Goal: Task Accomplishment & Management: Use online tool/utility

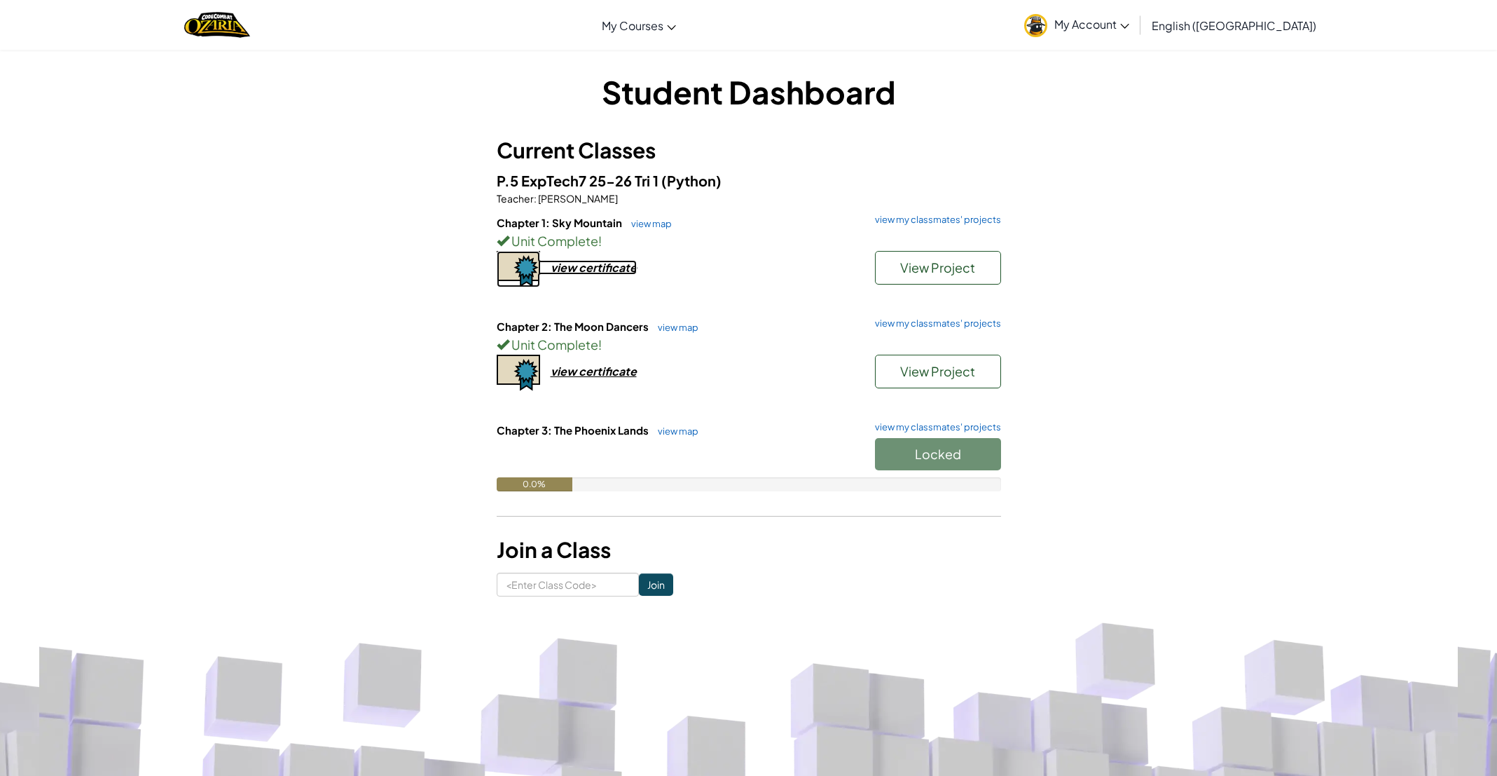
click at [571, 262] on div "view certificate" at bounding box center [594, 267] width 86 height 15
click at [606, 378] on div "view certificate" at bounding box center [594, 371] width 86 height 15
drag, startPoint x: 415, startPoint y: 22, endPoint x: 415, endPoint y: 14, distance: 7.7
click at [414, 36] on div "Toggle navigation My Courses Ozaria Classroom CodeCombat Classroom AI League Es…" at bounding box center [748, 25] width 1504 height 50
click at [951, 461] on span "Start" at bounding box center [937, 454] width 29 height 16
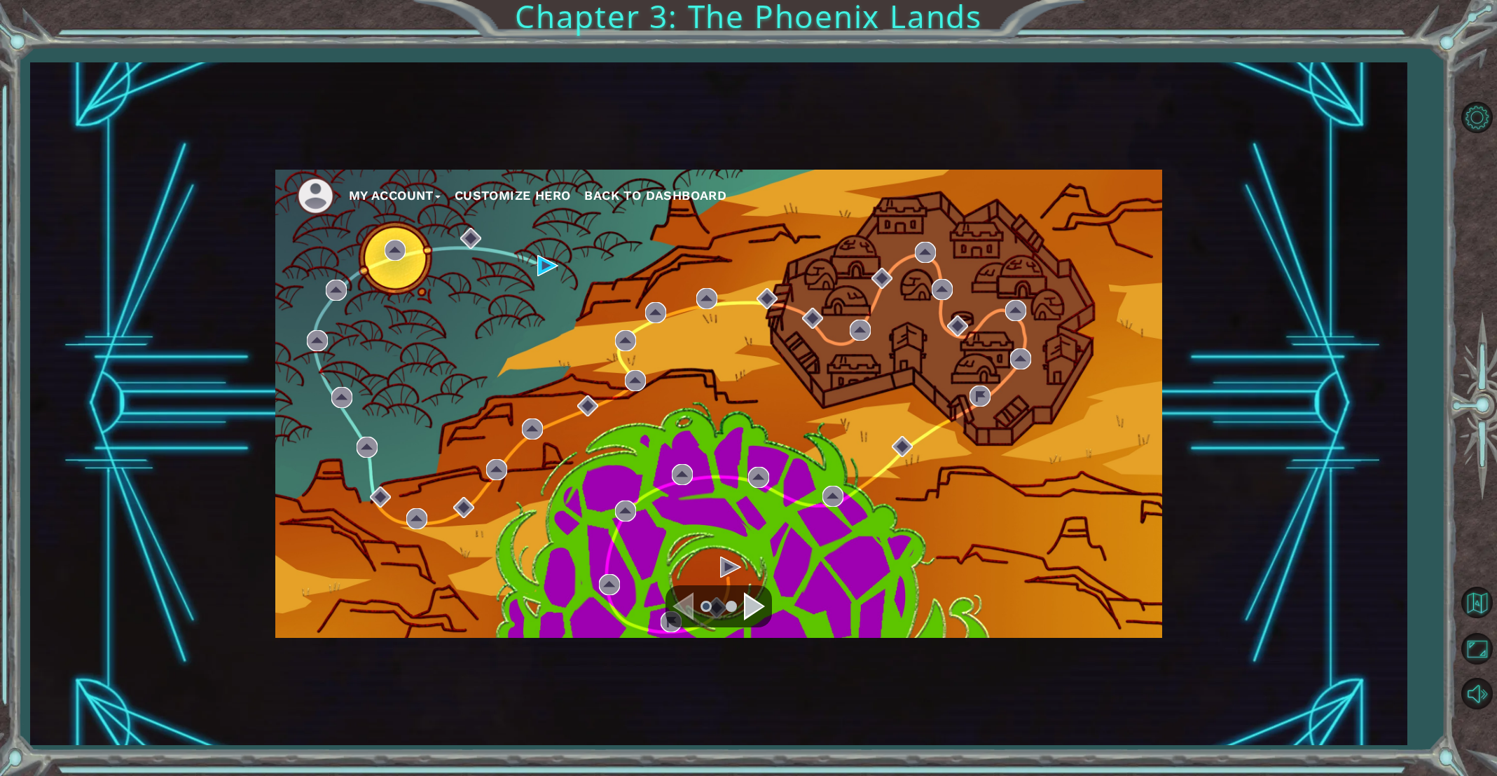
click at [754, 599] on div "Navigate to the next page" at bounding box center [754, 606] width 21 height 28
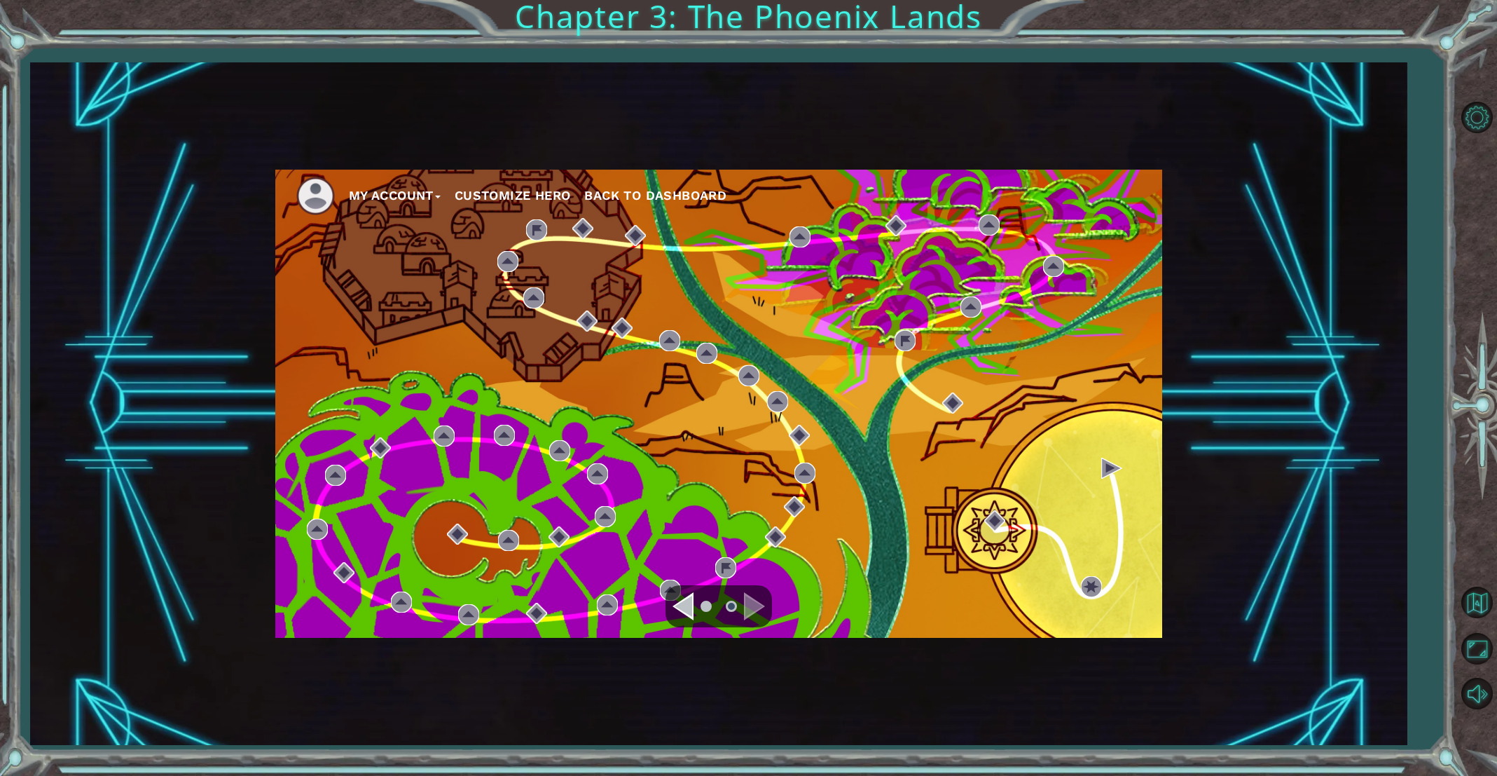
click at [676, 617] on div "Navigate to the previous page" at bounding box center [683, 606] width 21 height 28
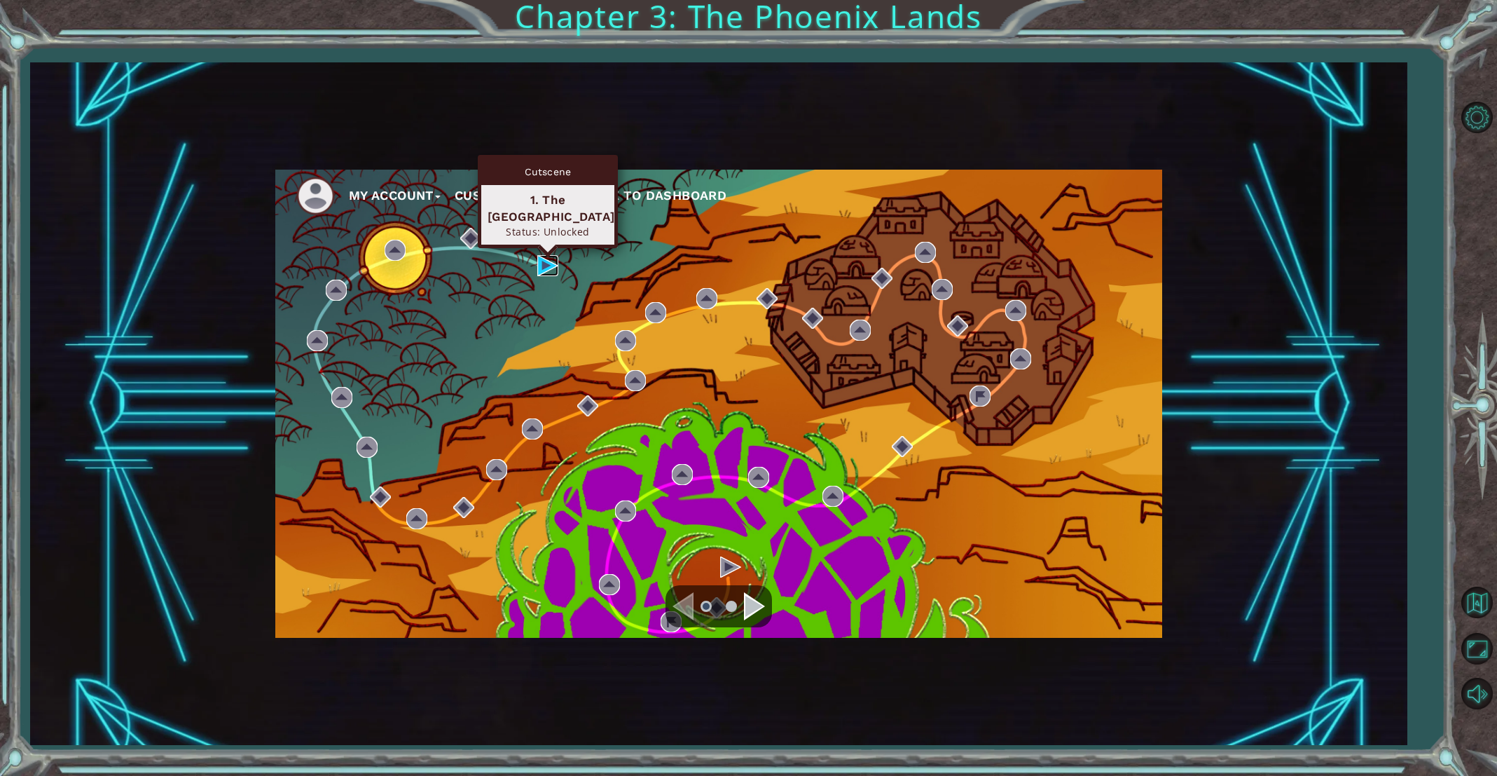
click at [548, 265] on img at bounding box center [547, 265] width 21 height 21
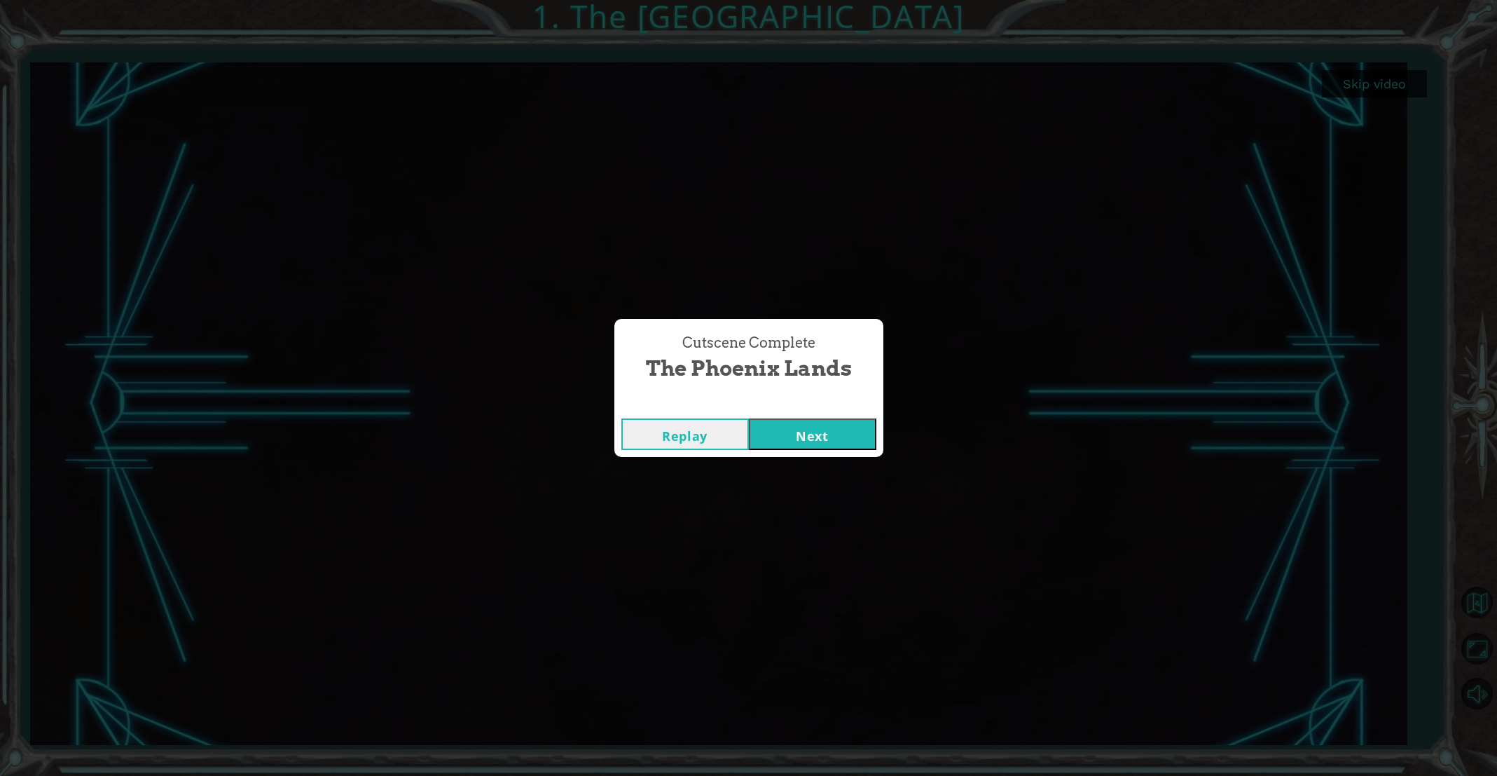
click at [829, 439] on button "Next" at bounding box center [813, 434] width 128 height 32
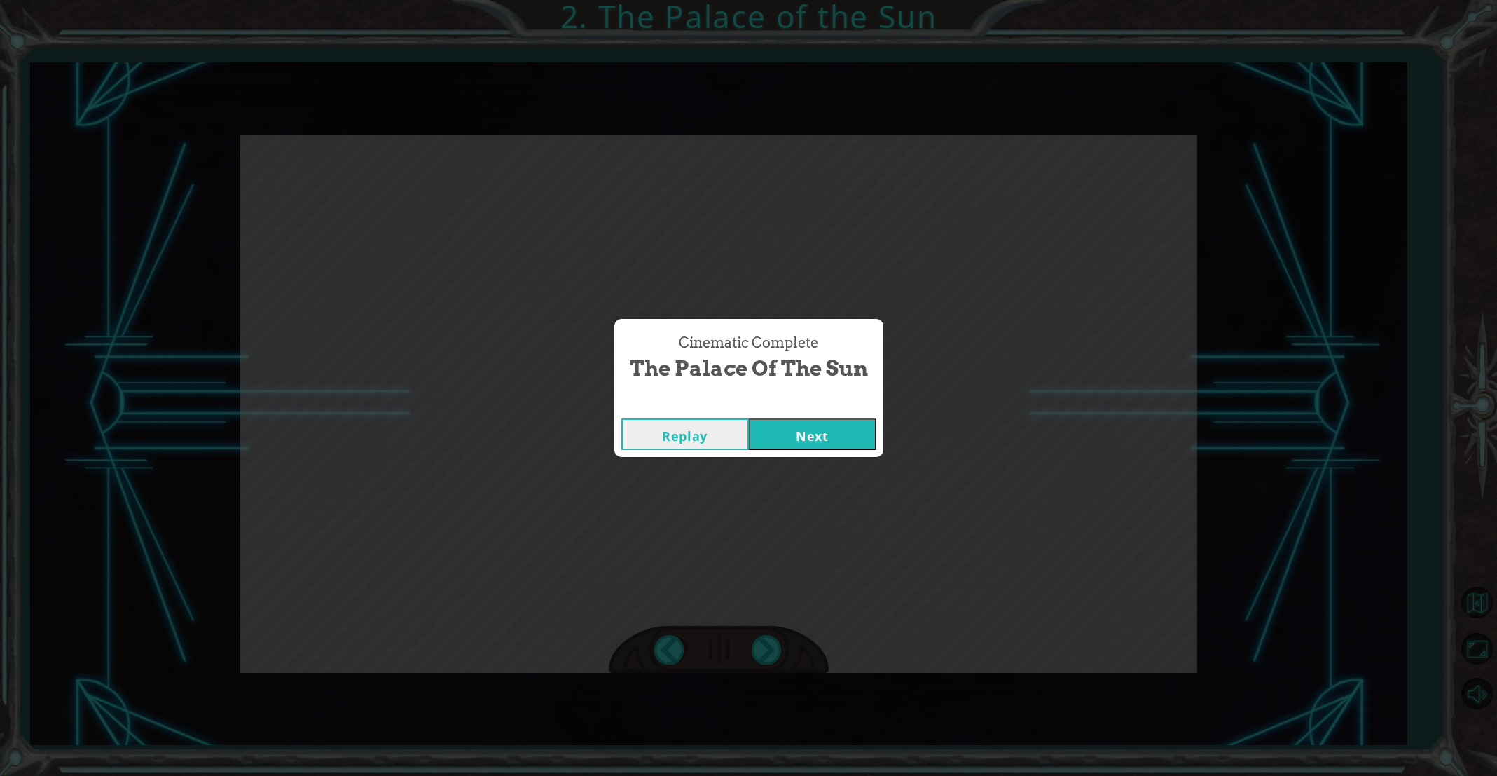
click at [825, 436] on button "Next" at bounding box center [813, 434] width 128 height 32
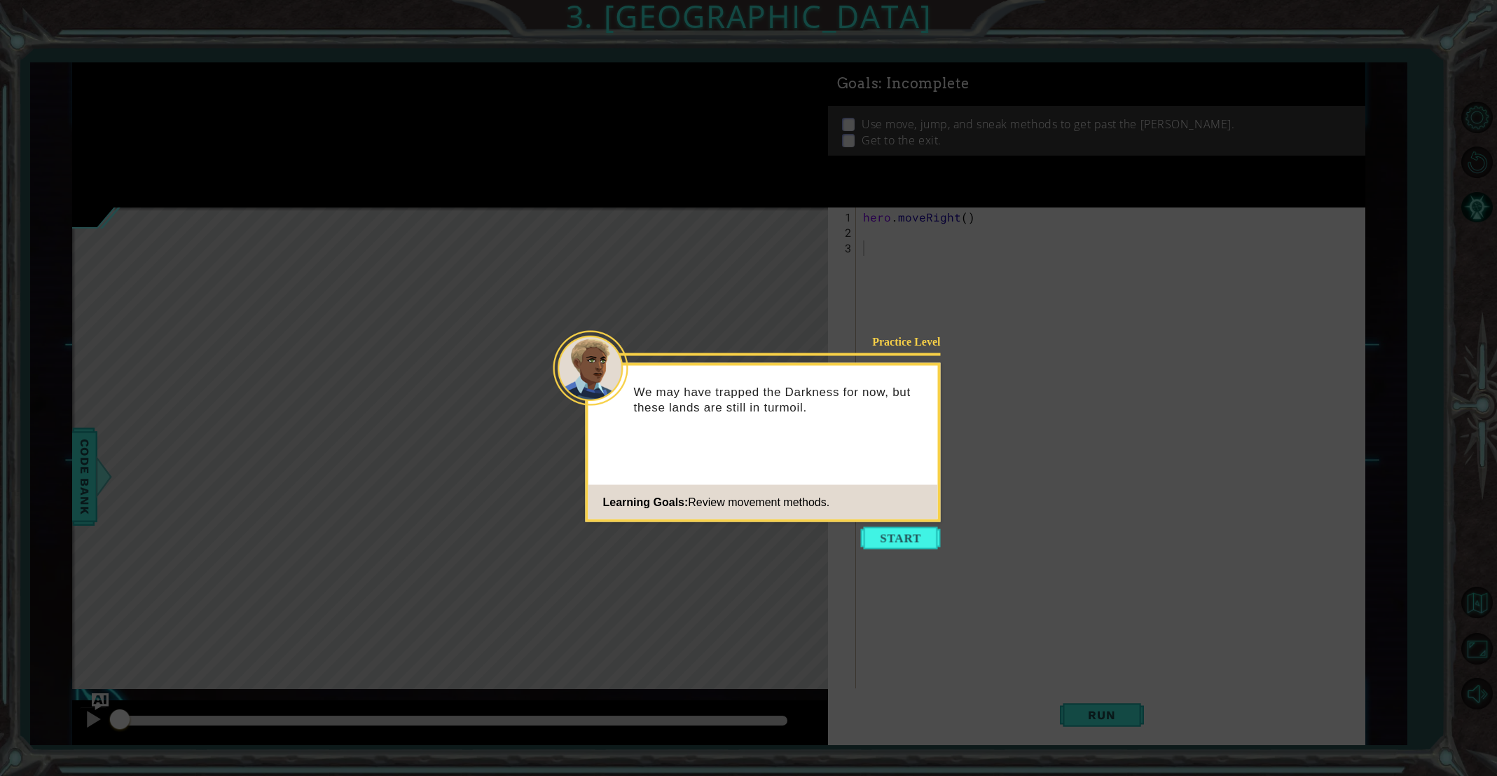
click at [897, 528] on button "Start" at bounding box center [901, 538] width 80 height 22
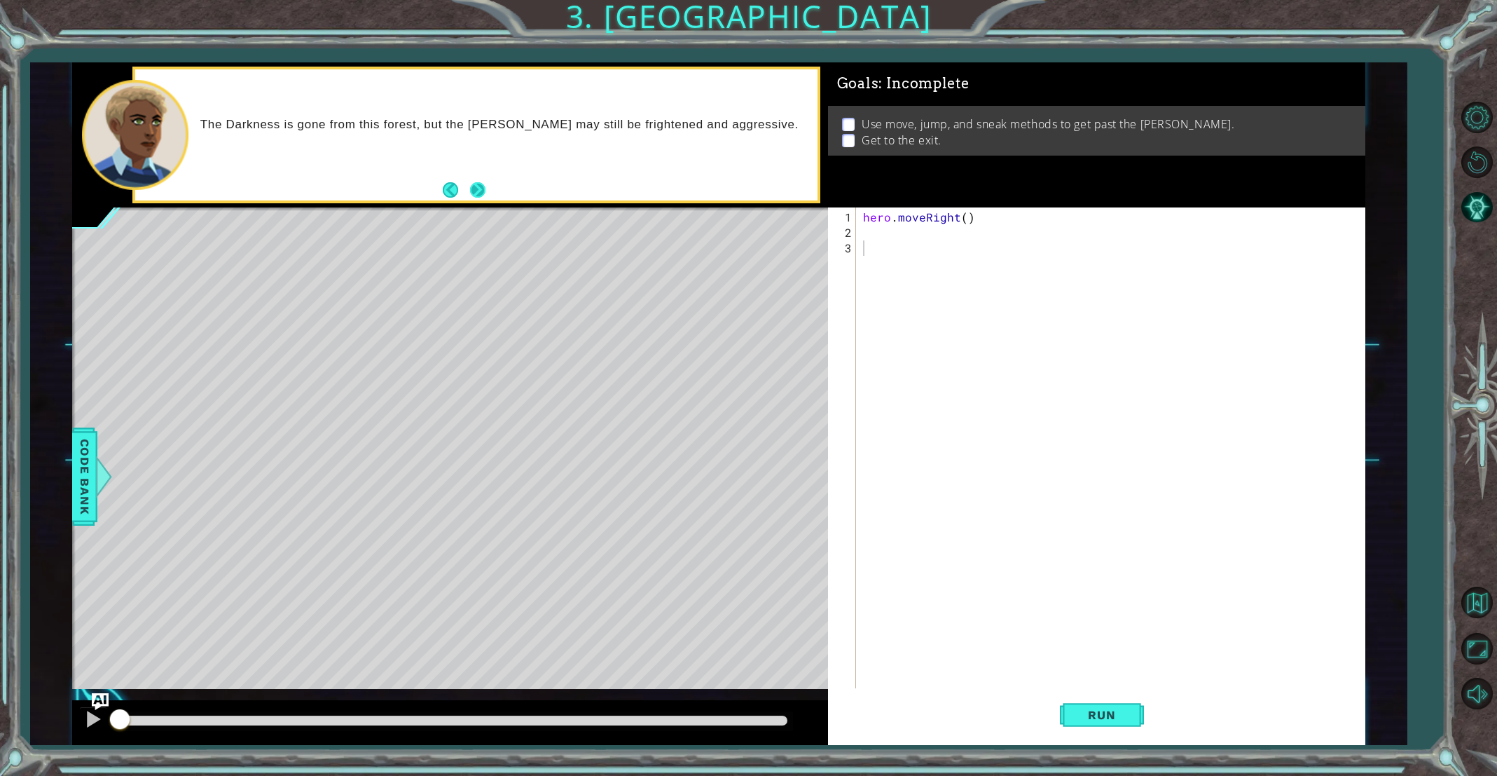
click at [472, 188] on button "Next" at bounding box center [477, 189] width 25 height 25
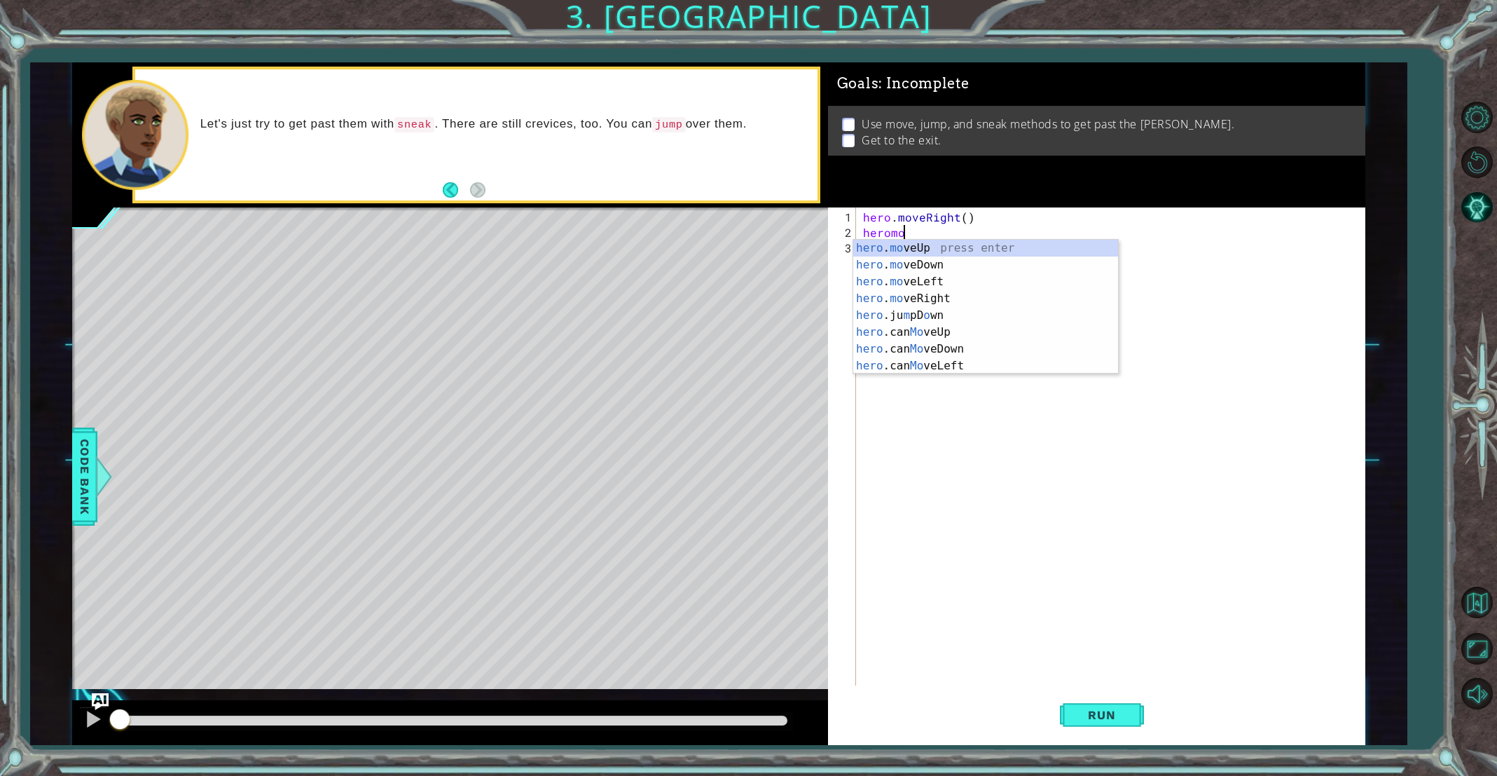
scroll to position [0, 1]
click at [878, 249] on div "hero . mo veUp press enter hero . mo veDown press enter hero . mo veLeft press …" at bounding box center [985, 324] width 265 height 168
type textarea "hero.moveUp(1)"
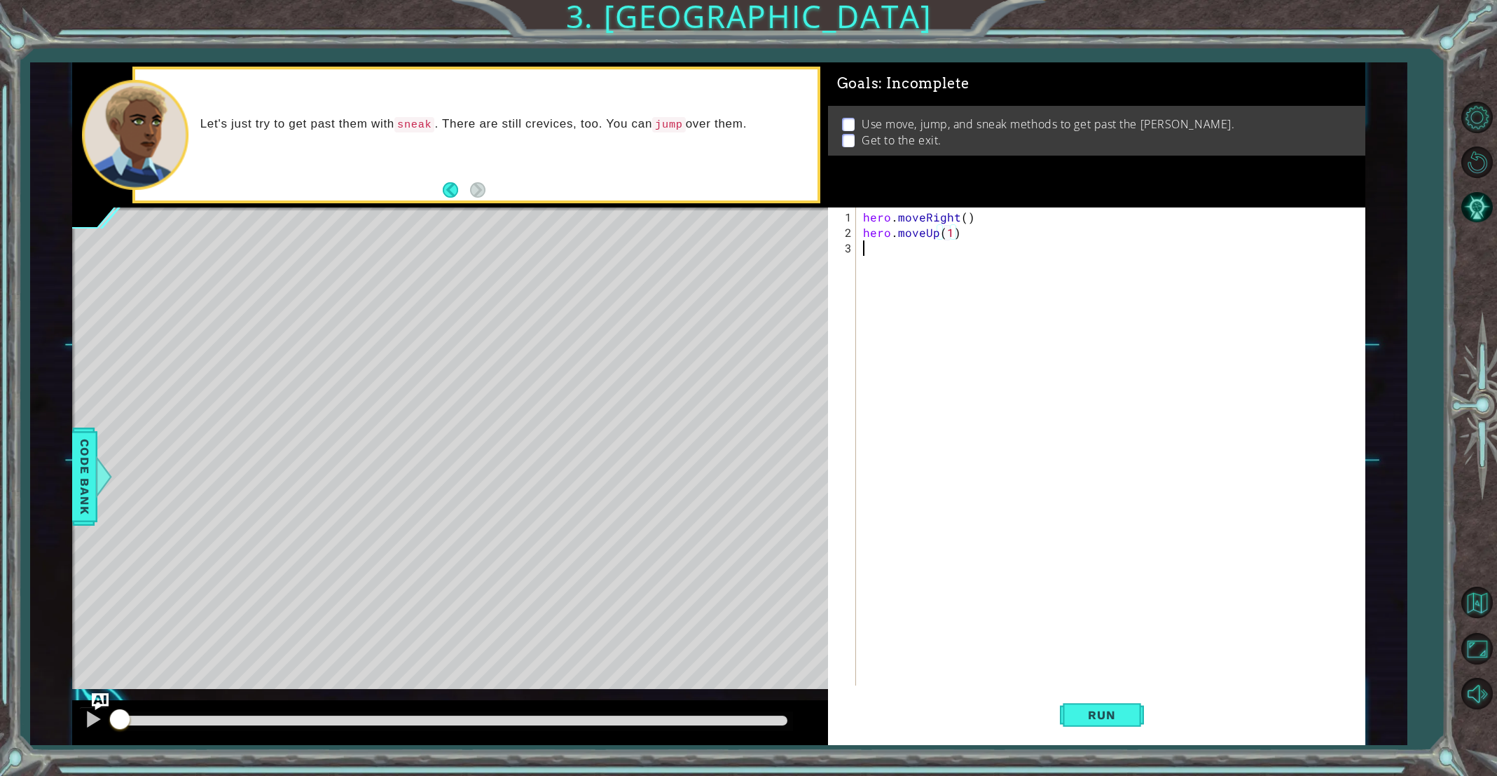
click at [879, 255] on div "hero . moveRight ( ) hero . moveUp ( 1 )" at bounding box center [1113, 463] width 507 height 509
click at [945, 293] on div "hero.cas tEarthWave press enter hero.cas tEarthPit press enter hero.cas tIllusi…" at bounding box center [985, 297] width 265 height 84
click at [1070, 239] on div "hero . moveRight ( ) hero . moveUp ( 1 ) hero . castIllusionMist ( enemy )" at bounding box center [1113, 463] width 507 height 509
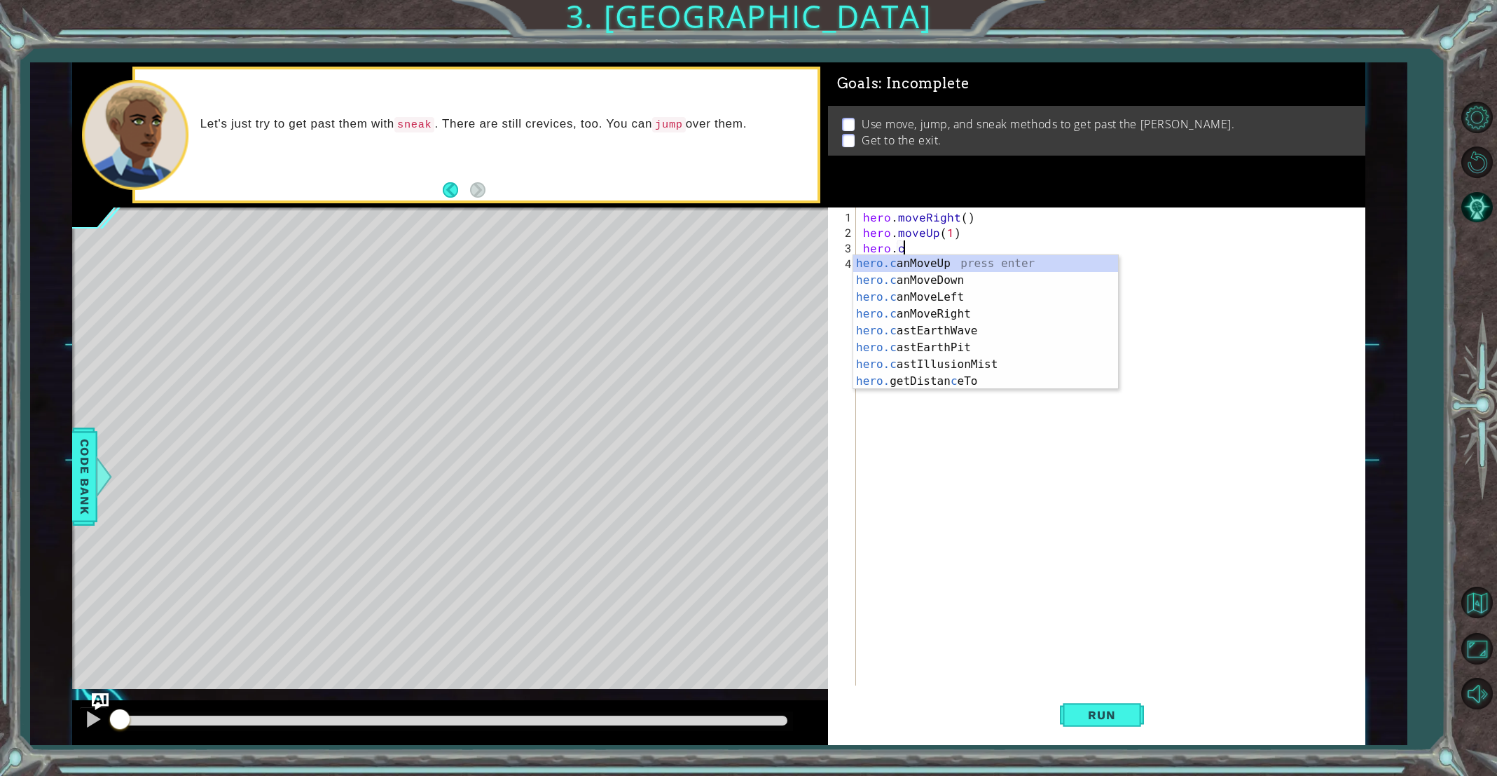
scroll to position [0, 1]
click at [1003, 350] on div "hero.c anMoveUp press enter hero.c anMoveDown press enter hero.c anMoveLeft pre…" at bounding box center [985, 339] width 265 height 168
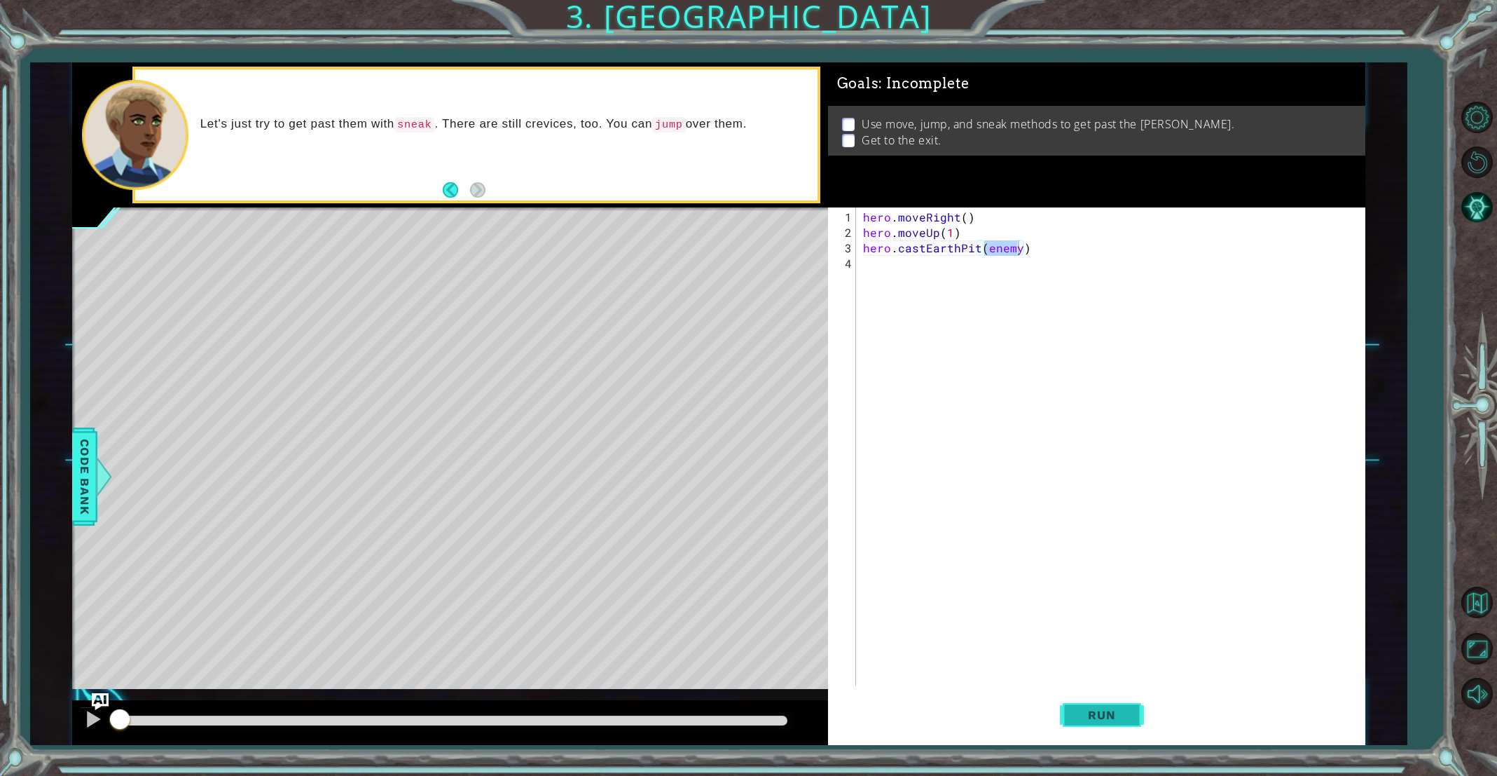
click at [1101, 702] on button "Run" at bounding box center [1102, 715] width 84 height 54
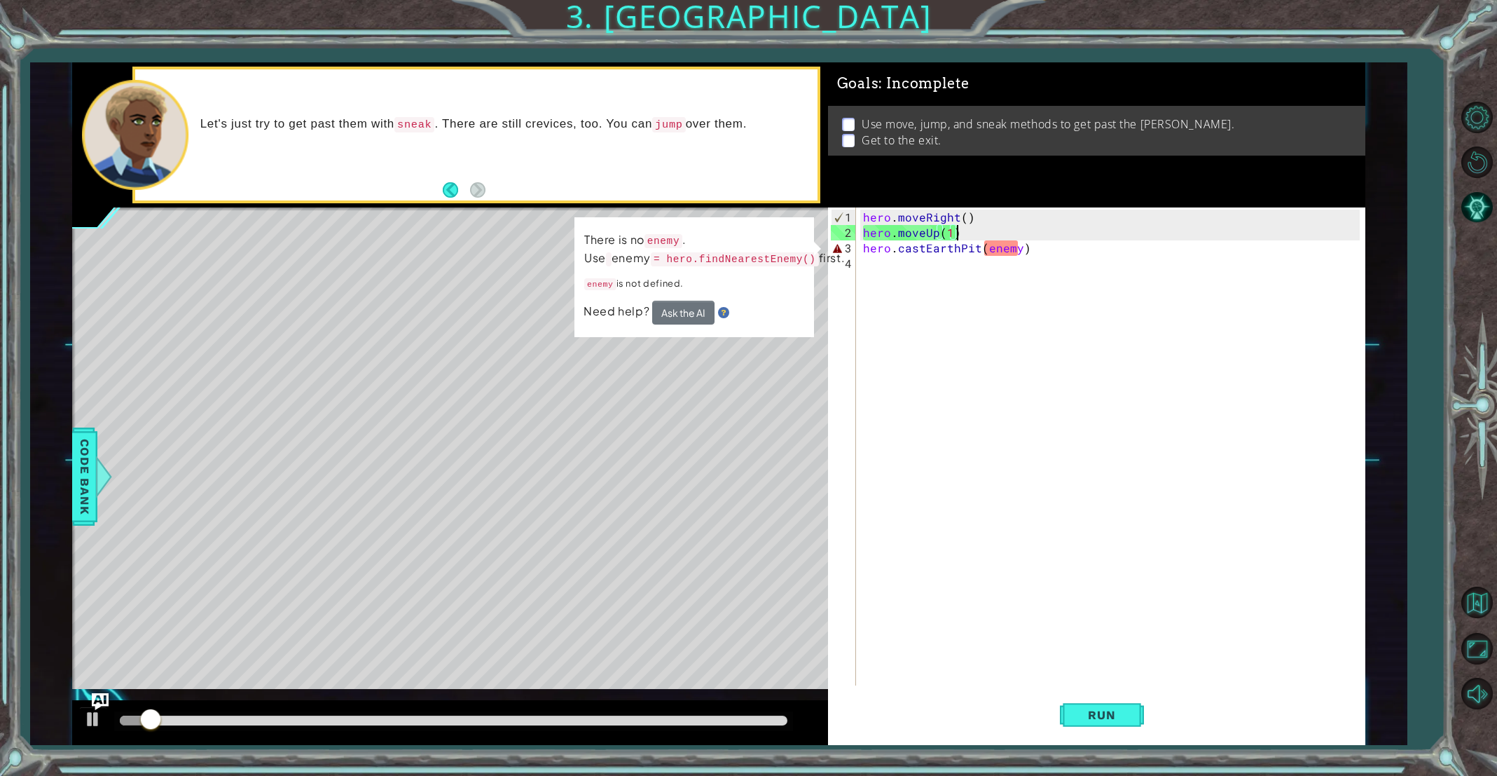
click at [1018, 231] on div "hero . moveRight ( ) hero . moveUp ( 1 ) hero . castEarthPit ( enemy )" at bounding box center [1113, 463] width 507 height 509
type textarea "hero.moveUp(1)"
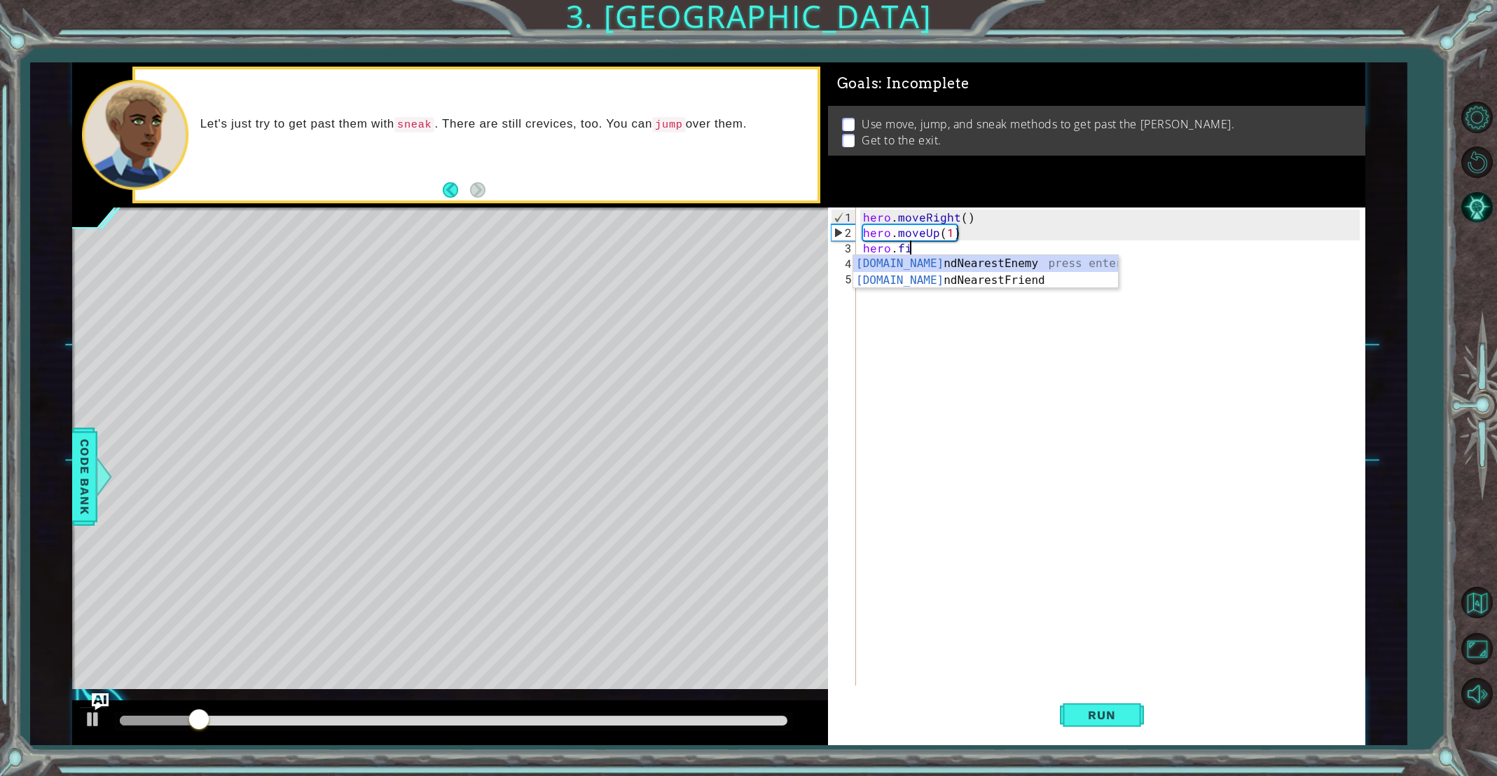
type textarea "hero.fin"
click at [974, 263] on div "hero.fin dNearestEnemy press enter hero.fin dNearestFriend press enter" at bounding box center [985, 288] width 265 height 67
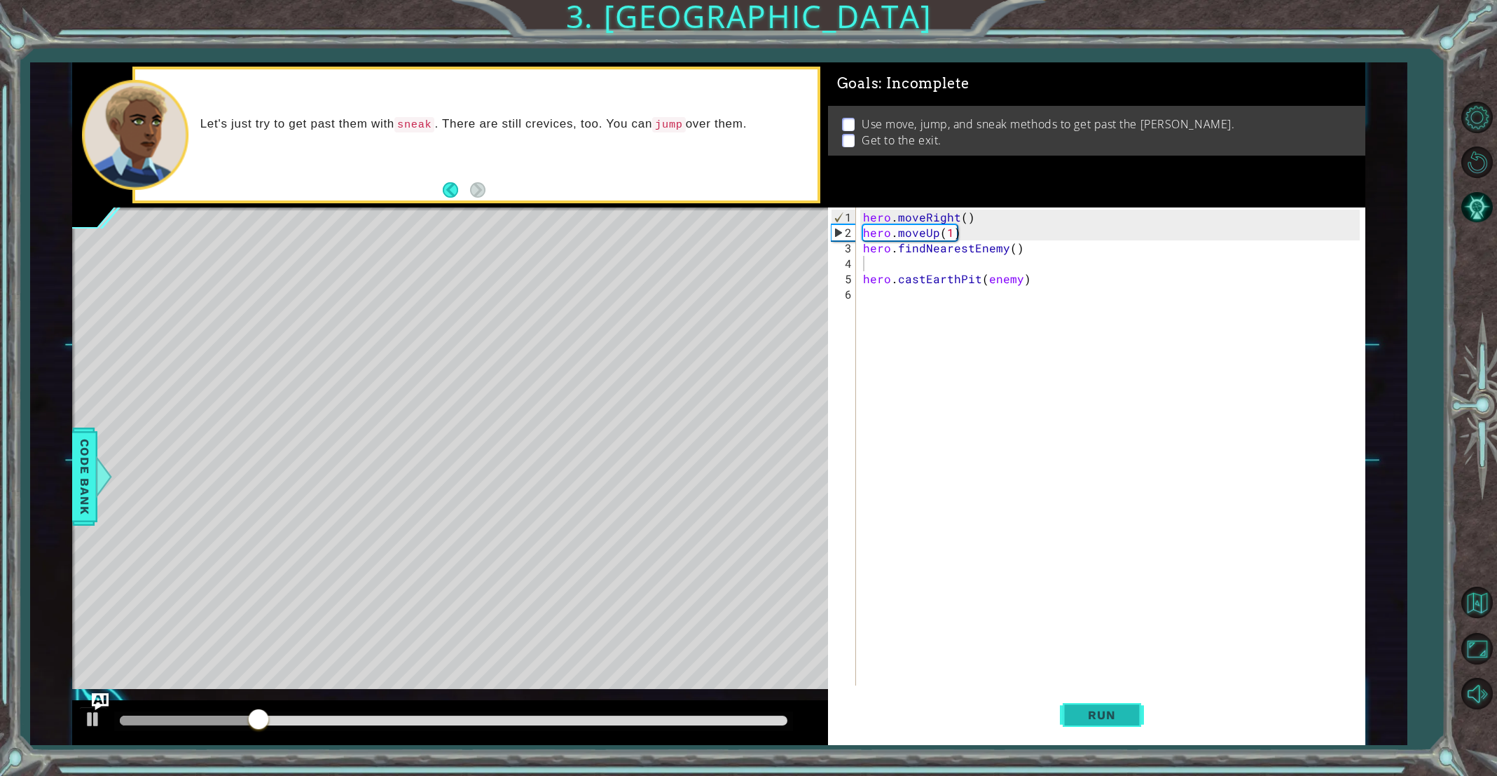
click at [1092, 717] on span "Run" at bounding box center [1101, 715] width 55 height 14
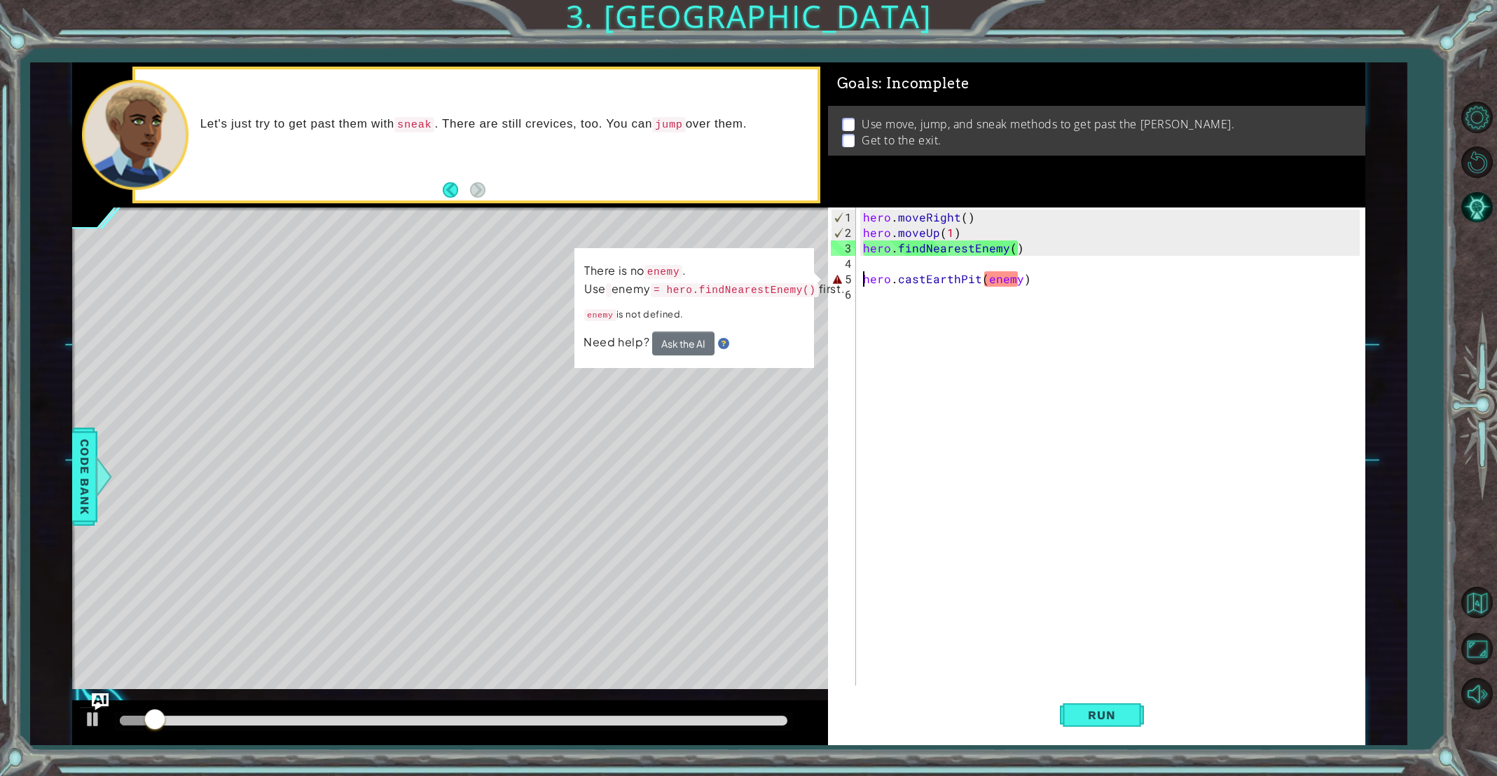
click at [862, 273] on div "hero . moveRight ( ) hero . moveUp ( 1 ) hero . findNearestEnemy ( ) hero . cas…" at bounding box center [1113, 463] width 507 height 509
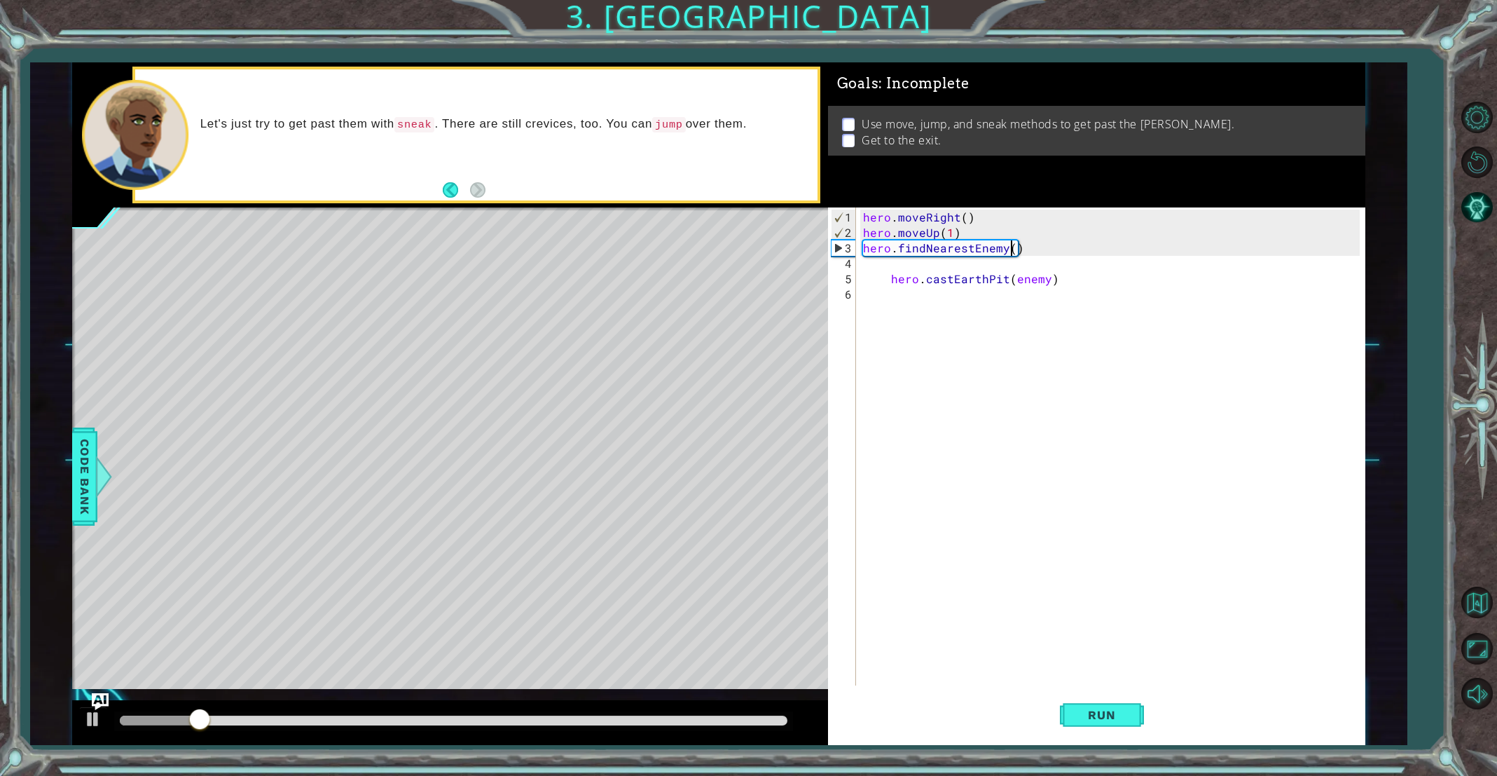
click at [1010, 252] on div "hero . moveRight ( ) hero . moveUp ( 1 ) hero . findNearestEnemy ( ) hero . cas…" at bounding box center [1113, 463] width 507 height 509
drag, startPoint x: 1070, startPoint y: 717, endPoint x: 1081, endPoint y: 715, distance: 10.6
click at [1072, 716] on button "Run" at bounding box center [1102, 715] width 84 height 54
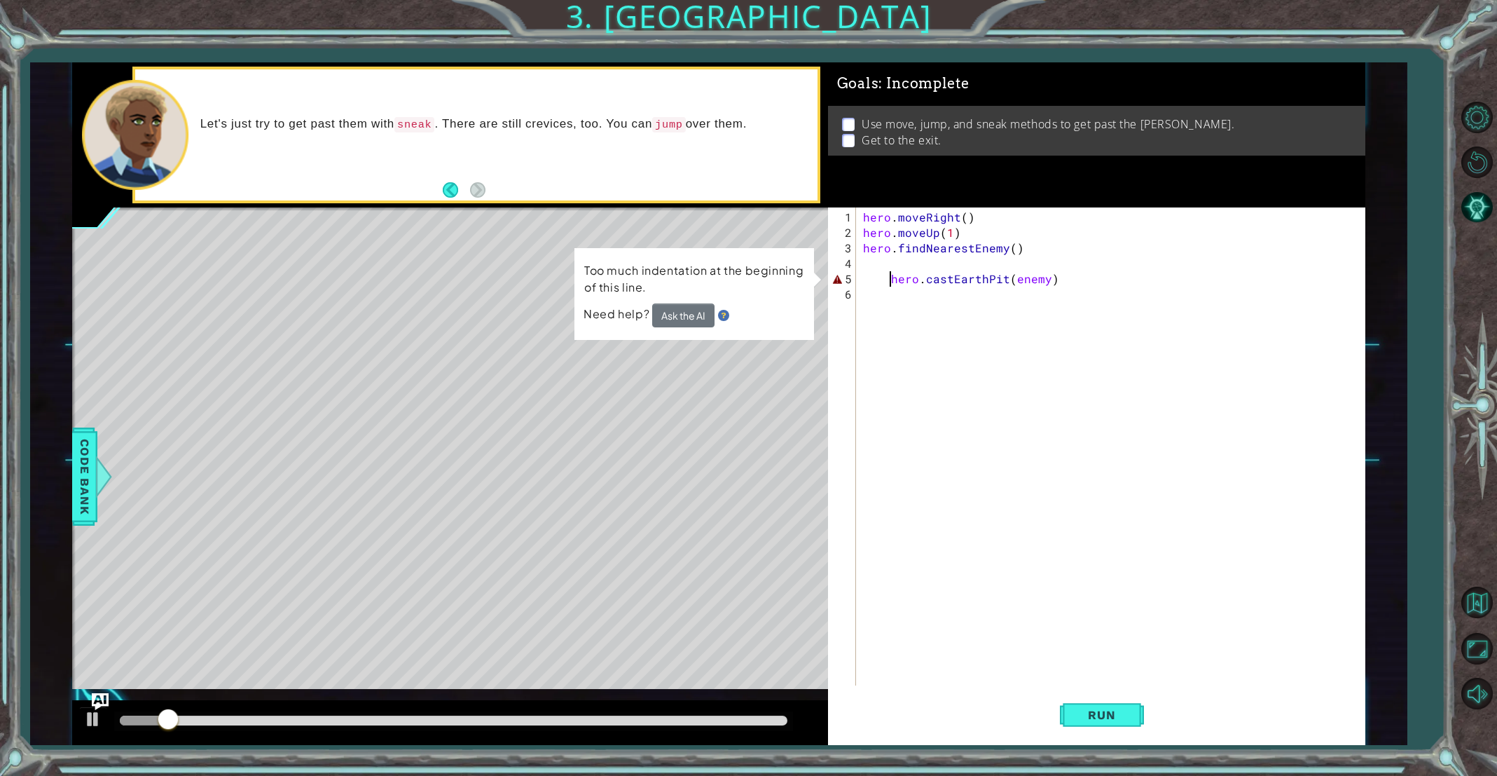
drag, startPoint x: 892, startPoint y: 282, endPoint x: 911, endPoint y: 237, distance: 48.9
click at [893, 280] on div "hero . moveRight ( ) hero . moveUp ( 1 ) hero . findNearestEnemy ( ) hero . cas…" at bounding box center [1113, 463] width 507 height 509
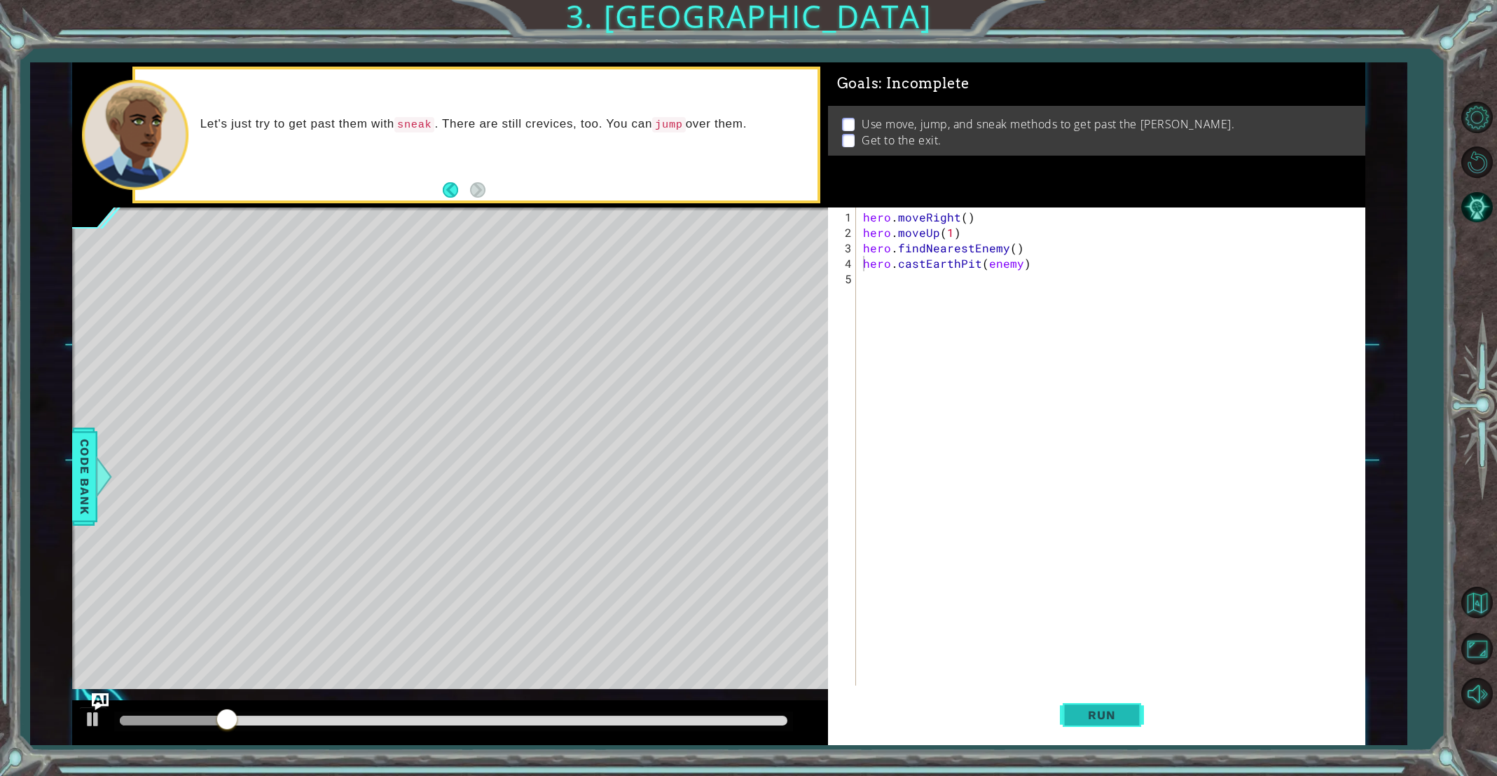
click at [1098, 717] on span "Run" at bounding box center [1101, 715] width 55 height 14
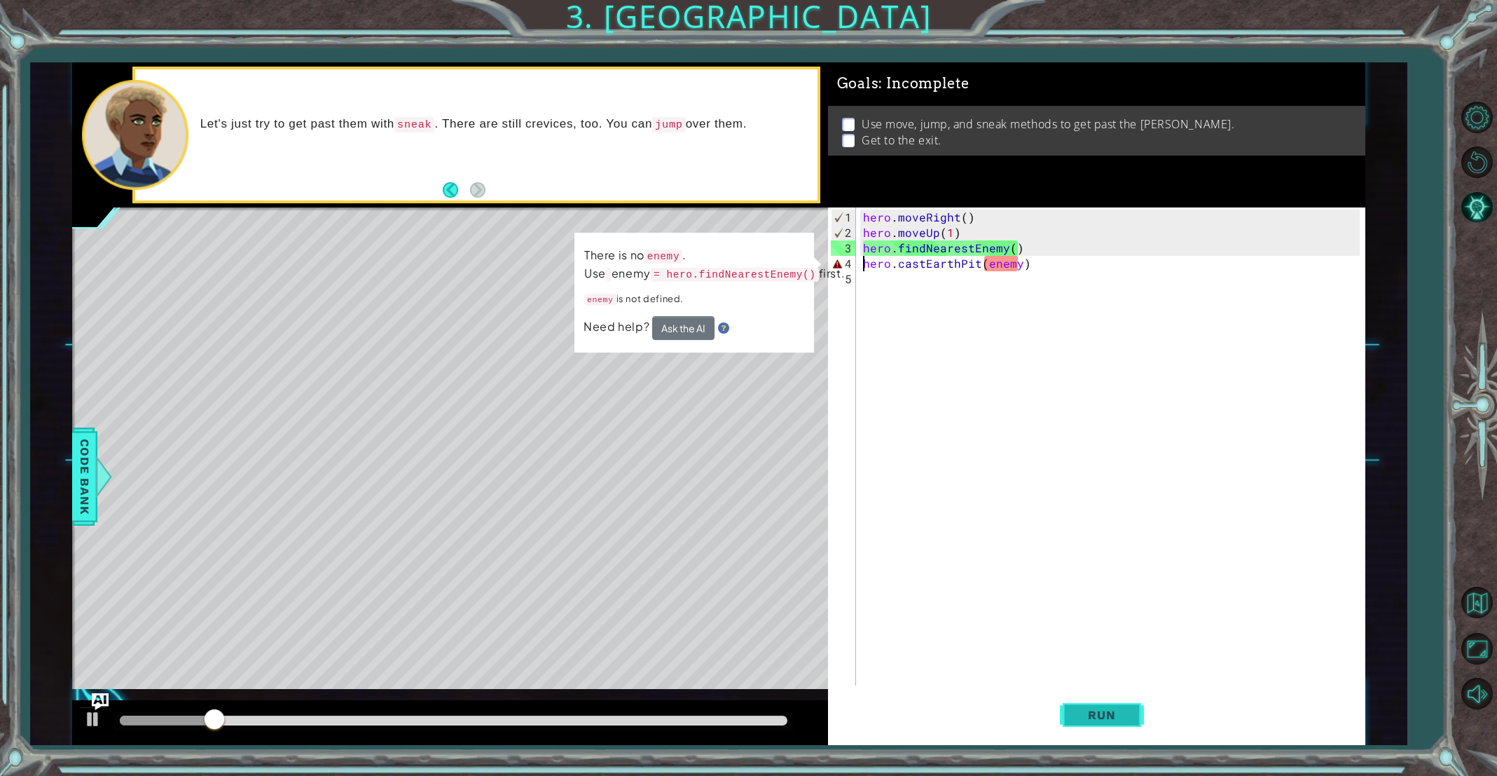
click at [1106, 713] on span "Run" at bounding box center [1101, 715] width 55 height 14
click at [1014, 252] on div "hero . moveRight ( ) hero . moveUp ( 1 ) hero . findNearestEnemy ( ) hero . cas…" at bounding box center [1113, 463] width 507 height 509
click at [1012, 250] on div "hero . moveRight ( ) hero . moveUp ( 1 ) hero . findNearestEnemy ( ) hero . cas…" at bounding box center [1113, 463] width 507 height 509
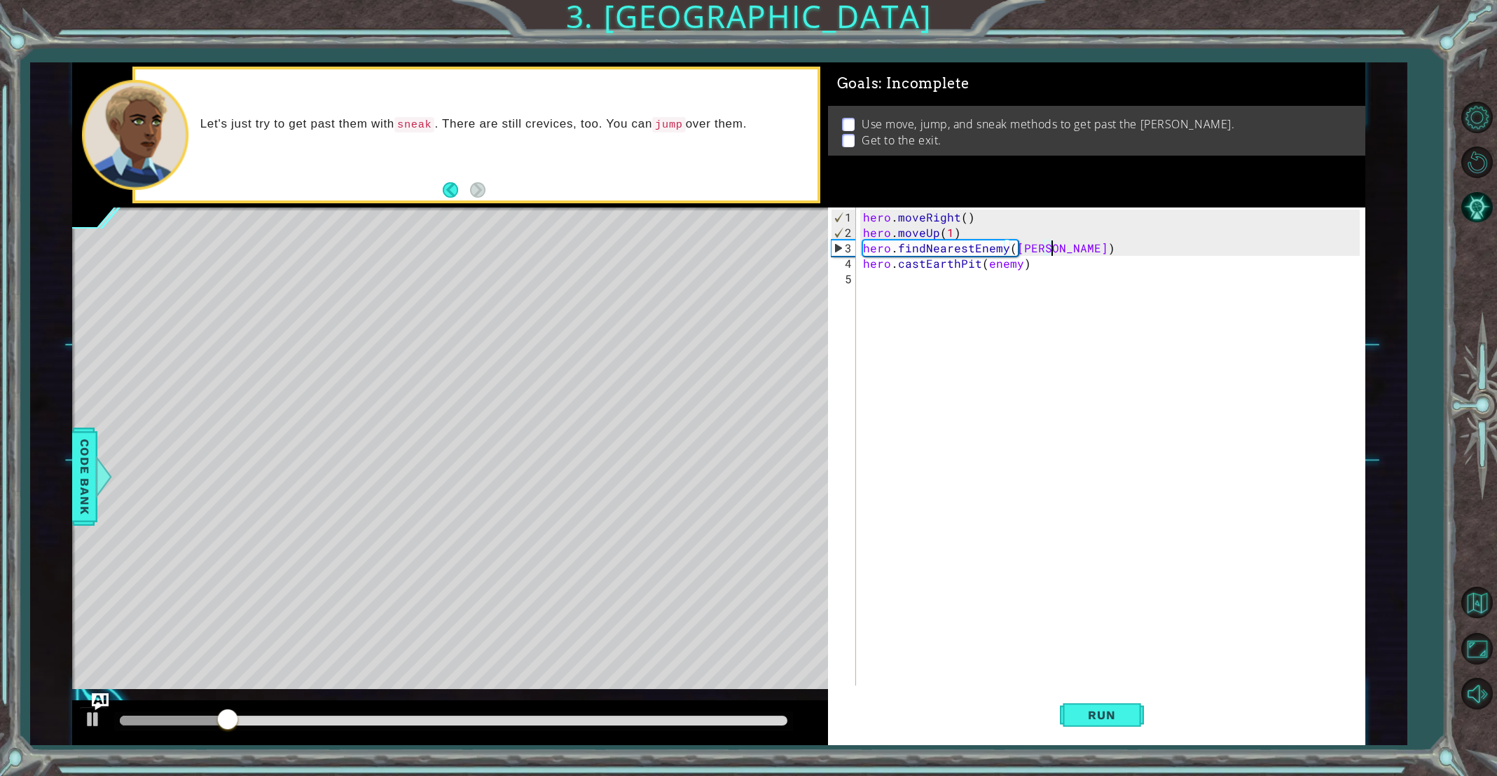
scroll to position [0, 11]
click at [1025, 263] on div "hero . moveRight ( ) hero . moveUp ( 1 ) hero . findNearestEnemy ( [PERSON_NAME…" at bounding box center [1113, 463] width 507 height 509
click at [1016, 265] on div "hero . moveRight ( ) hero . moveUp ( 1 ) hero . findNearestEnemy ( [PERSON_NAME…" at bounding box center [1113, 463] width 507 height 509
click at [1087, 715] on span "Run" at bounding box center [1101, 715] width 55 height 14
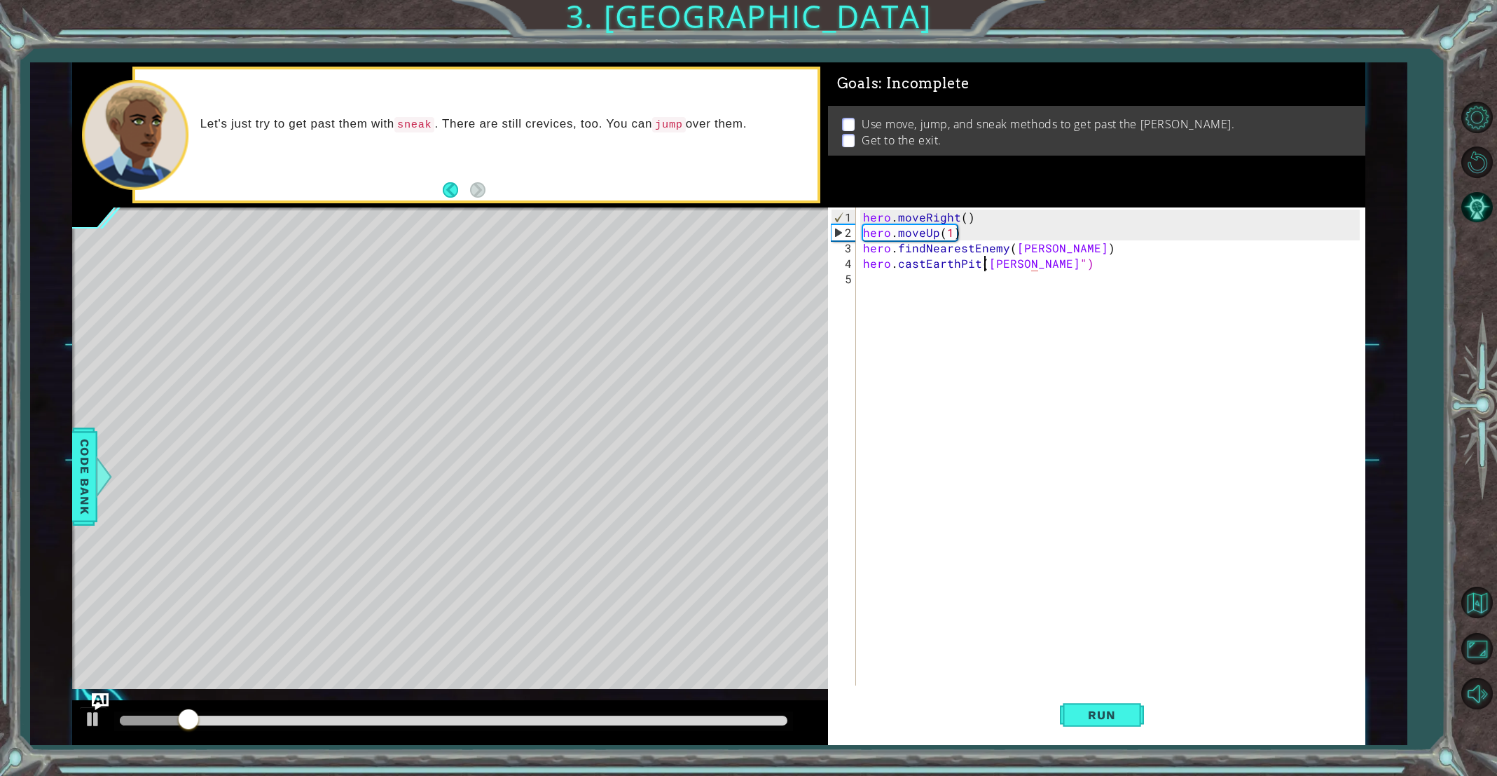
click at [982, 267] on div "hero . moveRight ( ) hero . moveUp ( 1 ) hero . findNearestEnemy ( [PERSON_NAME…" at bounding box center [1113, 463] width 507 height 509
click at [1053, 248] on div "hero . moveRight ( ) hero . moveUp ( 1 ) hero . findNearestEnemy ( [PERSON_NAME…" at bounding box center [1113, 463] width 507 height 509
click at [1010, 252] on div "hero . moveRight ( ) hero . moveUp ( 1 ) hero . findNearestEnemy ( [PERSON_NAME…" at bounding box center [1113, 463] width 507 height 509
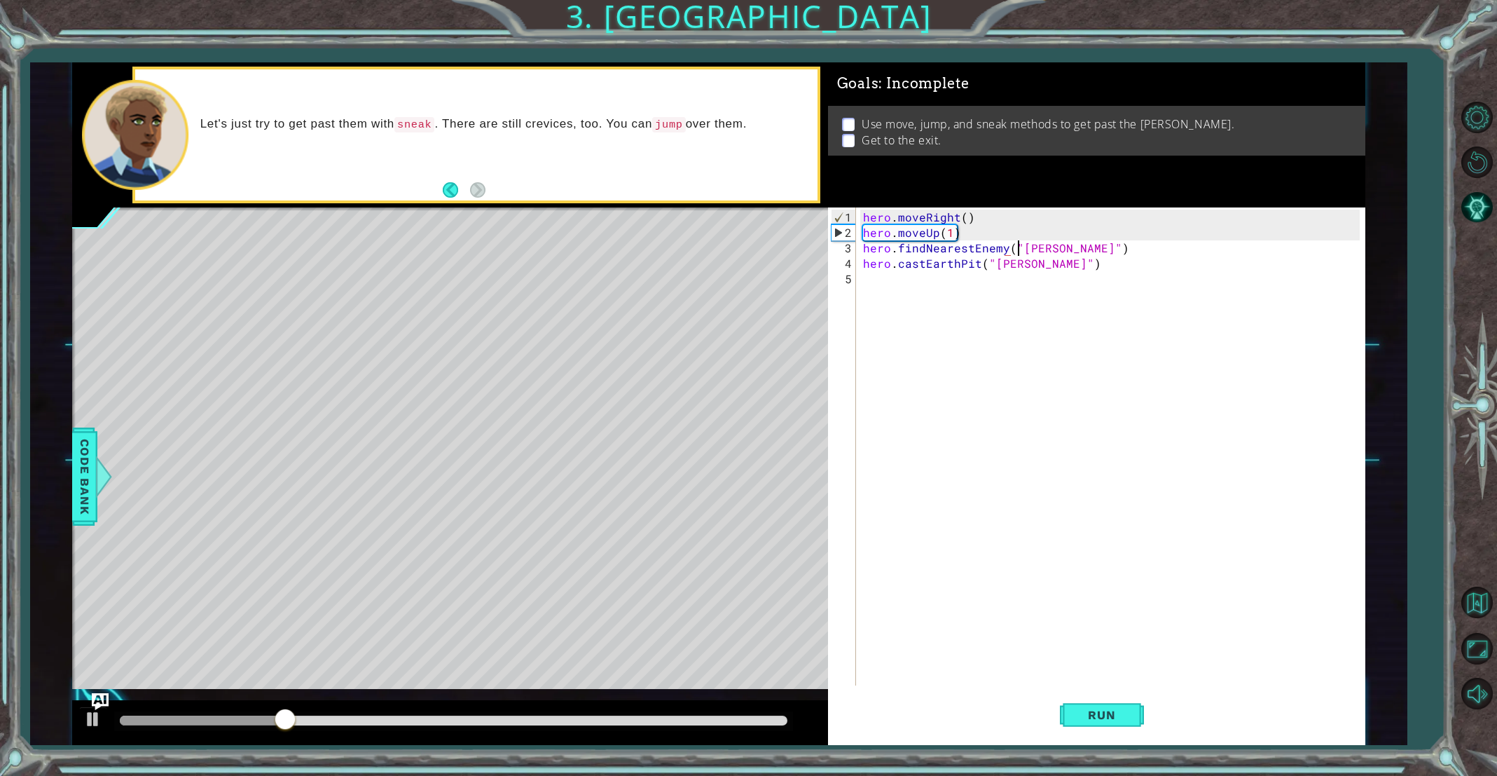
scroll to position [0, 10]
drag, startPoint x: 1083, startPoint y: 725, endPoint x: 1092, endPoint y: 715, distance: 12.9
click at [1092, 715] on button "Run" at bounding box center [1102, 715] width 84 height 54
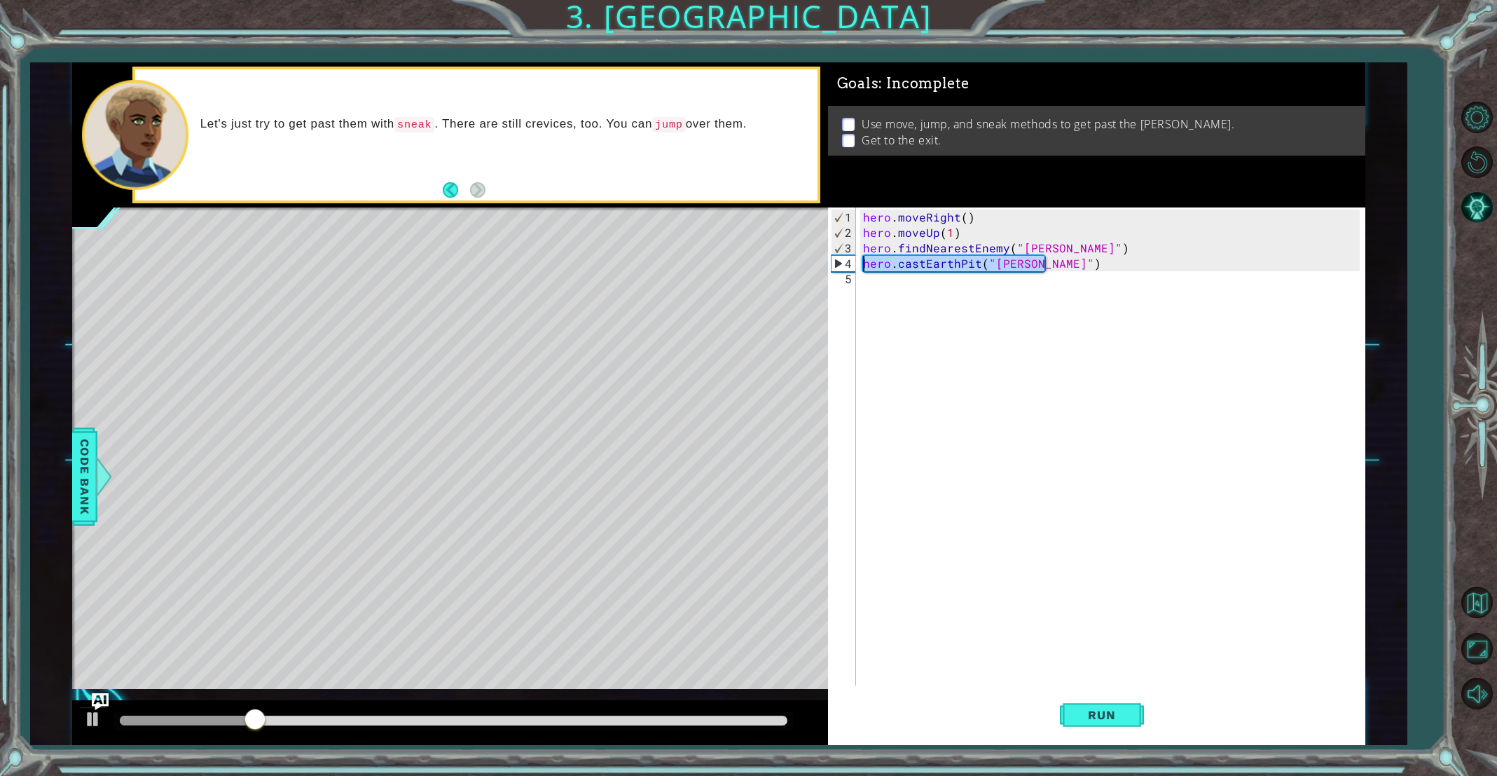
drag, startPoint x: 1059, startPoint y: 266, endPoint x: 864, endPoint y: 258, distance: 195.6
click at [864, 258] on div "hero . moveRight ( ) hero . moveUp ( 1 ) hero . findNearestEnemy ( "[PERSON_NAM…" at bounding box center [1113, 463] width 507 height 509
type textarea "hero.castEarthPit("[PERSON_NAME]")"
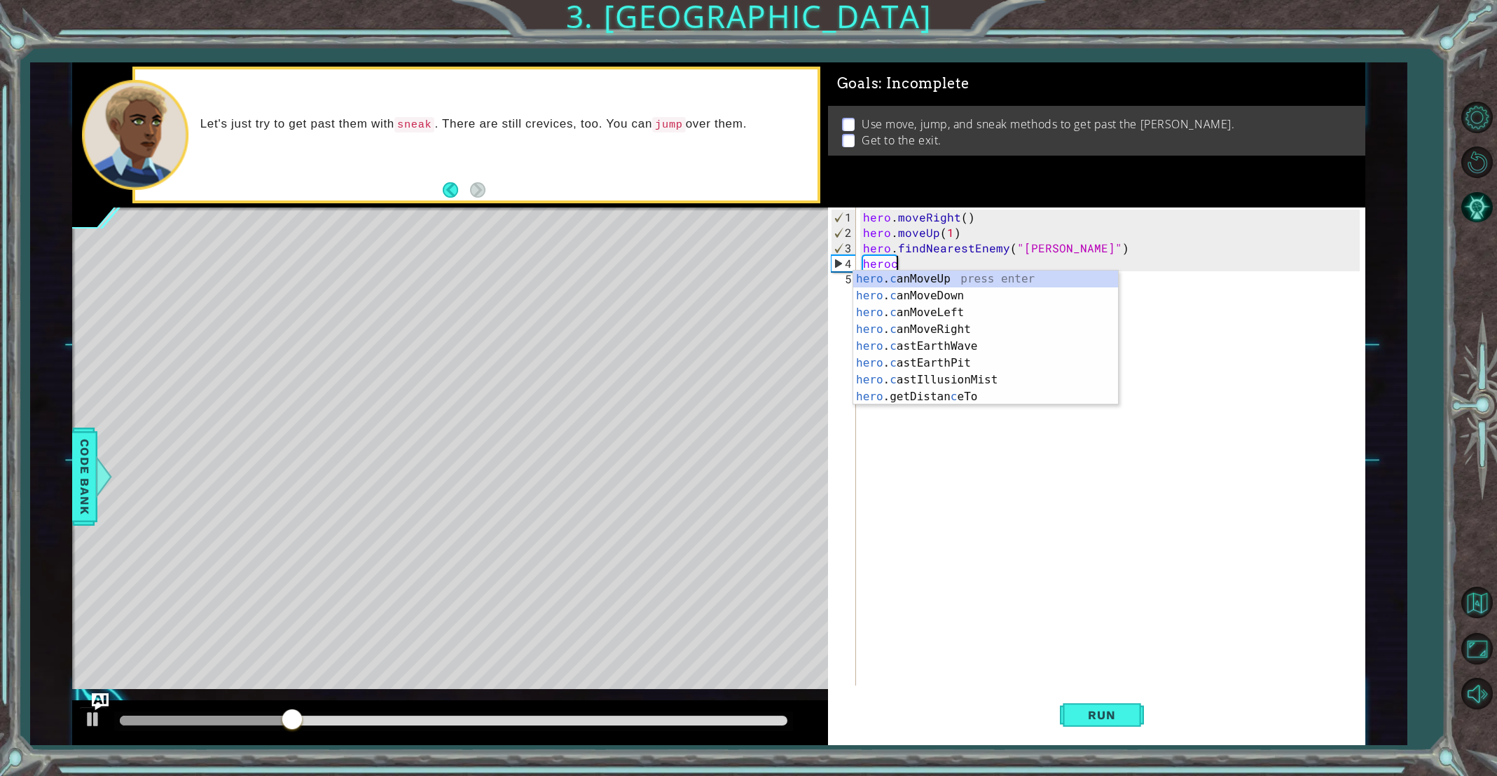
scroll to position [0, 1]
click at [930, 374] on div "hero . c anMoveUp press enter hero . c anMoveDown press enter hero . c anMoveLe…" at bounding box center [985, 354] width 265 height 168
type textarea "hero.castIllusionMist(friend)"
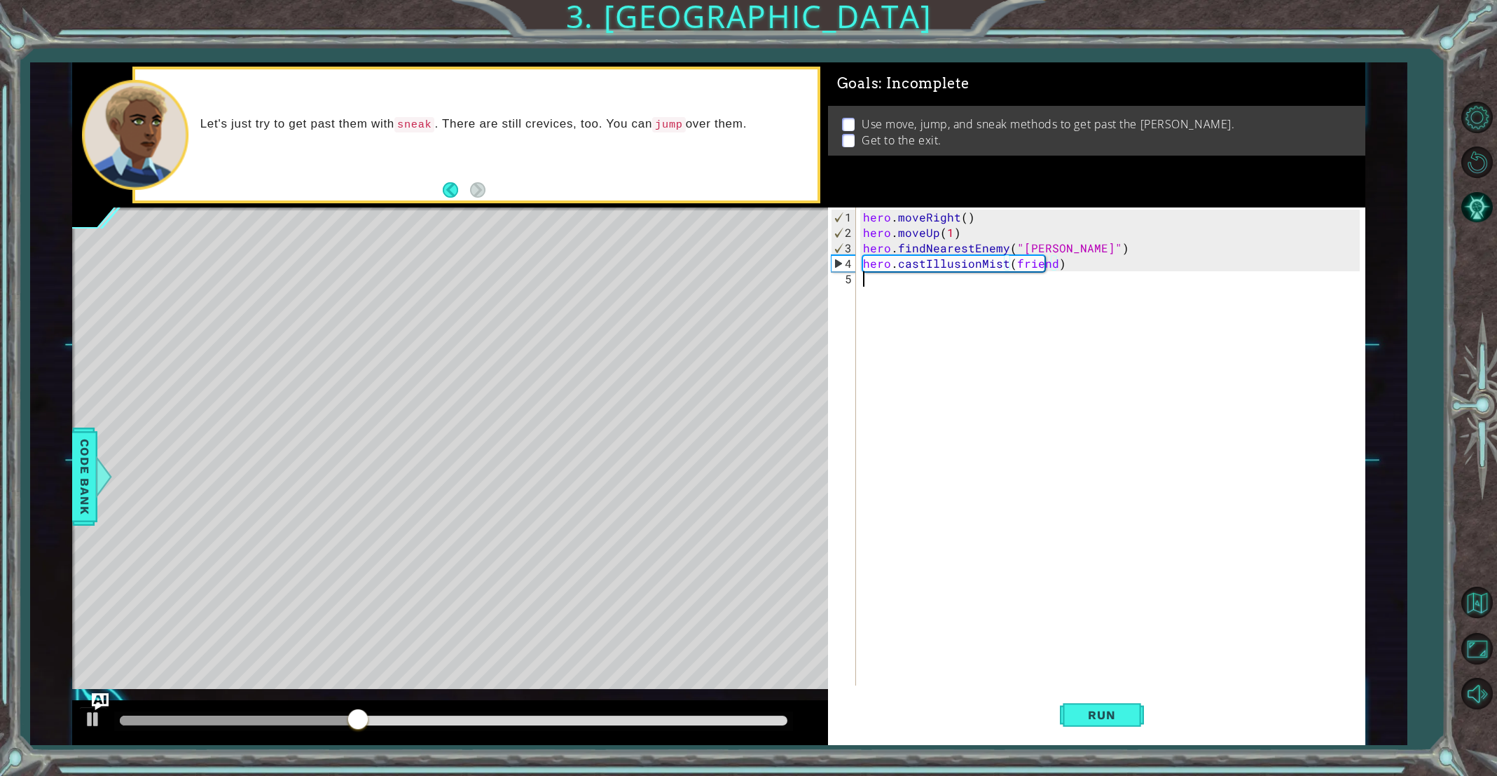
click at [1087, 270] on div "hero . moveRight ( ) hero . moveUp ( 1 ) hero . findNearestEnemy ( "[PERSON_NAM…" at bounding box center [1113, 463] width 507 height 509
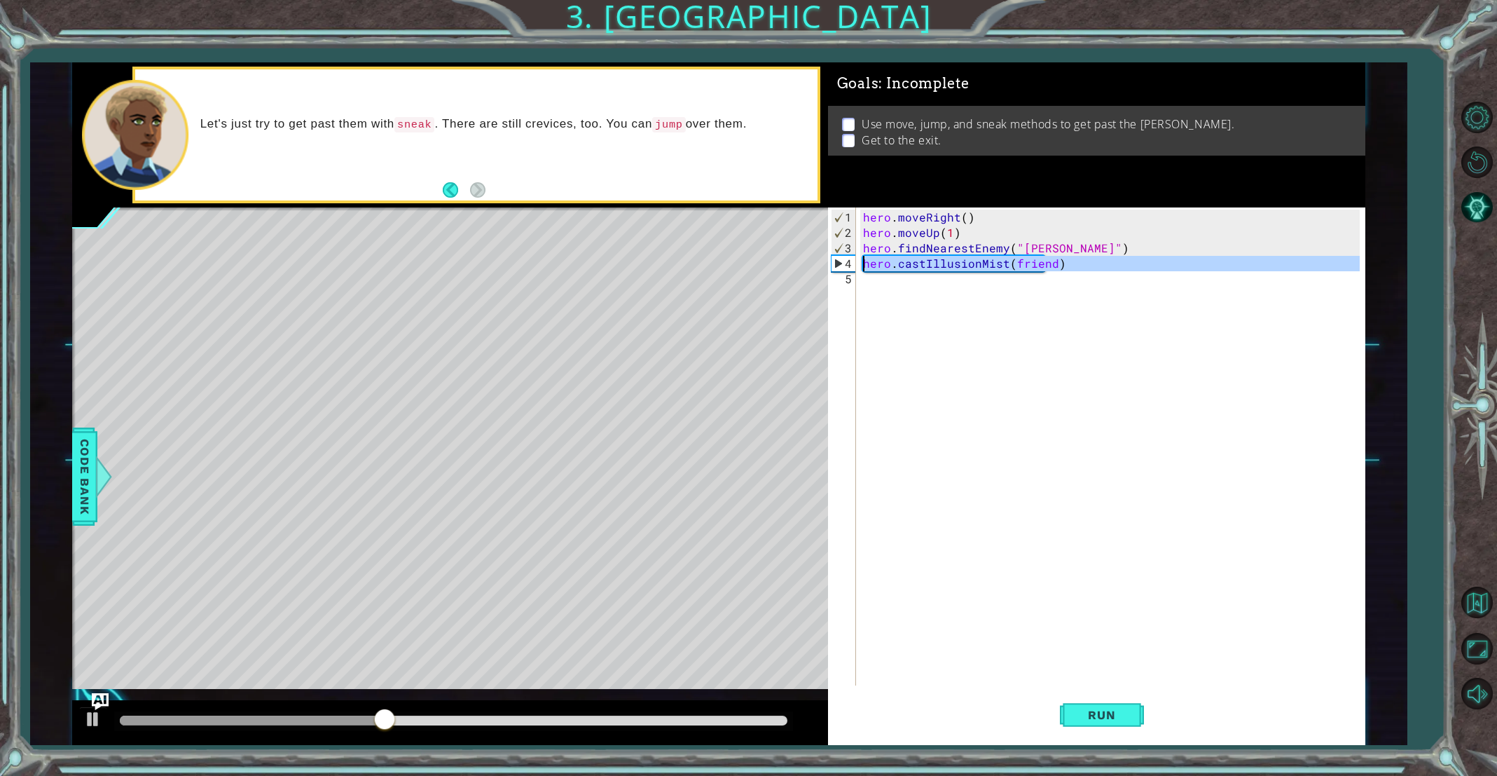
drag, startPoint x: 1087, startPoint y: 270, endPoint x: 846, endPoint y: 254, distance: 242.2
click at [846, 254] on div "1 2 3 4 5 hero . moveRight ( ) hero . moveUp ( 1 ) hero . findNearestEnemy ( "[…" at bounding box center [1094, 446] width 532 height 478
type textarea "hero.castIllusionMist(friend)"
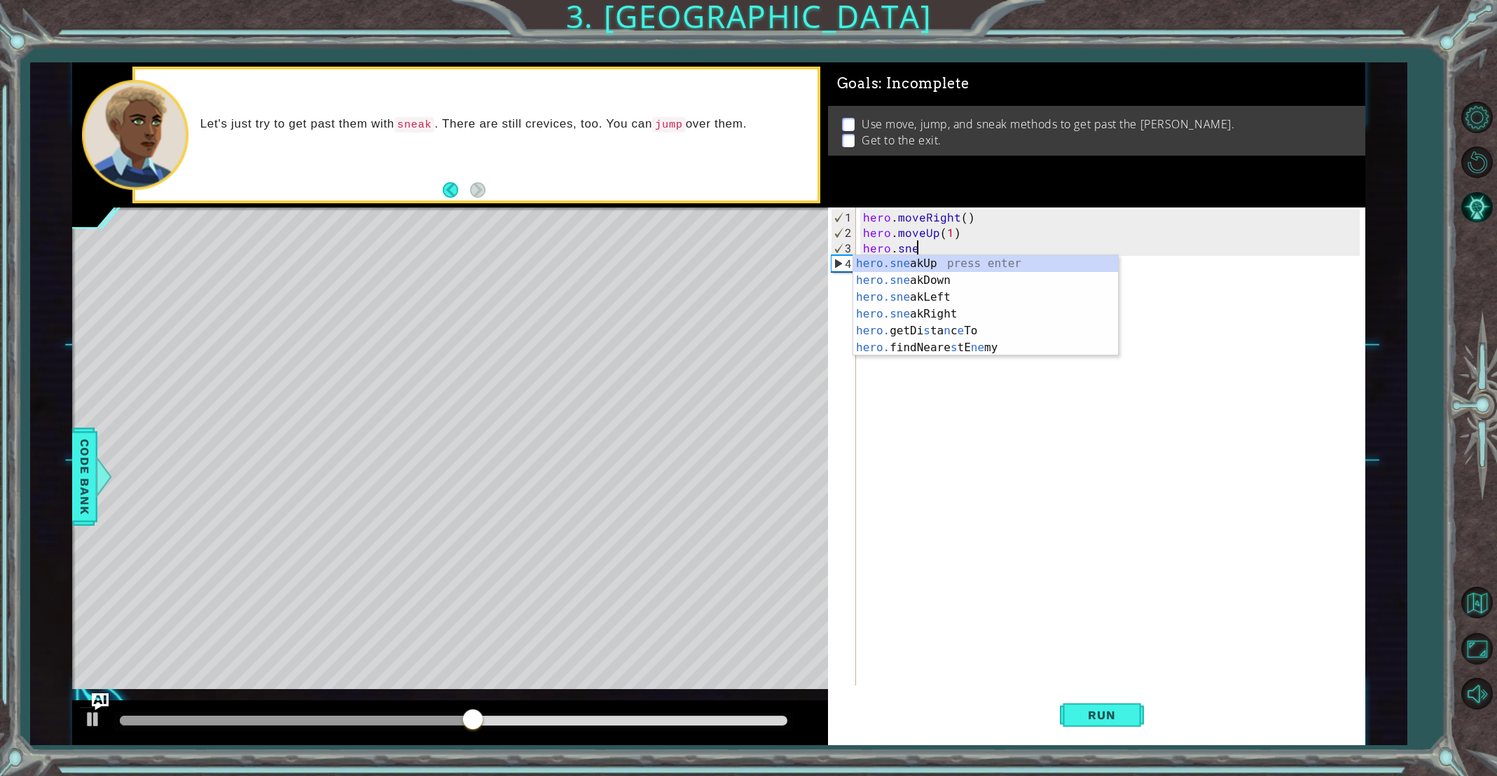
scroll to position [0, 4]
click at [881, 262] on div "hero.sneak Up press enter hero.sneak Down press enter hero.sneak Left press ent…" at bounding box center [985, 305] width 265 height 101
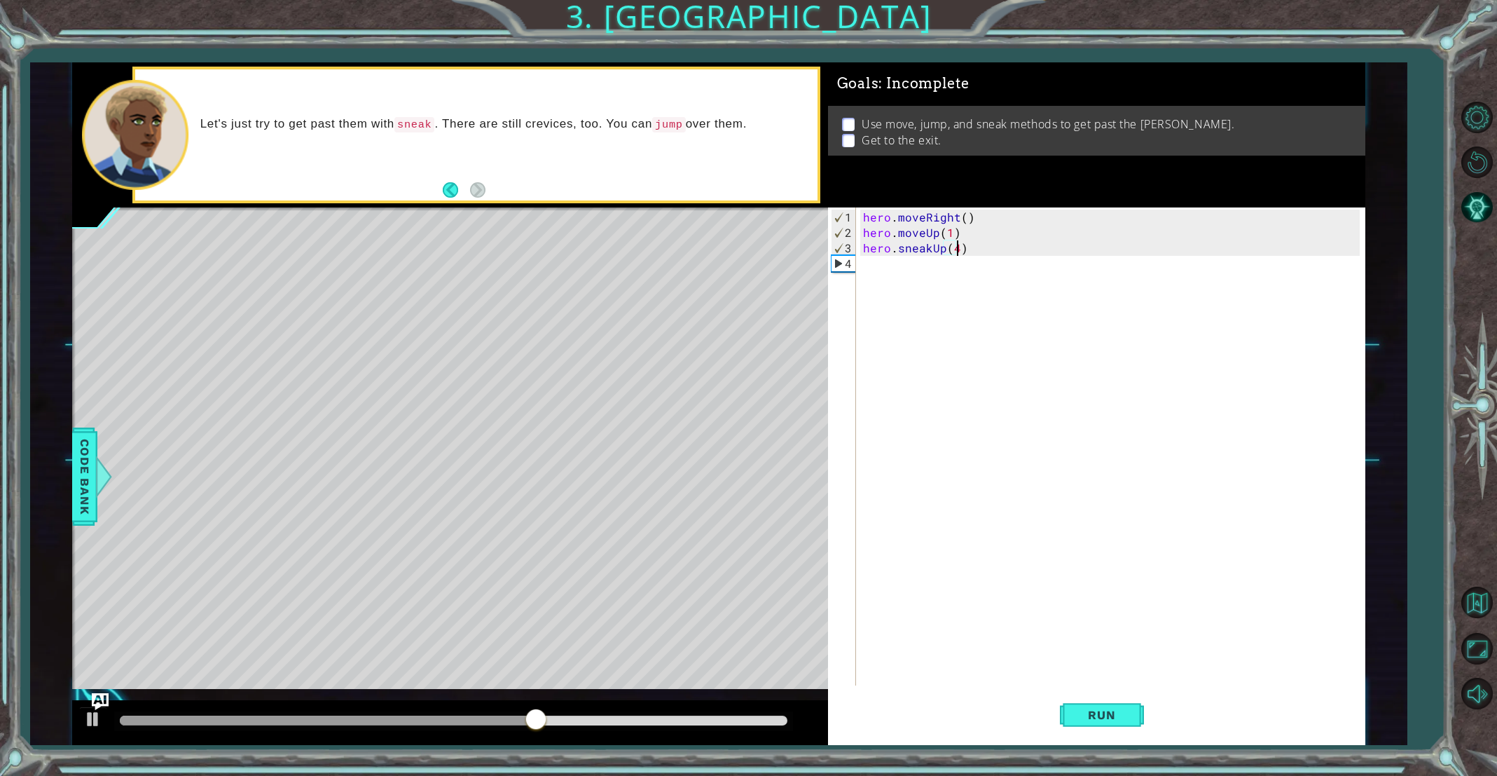
scroll to position [0, 6]
type textarea "hero.sneakUp(4)"
click at [1112, 722] on span "Run" at bounding box center [1101, 715] width 55 height 14
click at [920, 282] on div "hero . moveRight ( ) hero . moveUp ( 1 ) hero . sneakUp ( 4 )" at bounding box center [1113, 463] width 507 height 509
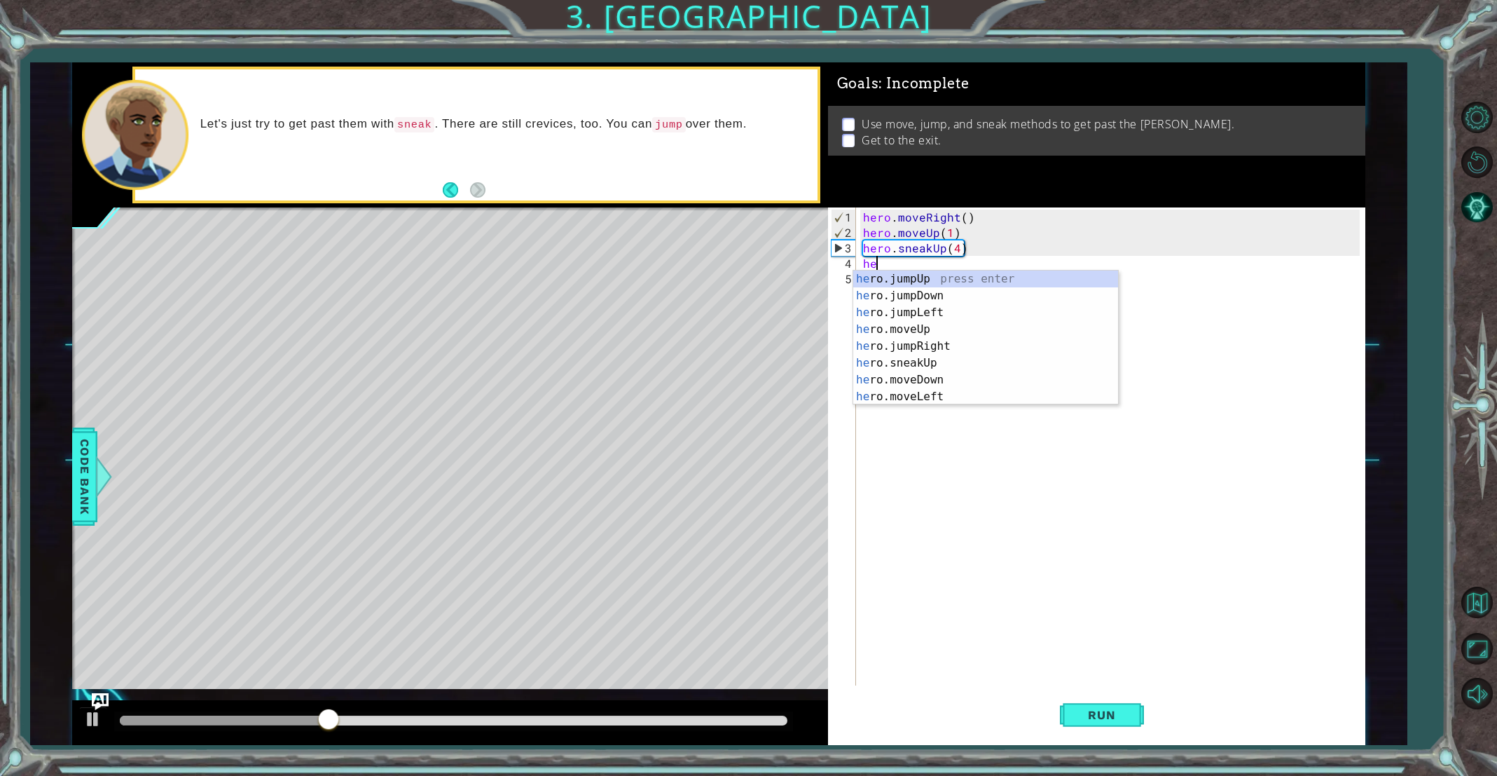
scroll to position [0, 0]
type textarea "hero."
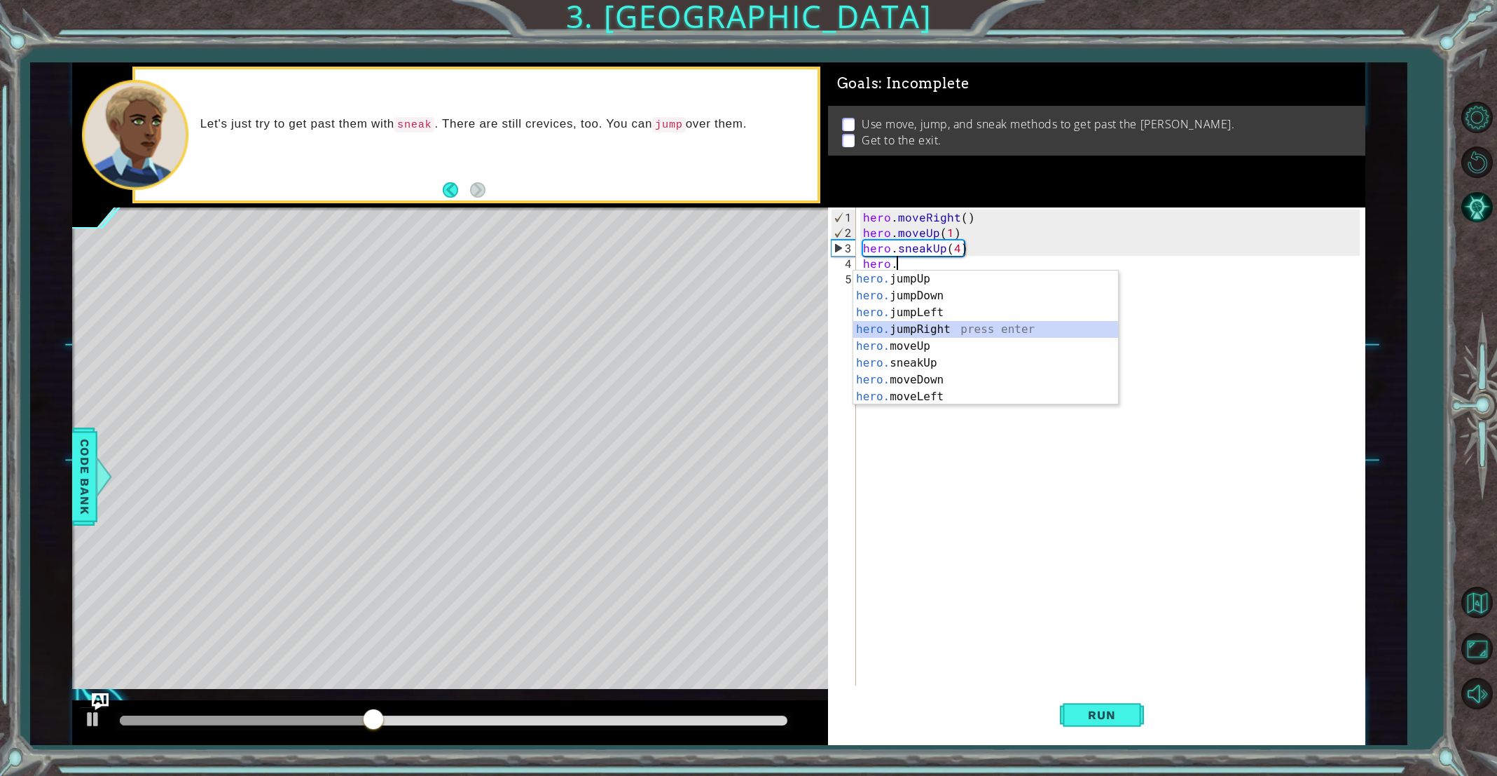
click at [906, 334] on div "hero. jumpUp press enter hero. jumpDown press enter hero. jumpLeft press enter …" at bounding box center [985, 354] width 265 height 168
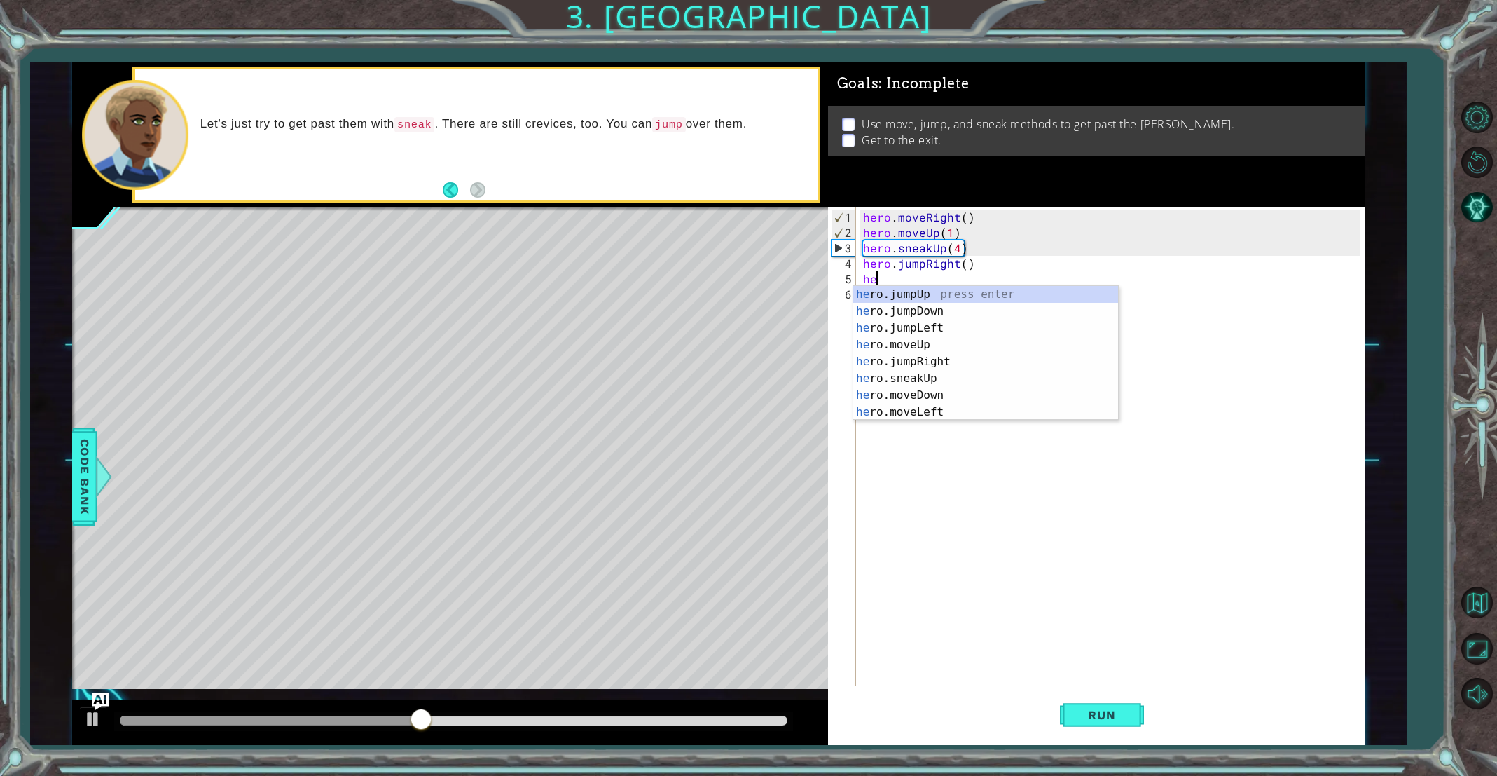
scroll to position [0, 0]
type textarea "heromr"
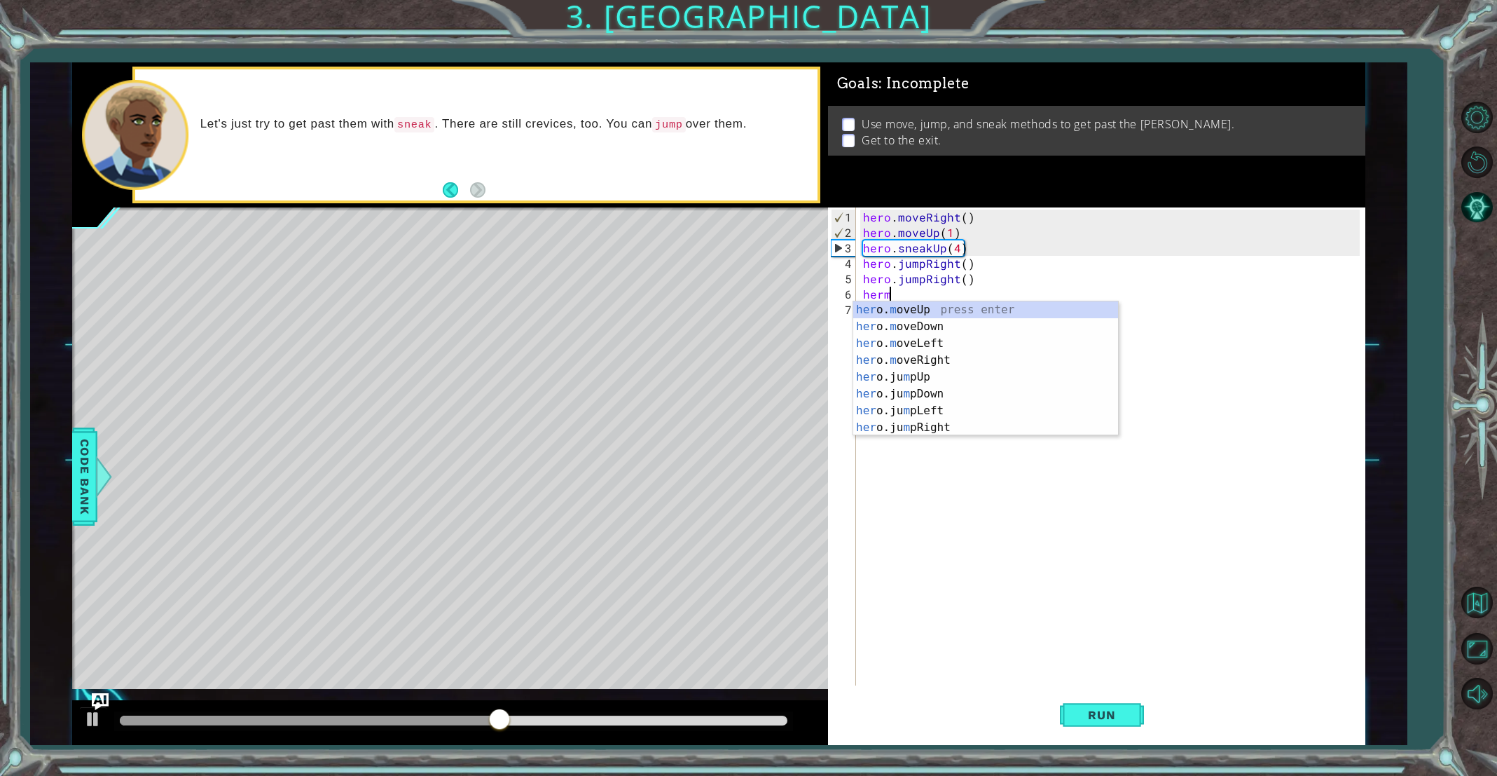
scroll to position [0, 1]
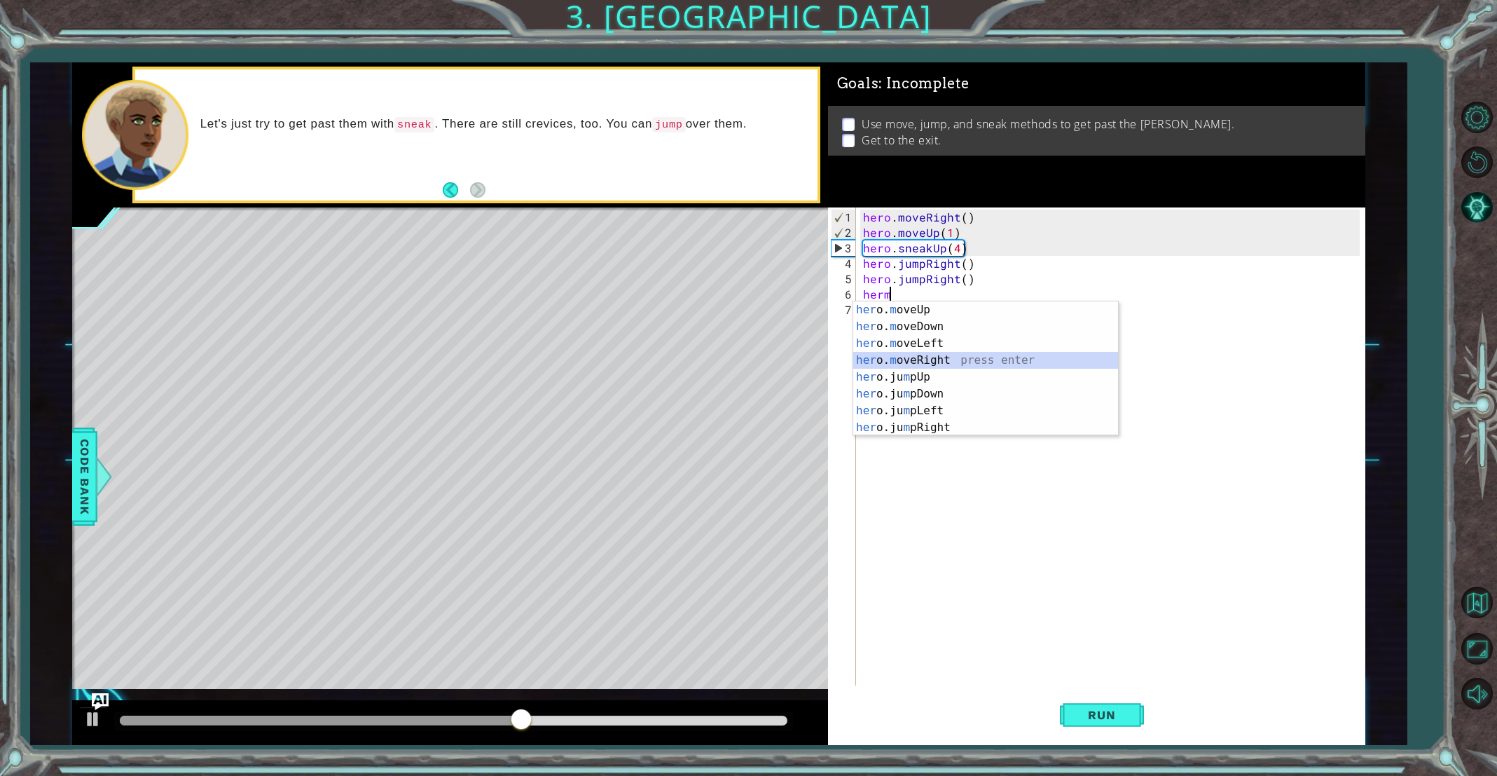
click at [978, 360] on div "her o. m oveUp press enter her o. m oveDown press enter her o. m oveLeft press …" at bounding box center [985, 385] width 265 height 168
type textarea "hero.moveRight(1)"
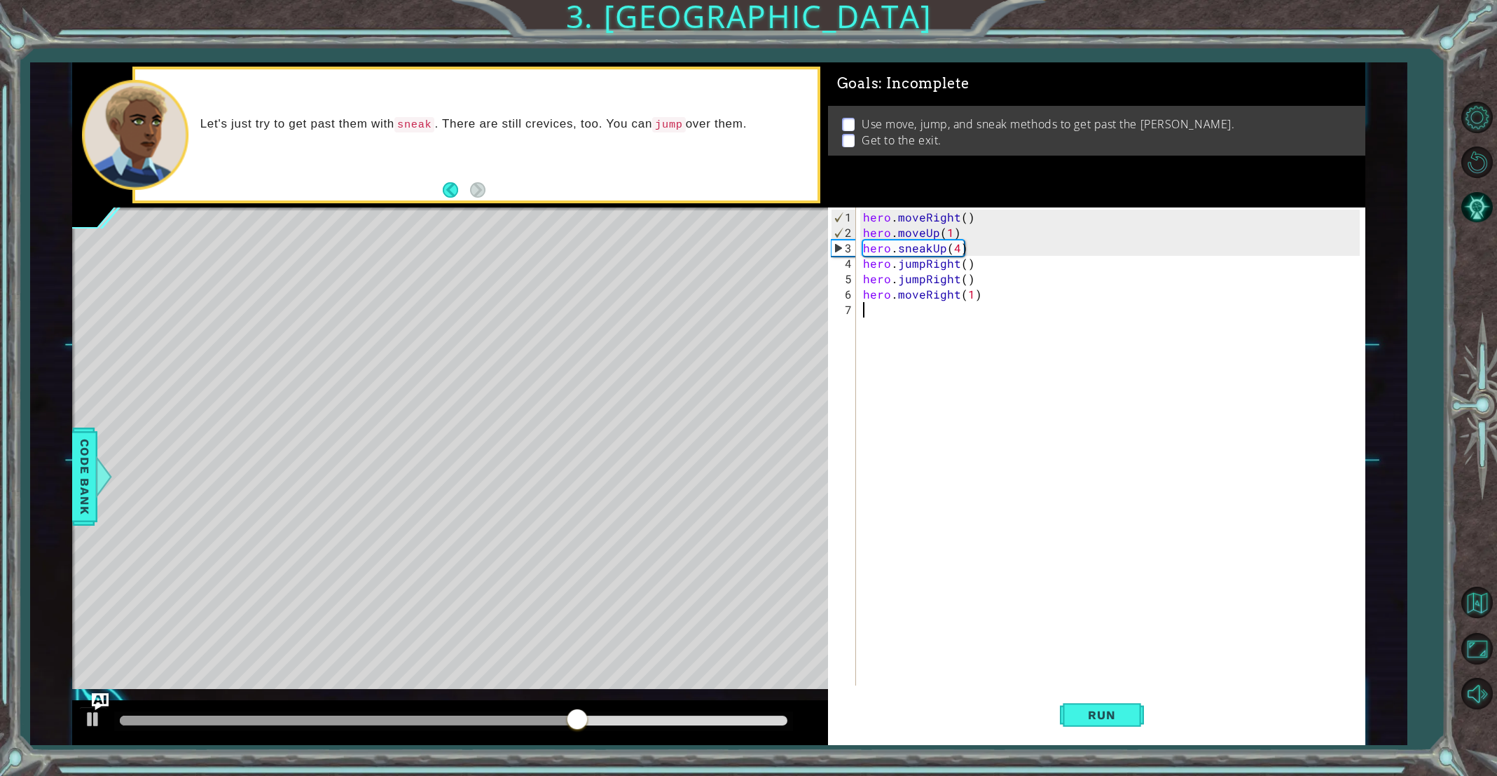
click at [867, 318] on div "hero . moveRight ( ) hero . moveUp ( 1 ) hero . sneakUp ( 4 ) hero . jumpRight …" at bounding box center [1113, 463] width 507 height 509
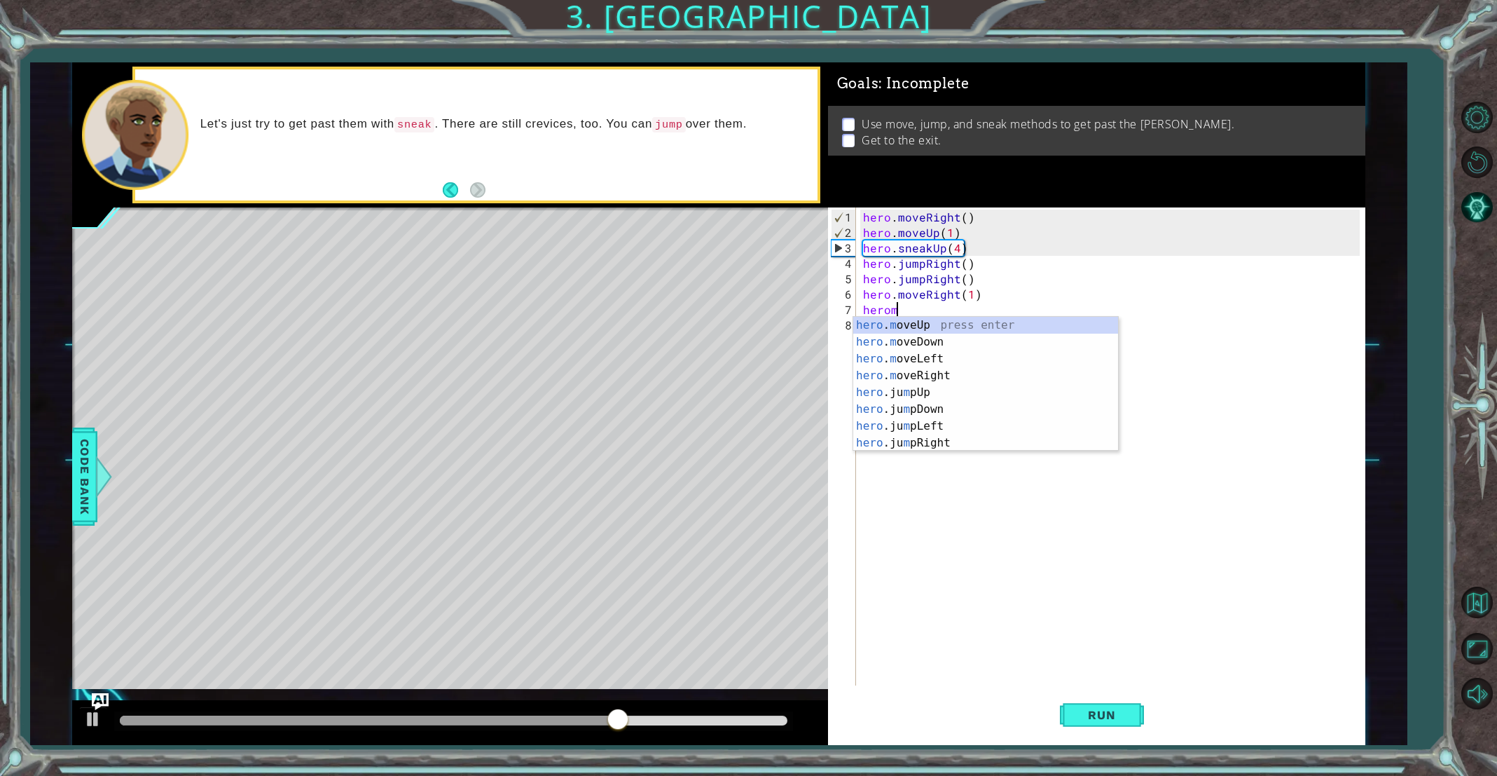
scroll to position [0, 1]
click at [896, 337] on div "hero . mo veUp press enter hero . mo veDown press enter hero . mo veLeft press …" at bounding box center [985, 401] width 265 height 168
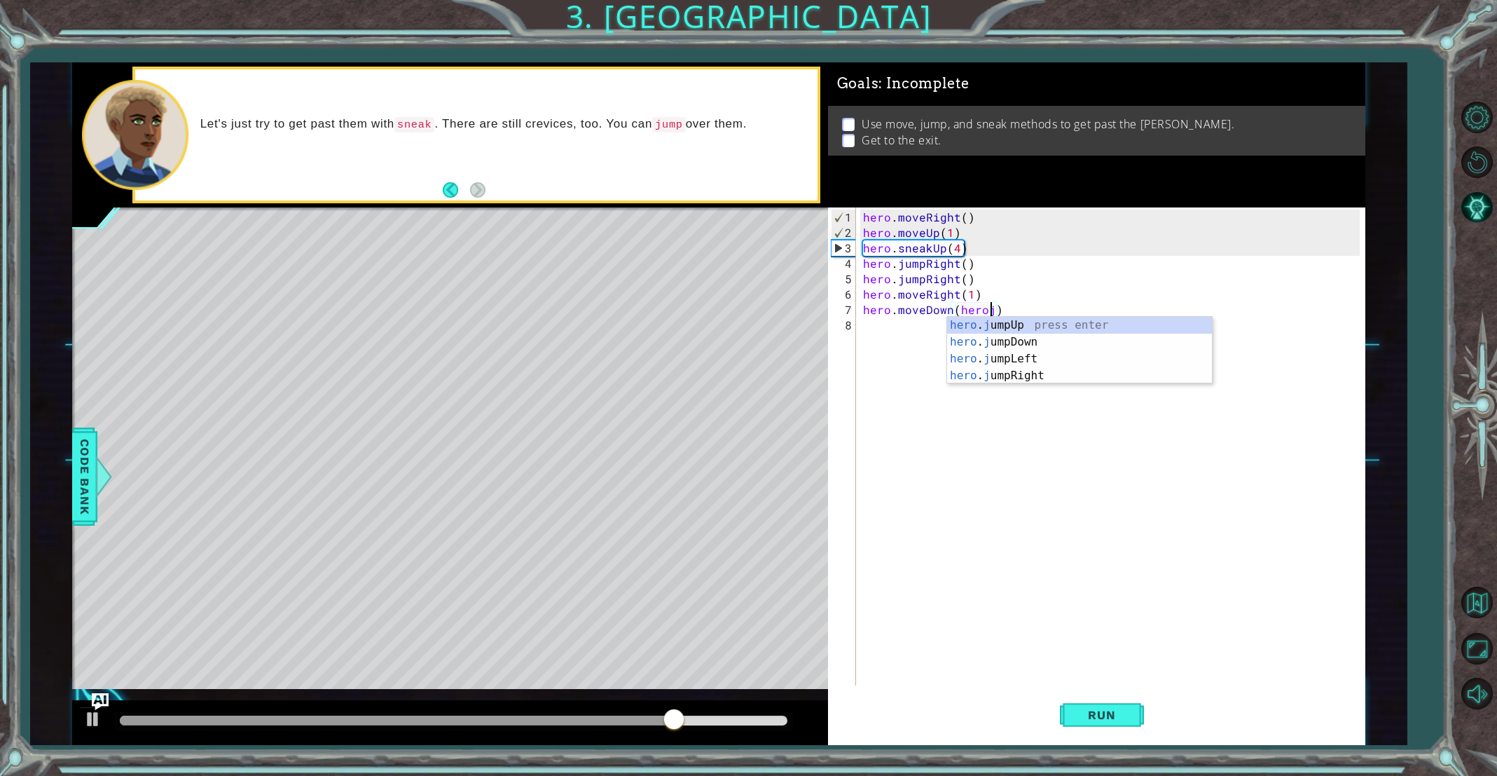
scroll to position [0, 8]
click at [975, 372] on div "hero . ju mpUp press enter hero . ju mpDown press enter hero . [PERSON_NAME] mp…" at bounding box center [1079, 367] width 265 height 101
type textarea "hero.moveDown(hero.jumpRight())"
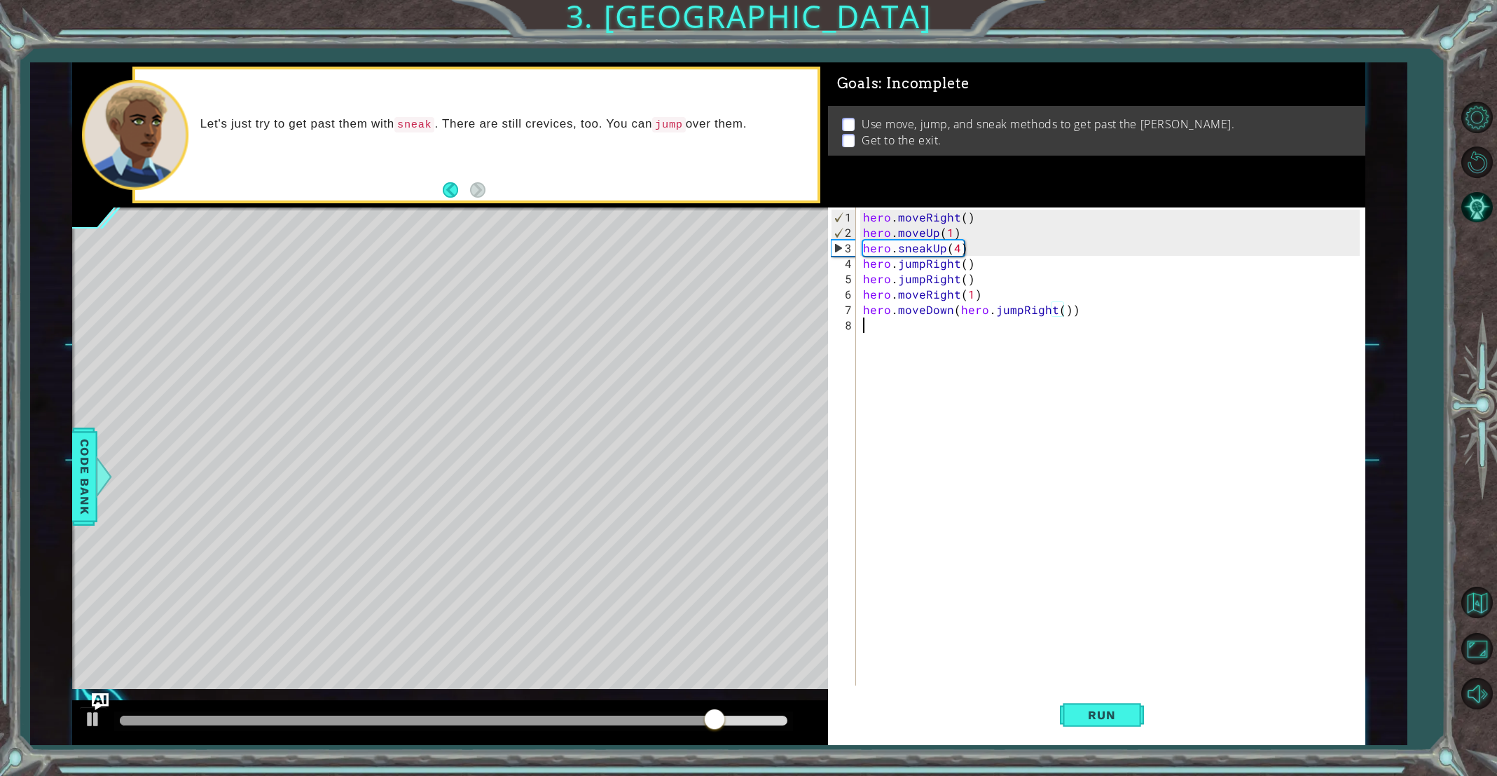
click at [937, 334] on div "hero . moveRight ( ) hero . moveUp ( 1 ) hero . sneakUp ( 4 ) hero . jumpRight …" at bounding box center [1113, 463] width 507 height 509
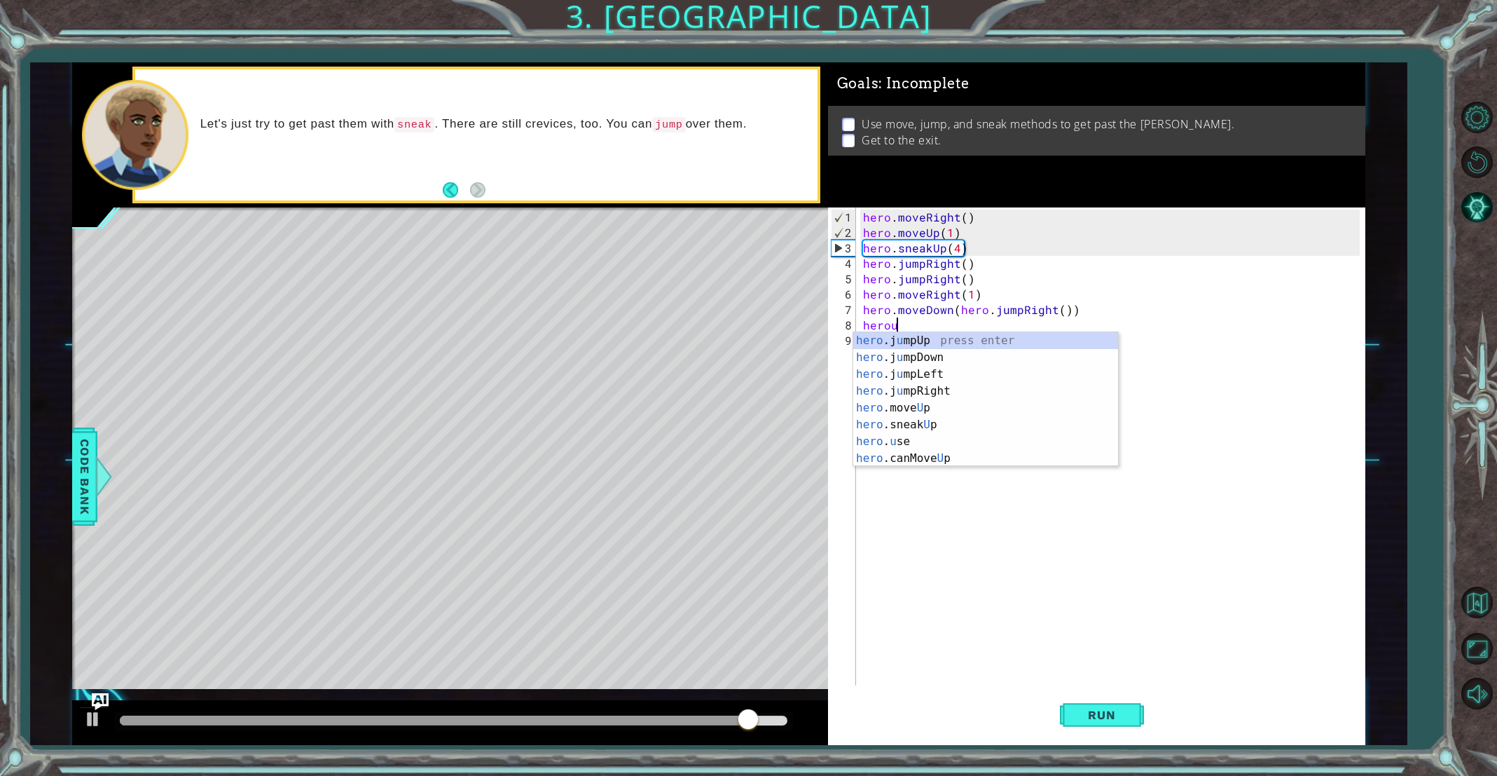
scroll to position [8, 0]
click at [912, 397] on div "hero .j u mpUp press enter hero .j u mpDown press enter hero .j u mpLeft press …" at bounding box center [985, 408] width 265 height 168
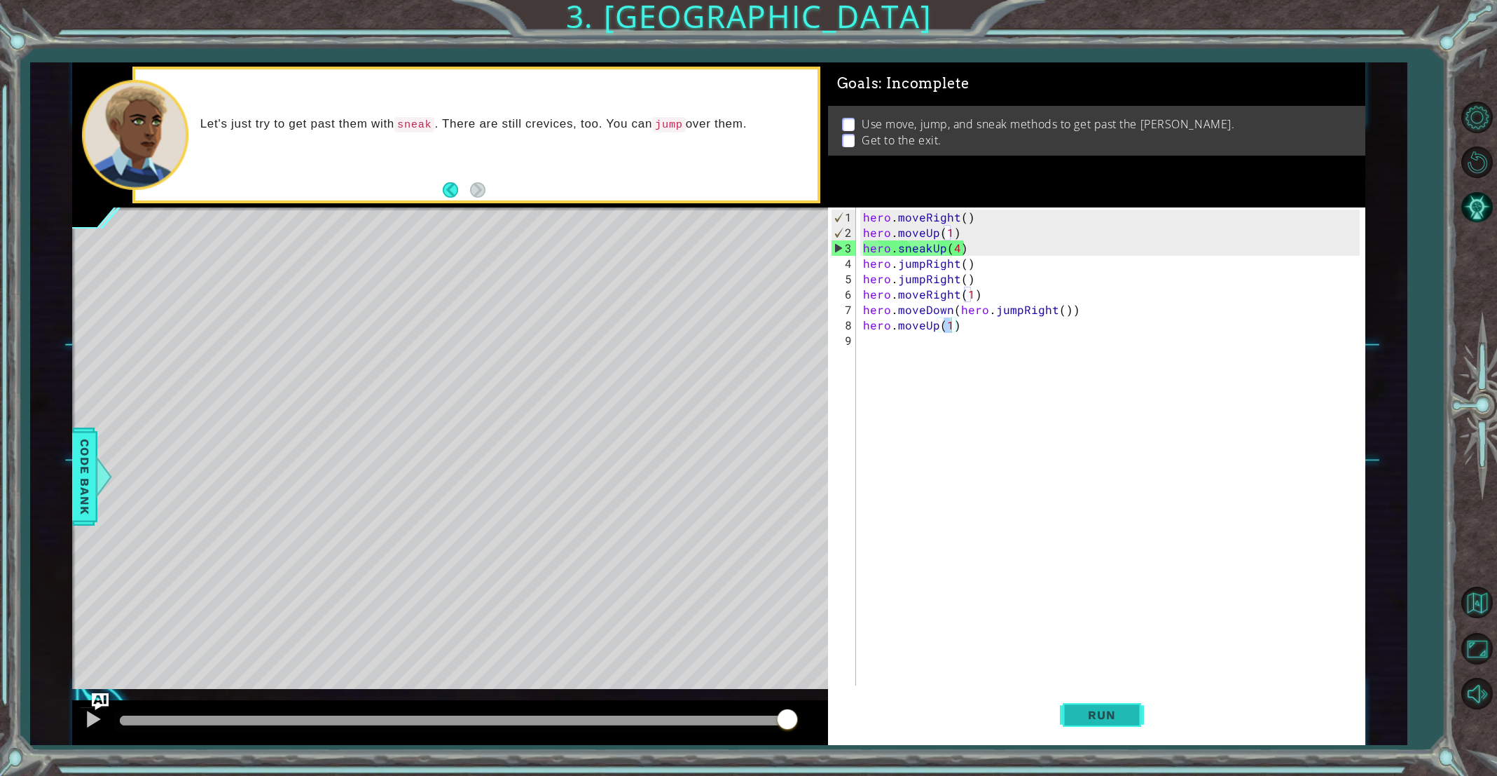
click at [1114, 716] on span "Run" at bounding box center [1101, 715] width 55 height 14
click at [1114, 712] on span "Run" at bounding box center [1101, 715] width 55 height 14
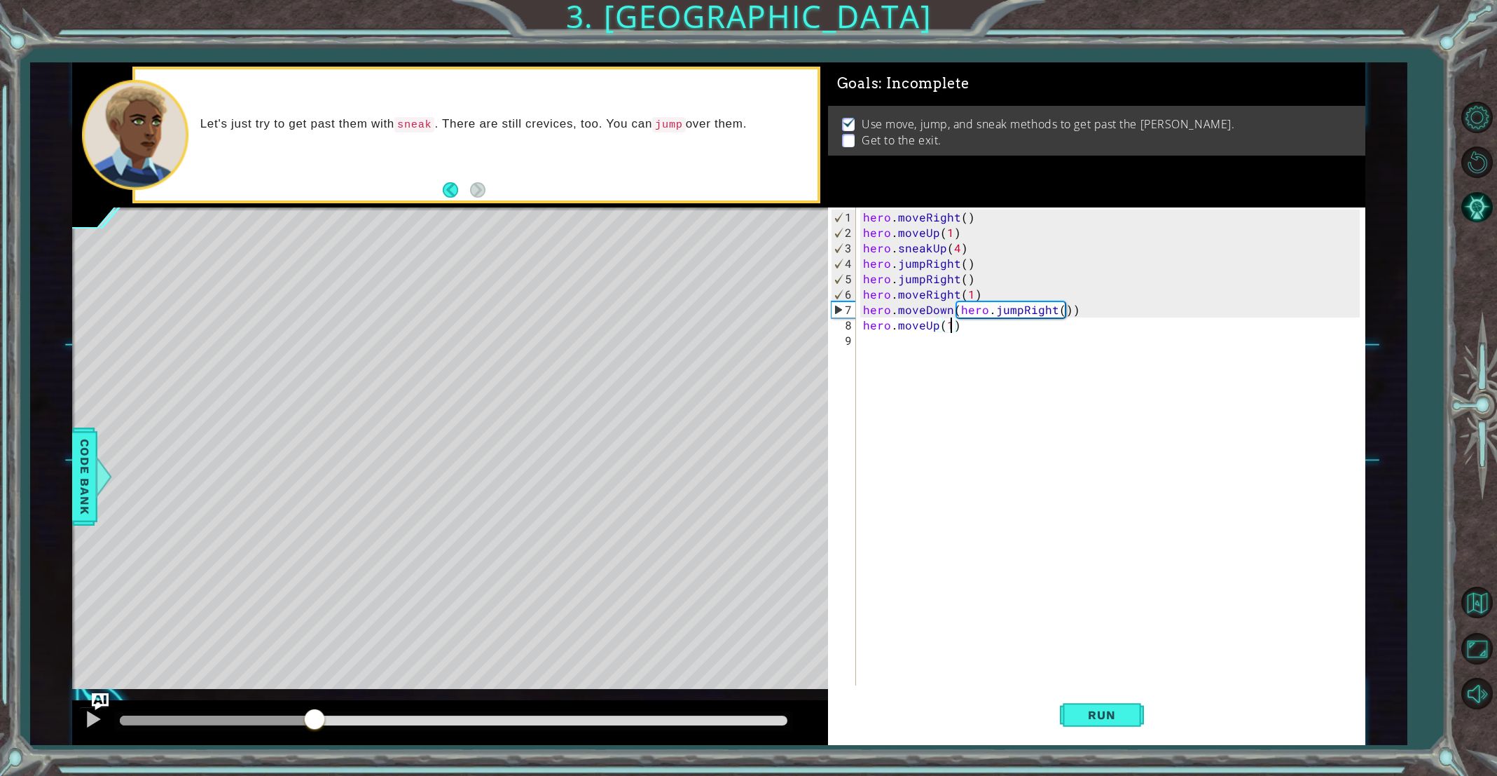
drag, startPoint x: 399, startPoint y: 726, endPoint x: 368, endPoint y: 705, distance: 37.5
click at [327, 709] on div at bounding box center [314, 720] width 25 height 25
drag, startPoint x: 1054, startPoint y: 311, endPoint x: 1038, endPoint y: 314, distance: 16.4
click at [1038, 314] on div "hero . moveRight ( ) hero . moveUp ( 1 ) hero . sneakUp ( 4 ) hero . jumpRight …" at bounding box center [1113, 463] width 507 height 509
click at [1057, 311] on div "hero . moveRight ( ) hero . moveUp ( 1 ) hero . sneakUp ( 4 ) hero . jumpRight …" at bounding box center [1113, 463] width 507 height 509
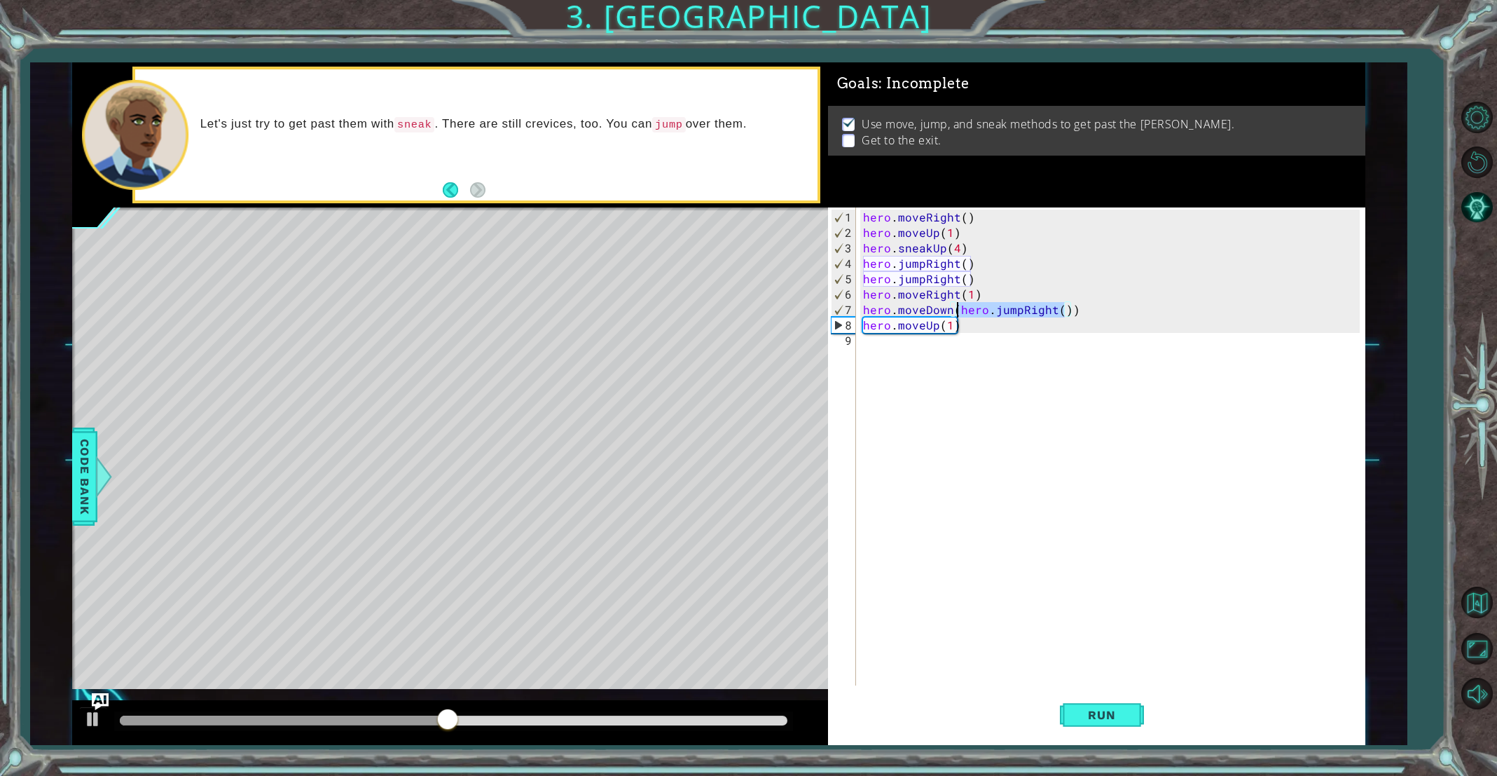
drag, startPoint x: 1064, startPoint y: 310, endPoint x: 956, endPoint y: 312, distance: 107.9
click at [956, 312] on div "hero . moveRight ( ) hero . moveUp ( 1 ) hero . sneakUp ( 4 ) hero . jumpRight …" at bounding box center [1113, 463] width 507 height 509
click at [986, 317] on div "hero . moveRight ( ) hero . moveUp ( 1 ) hero . sneakUp ( 4 ) hero . jumpRight …" at bounding box center [1113, 463] width 507 height 509
type textarea "hero.moveUp(1)"
type textarea "hero.moveDown()"
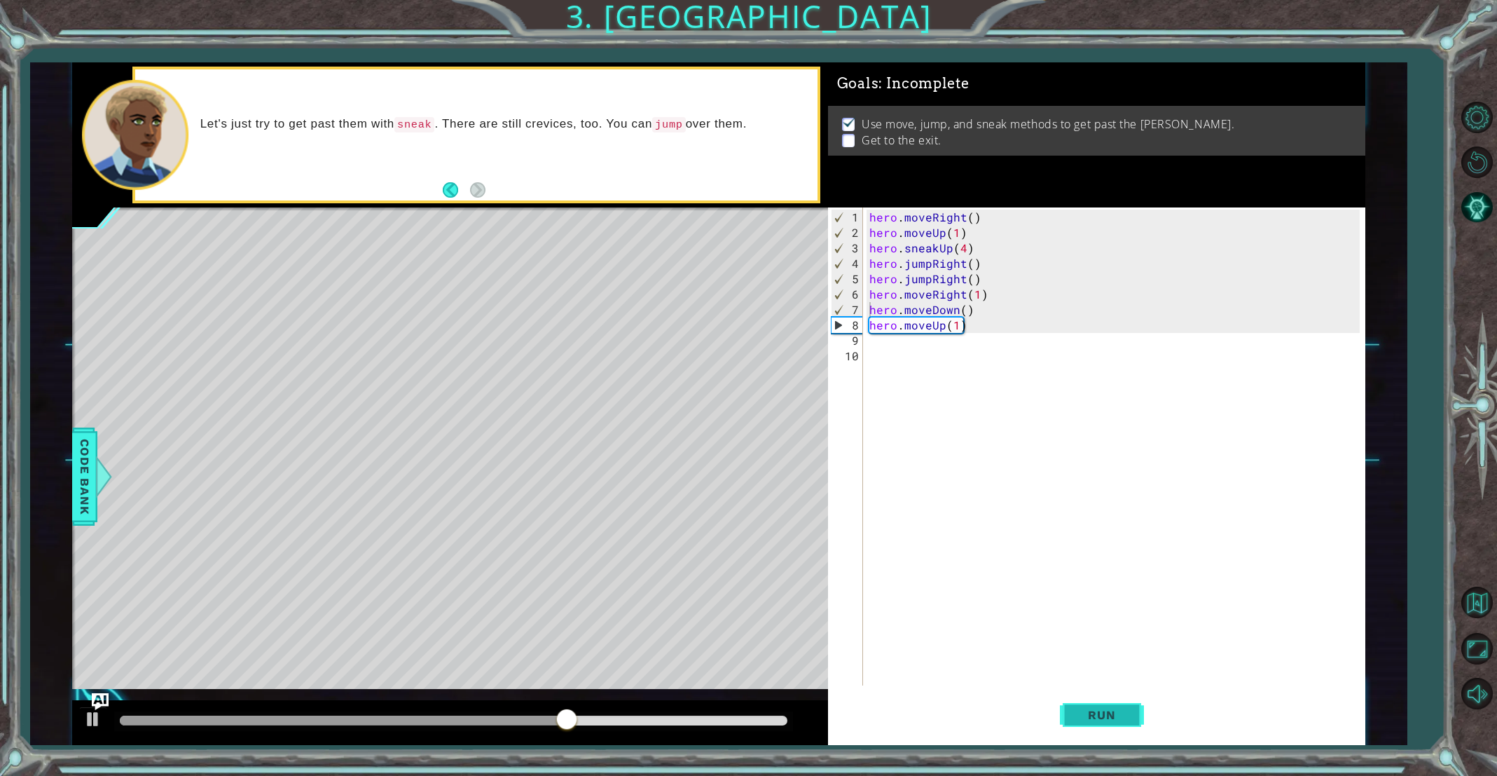
click at [1107, 720] on span "Run" at bounding box center [1101, 715] width 55 height 14
drag, startPoint x: 194, startPoint y: 728, endPoint x: 393, endPoint y: 750, distance: 200.1
click at [384, 750] on div "1 ההההההההההההההההההההההההההההההההההההההההההההההההההההההההההההההההההההההההההההה…" at bounding box center [748, 388] width 1497 height 776
drag, startPoint x: 435, startPoint y: 722, endPoint x: 359, endPoint y: 716, distance: 75.9
click at [359, 717] on div at bounding box center [362, 720] width 25 height 25
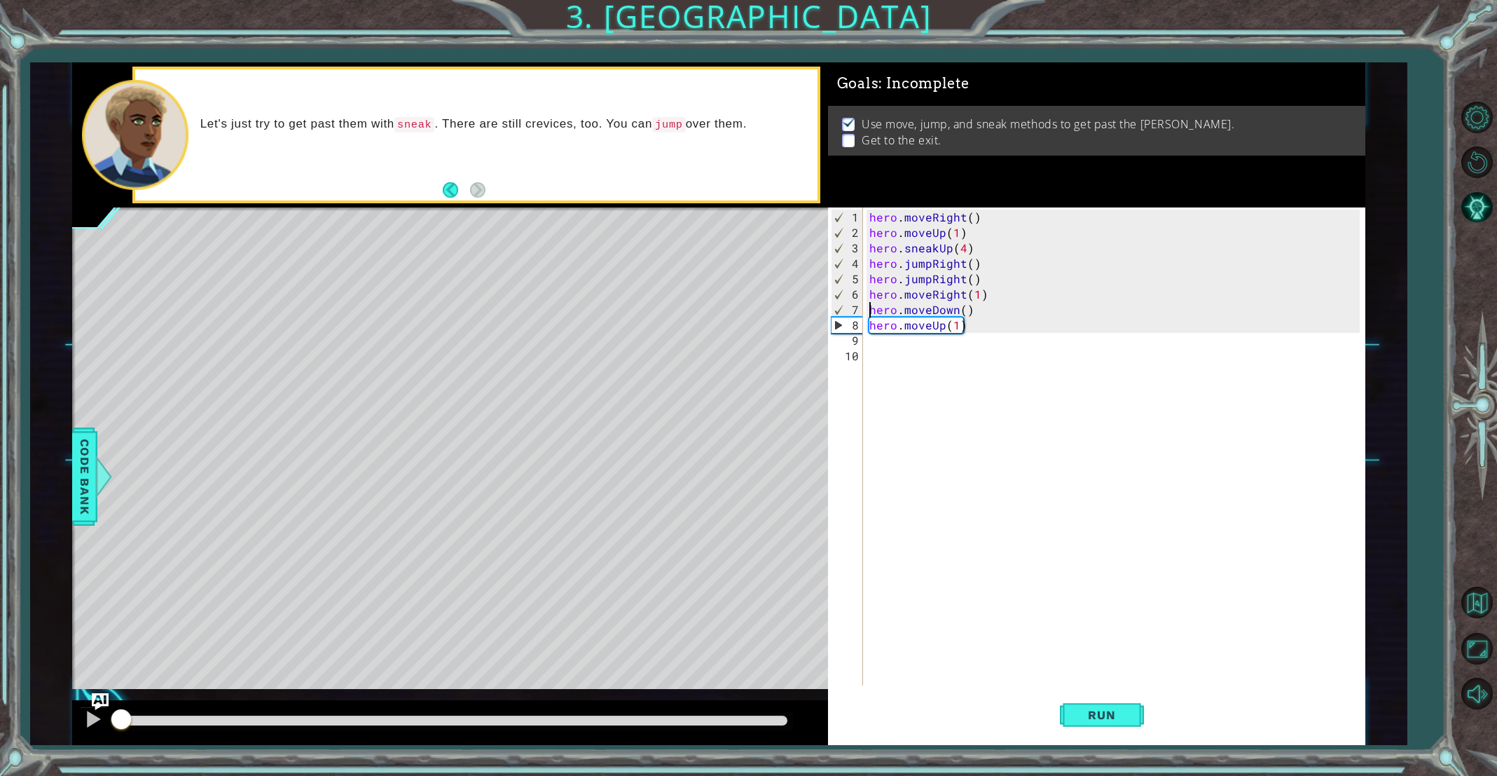
click at [88, 672] on div "methods hero use(thing) moveUp(steps) moveDown(steps) moveLeft(steps) moveRight…" at bounding box center [718, 403] width 1293 height 682
drag, startPoint x: 160, startPoint y: 720, endPoint x: 320, endPoint y: 745, distance: 162.4
click at [320, 745] on div "1 ההההההההההההההההההההההההההההההההההההההההההההההההההההההההההההההההההההההההההההה…" at bounding box center [748, 388] width 1497 height 776
click at [981, 308] on div "hero . moveRight ( ) hero . moveUp ( 1 ) hero . sneakUp ( 4 ) hero . jumpRight …" at bounding box center [1117, 463] width 500 height 509
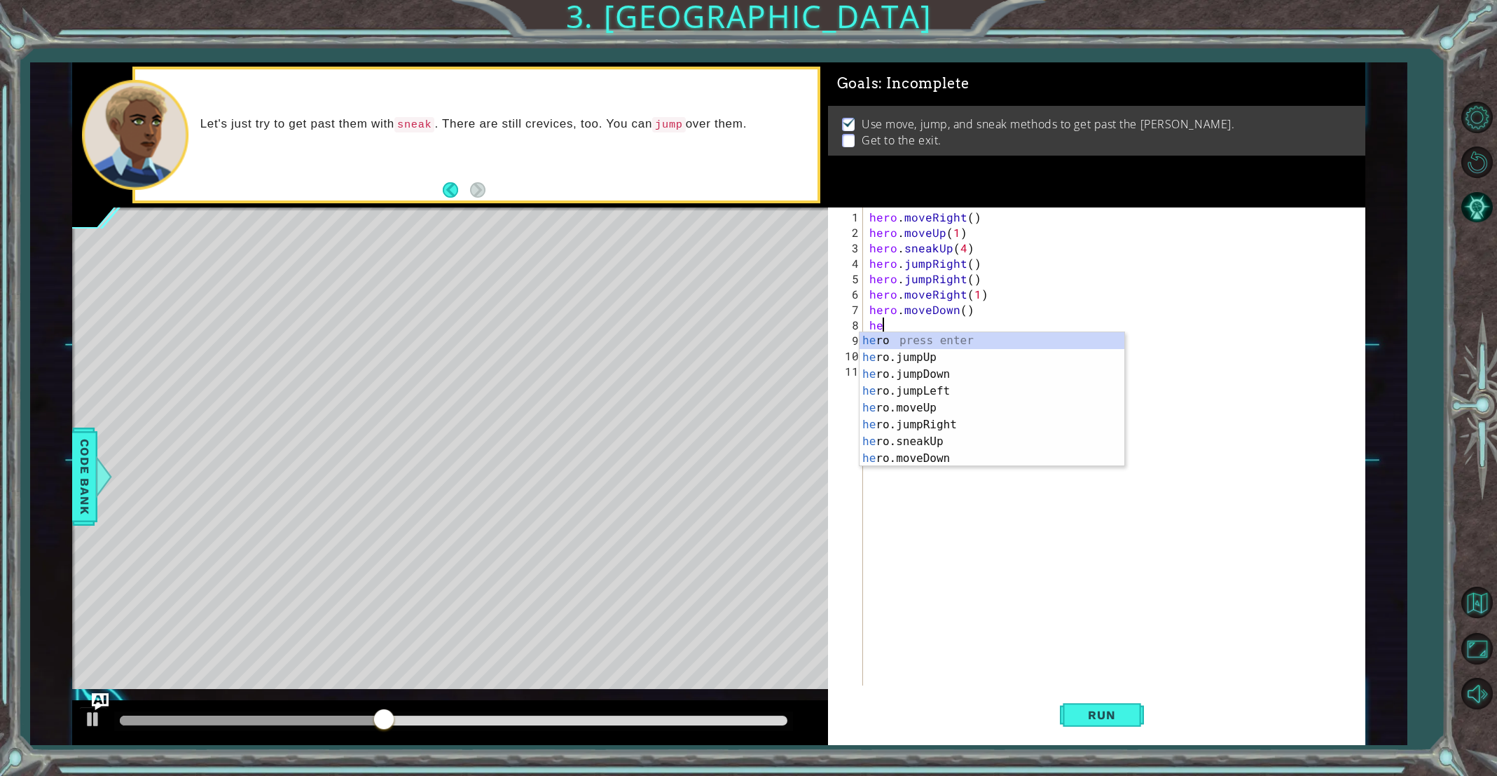
type textarea "hero"
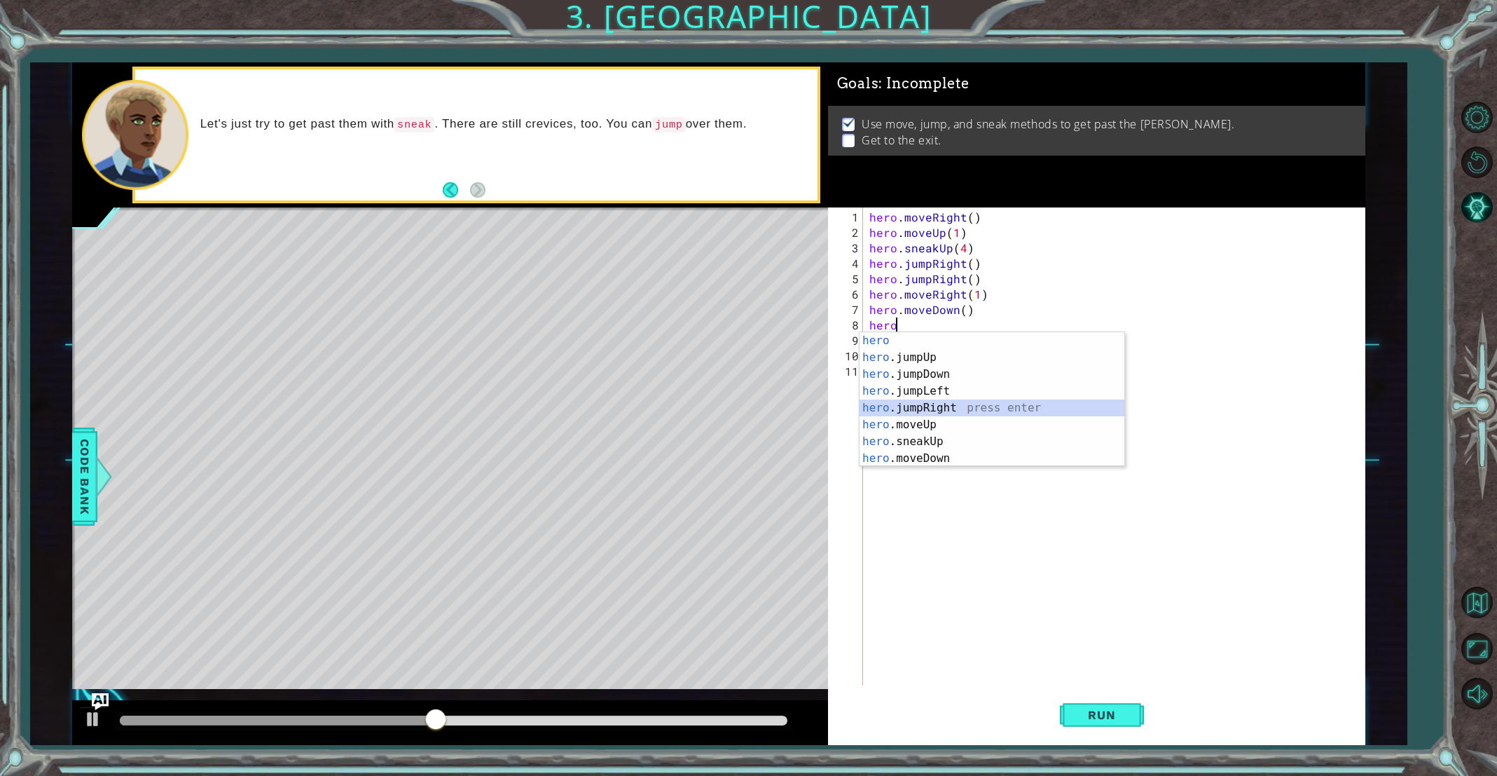
click at [958, 405] on div "hero press enter hero .jumpUp press enter hero .jumpDown press enter hero .jump…" at bounding box center [992, 416] width 265 height 168
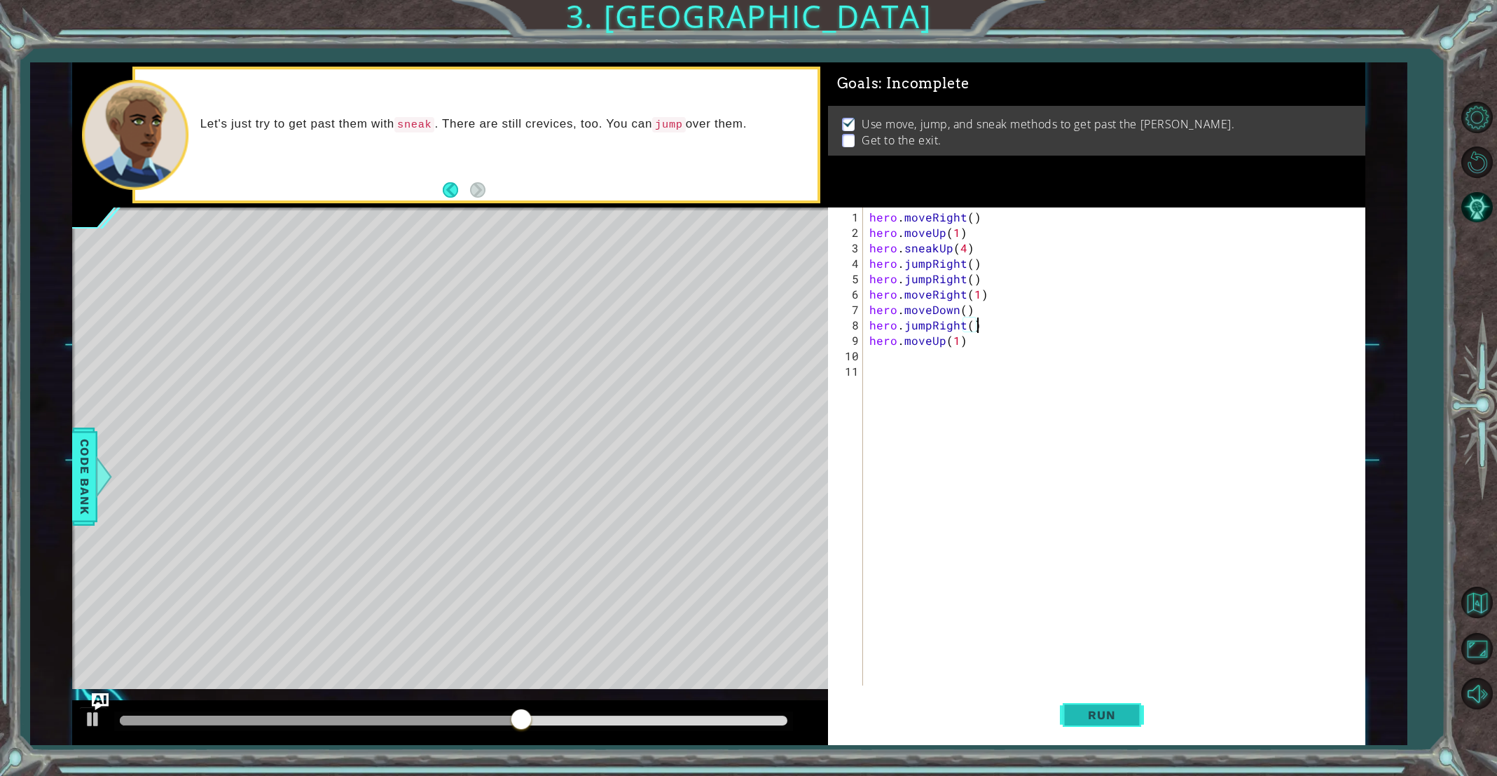
type textarea "hero.jumpRight()"
click at [1100, 720] on span "Run" at bounding box center [1101, 715] width 55 height 14
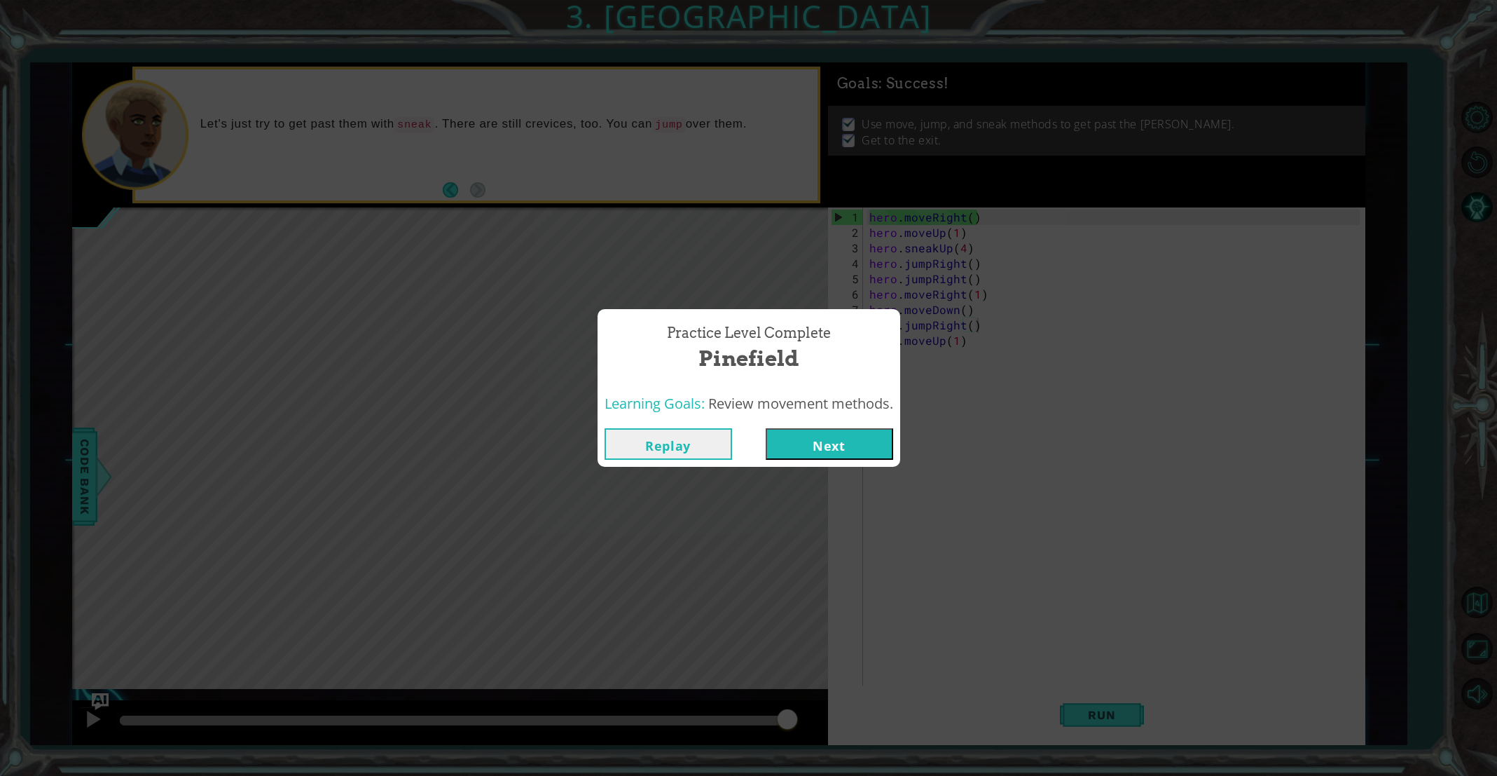
click at [862, 446] on button "Next" at bounding box center [830, 444] width 128 height 32
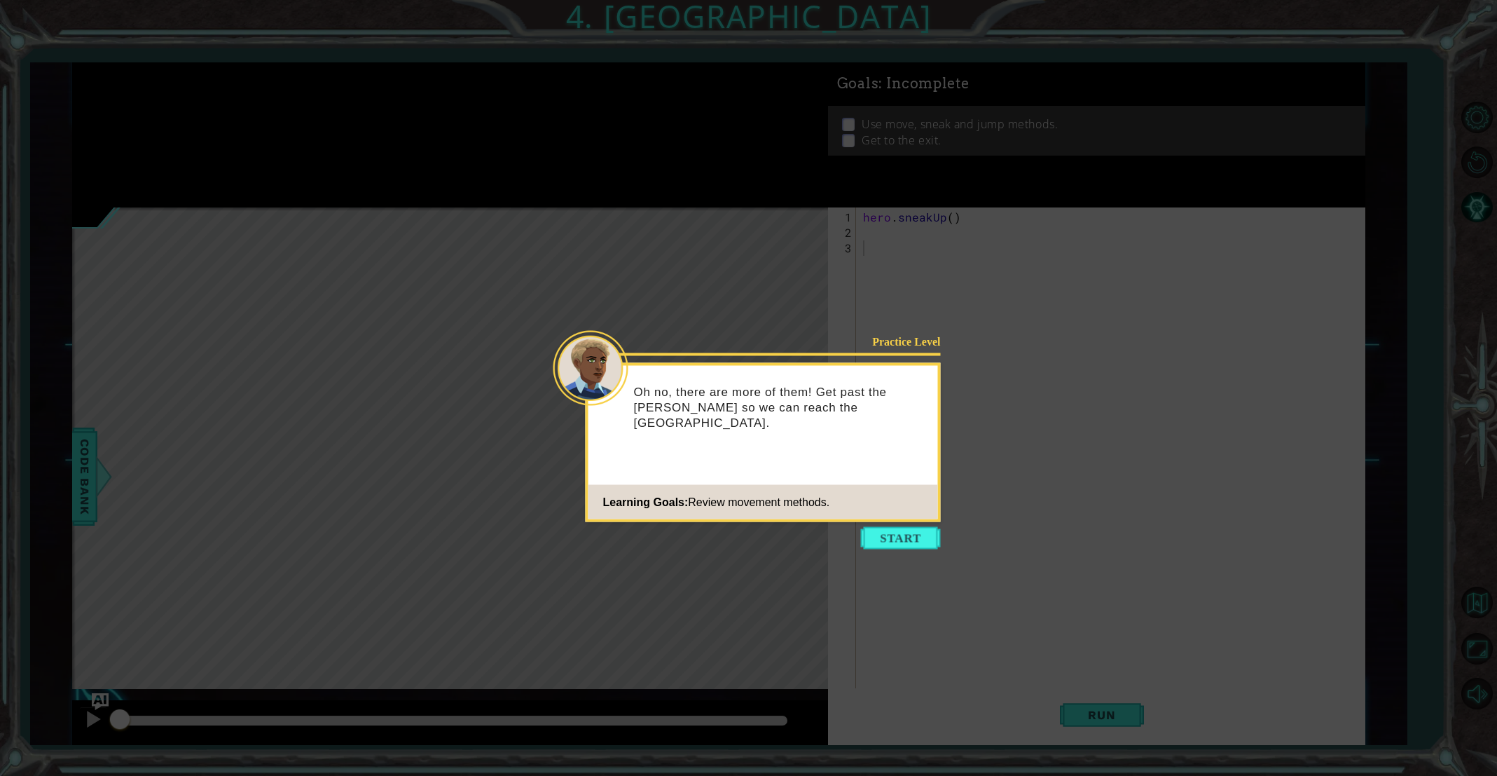
click at [888, 552] on icon at bounding box center [748, 388] width 1497 height 776
click at [888, 545] on button "Start" at bounding box center [901, 538] width 80 height 22
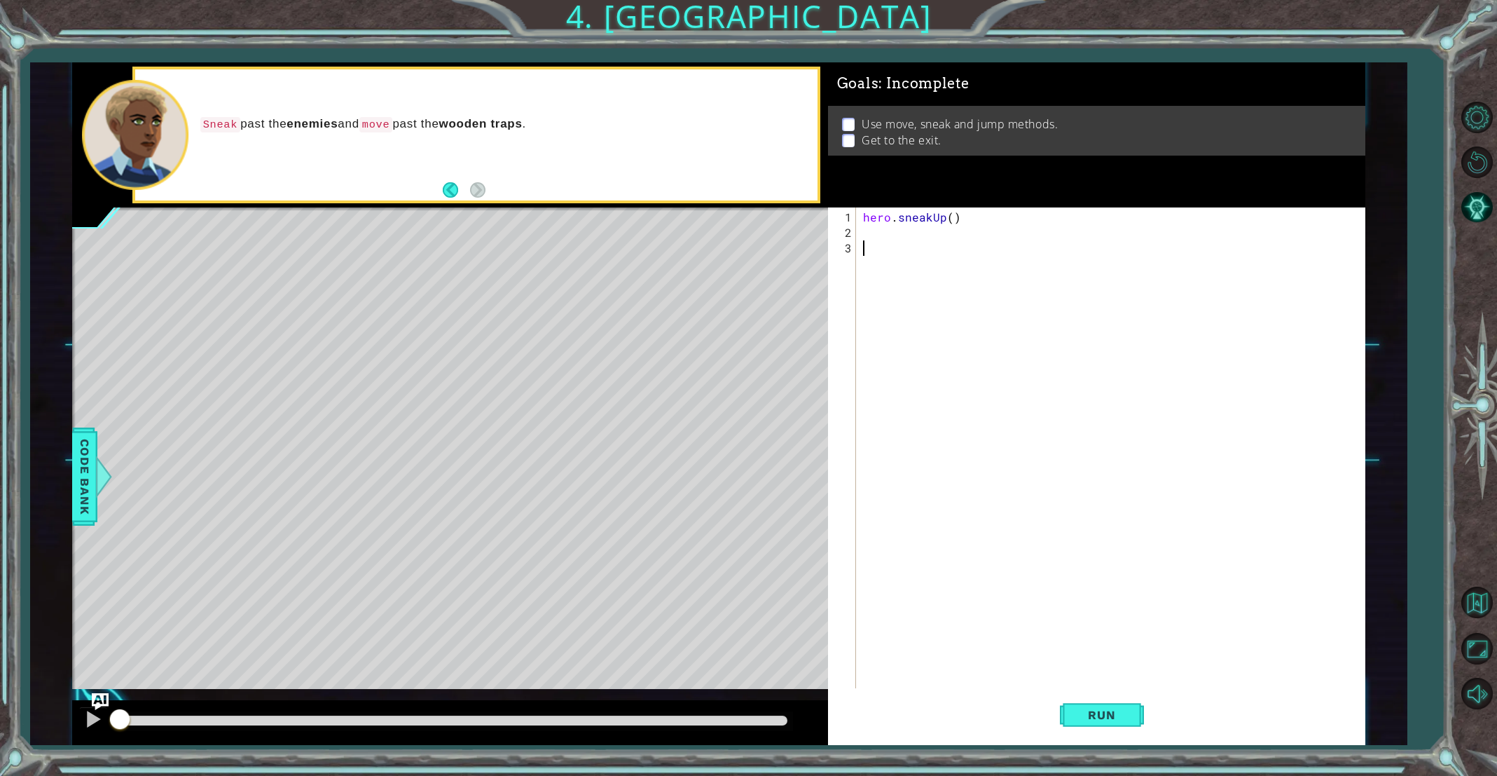
click at [895, 235] on div "hero . sneakUp ( )" at bounding box center [1113, 471] width 507 height 524
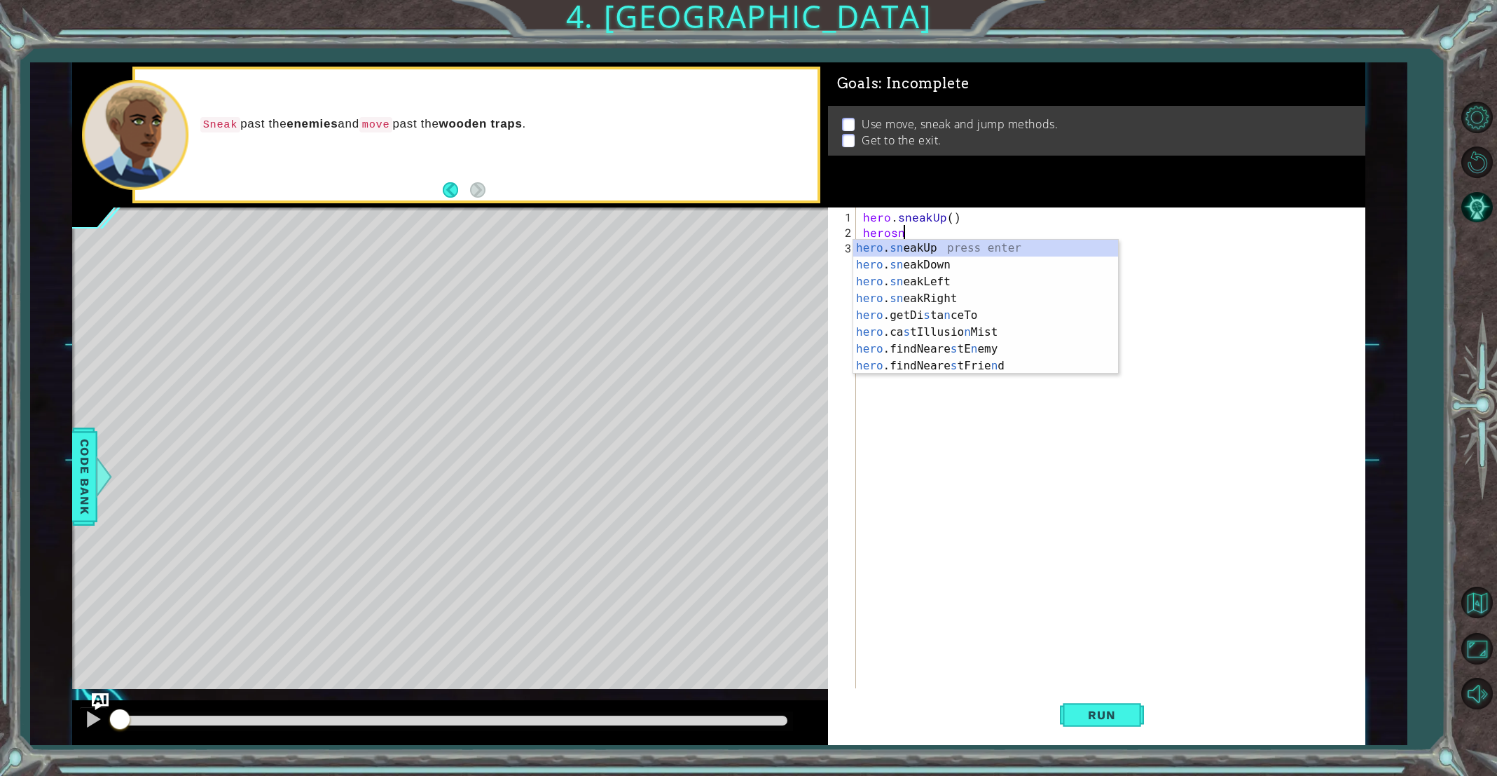
scroll to position [0, 1]
click at [942, 297] on div "hero . sn eakUp press enter hero . sn eakDown press enter hero . sn eakLeft pre…" at bounding box center [985, 324] width 265 height 168
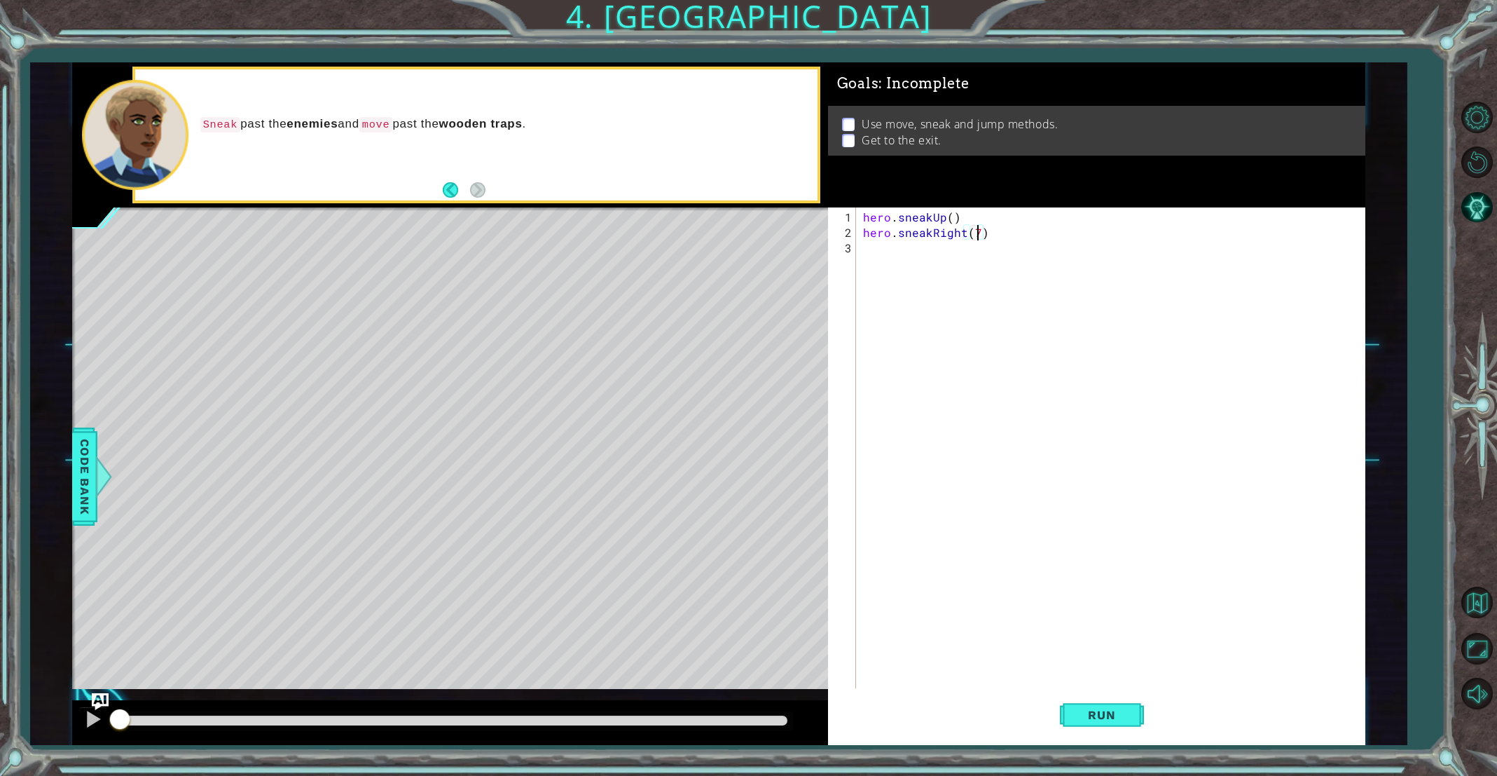
scroll to position [0, 6]
type textarea "hero.sneakRight(7)"
drag, startPoint x: 1060, startPoint y: 716, endPoint x: 1067, endPoint y: 719, distance: 7.8
click at [1067, 719] on div "Run" at bounding box center [1101, 715] width 537 height 54
click at [1085, 718] on span "Run" at bounding box center [1101, 715] width 55 height 14
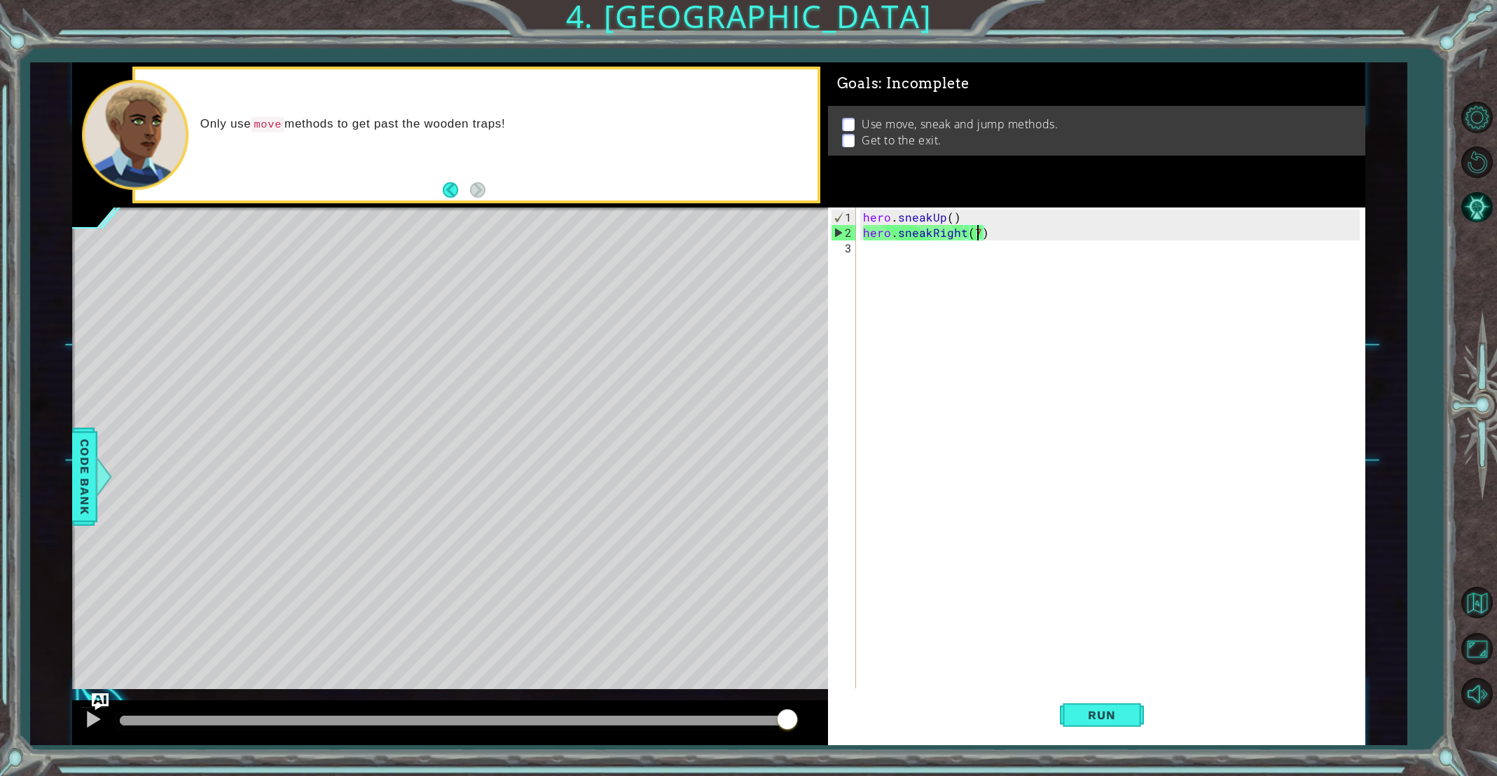
click at [1000, 240] on div "hero . sneakUp ( ) hero . sneakRight ( 7 )" at bounding box center [1113, 471] width 507 height 524
click at [997, 232] on div "hero . sneakUp ( ) hero . sneakRight ( 7 )" at bounding box center [1113, 471] width 507 height 524
click at [978, 235] on div "hero . sneakUp ( ) hero . sneakRight ( 7 )" at bounding box center [1113, 471] width 507 height 524
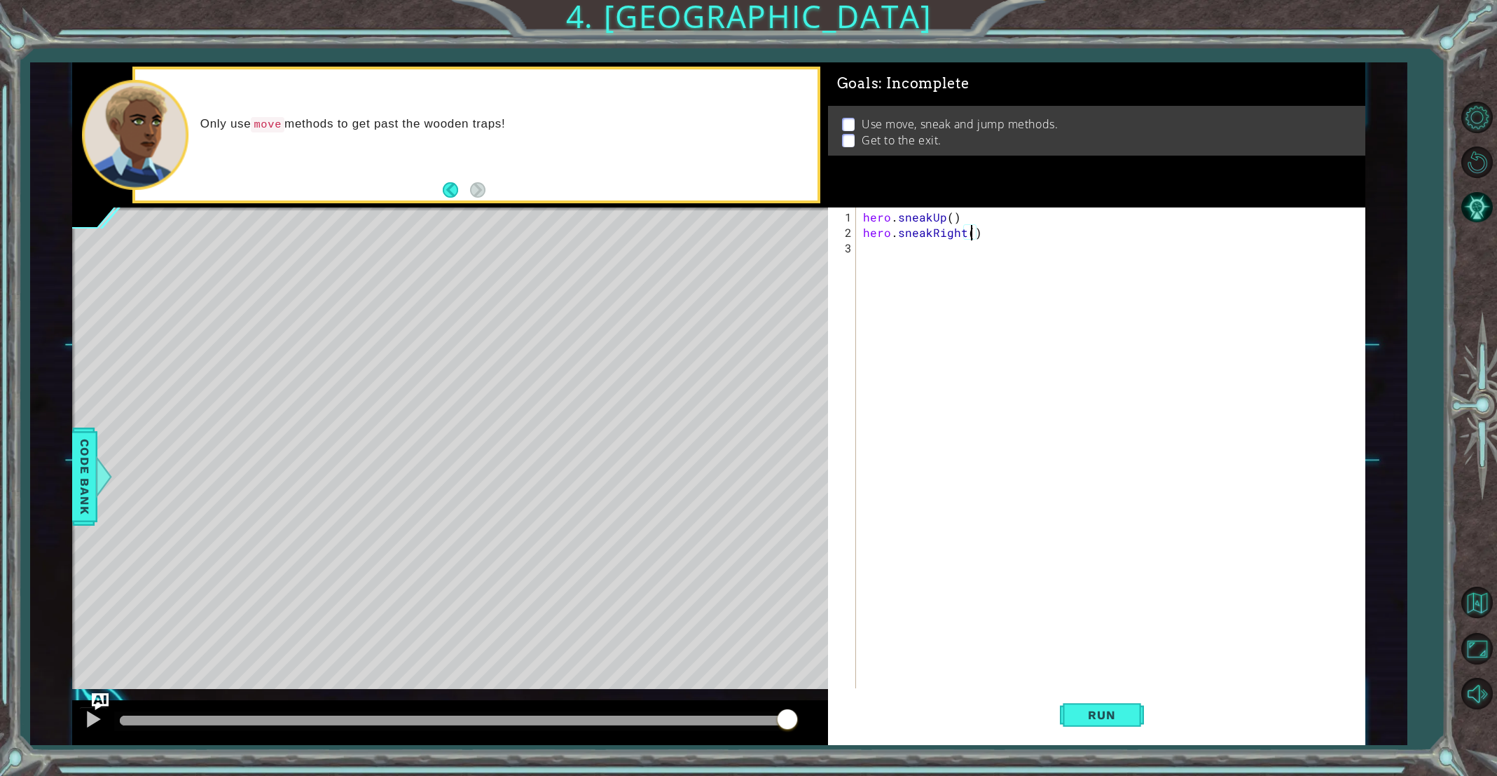
type textarea "hero.sneakRight(2)"
click at [873, 252] on div "hero . sneakUp ( ) hero . sneakRight ( 2 )" at bounding box center [1113, 471] width 507 height 524
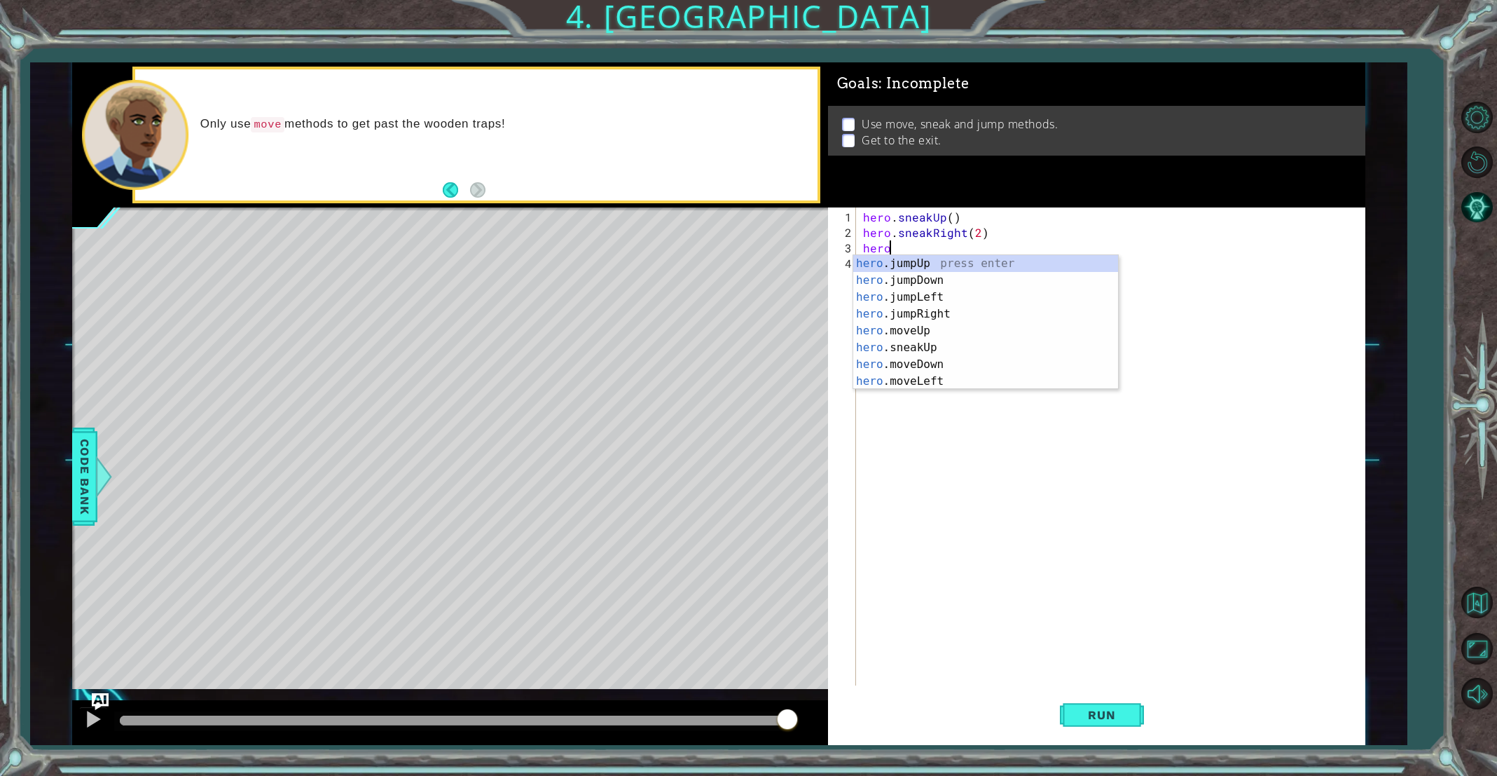
scroll to position [0, 1]
click at [881, 312] on div "hero . m oveUp press enter hero . m oveDown press enter hero . m oveLeft press …" at bounding box center [985, 339] width 265 height 168
type textarea "hero.moveRight(1)"
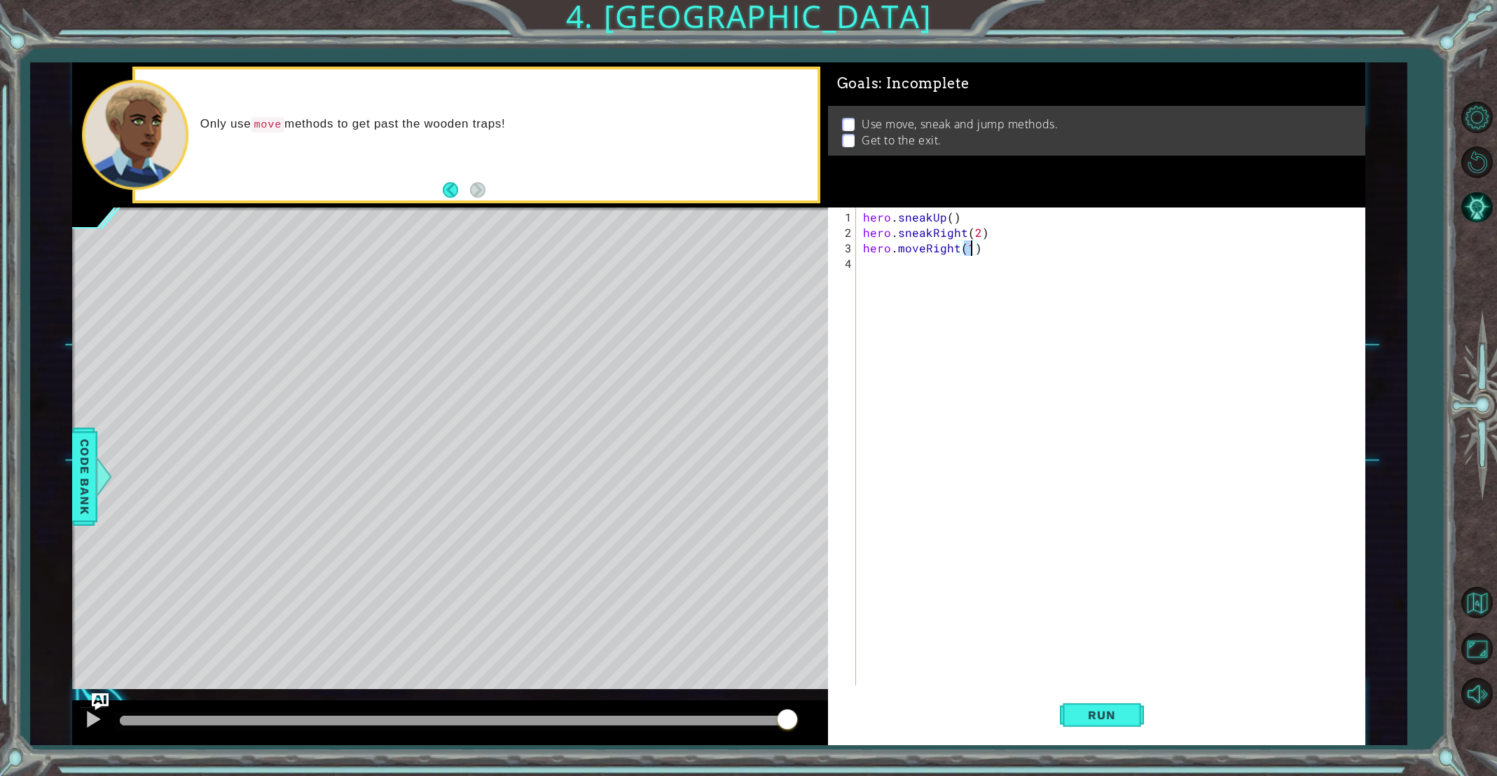
click at [865, 277] on div "hero . sneakUp ( ) hero . sneakRight ( 2 ) hero . moveRight ( 1 )" at bounding box center [1113, 463] width 507 height 509
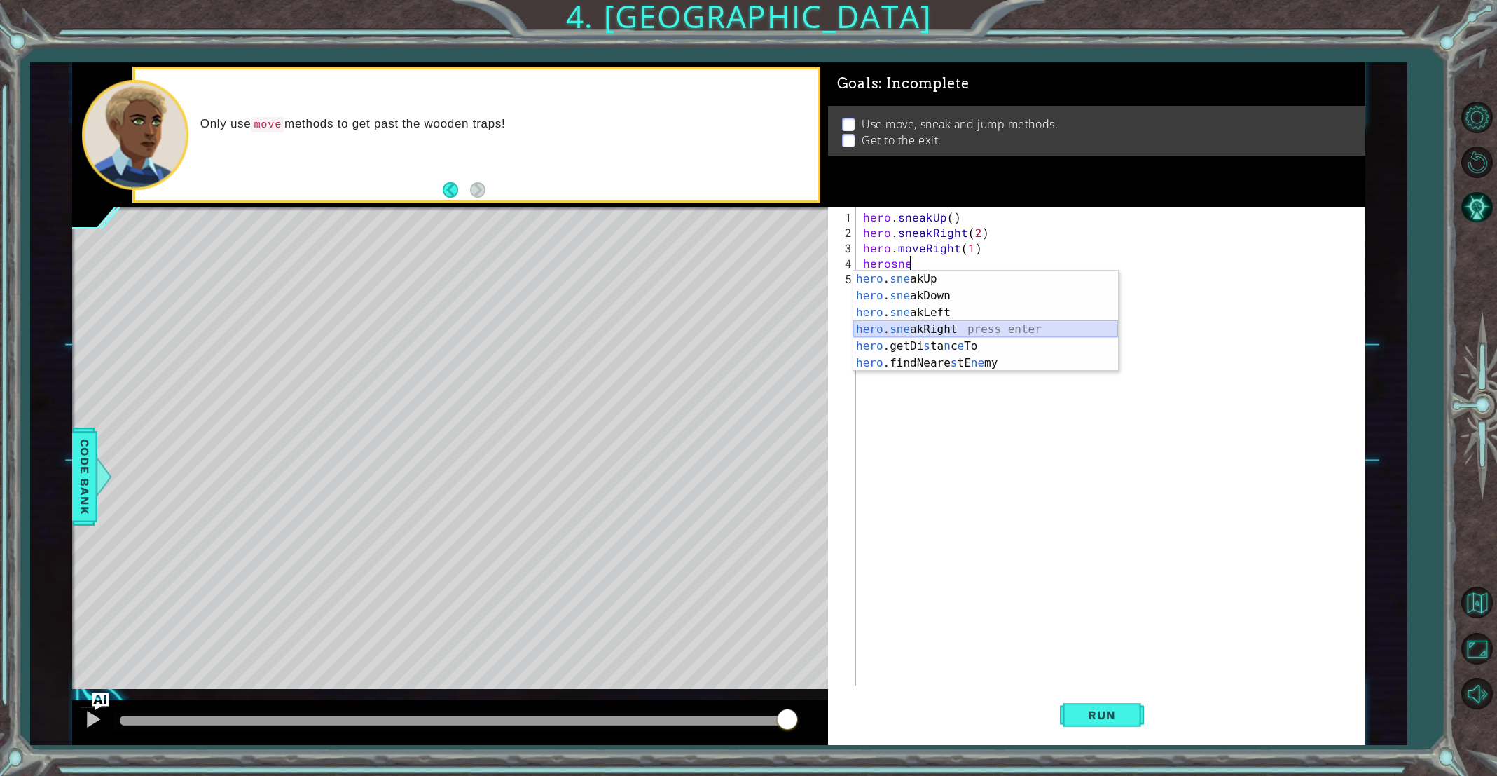
click at [929, 326] on div "hero . sne akUp press enter hero . sne akDown press enter hero . sne akLeft pre…" at bounding box center [985, 337] width 265 height 135
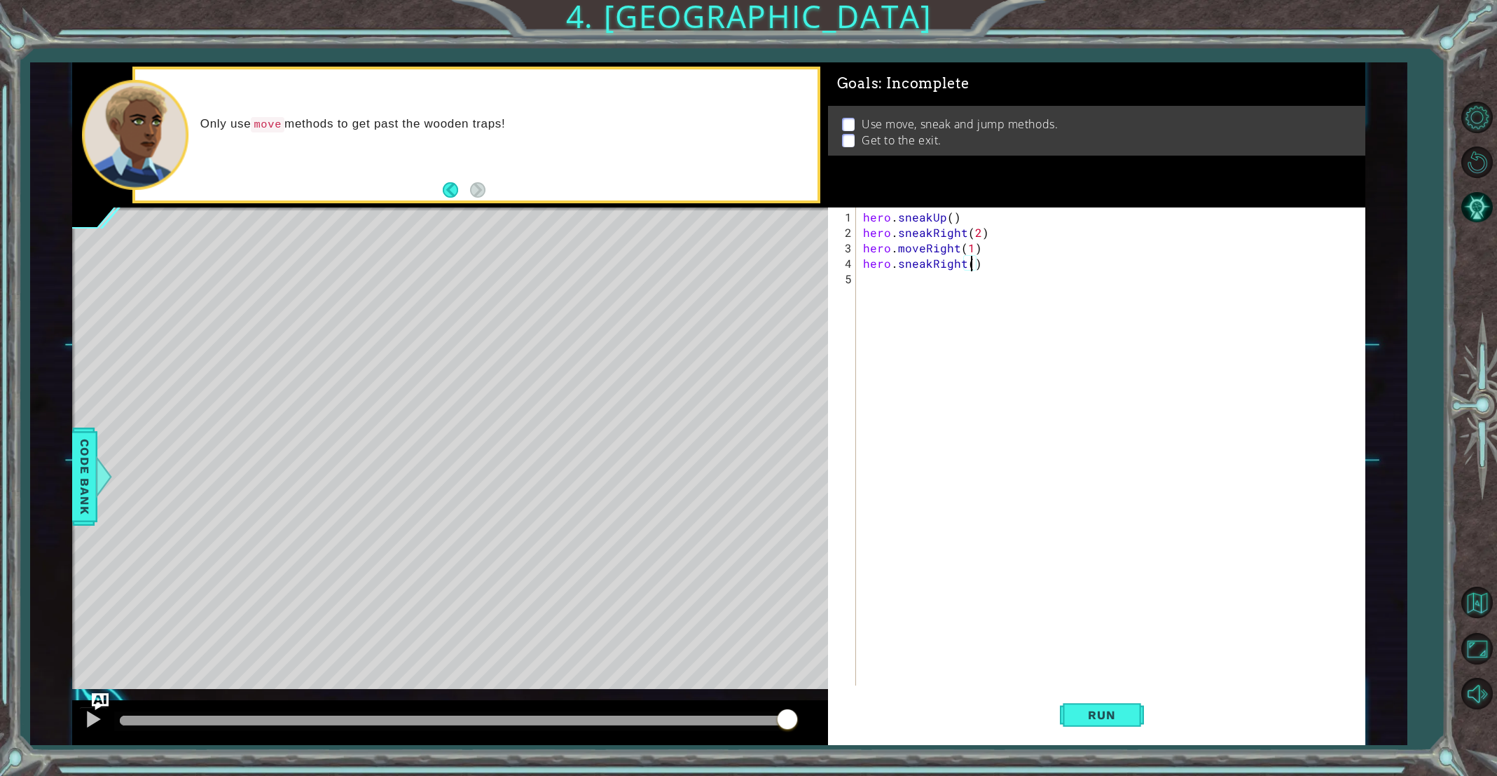
scroll to position [0, 6]
type textarea "hero.sneakRight(3)"
click at [1098, 730] on button "Run" at bounding box center [1102, 715] width 84 height 54
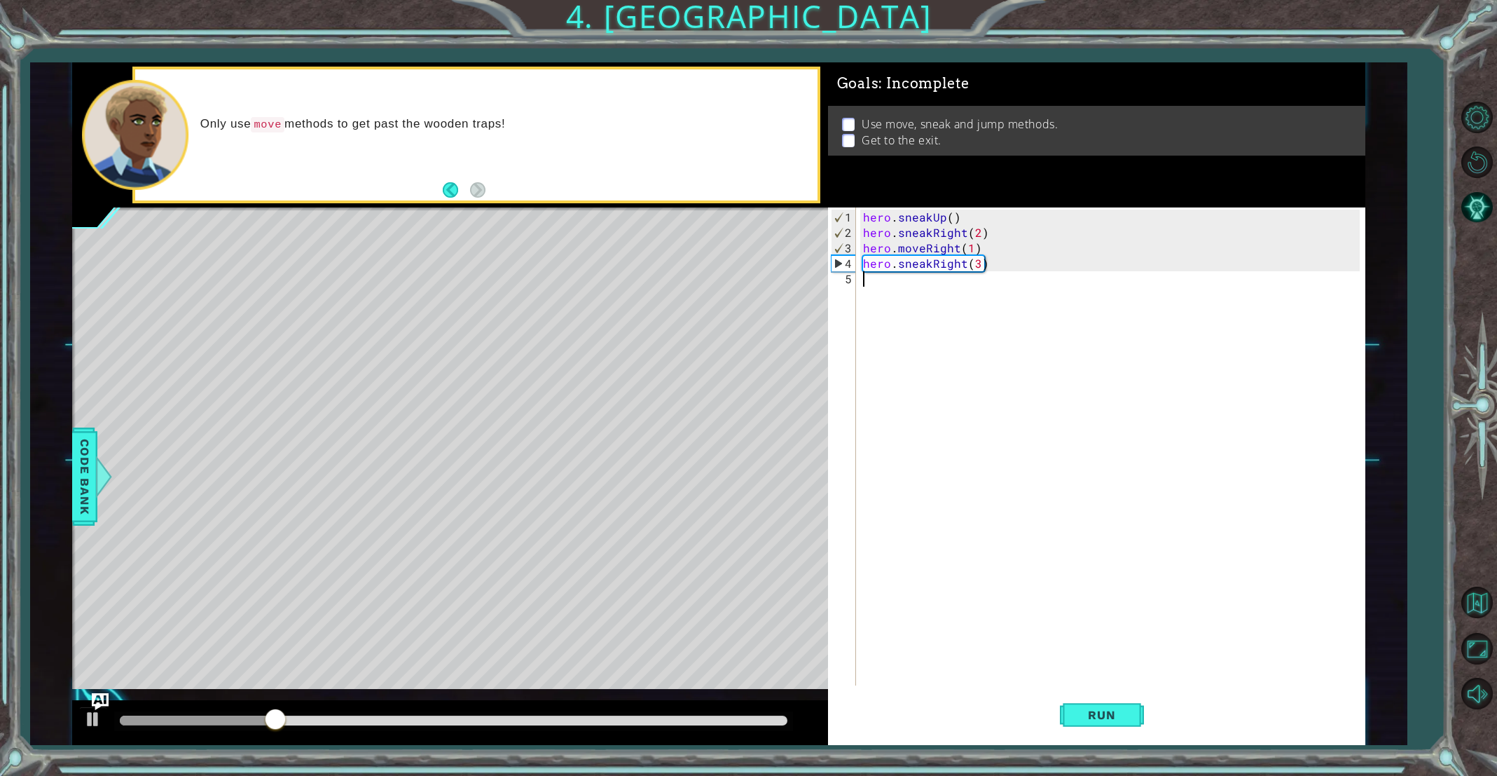
click at [883, 303] on div "hero . sneakUp ( ) hero . sneakRight ( 2 ) hero . moveRight ( 1 ) hero . sneakR…" at bounding box center [1113, 463] width 507 height 509
click at [881, 285] on div "hero . sneakUp ( ) hero . sneakRight ( 2 ) hero . moveRight ( 1 ) hero . sneakR…" at bounding box center [1113, 463] width 507 height 509
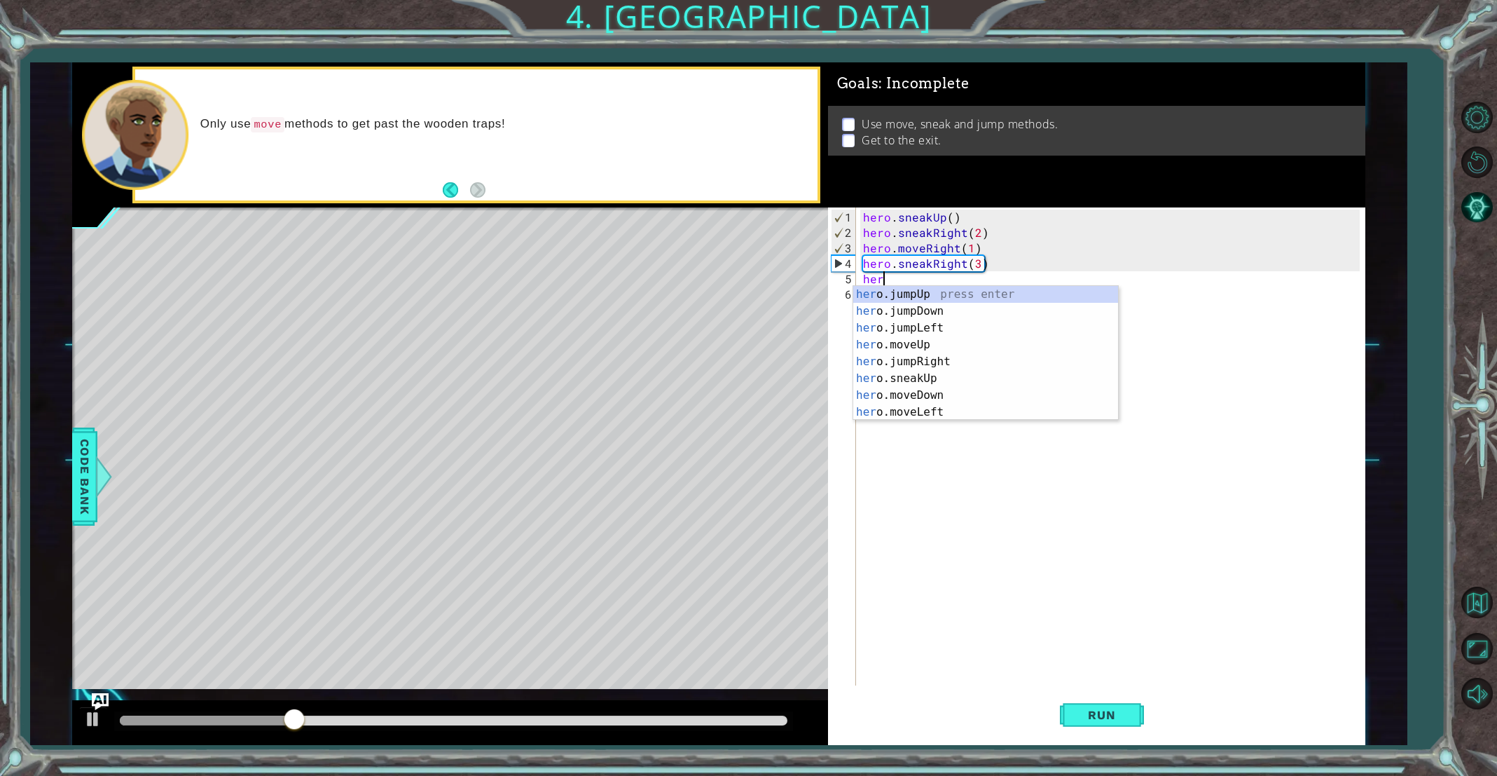
type textarea "hero"
click at [928, 289] on div "hero .jumpUp press enter hero .jumpDown press enter hero .jumpLeft press enter …" at bounding box center [985, 370] width 265 height 168
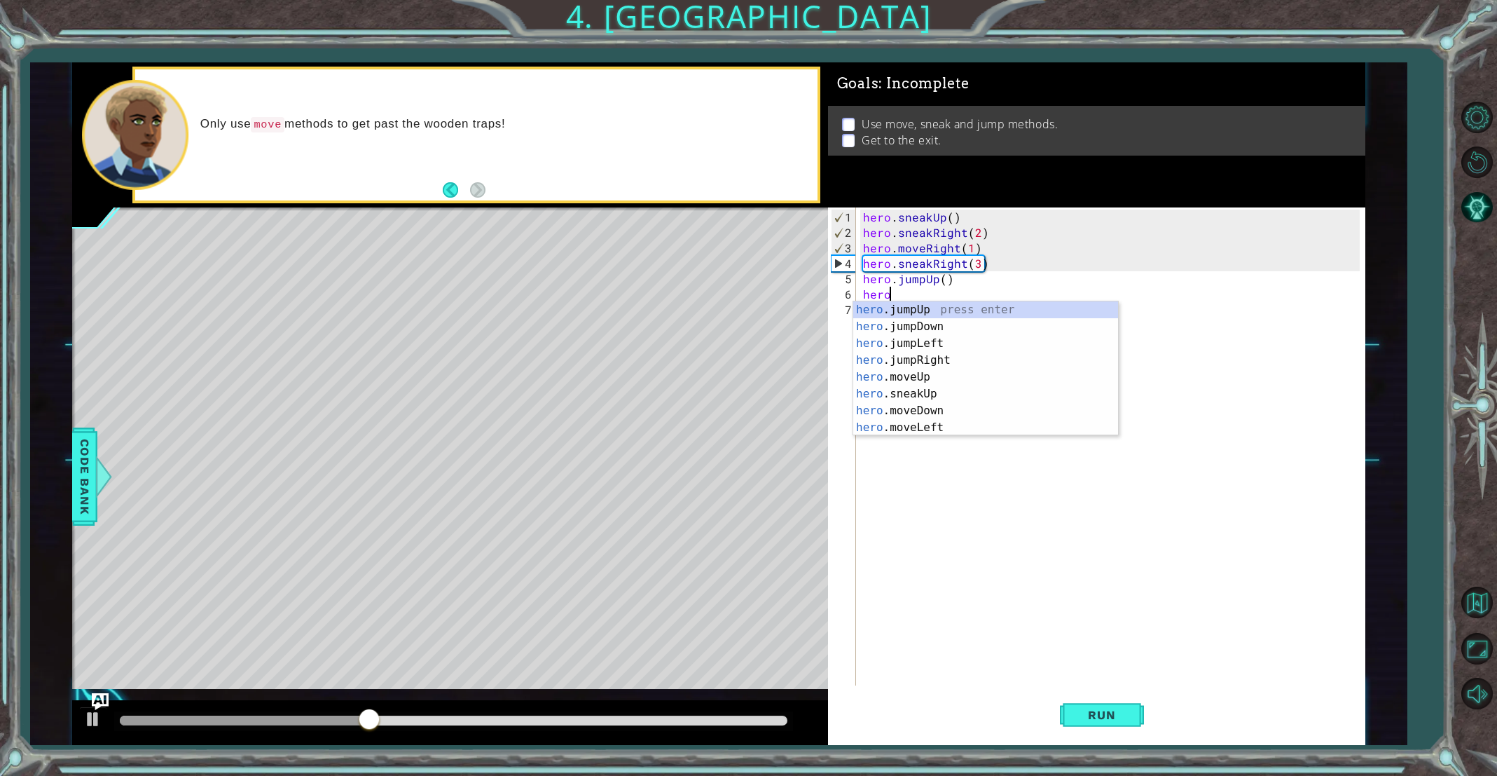
scroll to position [0, 1]
click at [929, 311] on div "hero . m oveUp press enter hero . m oveDown press enter hero . m oveLeft press …" at bounding box center [985, 385] width 265 height 168
type textarea "hero.moveUp(1)"
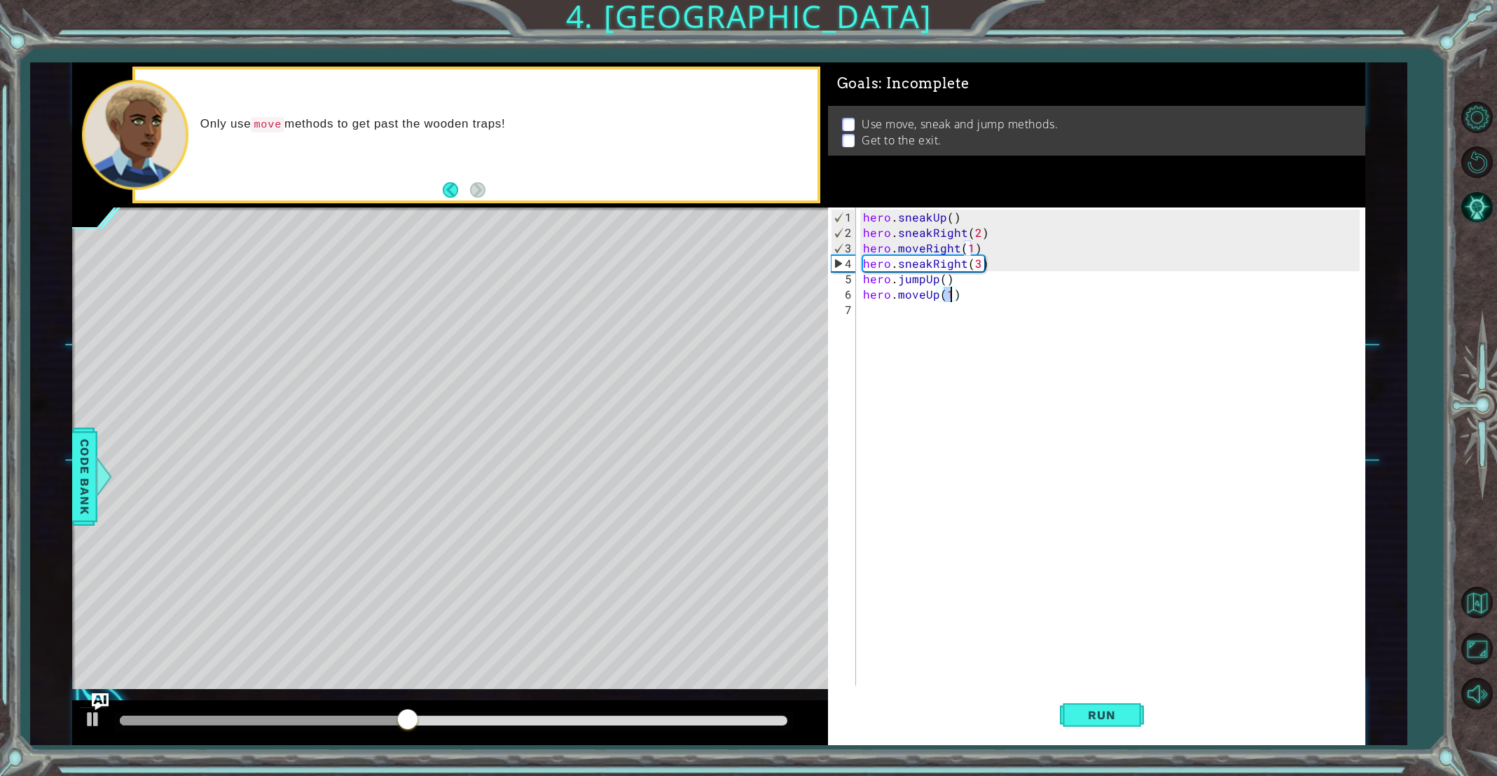
click at [921, 311] on div "hero . sneakUp ( ) hero . sneakRight ( 2 ) hero . moveRight ( 1 ) hero . sneakR…" at bounding box center [1113, 463] width 507 height 509
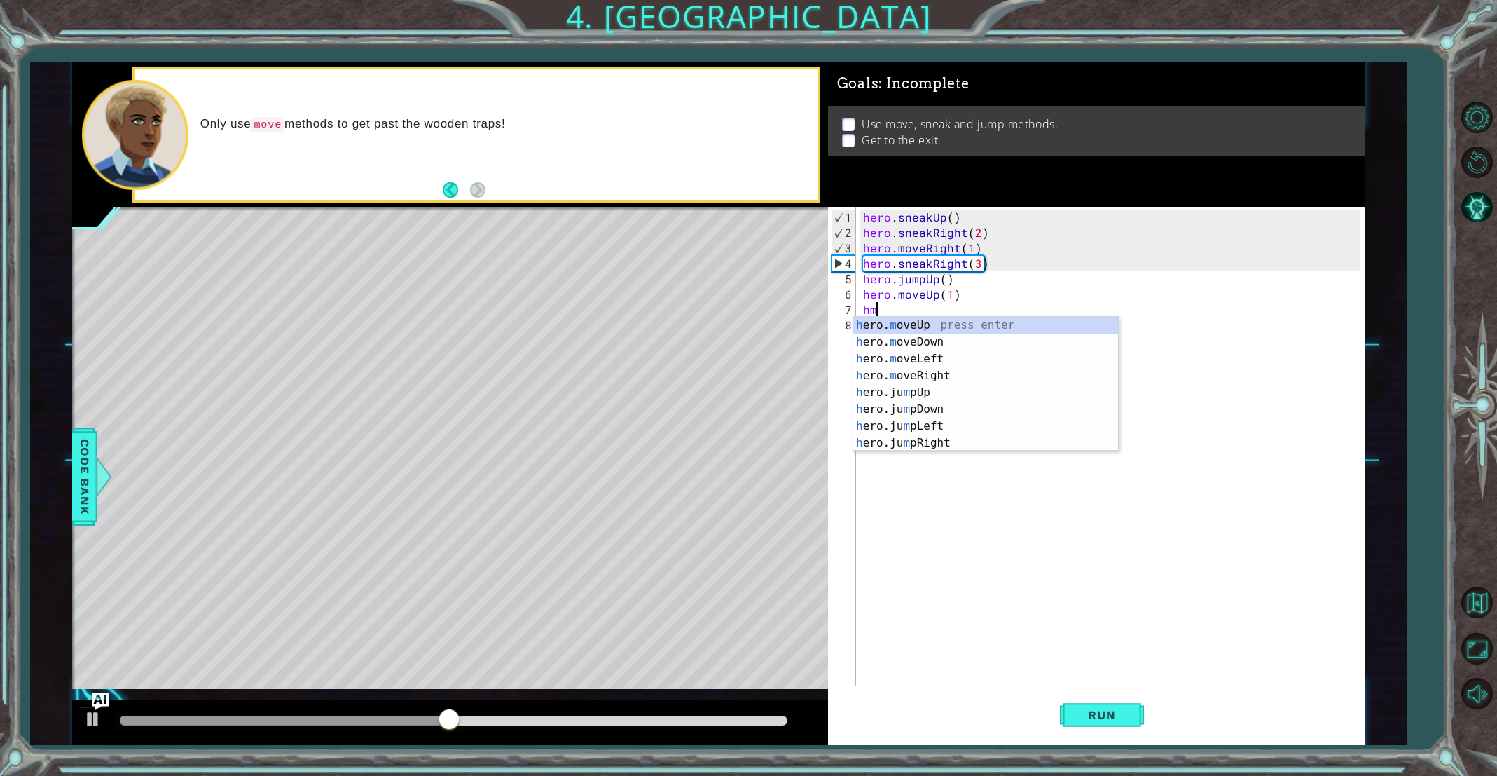
scroll to position [0, 0]
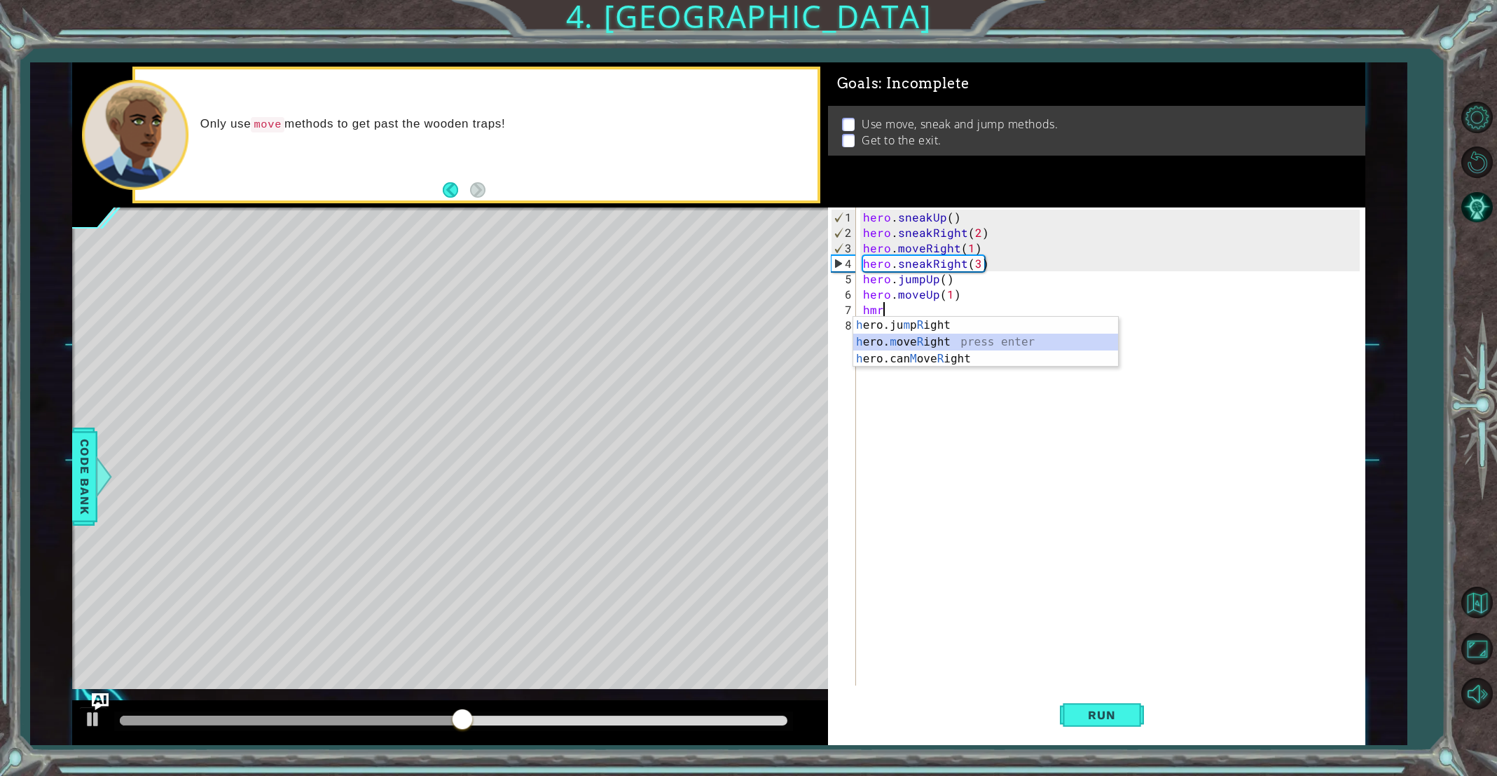
click at [944, 336] on div "h ero.ju m p R ight press enter h ero. m ove R ight press enter h ero.can M ove…" at bounding box center [985, 359] width 265 height 84
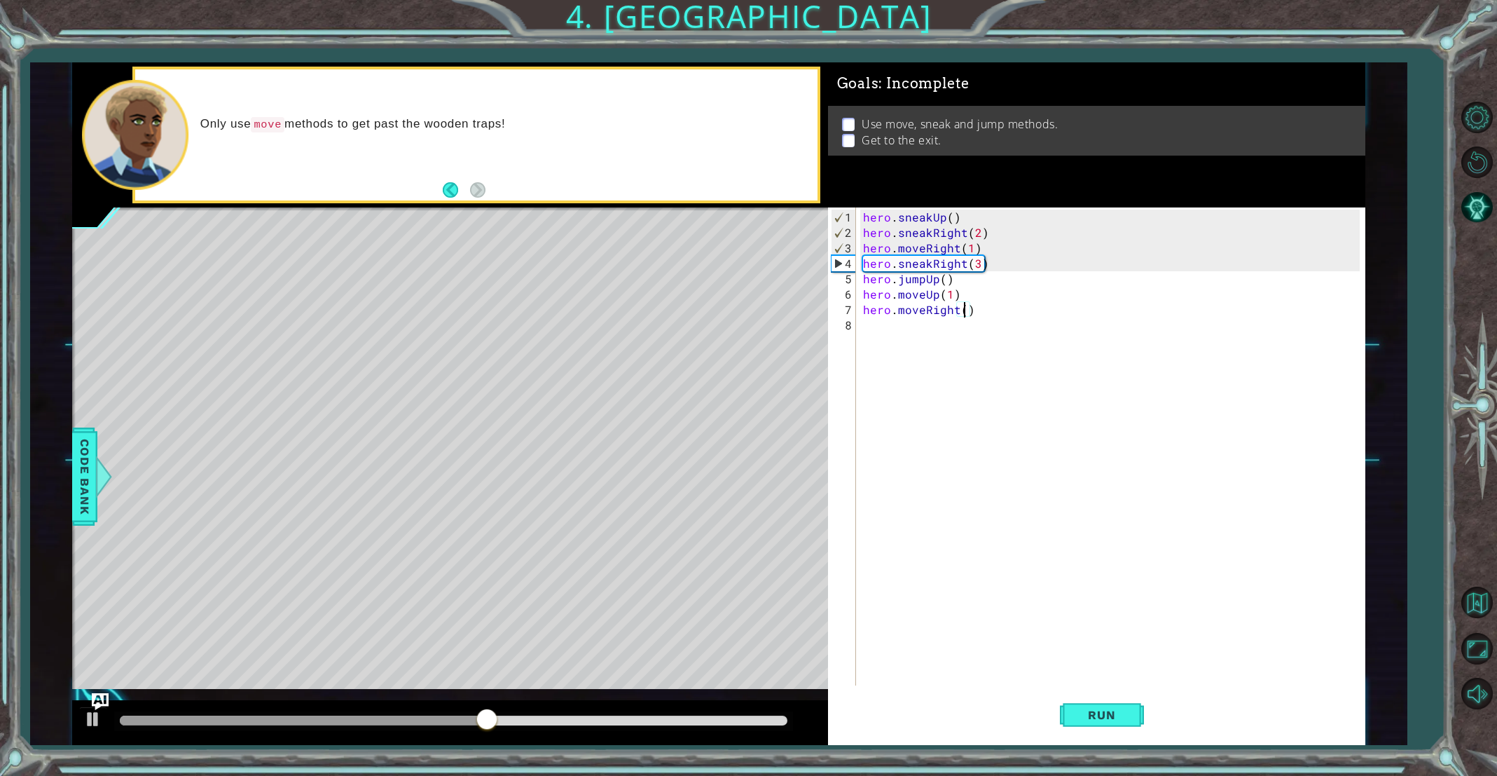
type textarea "hero.moveRight(3)"
click at [922, 329] on div "hero . sneakUp ( ) hero . sneakRight ( 2 ) hero . moveRight ( 1 ) hero . sneakR…" at bounding box center [1113, 463] width 507 height 509
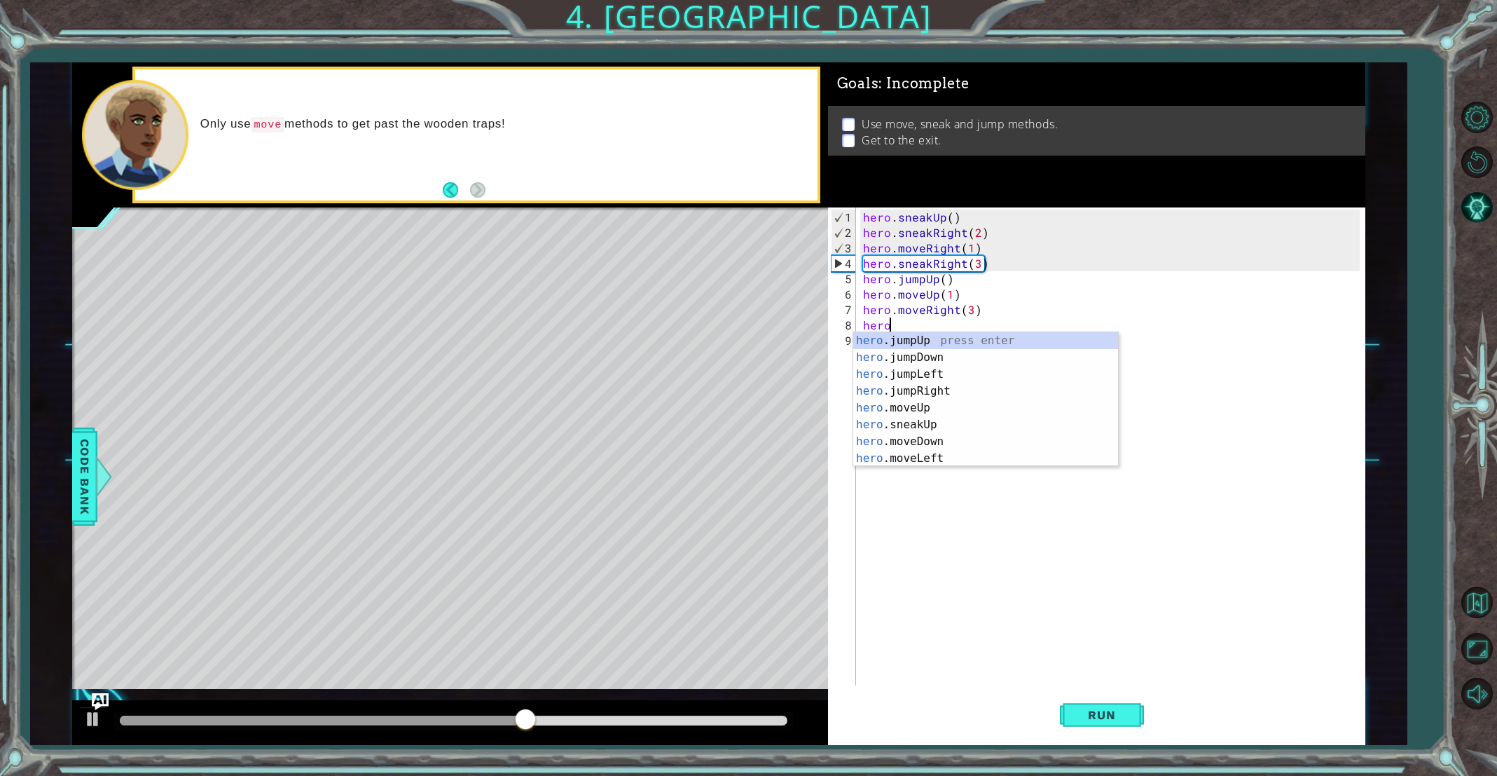
scroll to position [0, 1]
drag, startPoint x: 951, startPoint y: 341, endPoint x: 957, endPoint y: 347, distance: 7.9
click at [951, 341] on div "hero . m oveUp press enter hero . m oveDown press enter hero . m oveLeft press …" at bounding box center [985, 416] width 265 height 168
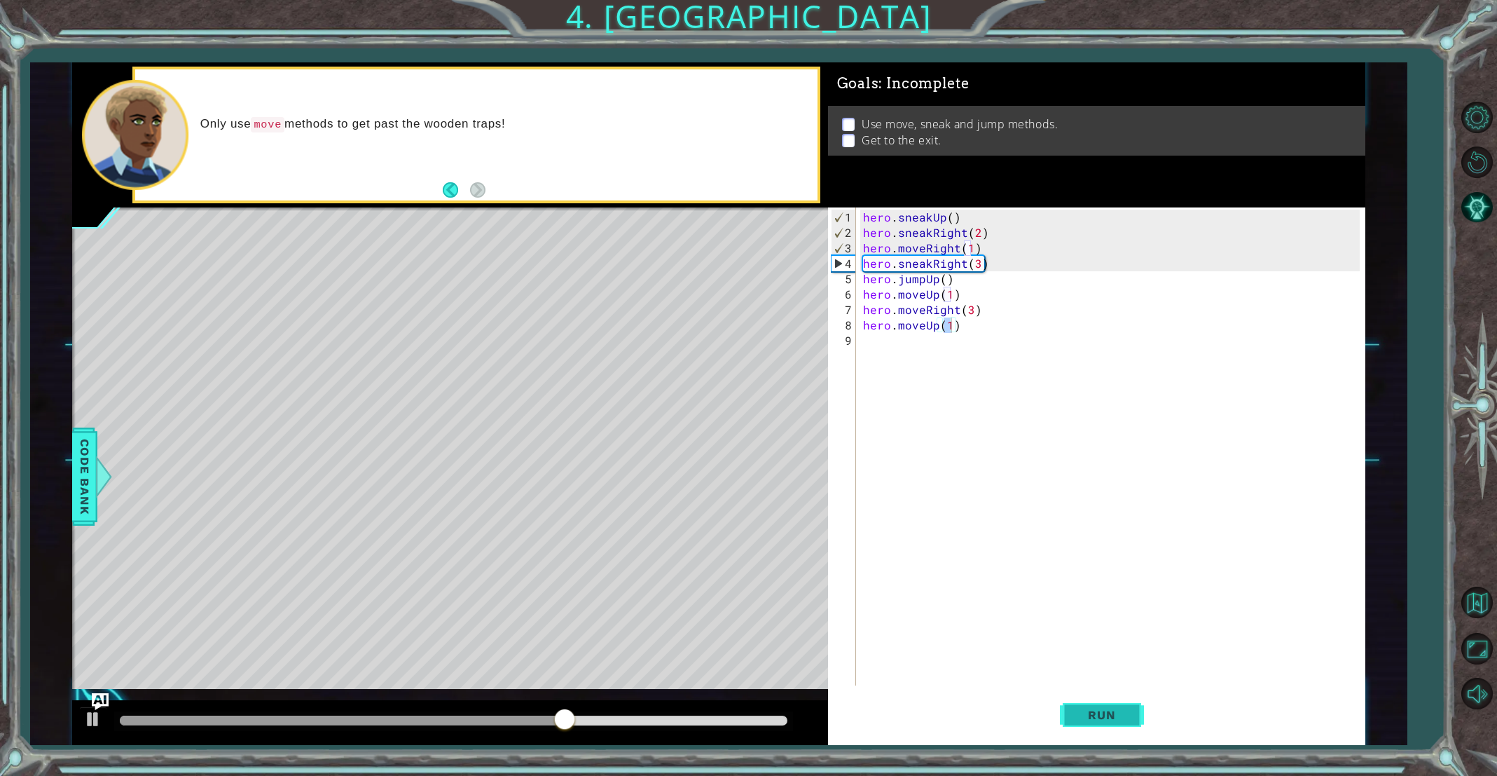
click at [1116, 726] on button "Run" at bounding box center [1102, 715] width 84 height 54
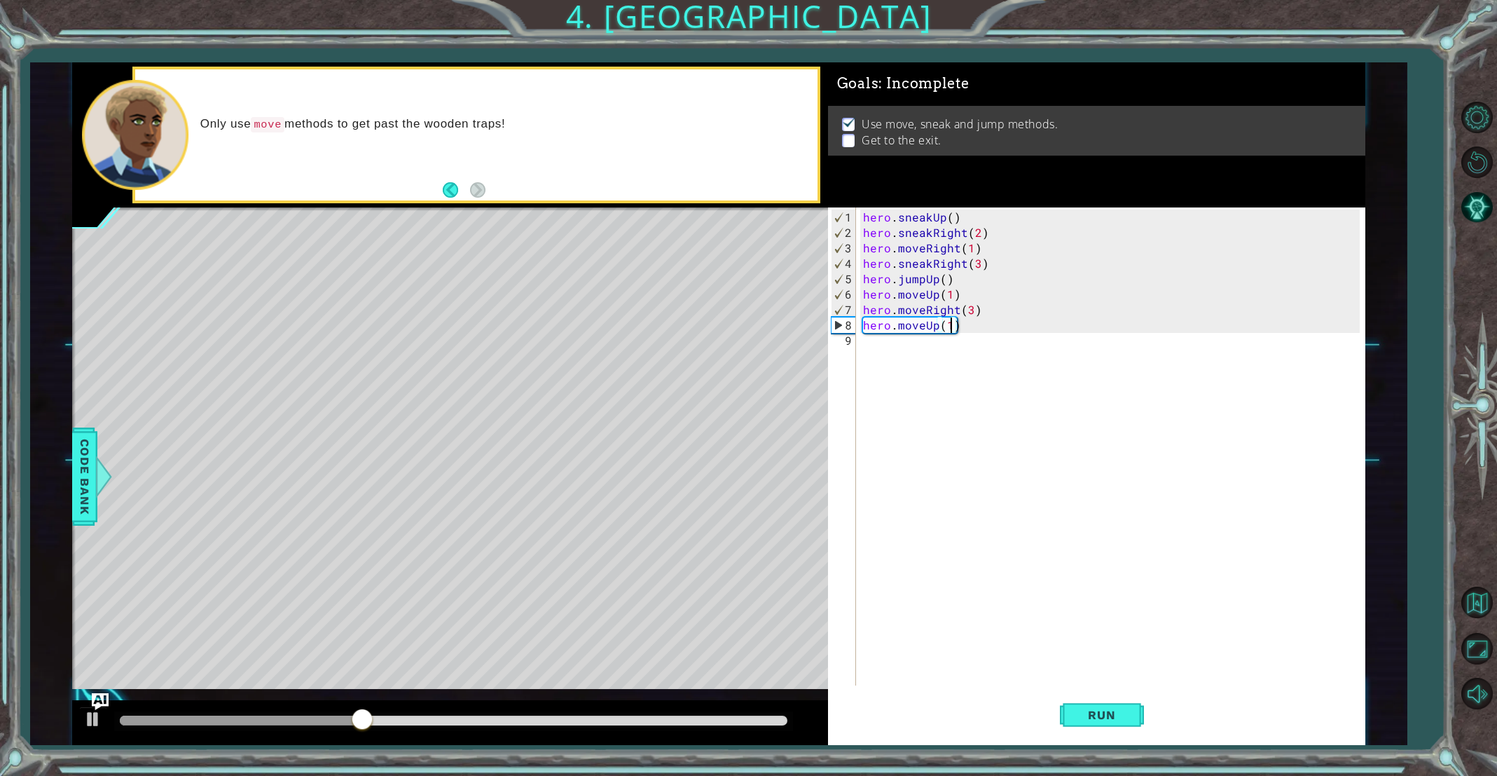
click at [956, 310] on div "hero . sneakUp ( ) hero . sneakRight ( 2 ) hero . moveRight ( 1 ) hero . sneakR…" at bounding box center [1113, 463] width 507 height 509
click at [1084, 709] on span "Run" at bounding box center [1101, 715] width 55 height 14
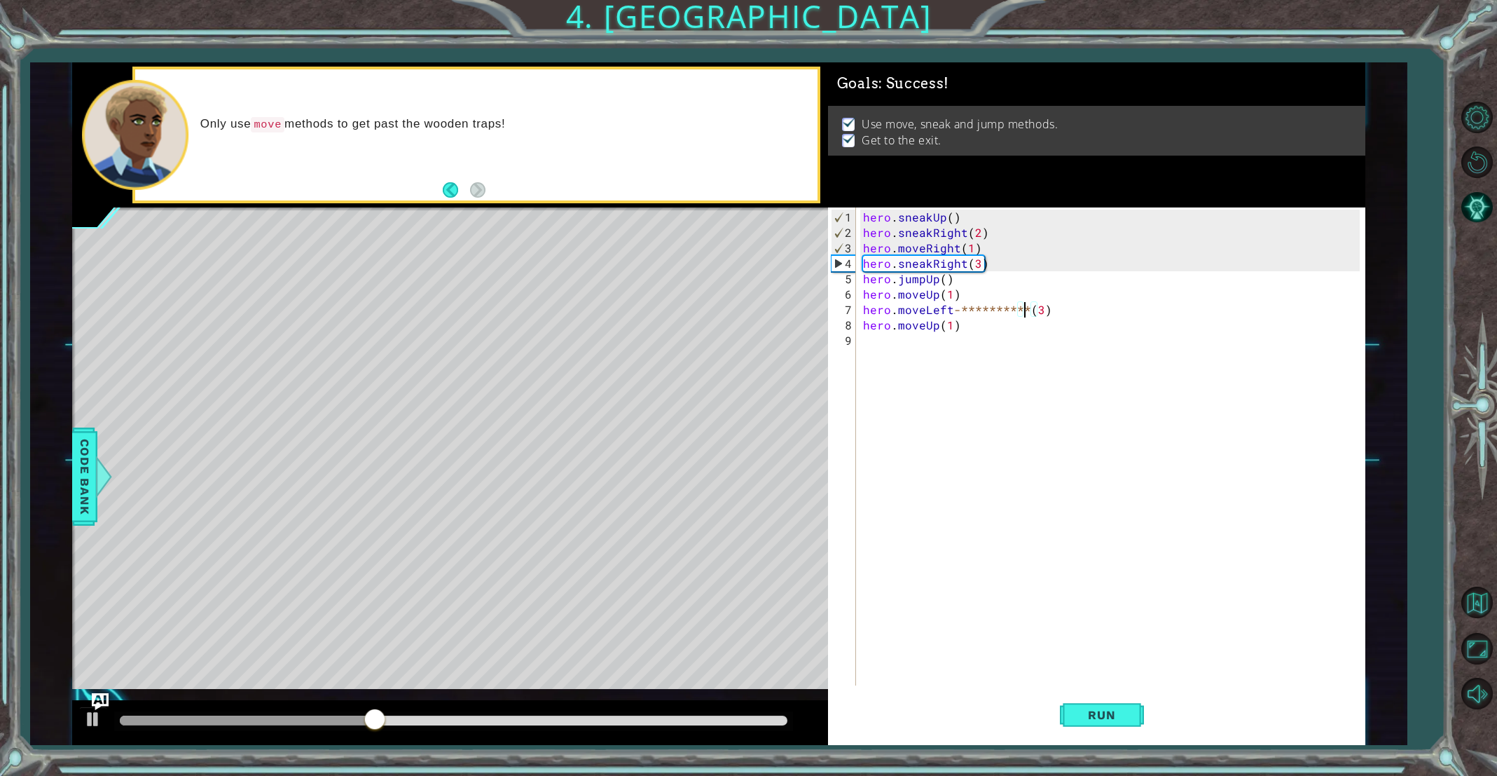
scroll to position [0, 10]
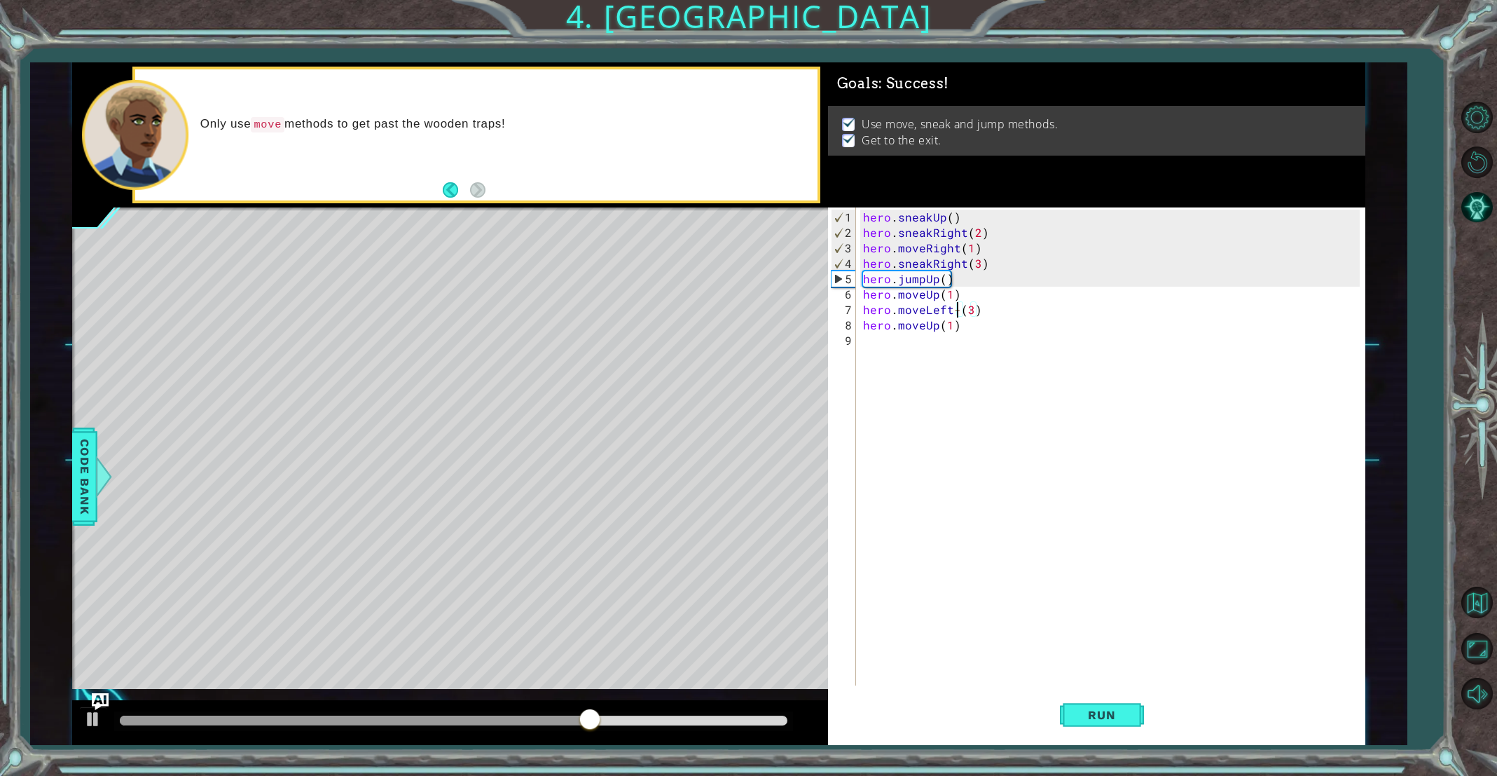
type textarea "hero.moveLeft(3)"
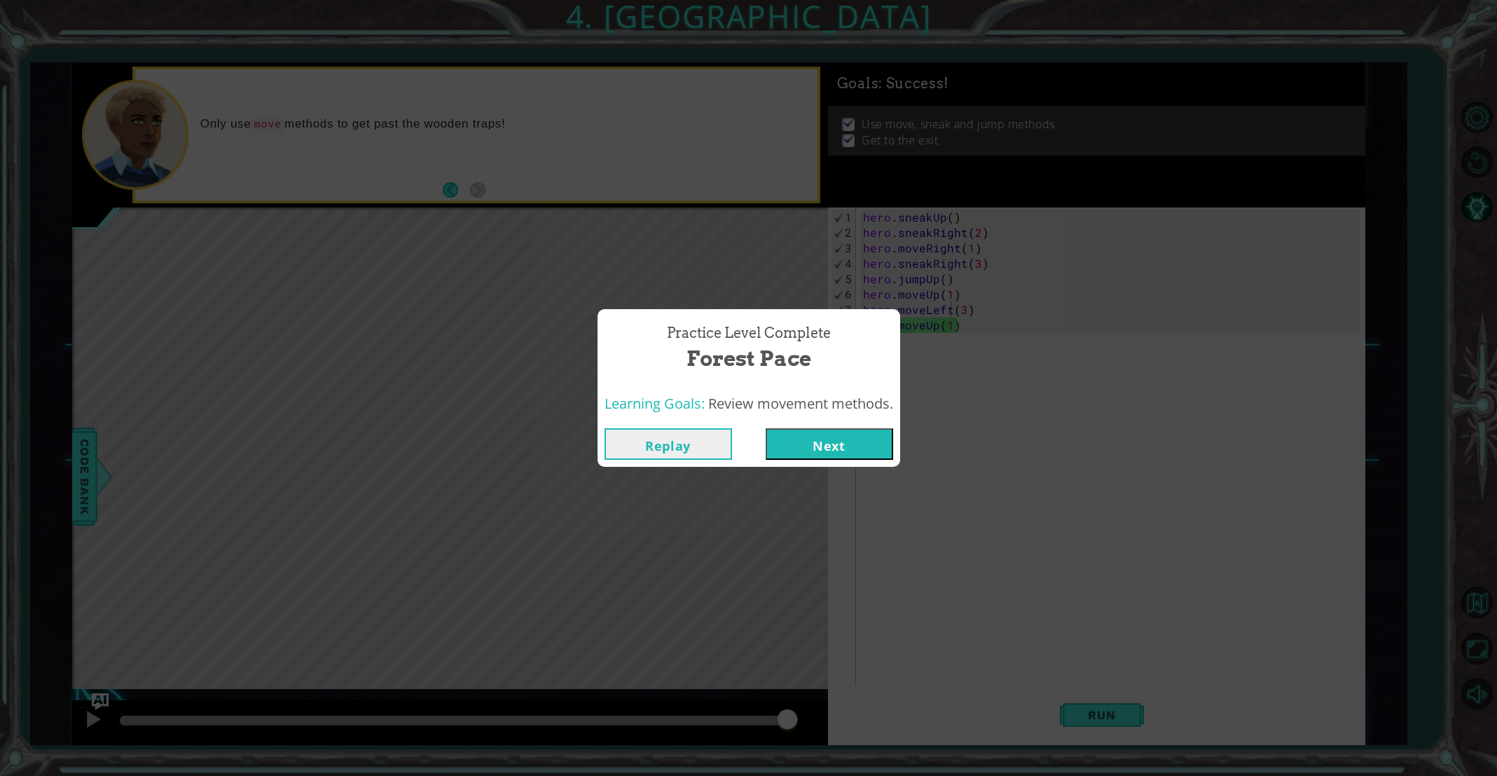
click at [832, 440] on button "Next" at bounding box center [830, 444] width 128 height 32
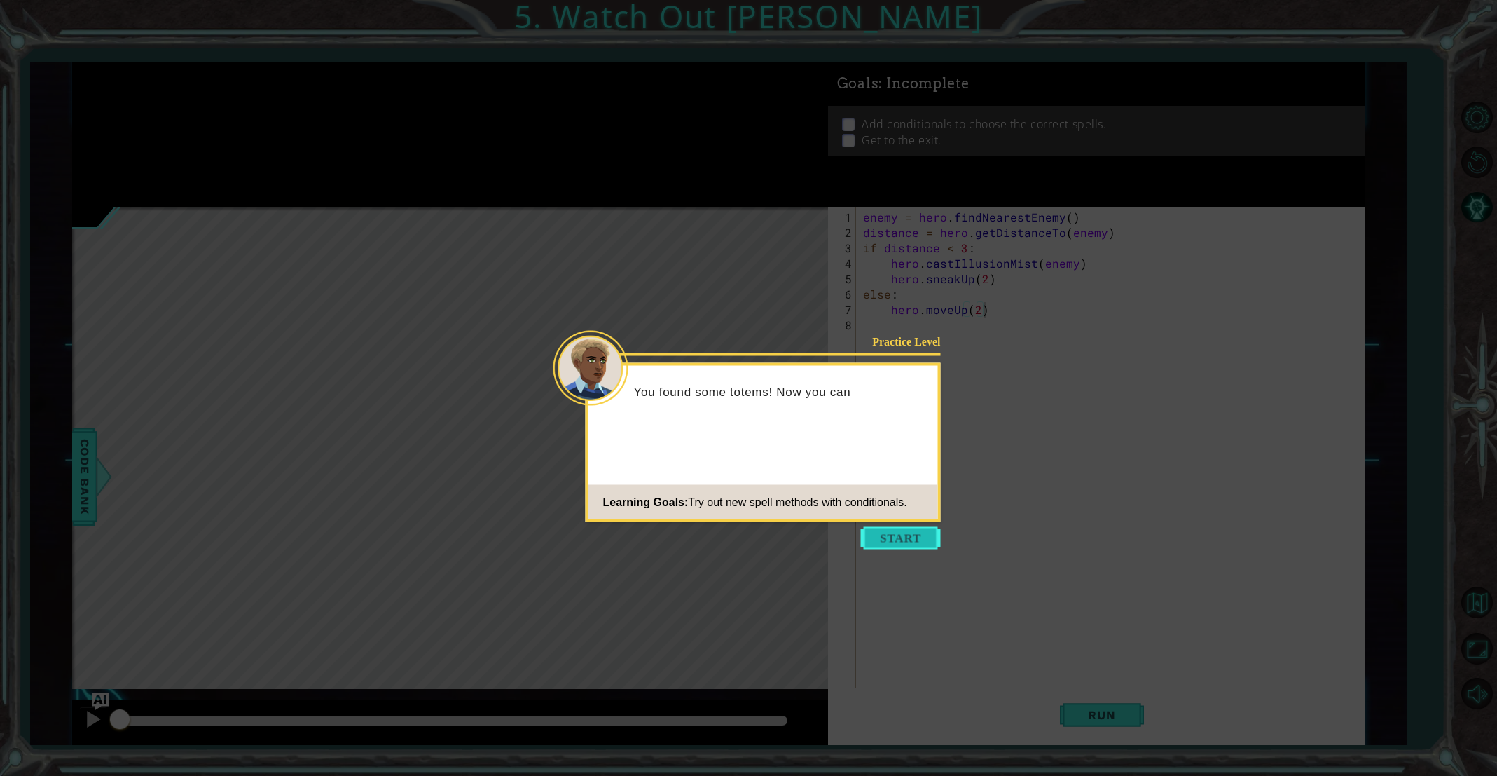
click at [898, 539] on button "Start" at bounding box center [901, 538] width 80 height 22
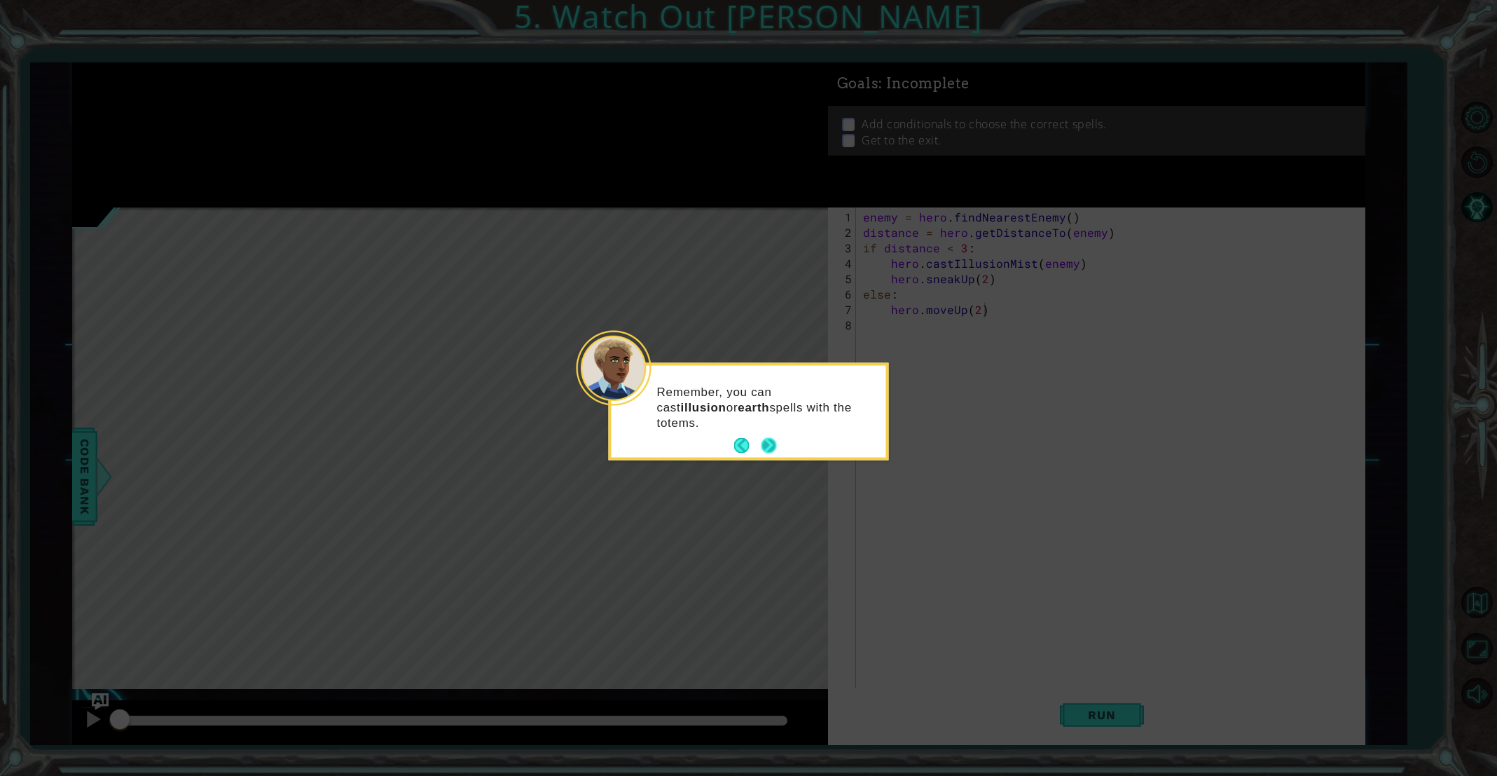
click at [764, 438] on button "Next" at bounding box center [769, 446] width 20 height 20
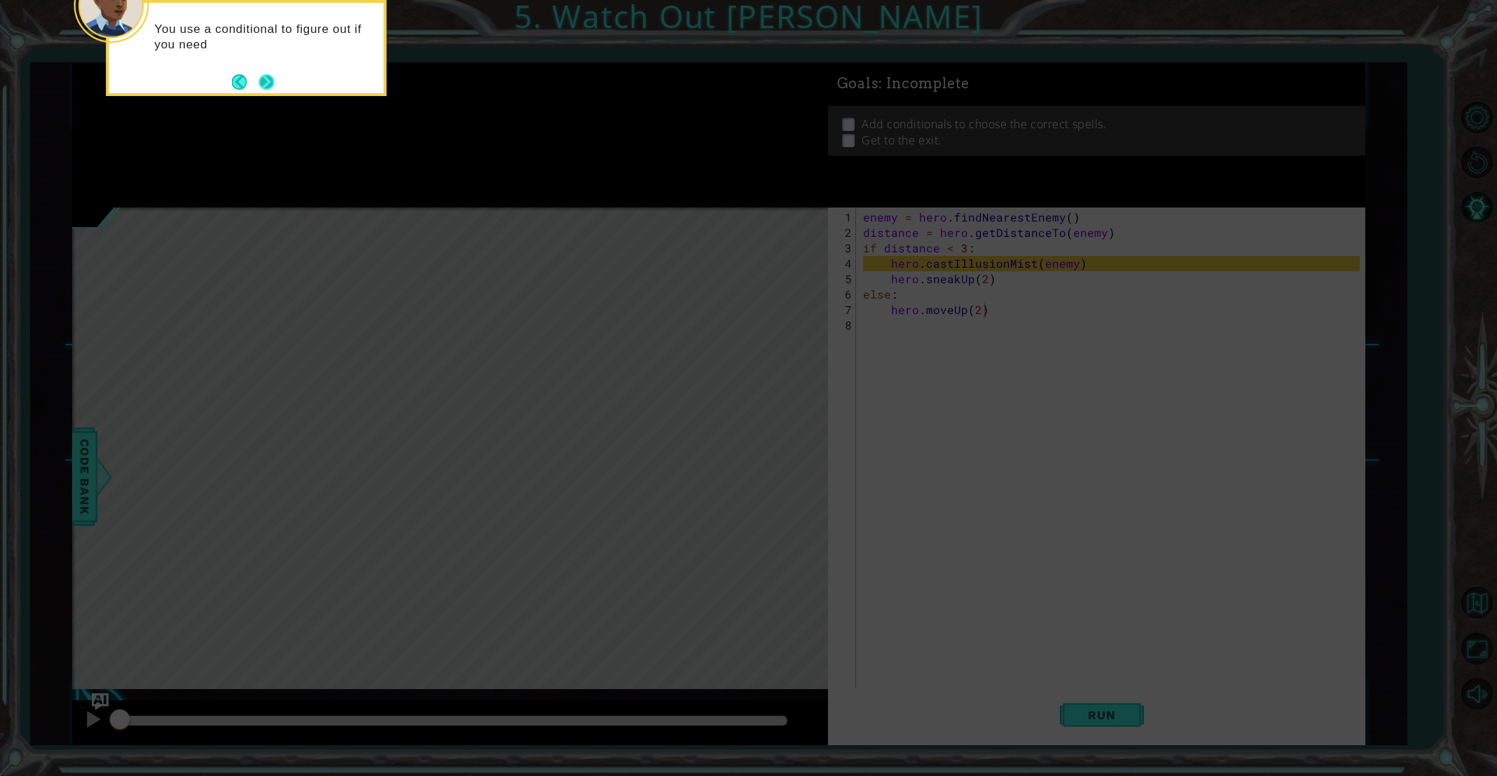
click at [265, 73] on button "Next" at bounding box center [267, 82] width 18 height 18
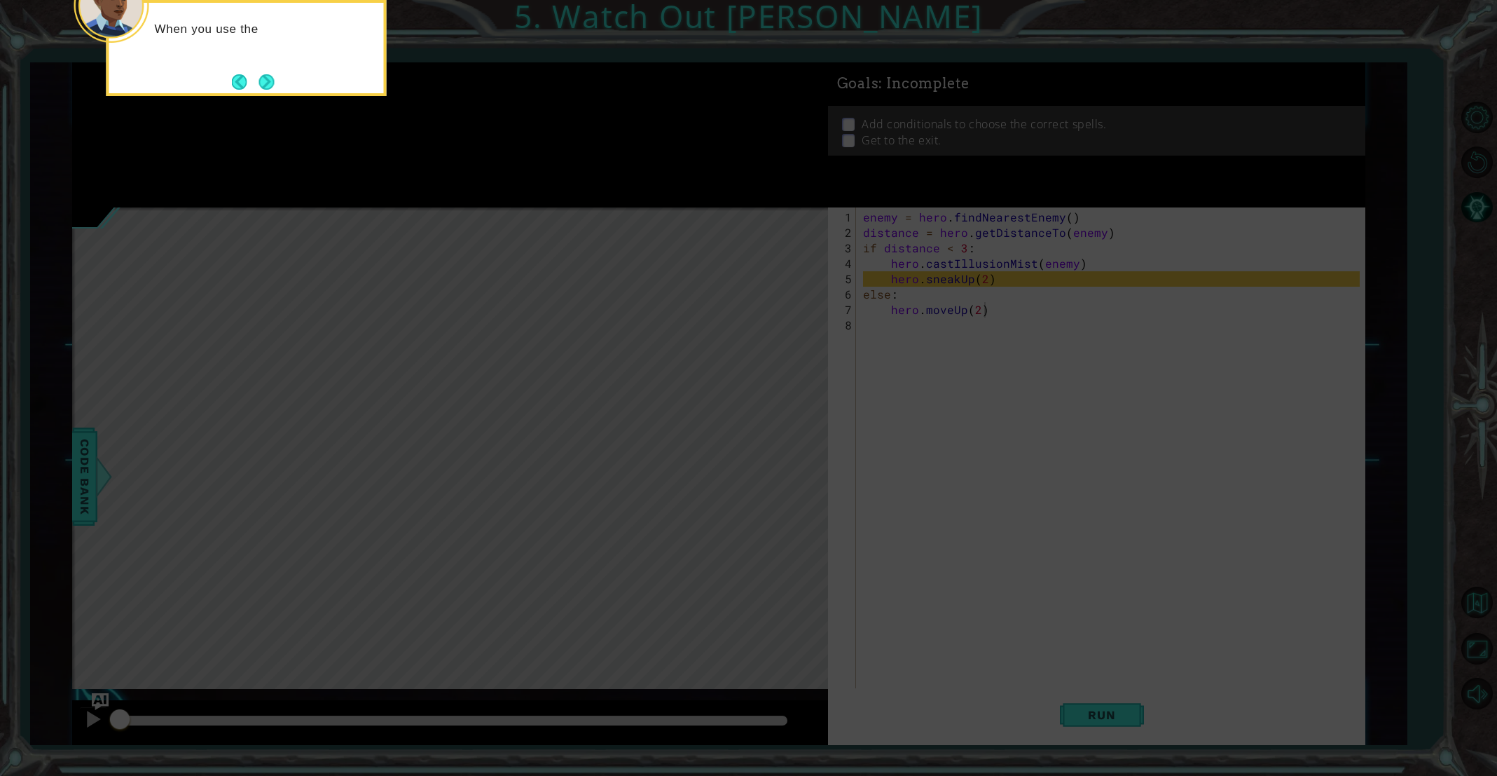
click at [265, 73] on button "Next" at bounding box center [267, 82] width 22 height 22
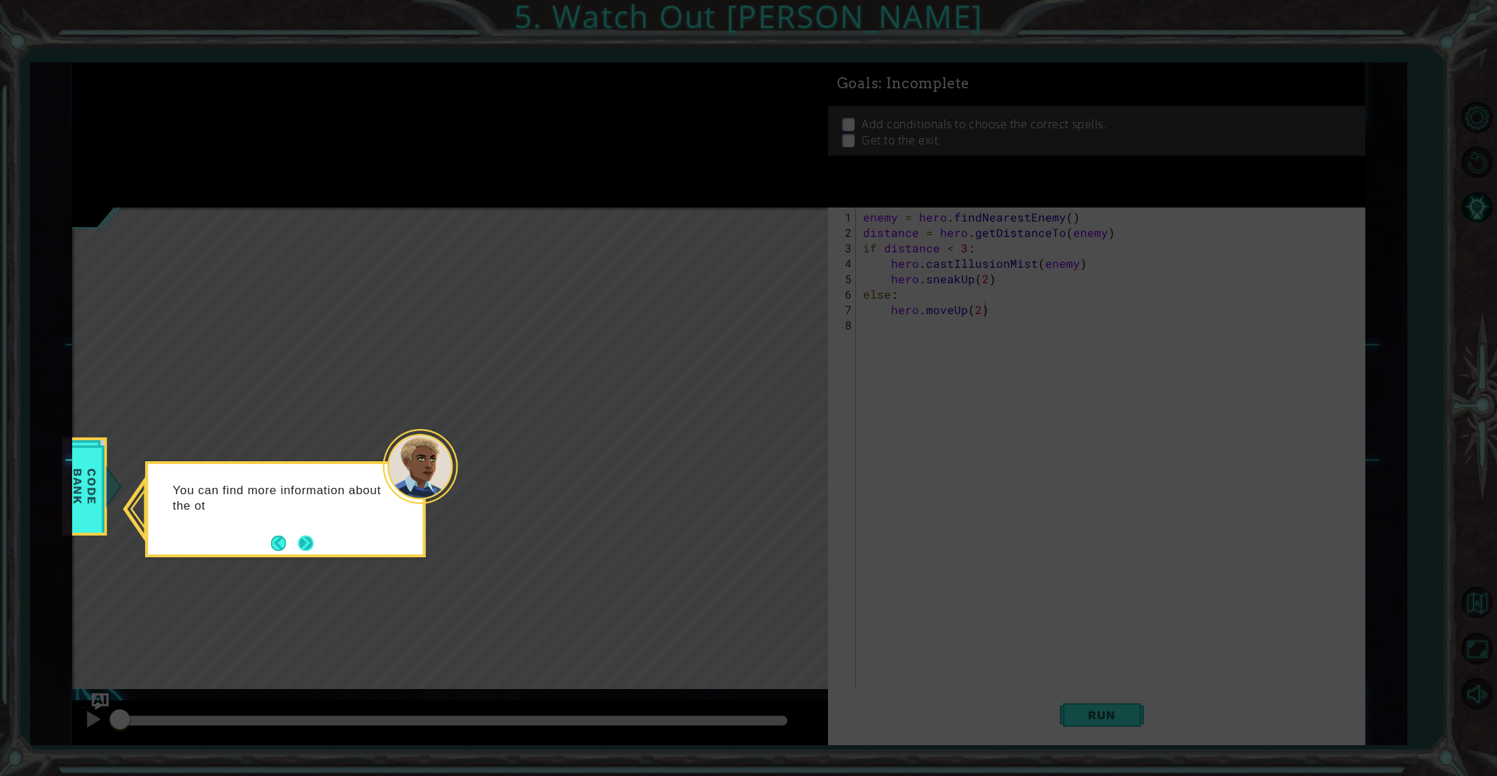
click at [297, 539] on button "Next" at bounding box center [306, 542] width 20 height 20
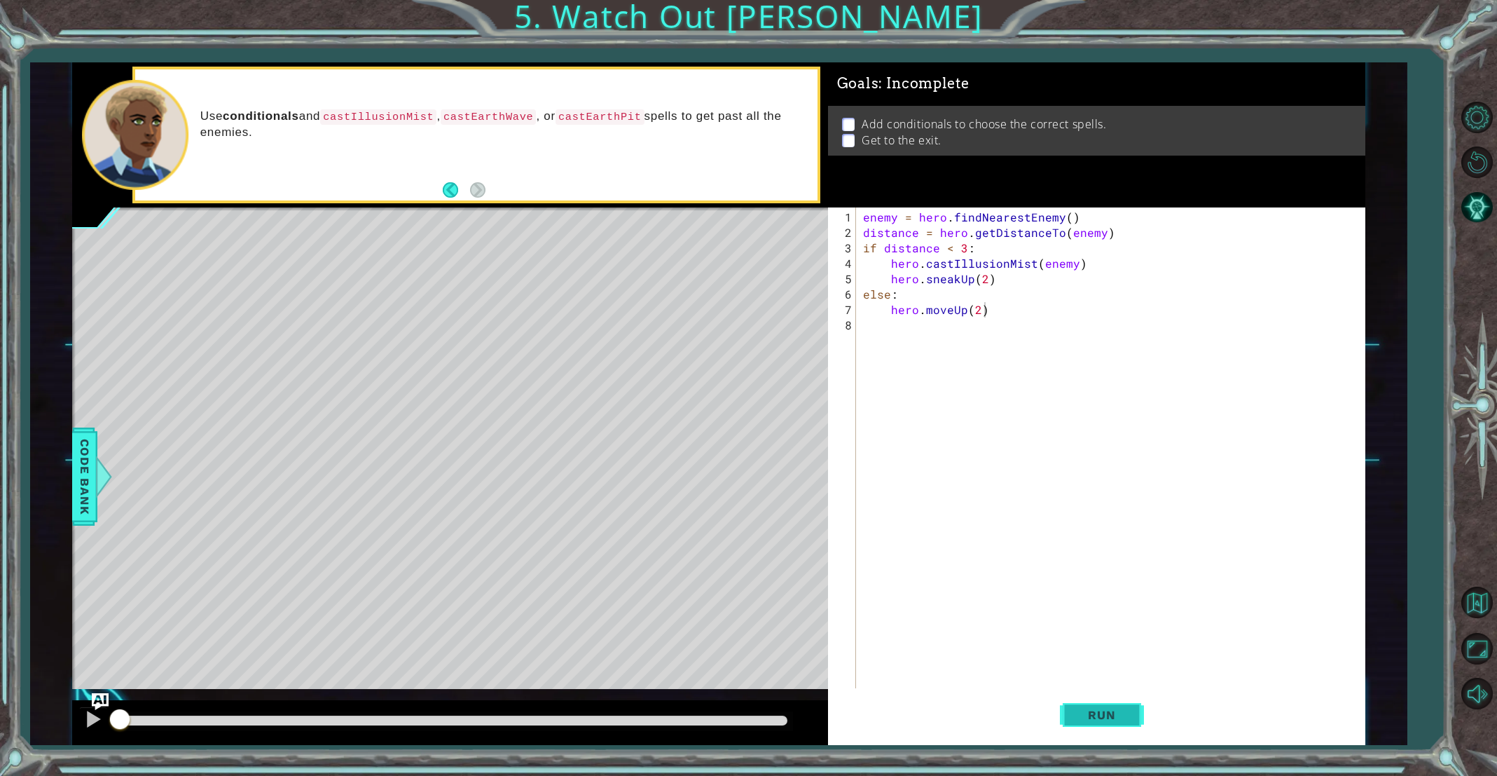
drag, startPoint x: 1108, startPoint y: 703, endPoint x: 1103, endPoint y: 693, distance: 11.3
click at [1108, 703] on button "Run" at bounding box center [1102, 715] width 84 height 54
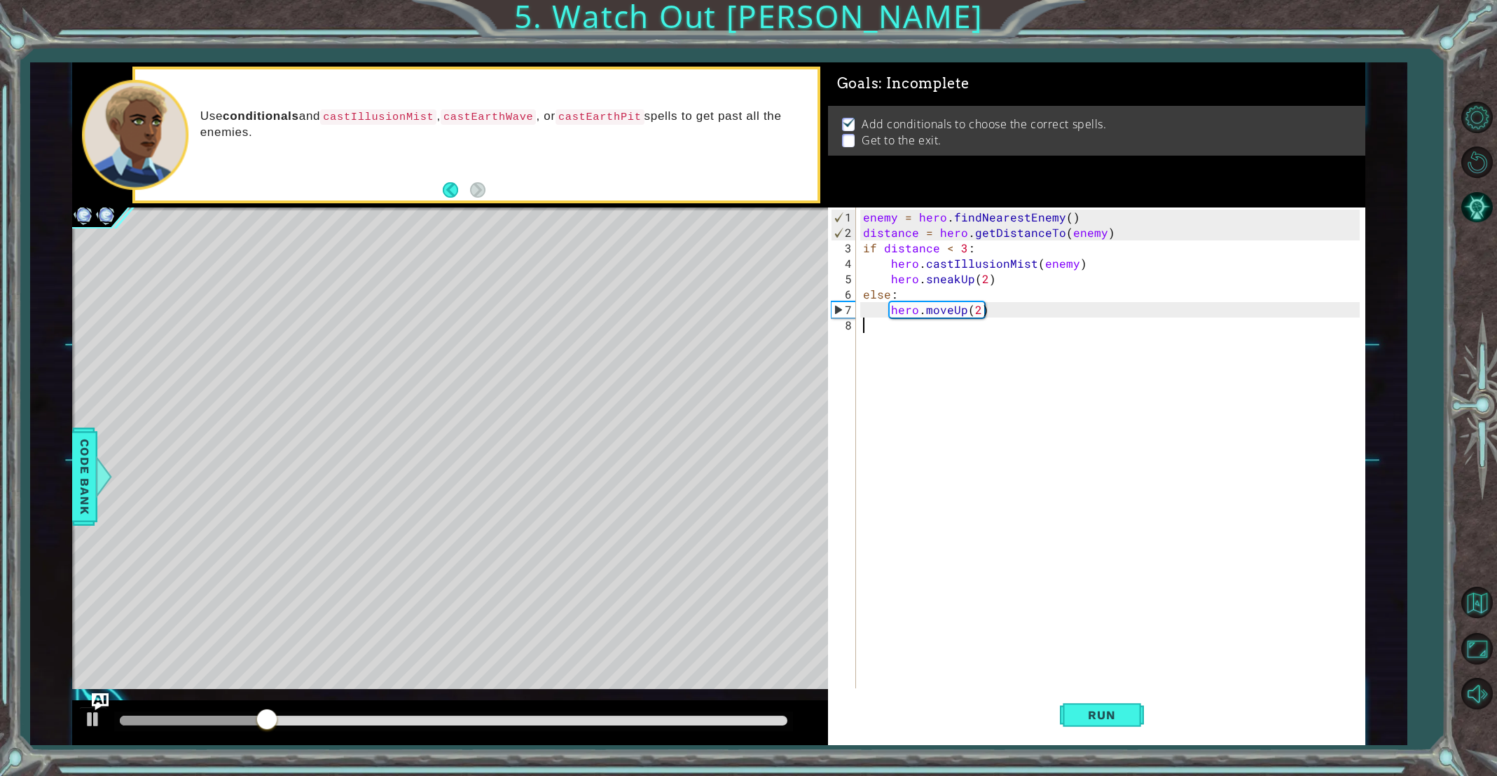
click at [907, 335] on div "enemy = hero . findNearestEnemy ( ) distance = hero . getDistanceTo ( enemy ) i…" at bounding box center [1113, 471] width 507 height 524
click at [979, 308] on div "enemy = hero . findNearestEnemy ( ) distance = hero . getDistanceTo ( enemy ) i…" at bounding box center [1113, 471] width 507 height 524
type textarea "hero.moveUp(2)"
click at [897, 325] on div "enemy = hero . findNearestEnemy ( ) distance = hero . getDistanceTo ( enemy ) i…" at bounding box center [1113, 471] width 507 height 524
click at [979, 315] on div "enemy = hero . findNearestEnemy ( ) distance = hero . getDistanceTo ( enemy ) i…" at bounding box center [1113, 471] width 507 height 524
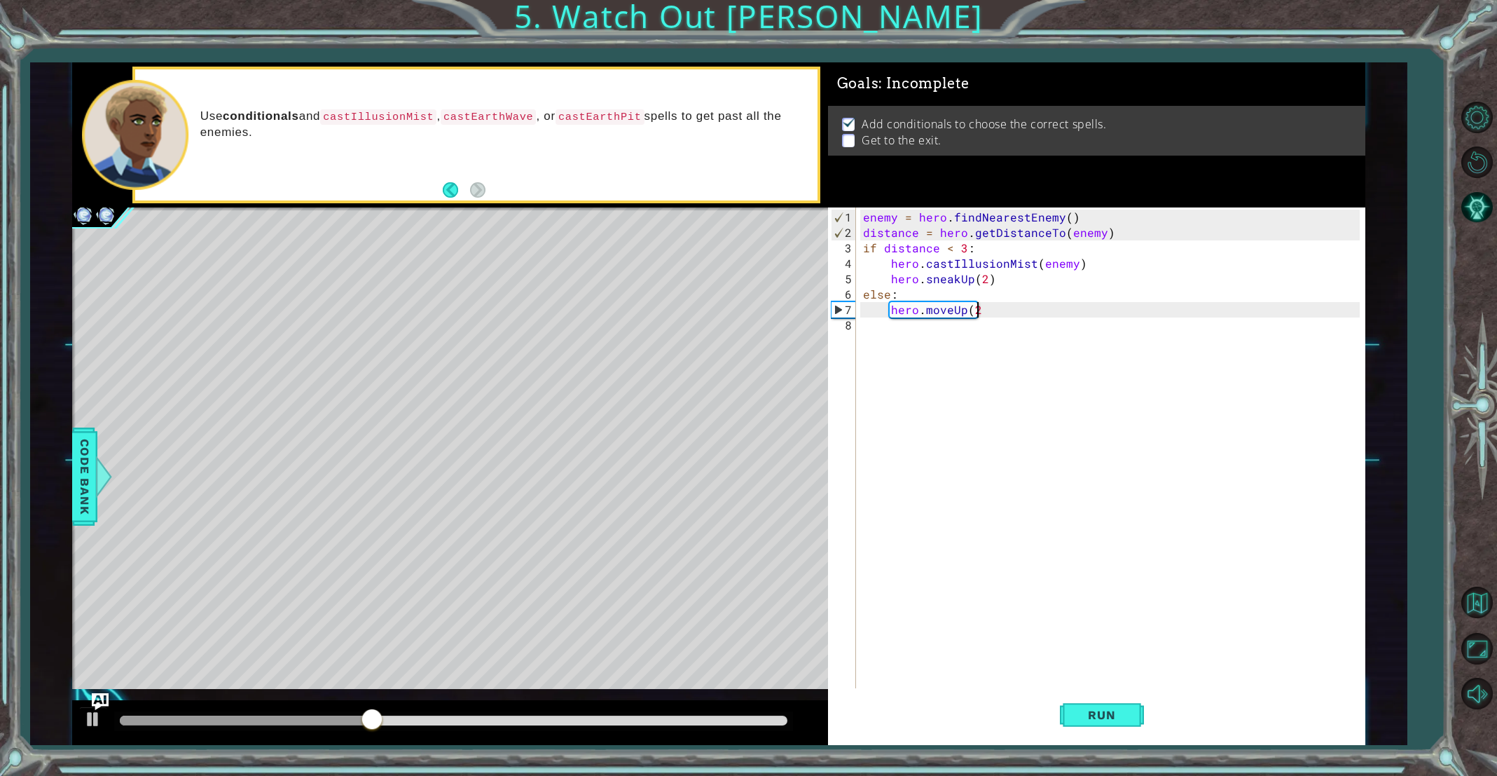
scroll to position [0, 6]
type textarea "hero.moveUp(5"
click at [919, 329] on div "enemy = hero . findNearestEnemy ( ) distance = hero . getDistanceTo ( enemy ) i…" at bounding box center [1113, 471] width 507 height 524
click at [976, 314] on div "enemy = hero . findNearestEnemy ( ) distance = hero . getDistanceTo ( enemy ) i…" at bounding box center [1113, 471] width 507 height 524
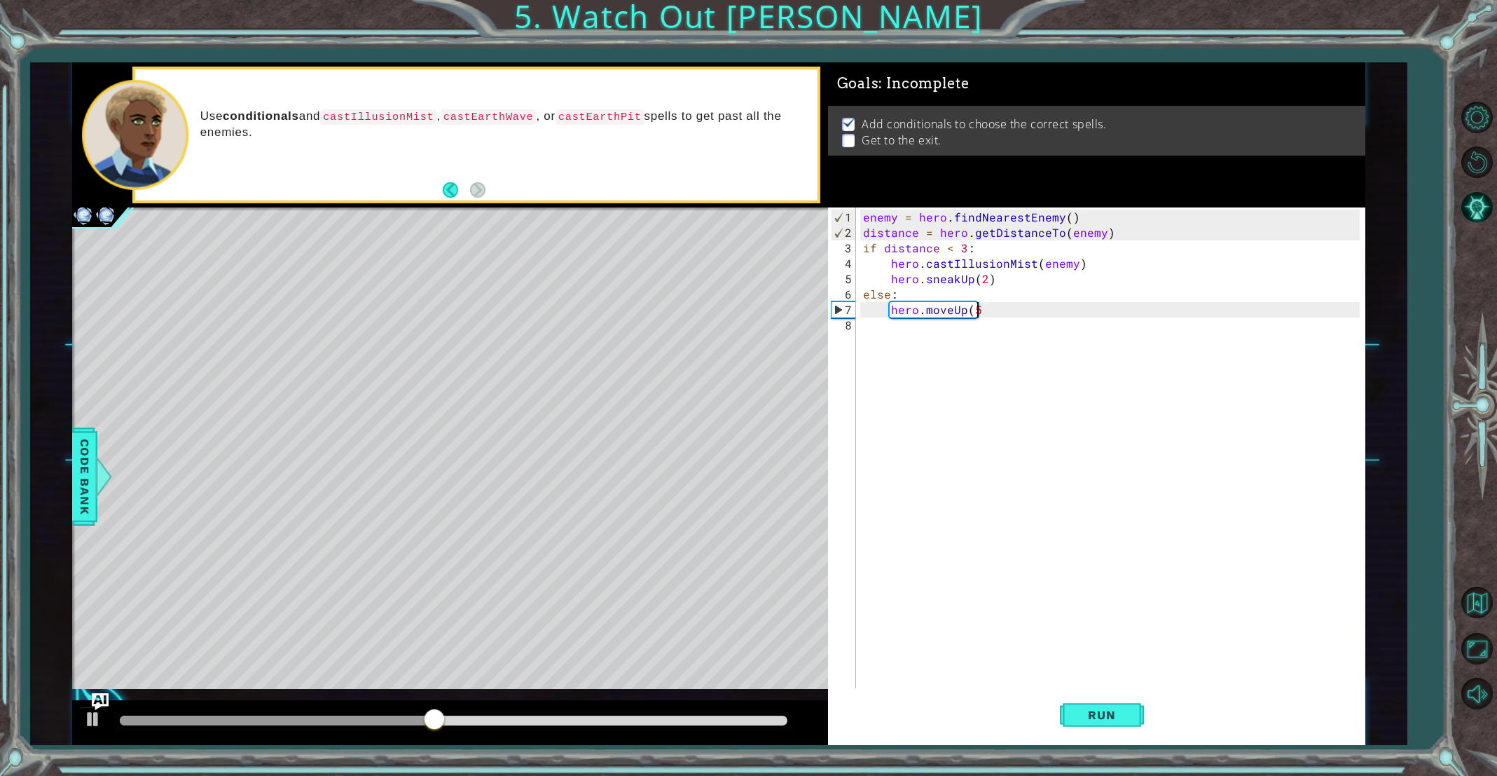
type textarea "hero.moveUp(5)"
click at [948, 331] on div "enemy = hero . findNearestEnemy ( ) distance = hero . getDistanceTo ( enemy ) i…" at bounding box center [1113, 471] width 507 height 524
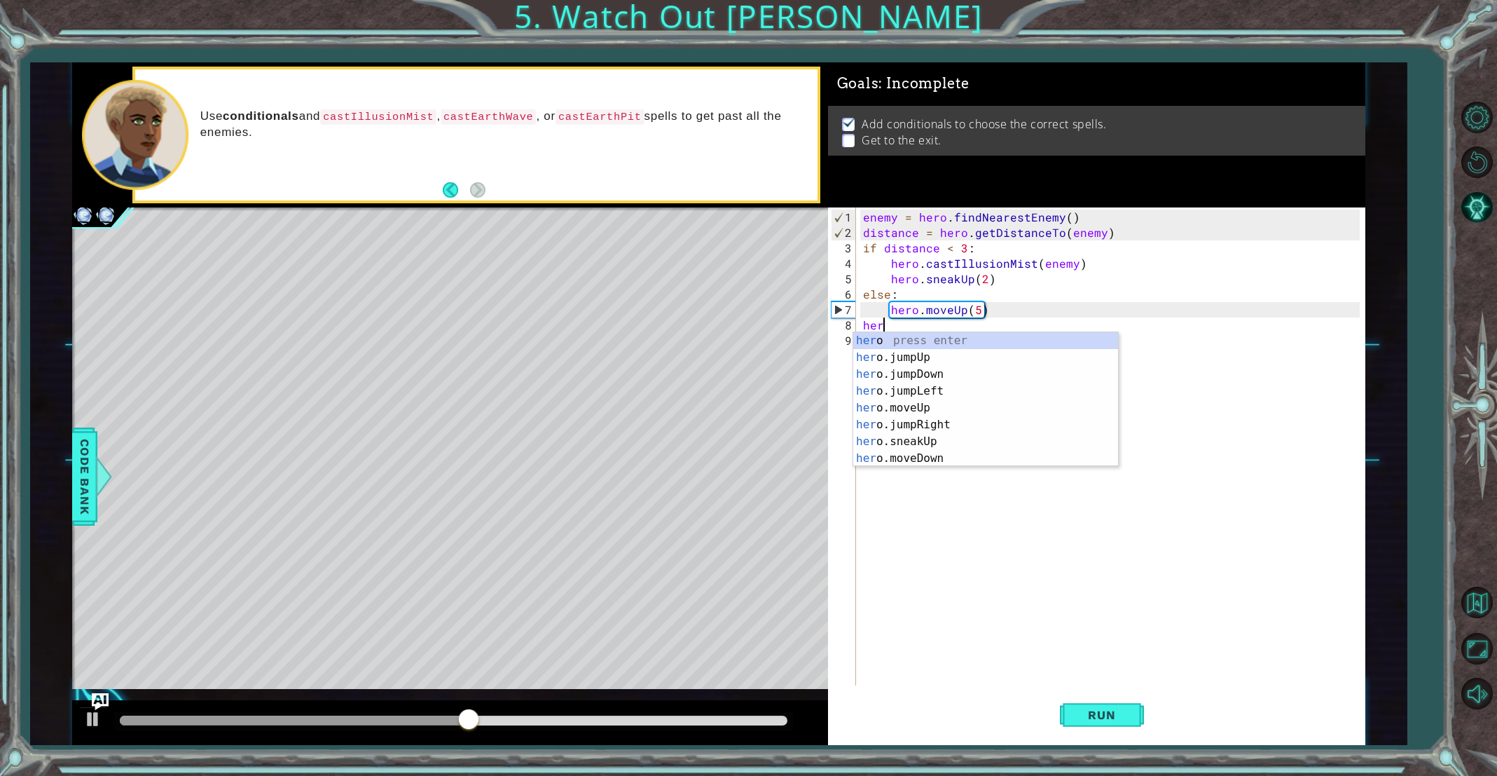
scroll to position [0, 1]
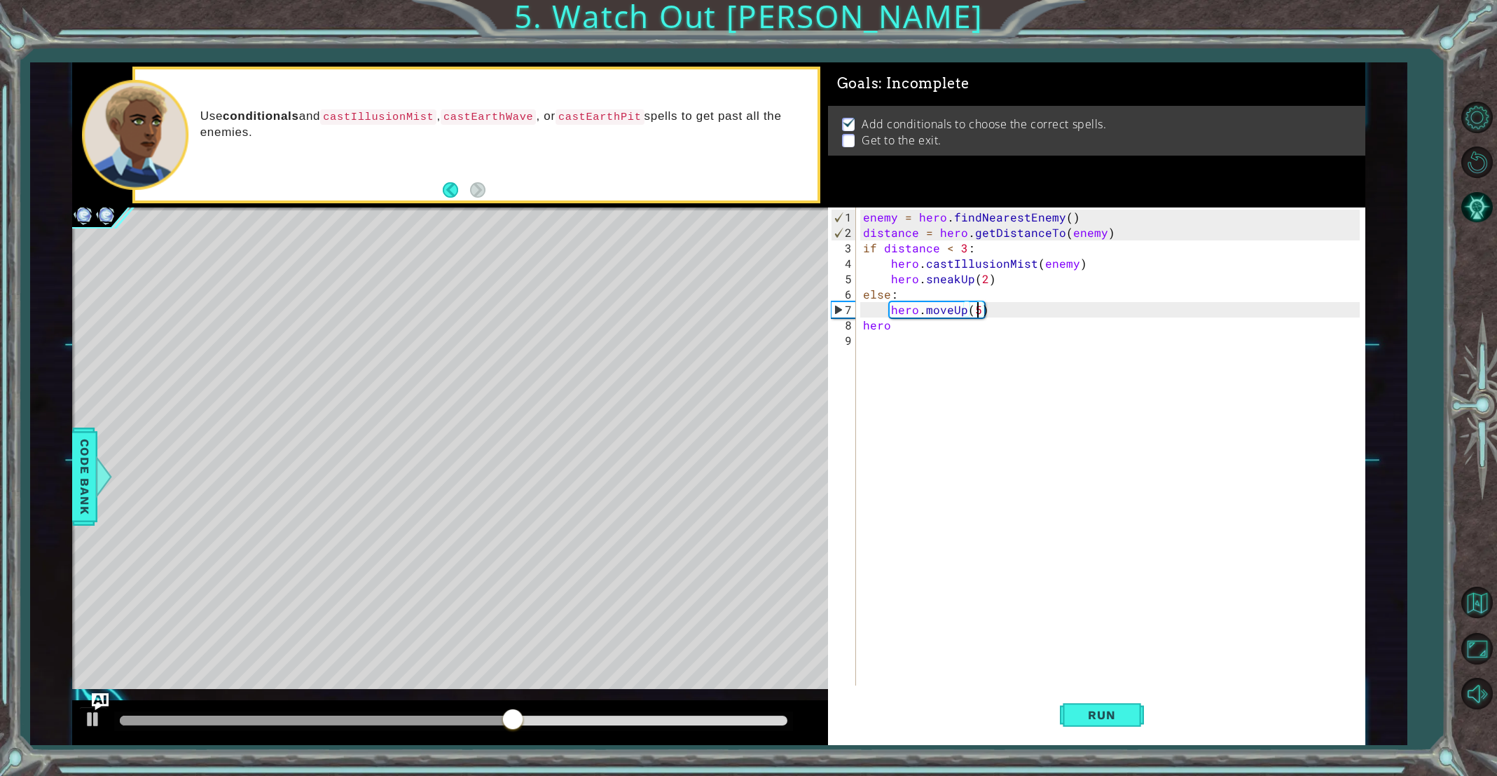
click at [979, 310] on div "enemy = hero . findNearestEnemy ( ) distance = hero . getDistanceTo ( enemy ) i…" at bounding box center [1113, 463] width 507 height 509
click at [932, 331] on div "enemy = hero . findNearestEnemy ( ) distance = hero . getDistanceTo ( enemy ) i…" at bounding box center [1113, 463] width 507 height 509
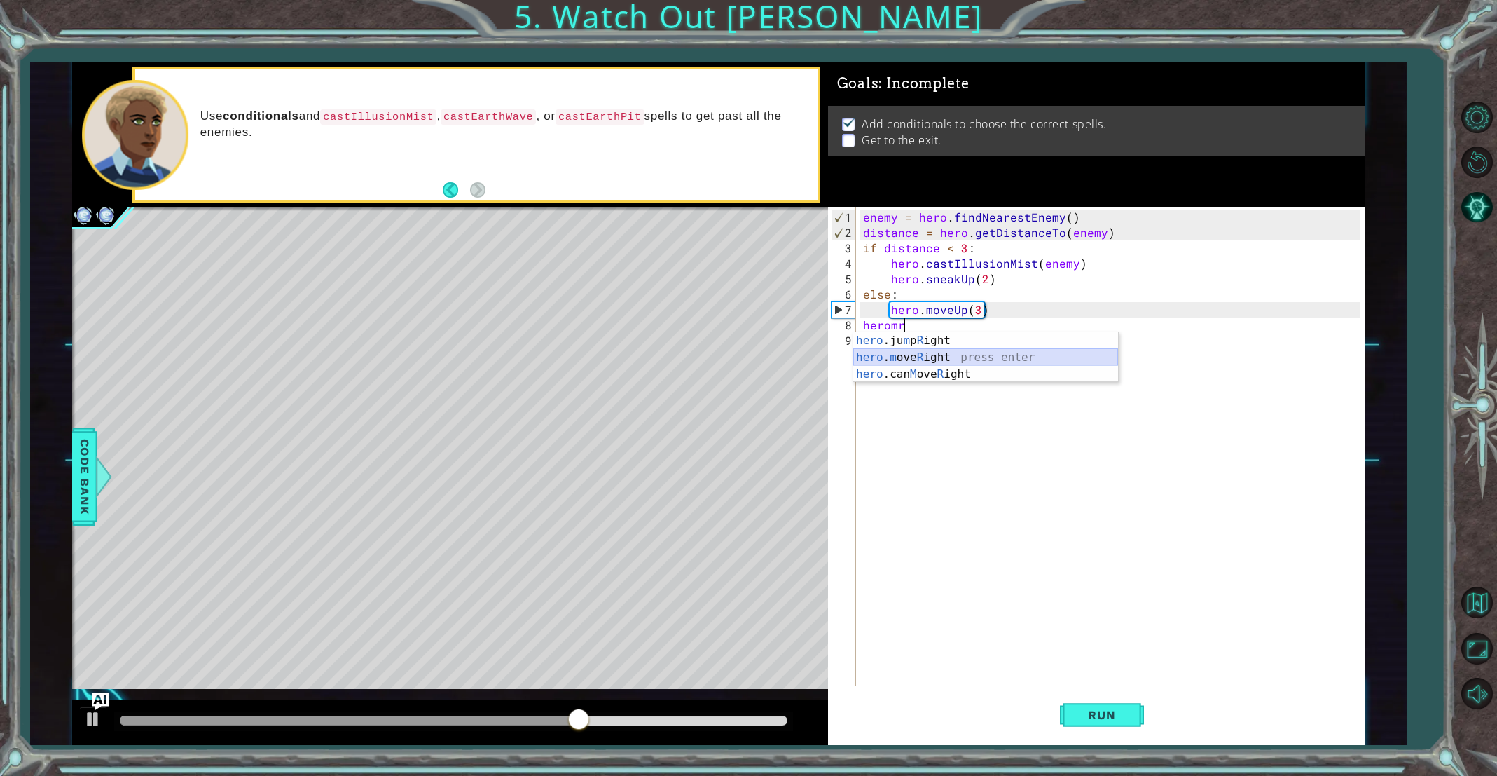
click at [957, 351] on div "hero .ju m p R ight press enter hero . m ove R ight press enter hero .can M ove…" at bounding box center [985, 374] width 265 height 84
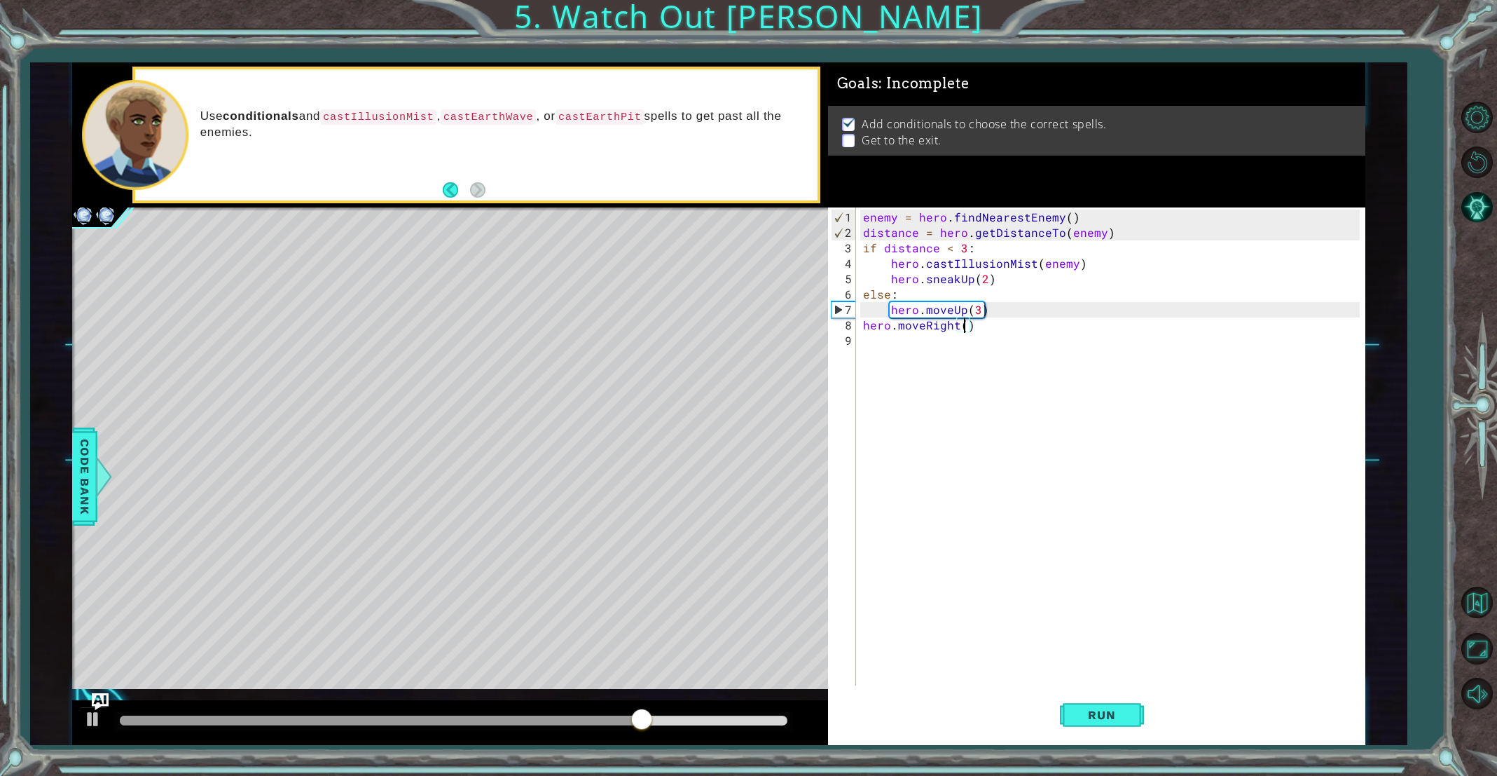
type textarea "hero.moveRight(5)"
click at [946, 347] on div "enemy = hero . findNearestEnemy ( ) distance = hero . getDistanceTo ( enemy ) i…" at bounding box center [1113, 463] width 507 height 509
click at [1083, 713] on span "Run" at bounding box center [1101, 715] width 55 height 14
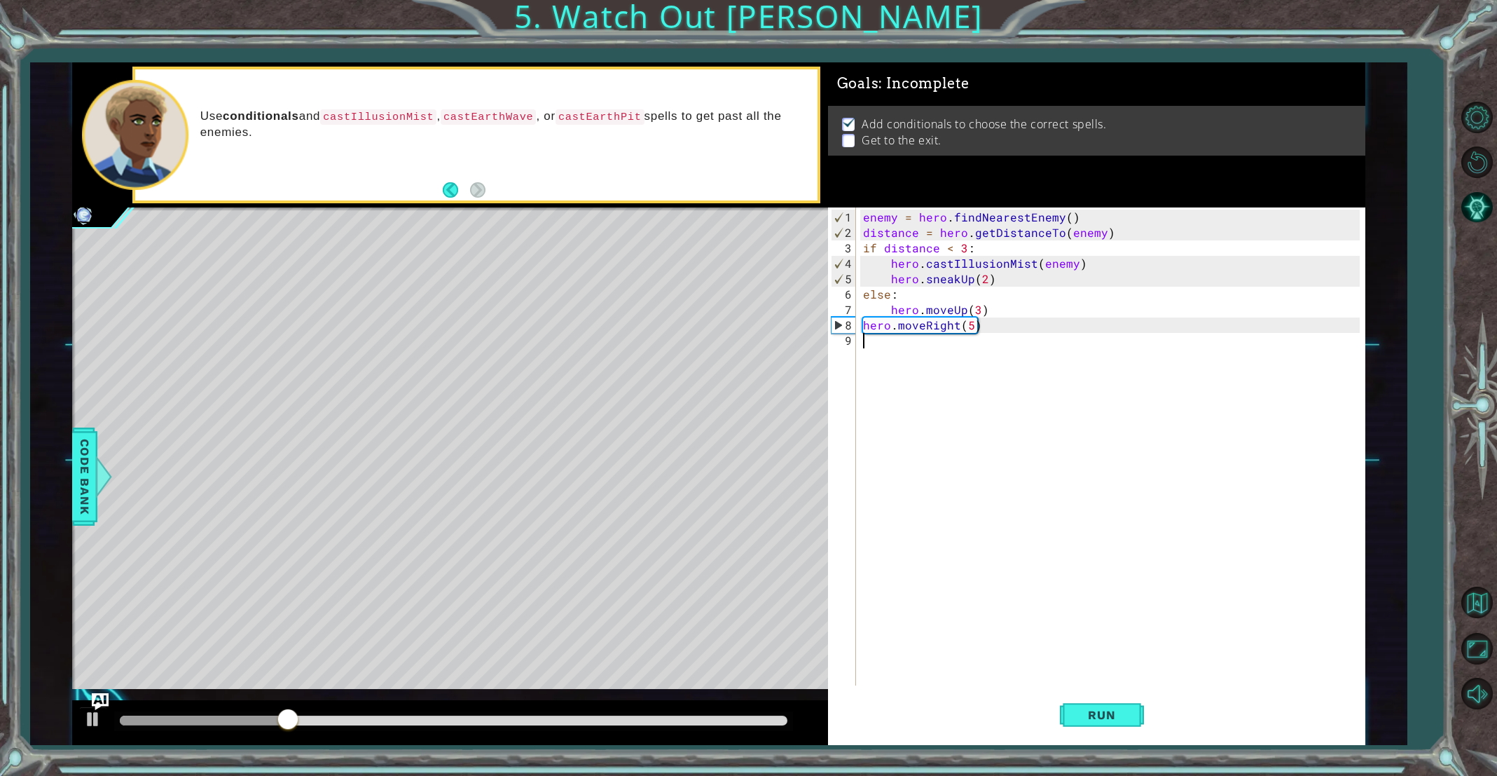
click at [979, 310] on div "enemy = hero . findNearestEnemy ( ) distance = hero . getDistanceTo ( enemy ) i…" at bounding box center [1113, 463] width 507 height 509
click at [1132, 699] on button "Run" at bounding box center [1102, 715] width 84 height 54
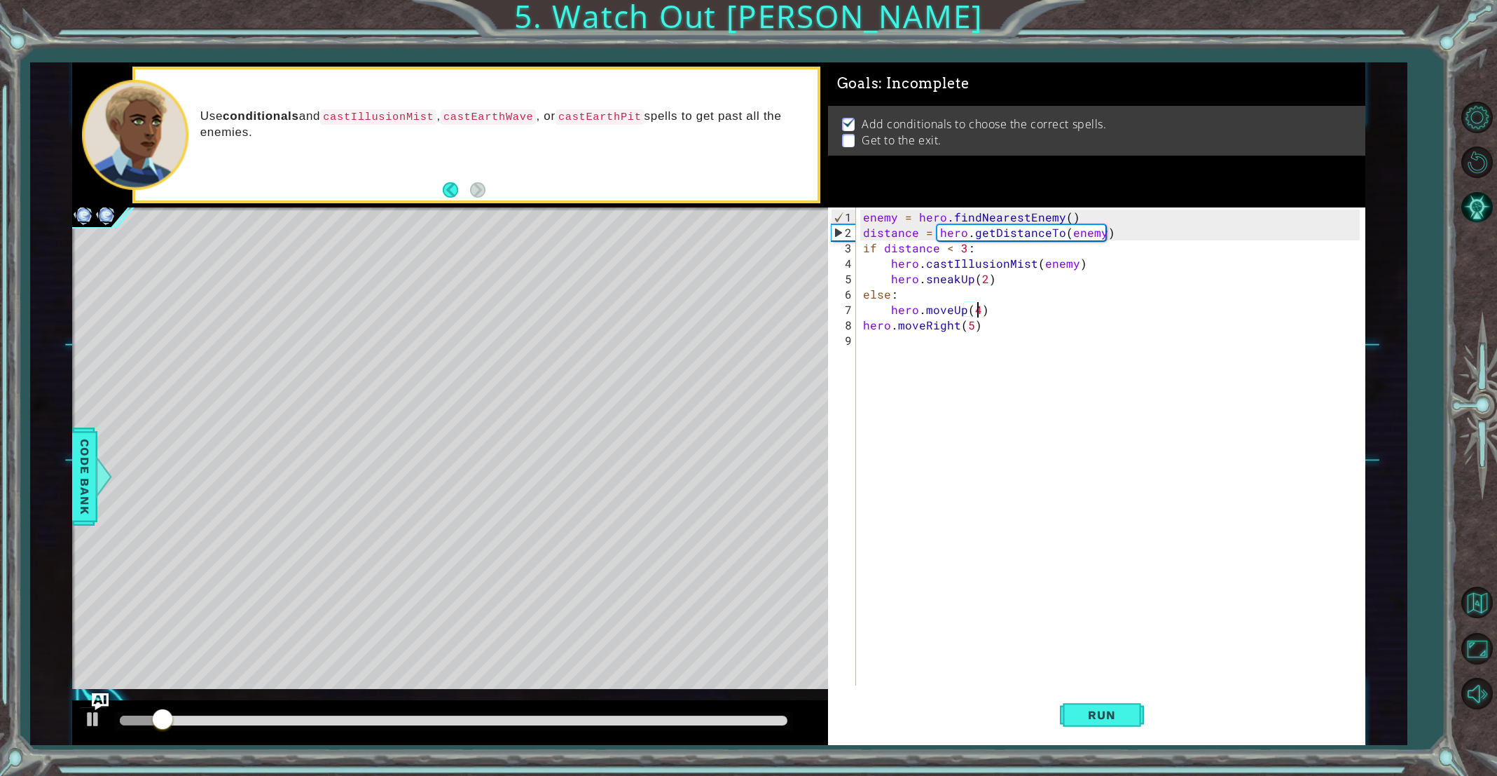
scroll to position [0, 6]
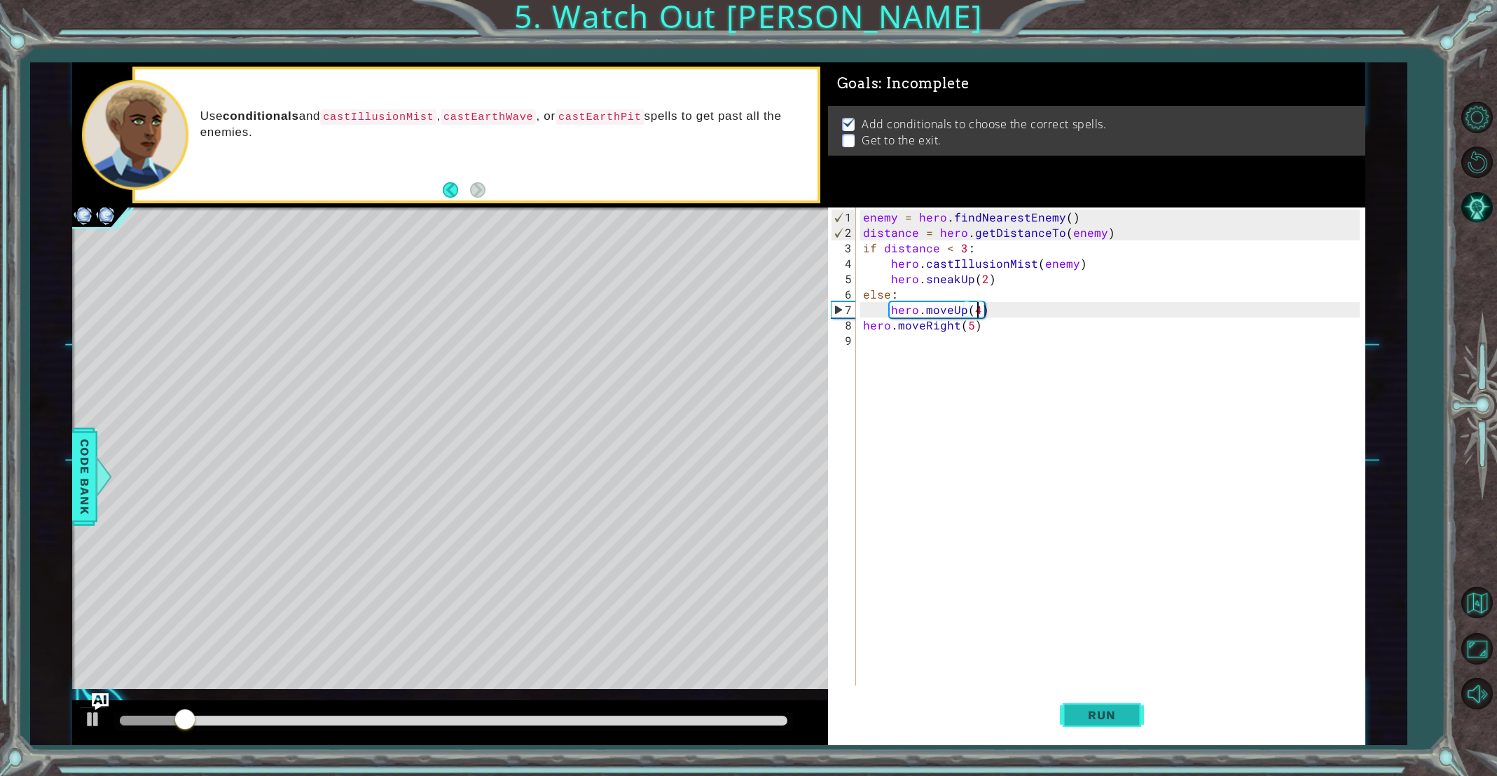
click at [1127, 717] on span "Run" at bounding box center [1101, 715] width 55 height 14
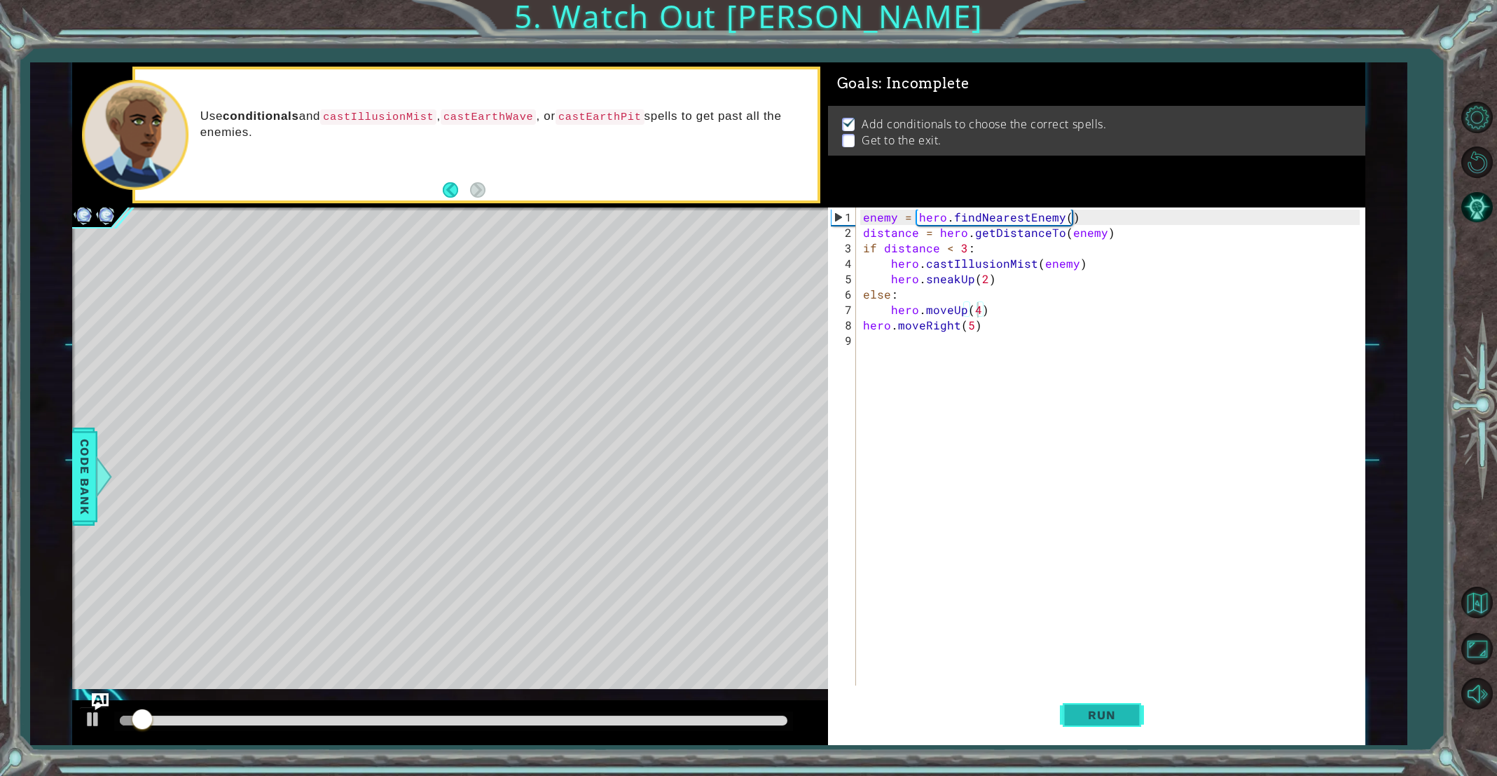
click at [1111, 730] on button "Run" at bounding box center [1102, 715] width 84 height 54
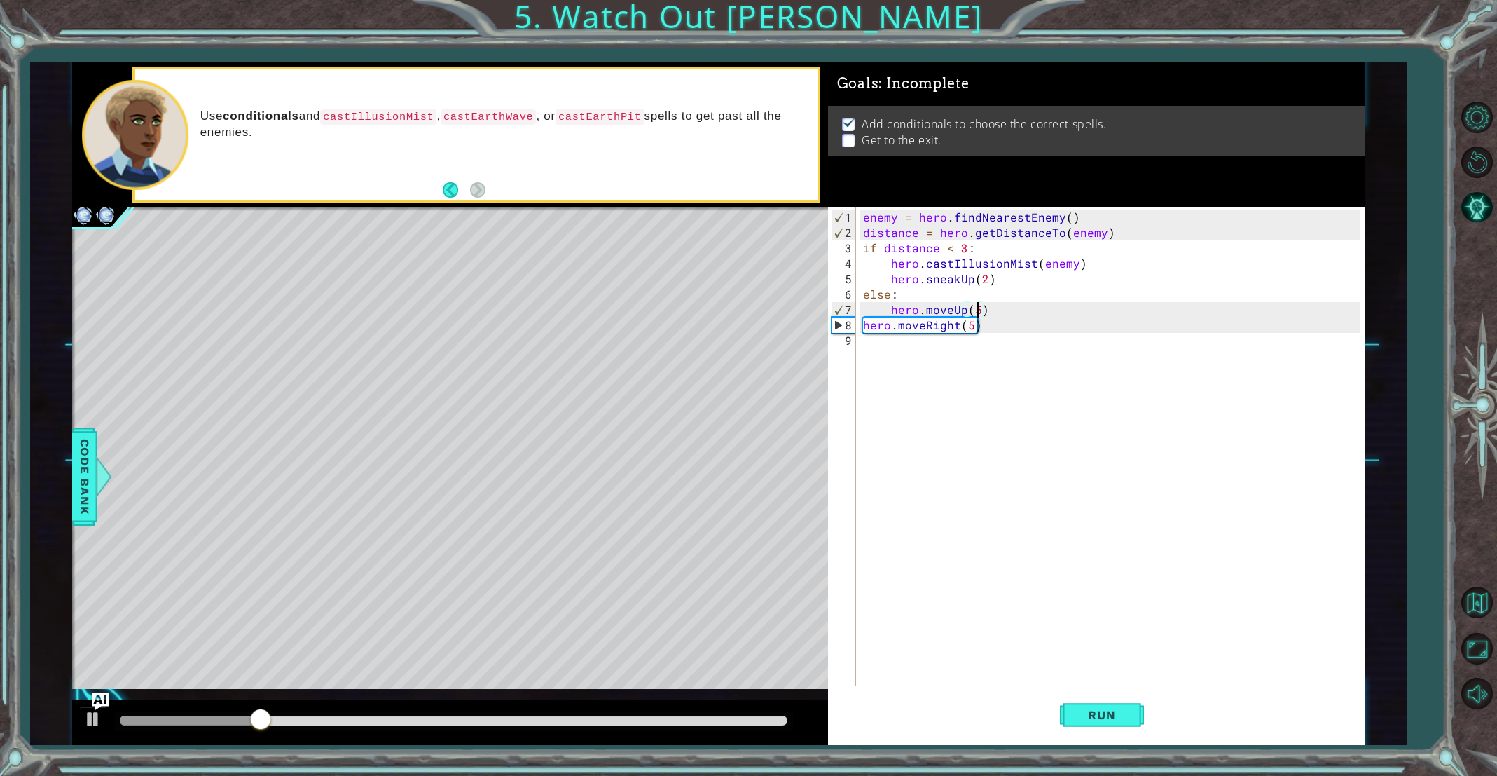
click at [923, 325] on div "enemy = hero . findNearestEnemy ( ) distance = hero . getDistanceTo ( enemy ) i…" at bounding box center [1113, 463] width 507 height 509
type textarea "hero.sneakUp(5)"
click at [949, 462] on div "enemy = hero . findNearestEnemy ( ) distance = hero . getDistanceTo ( enemy ) i…" at bounding box center [1113, 463] width 507 height 509
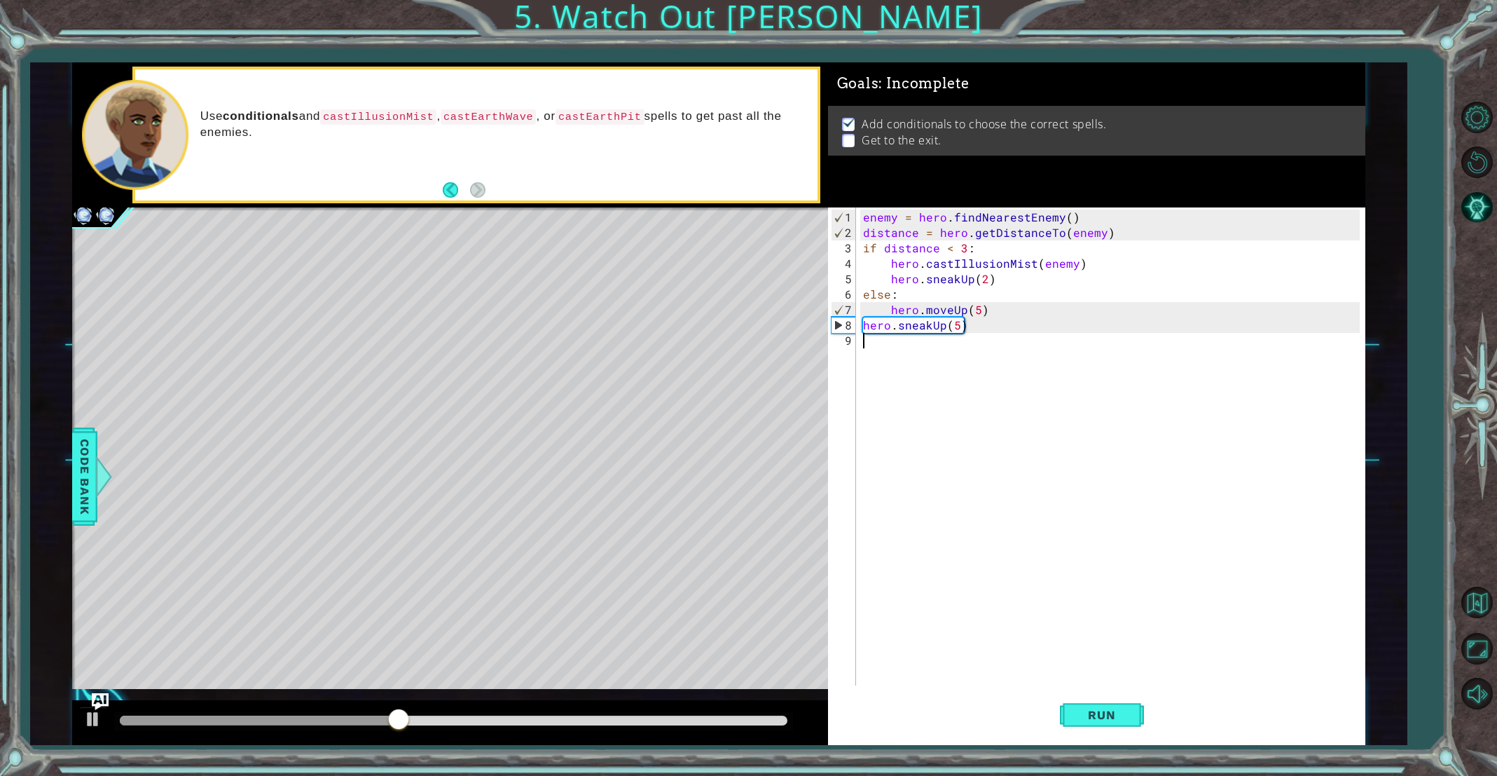
click at [941, 331] on div "enemy = hero . findNearestEnemy ( ) distance = hero . getDistanceTo ( enemy ) i…" at bounding box center [1113, 463] width 507 height 509
click at [946, 331] on div "enemy = hero . findNearestEnemy ( ) distance = hero . getDistanceTo ( enemy ) i…" at bounding box center [1113, 463] width 507 height 509
click at [947, 324] on div "enemy = hero . findNearestEnemy ( ) distance = hero . getDistanceTo ( enemy ) i…" at bounding box center [1113, 463] width 507 height 509
click at [942, 322] on div "enemy = hero . findNearestEnemy ( ) distance = hero . getDistanceTo ( enemy ) i…" at bounding box center [1113, 463] width 507 height 509
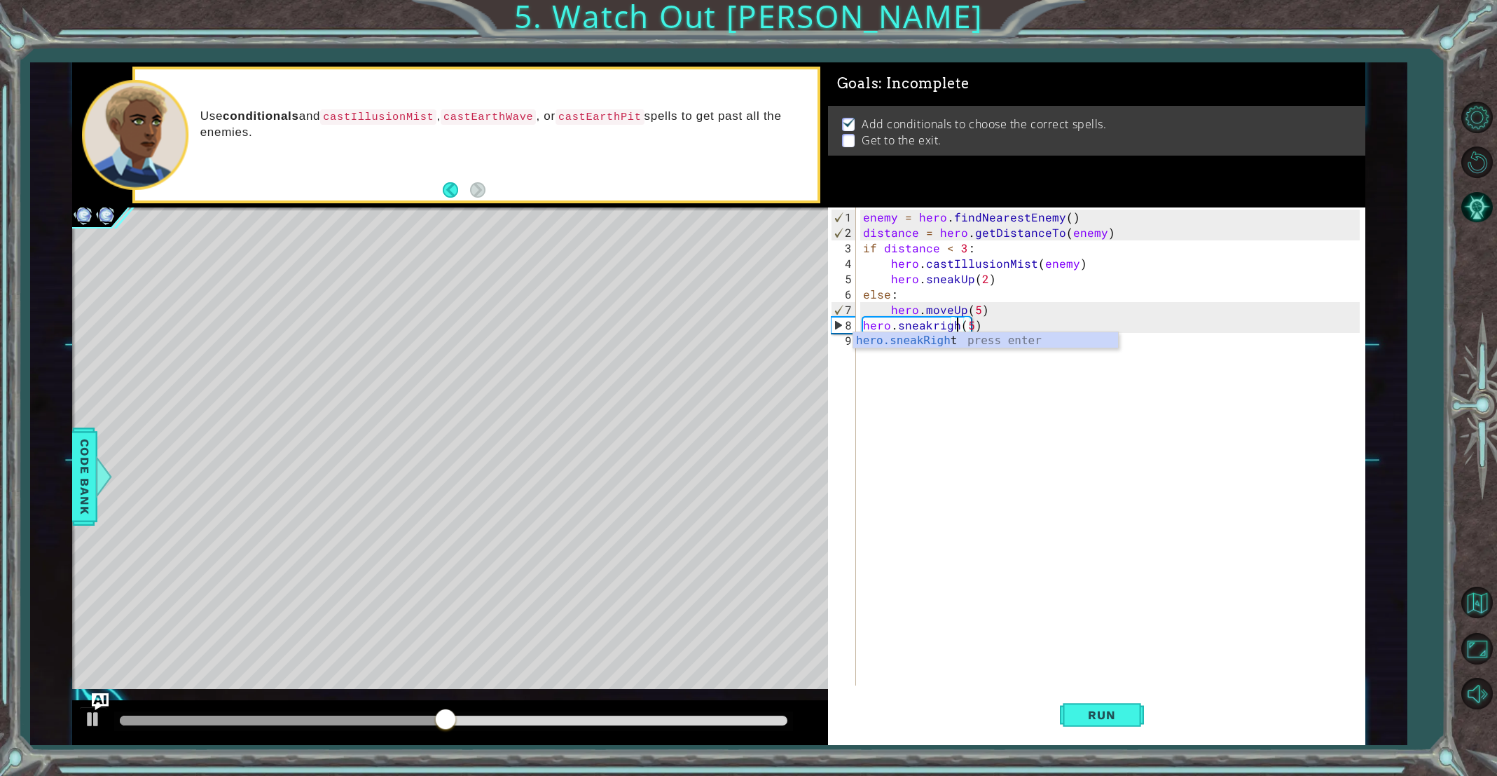
type textarea "hero.sneakright(5)"
click at [945, 352] on div "enemy = hero . findNearestEnemy ( ) distance = hero . getDistanceTo ( enemy ) i…" at bounding box center [1113, 463] width 507 height 509
click at [1086, 703] on button "Run" at bounding box center [1102, 715] width 84 height 54
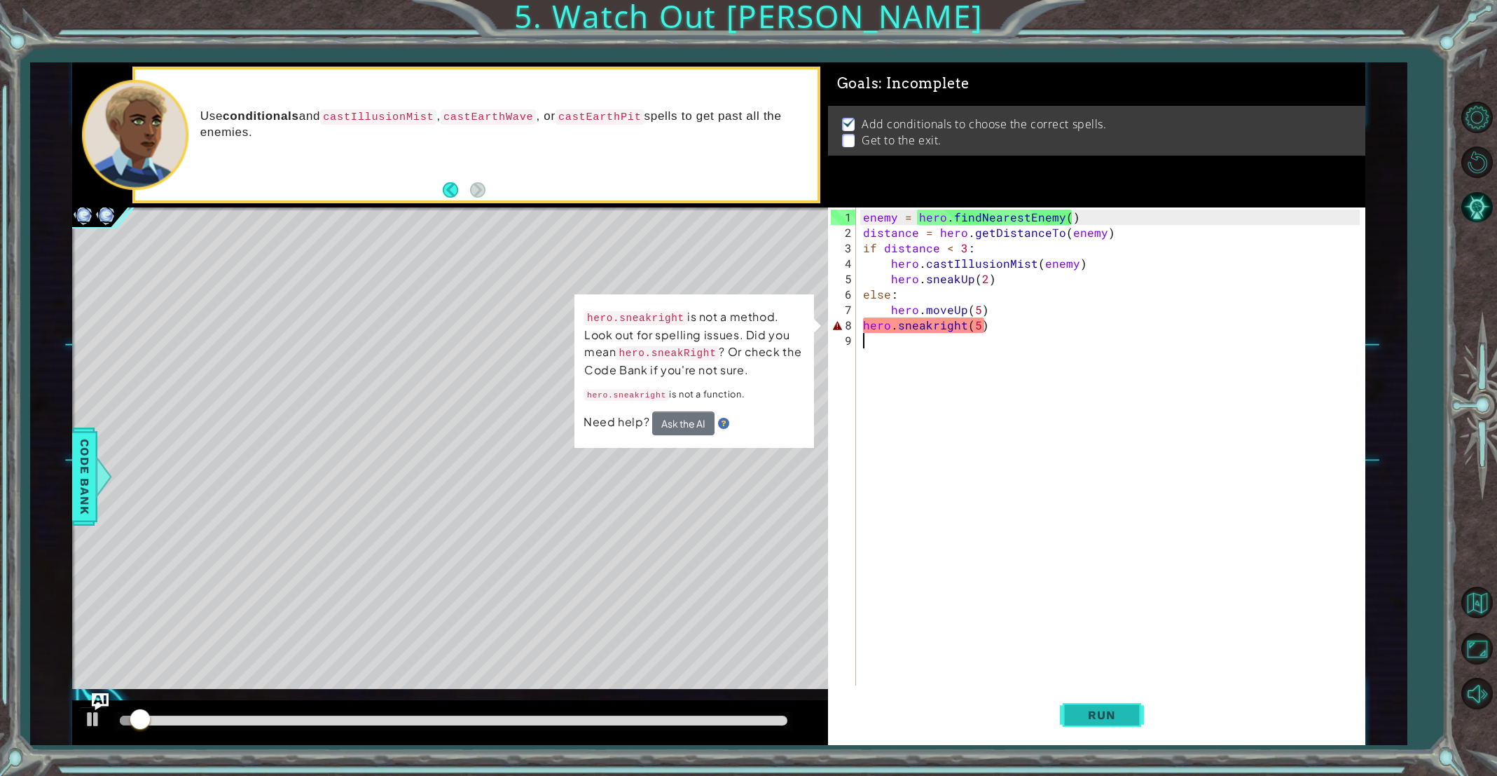
click at [1105, 715] on span "Run" at bounding box center [1101, 715] width 55 height 14
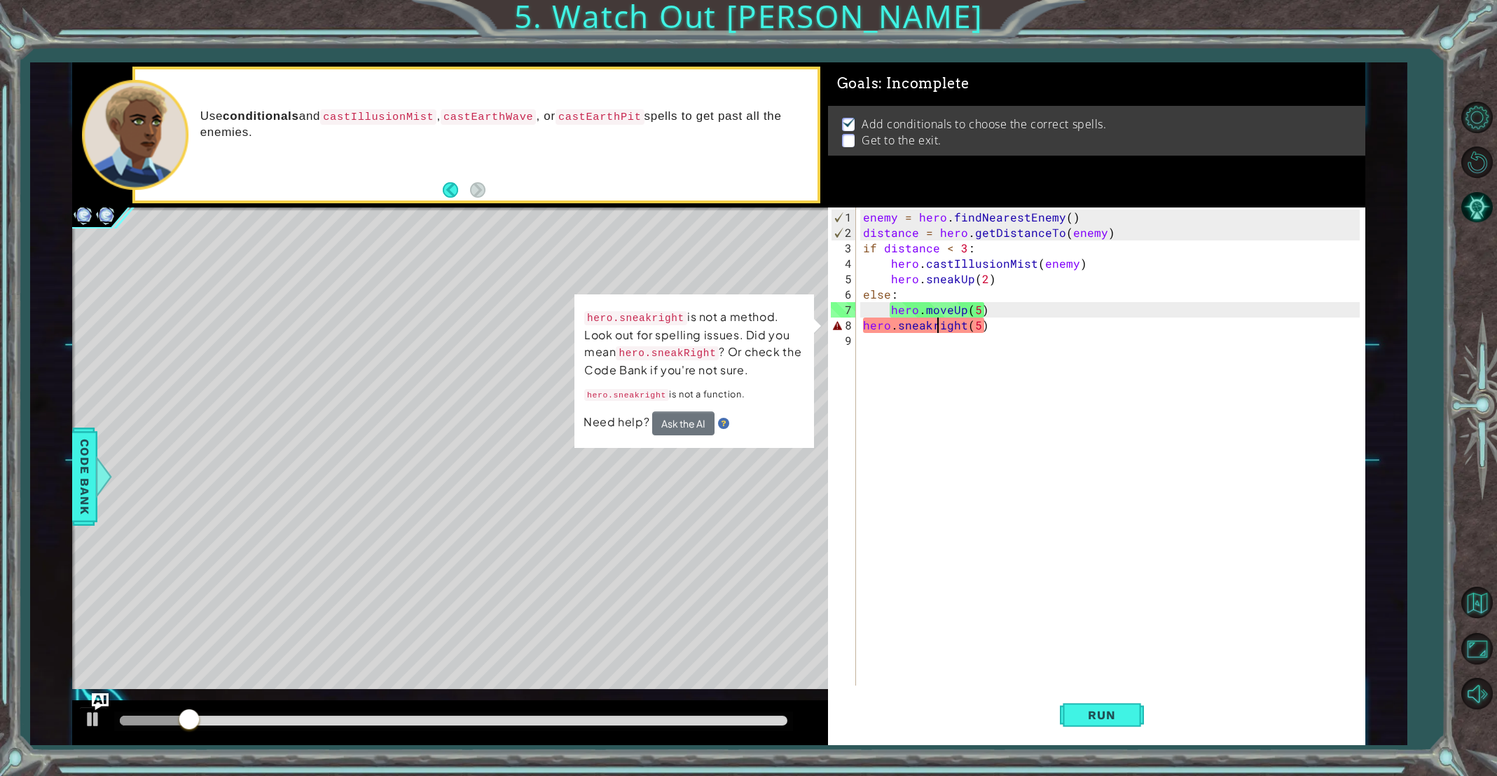
click at [936, 327] on div "enemy = hero . findNearestEnemy ( ) distance = hero . getDistanceTo ( enemy ) i…" at bounding box center [1113, 463] width 507 height 509
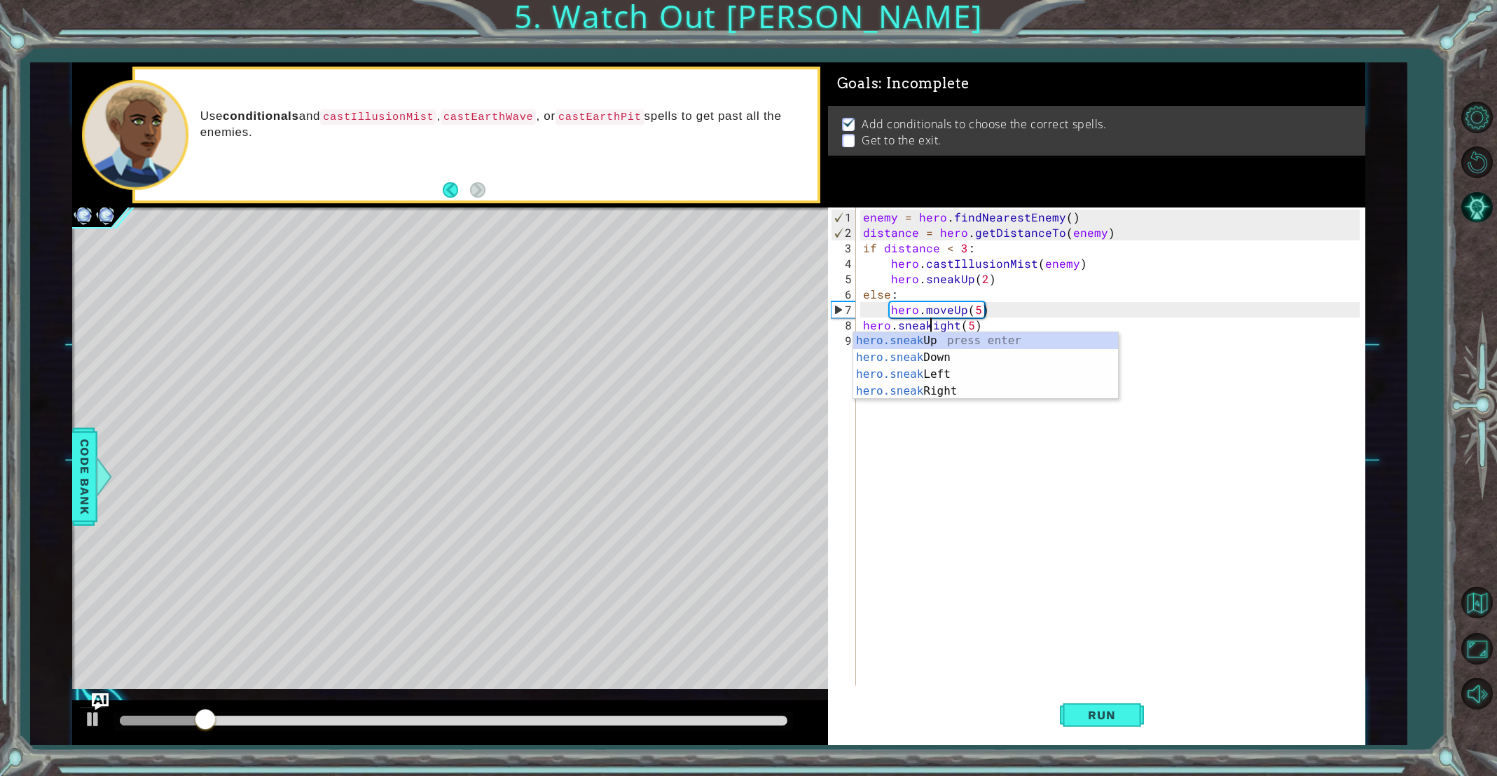
scroll to position [0, 4]
type textarea "hero.sneakRight(5)"
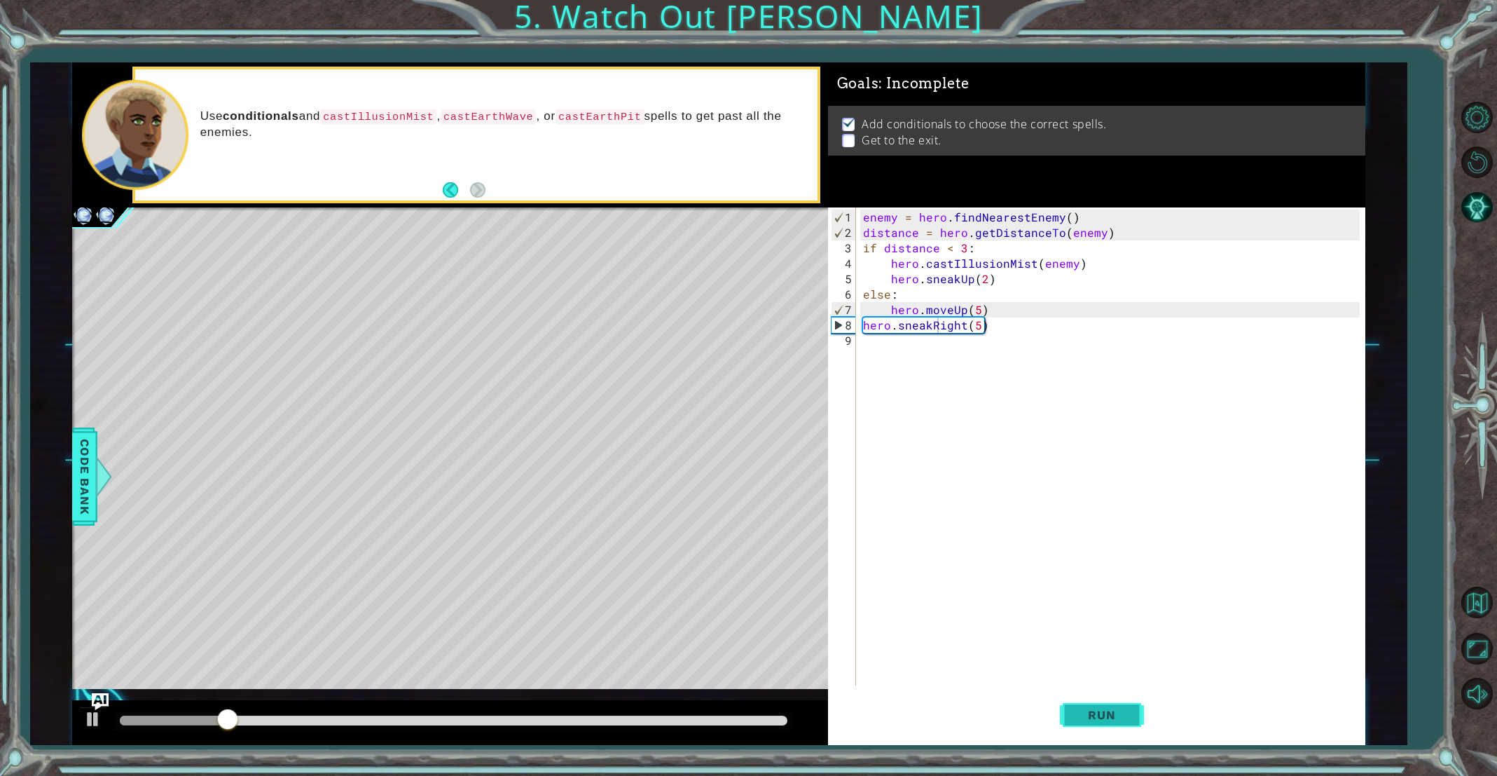
click at [1096, 714] on span "Run" at bounding box center [1101, 715] width 55 height 14
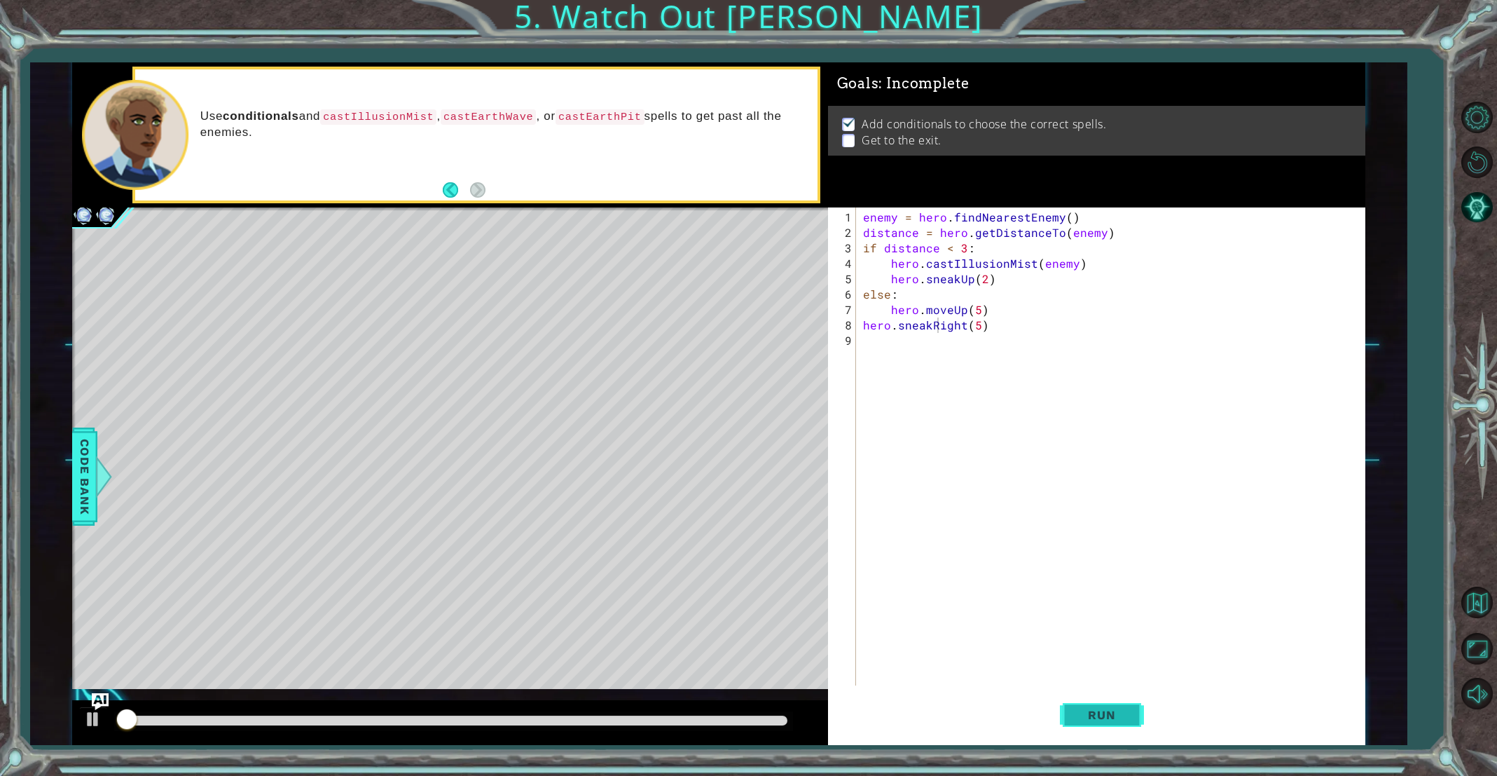
click at [1096, 714] on span "Run" at bounding box center [1101, 715] width 55 height 14
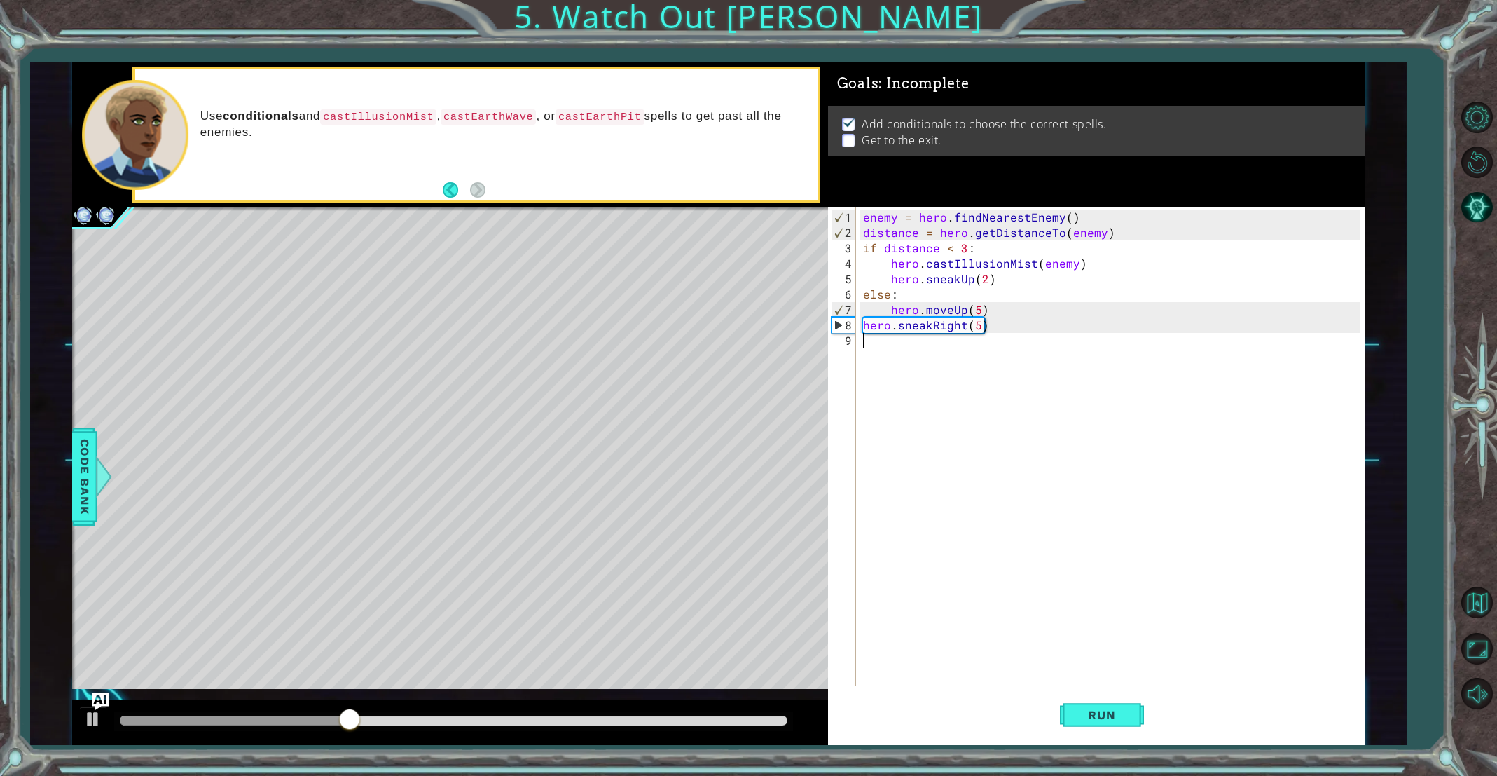
click at [900, 356] on div "enemy = hero . findNearestEnemy ( ) distance = hero . getDistanceTo ( enemy ) i…" at bounding box center [1113, 463] width 507 height 509
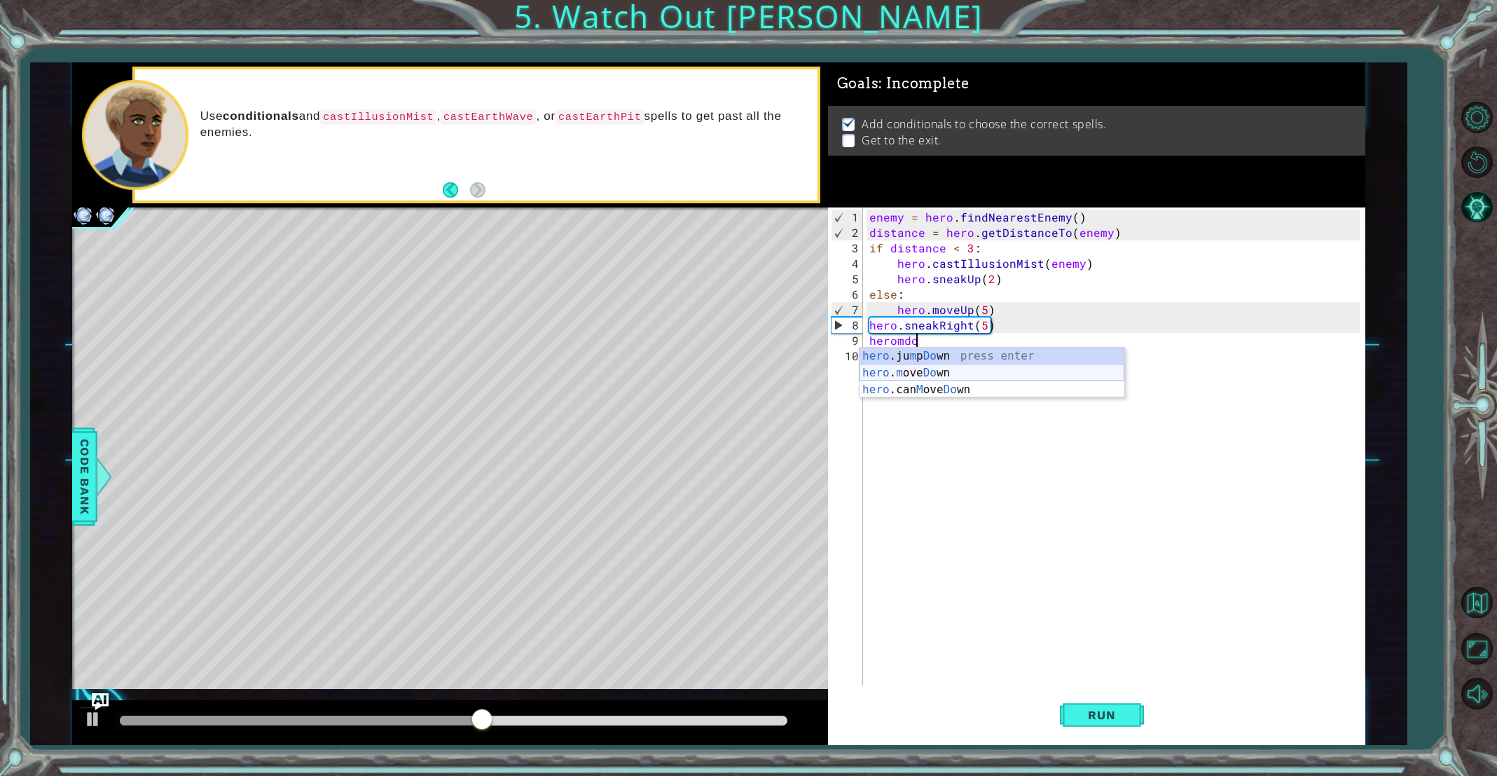
click at [942, 370] on div "hero .ju m p Do wn press enter hero . m ove Do wn press enter hero .can M ove D…" at bounding box center [992, 389] width 265 height 84
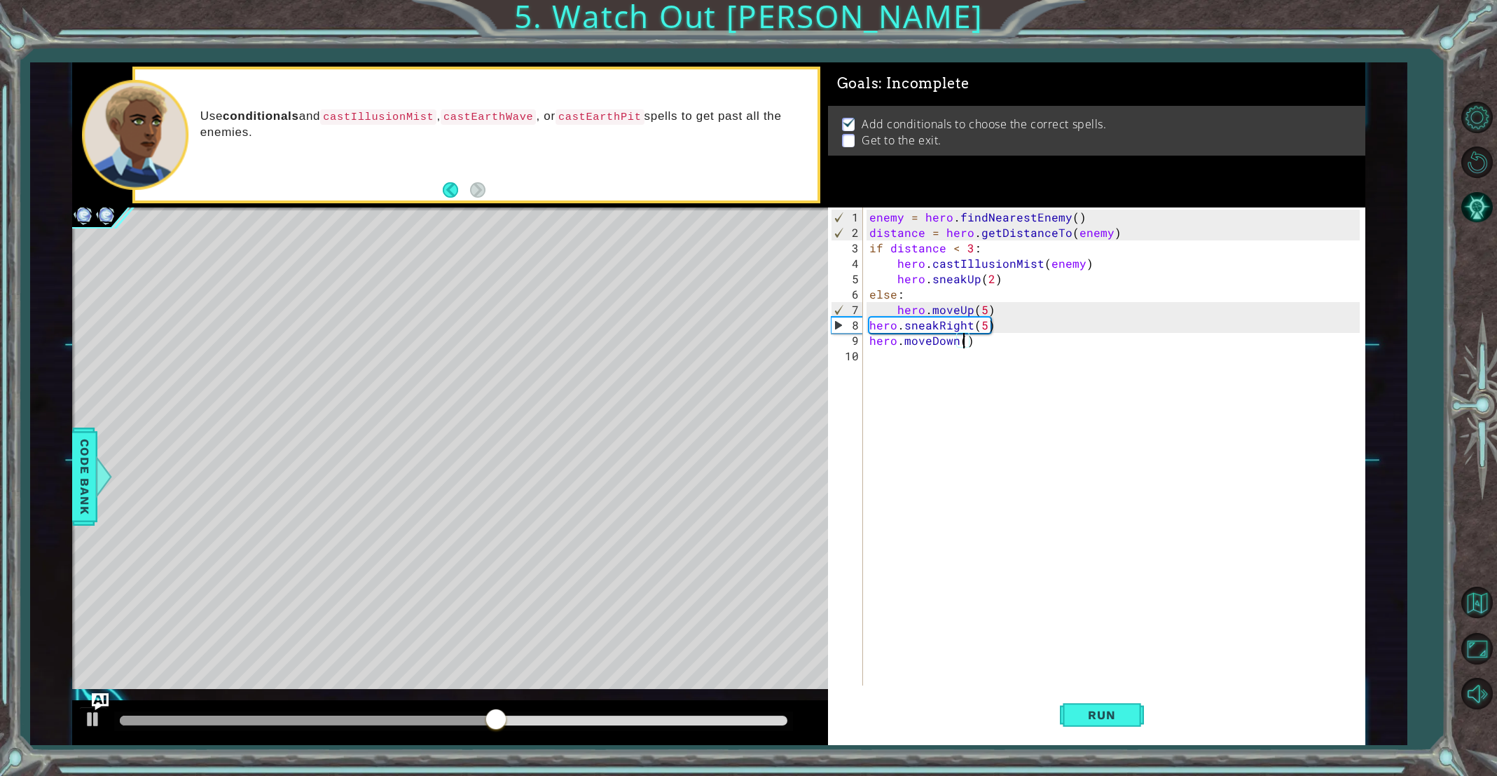
type textarea "hero.moveDown(2)"
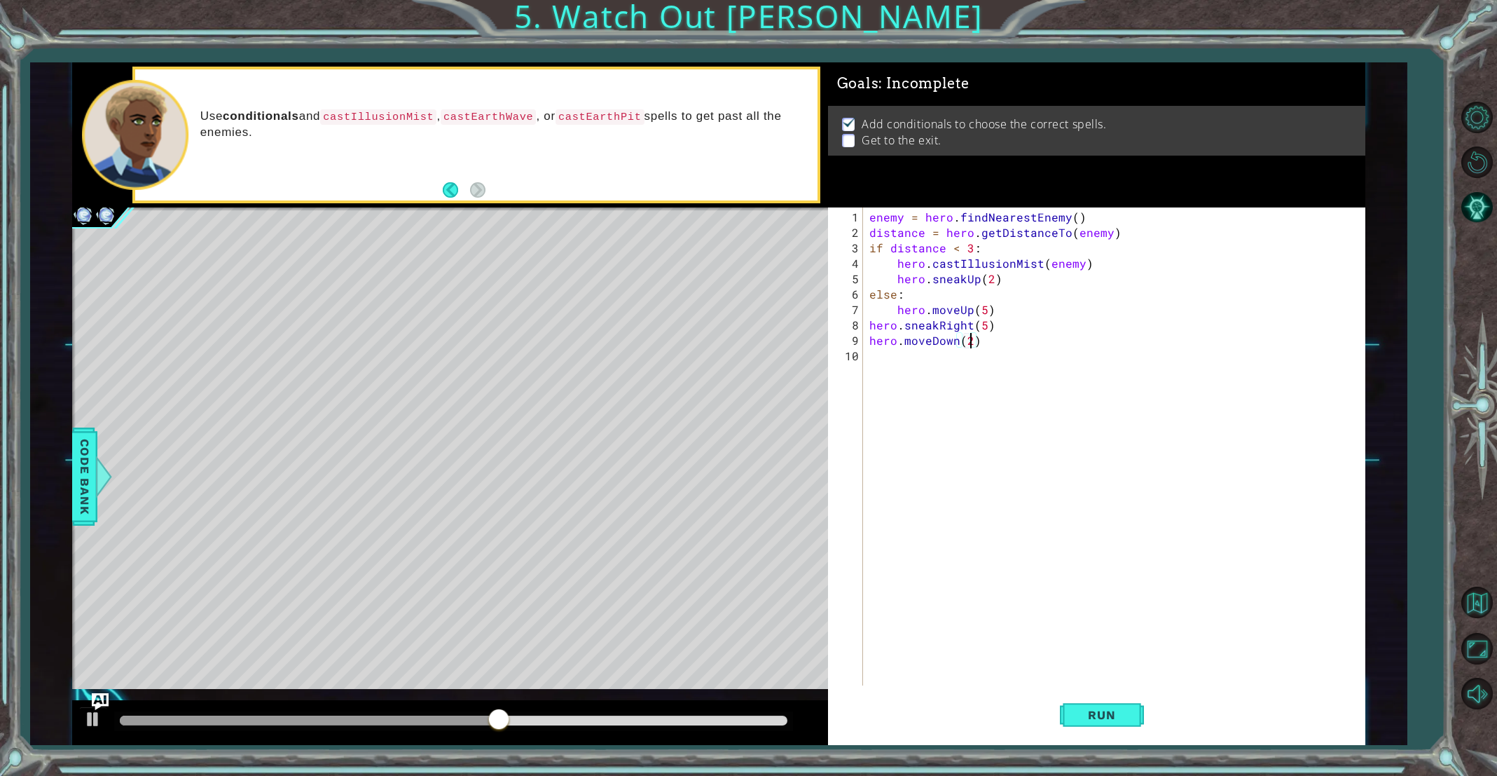
scroll to position [0, 6]
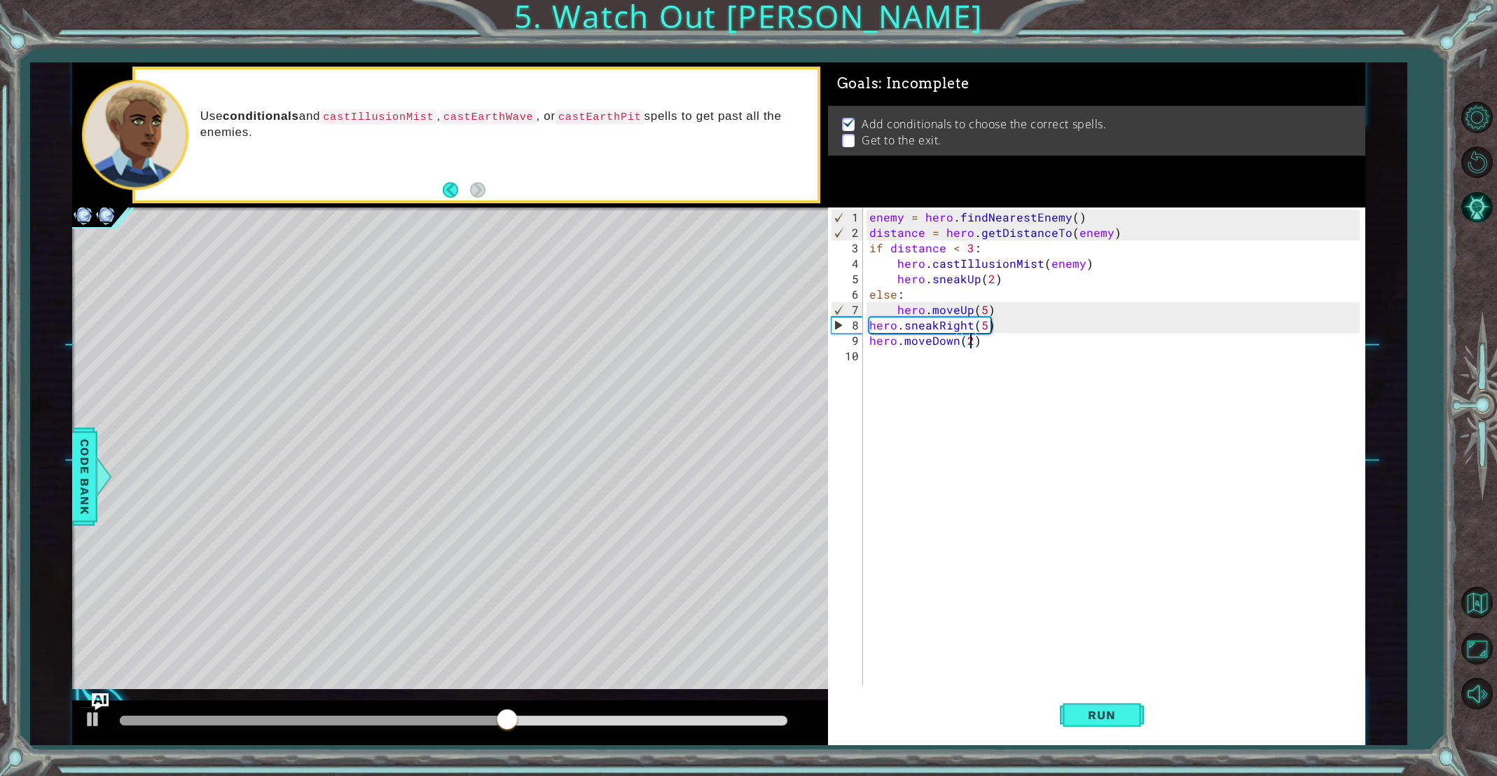
click at [900, 359] on div "enemy = hero . findNearestEnemy ( ) distance = hero . getDistanceTo ( enemy ) i…" at bounding box center [1117, 463] width 500 height 509
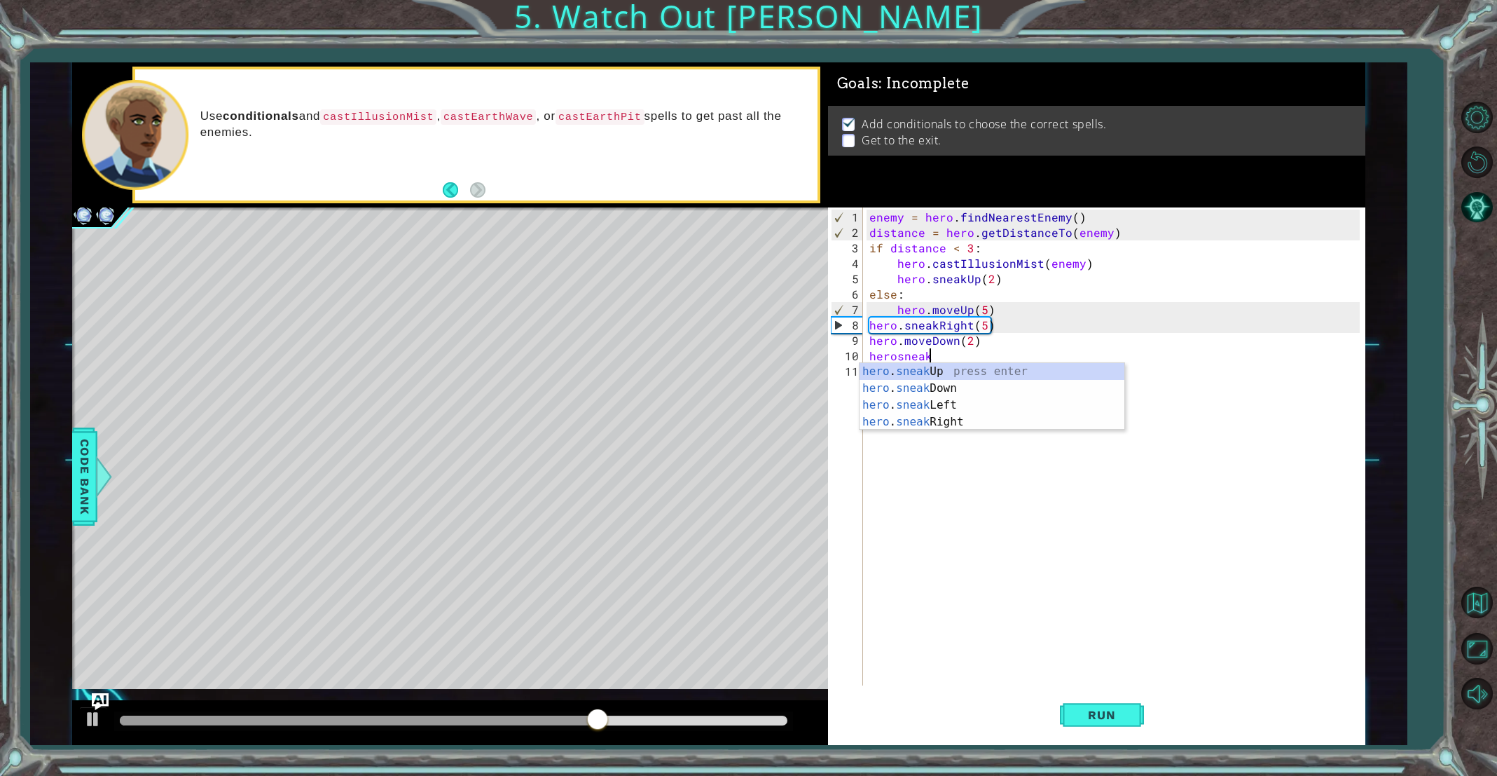
scroll to position [0, 4]
click at [949, 372] on div "hero . sneakD own press enter" at bounding box center [992, 388] width 265 height 50
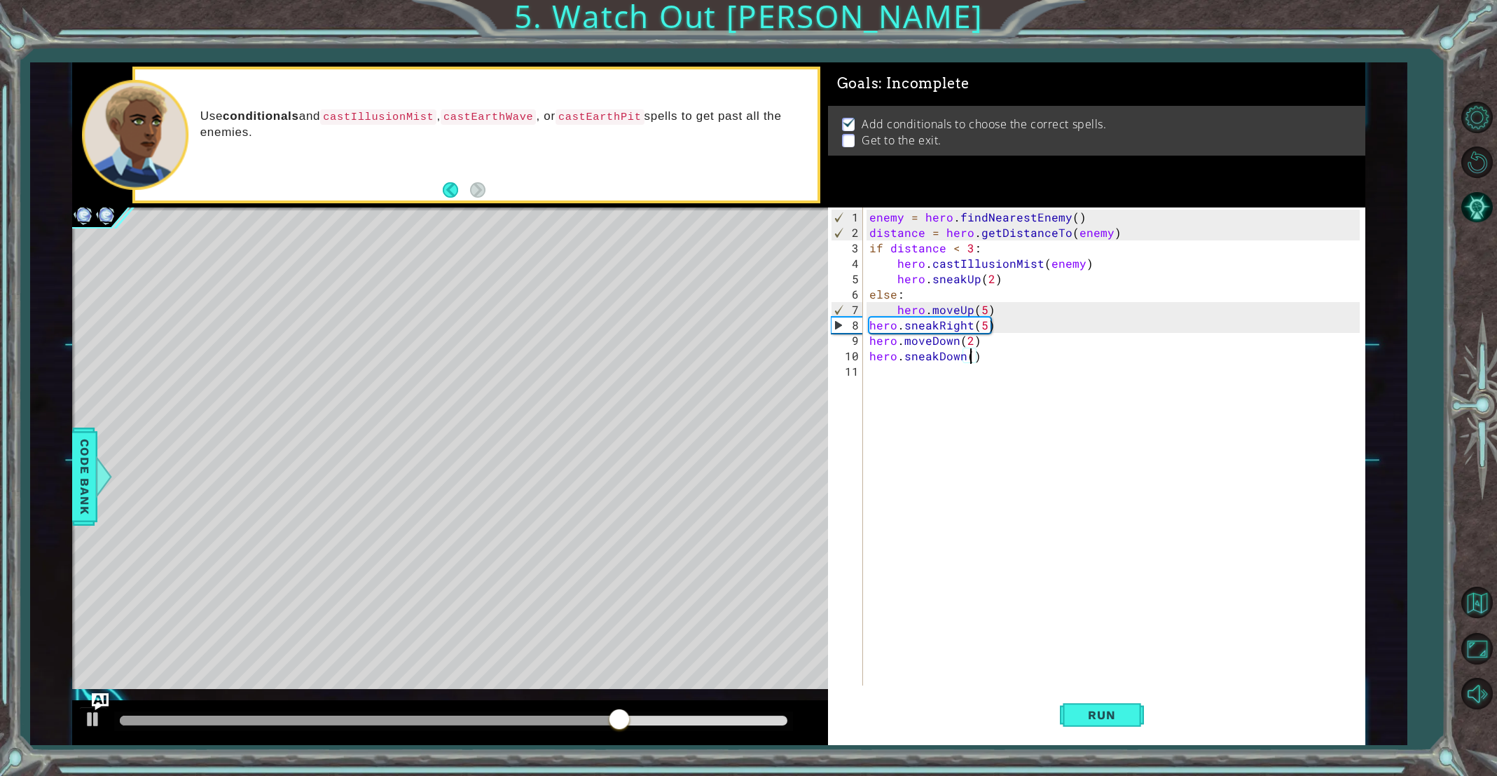
scroll to position [0, 6]
click at [1066, 707] on button "Run" at bounding box center [1102, 715] width 84 height 54
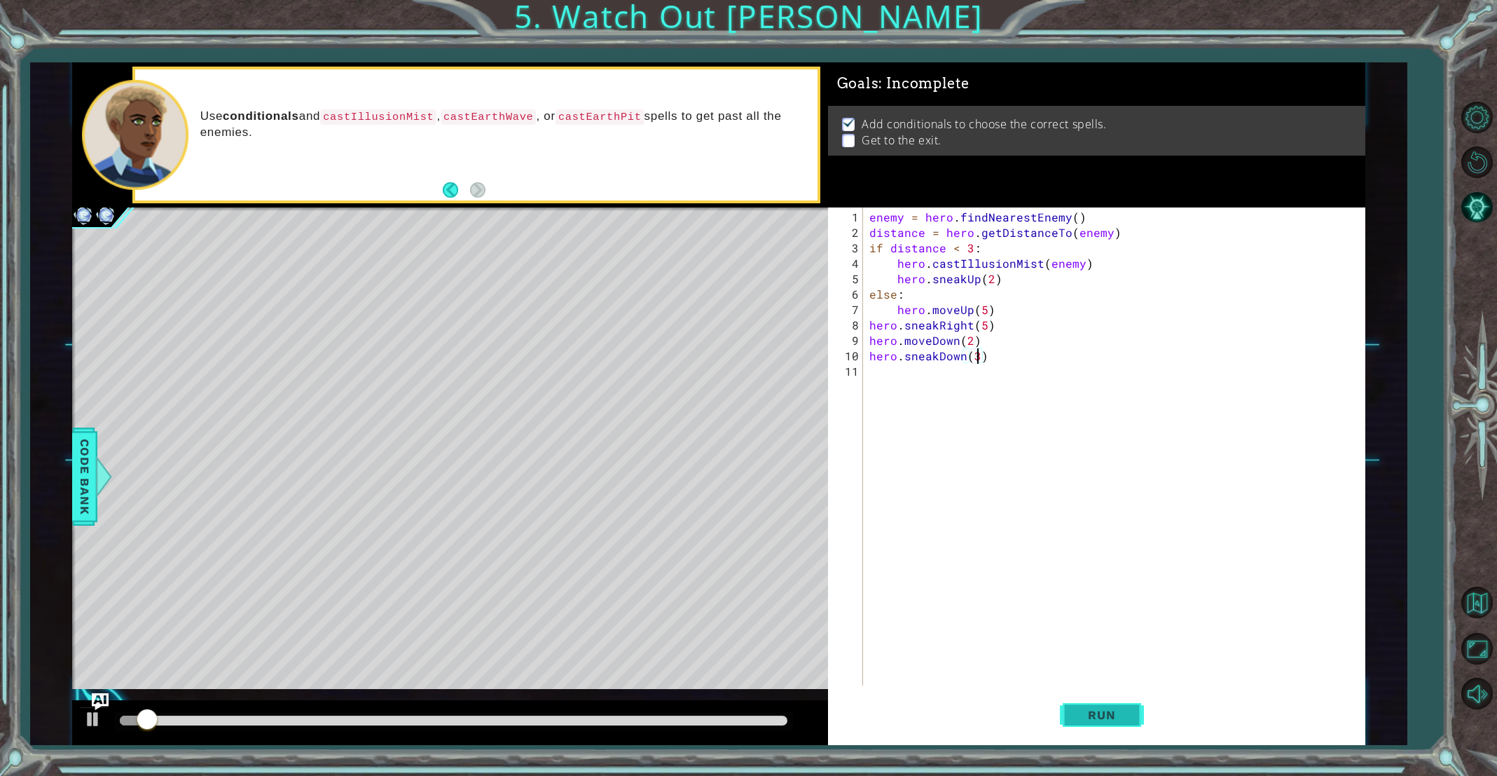
click at [1076, 709] on span "Run" at bounding box center [1101, 715] width 55 height 14
click at [1085, 710] on span "Run" at bounding box center [1101, 715] width 55 height 14
click at [1083, 710] on span "Run" at bounding box center [1101, 715] width 55 height 14
click at [1084, 710] on span "Run" at bounding box center [1101, 715] width 55 height 14
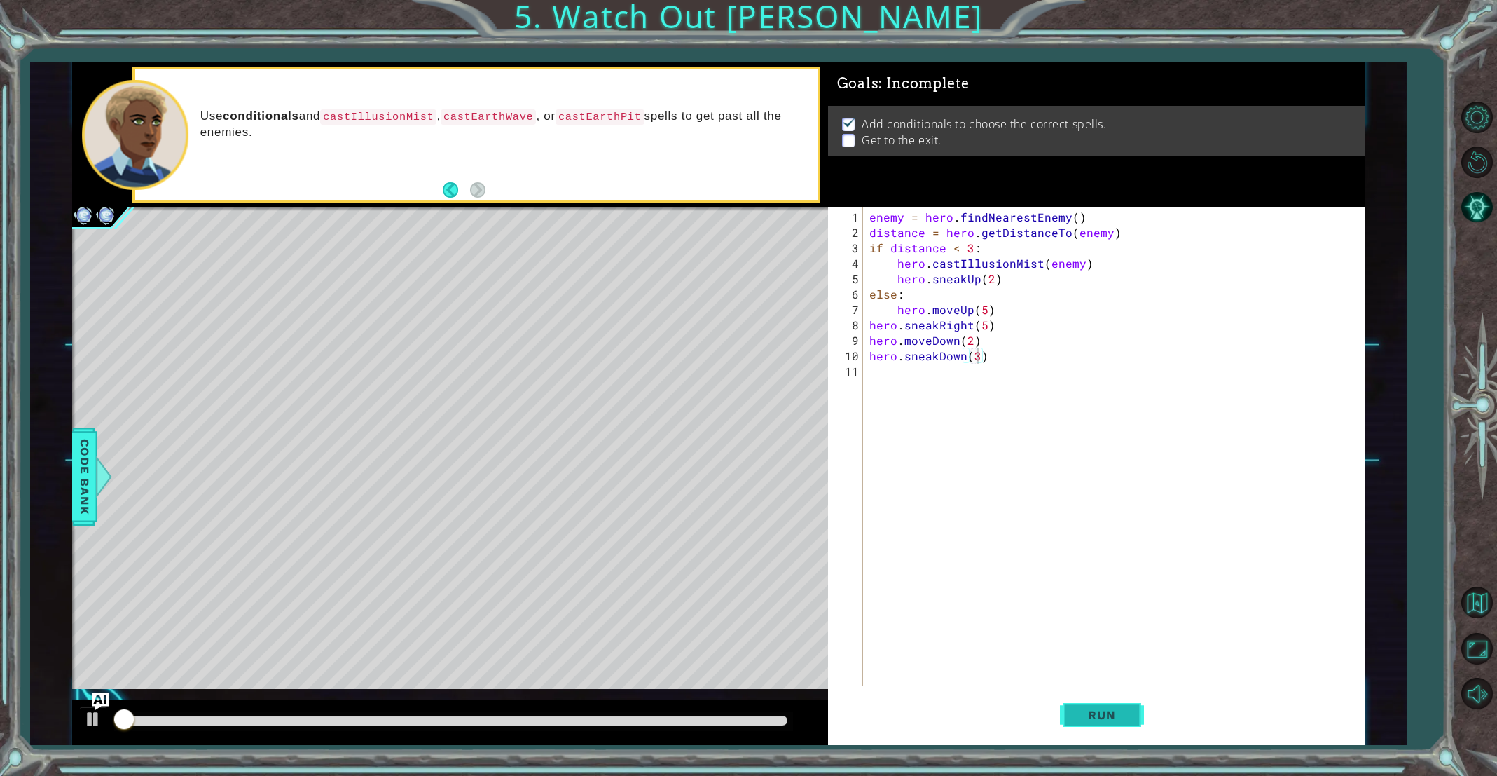
click at [1085, 710] on span "Run" at bounding box center [1101, 715] width 55 height 14
click at [1088, 708] on span "Run" at bounding box center [1101, 715] width 55 height 14
click at [1089, 708] on span "Run" at bounding box center [1101, 715] width 55 height 14
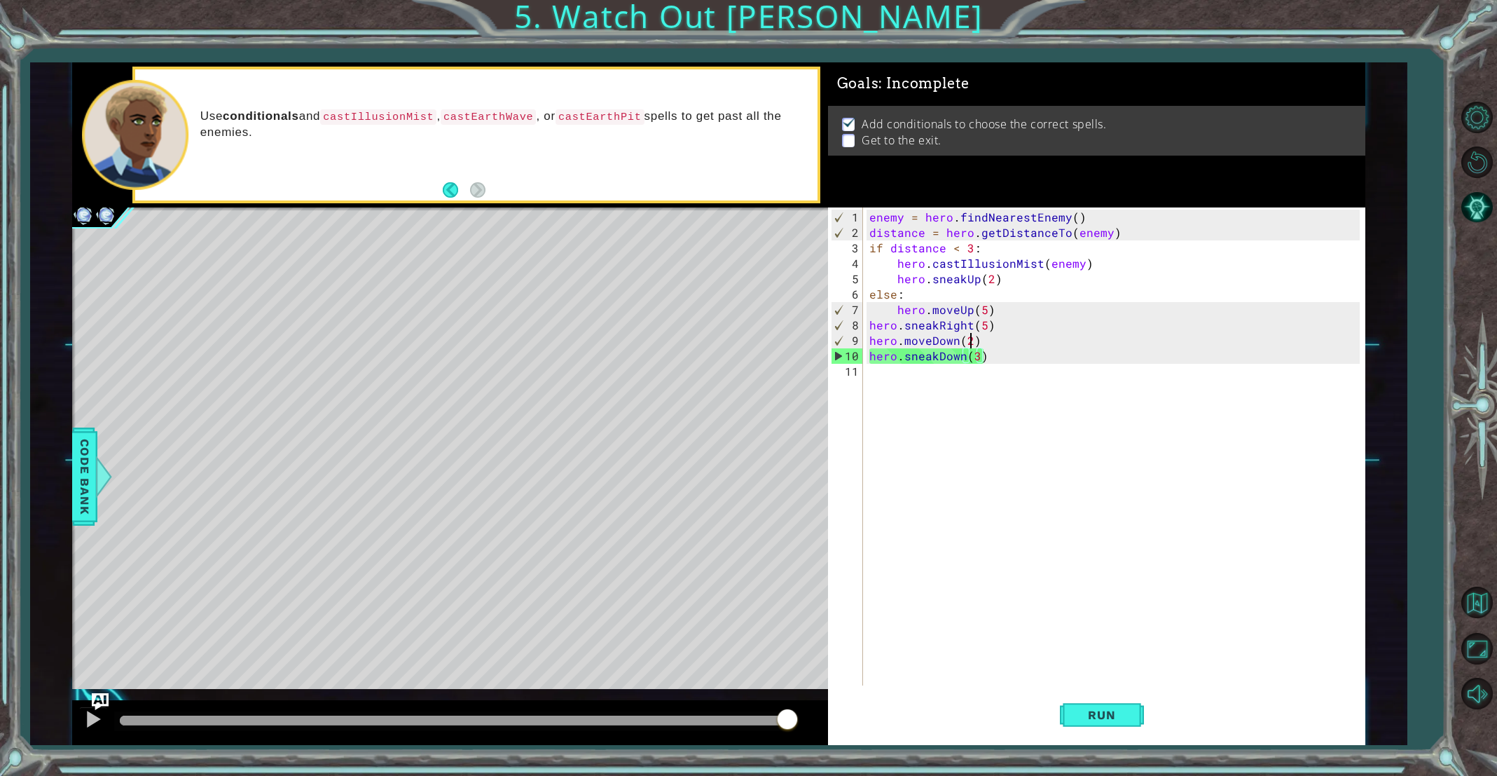
click at [972, 331] on div "enemy = hero . findNearestEnemy ( ) distance = hero . getDistanceTo ( enemy ) i…" at bounding box center [1117, 463] width 500 height 509
type textarea "hero.moveDown(2)"
click at [1006, 338] on div "enemy = hero . findNearestEnemy ( ) distance = hero . getDistanceTo ( enemy ) i…" at bounding box center [1117, 463] width 500 height 509
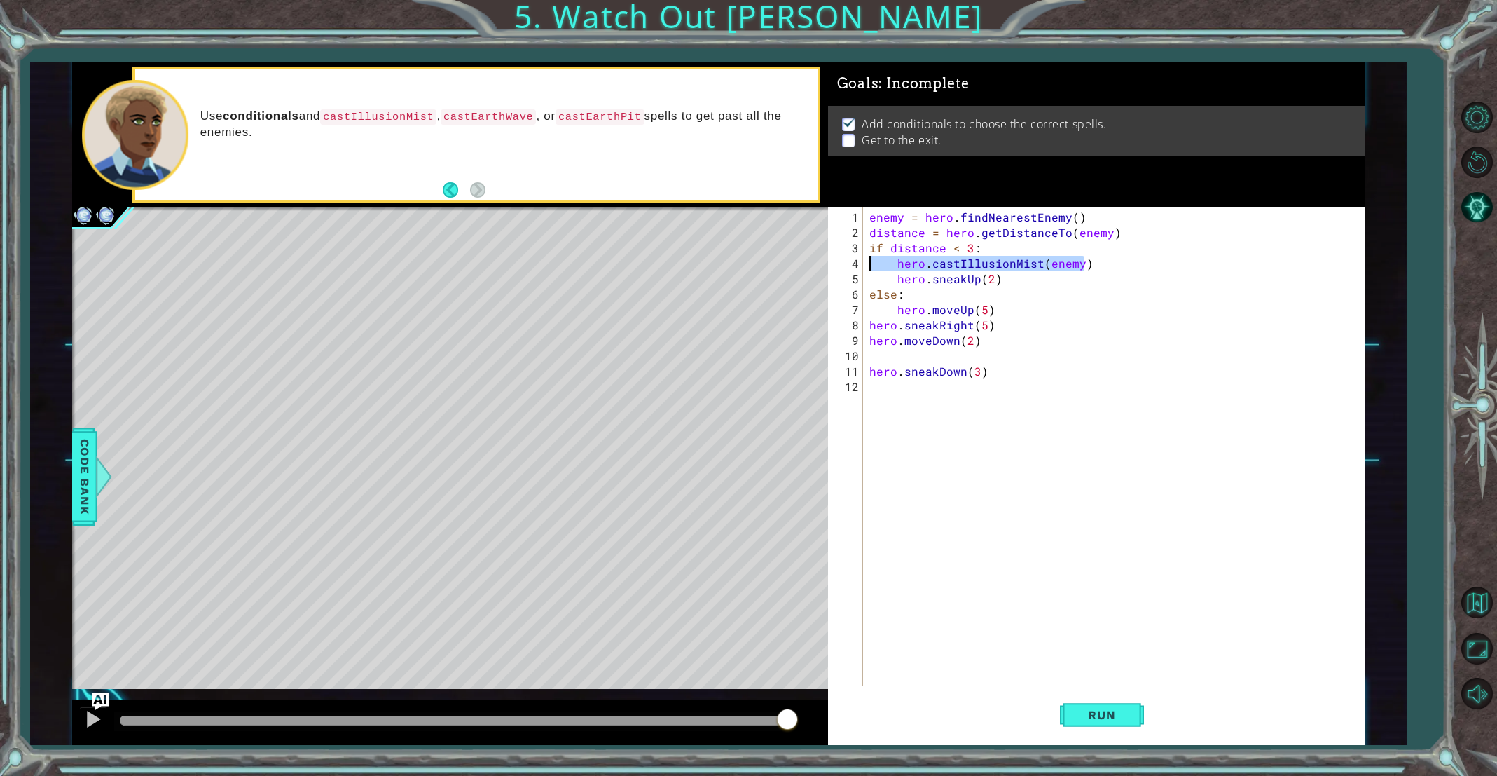
drag, startPoint x: 1120, startPoint y: 263, endPoint x: 843, endPoint y: 265, distance: 276.7
click at [845, 266] on div "1 2 3 4 5 6 7 8 9 10 11 12 enemy = hero . findNearestEnemy ( ) distance = hero …" at bounding box center [1094, 446] width 532 height 478
type textarea "hero.castIllusionMist(enemy)"
click at [872, 357] on div "enemy = hero . findNearestEnemy ( ) distance = hero . getDistanceTo ( enemy ) i…" at bounding box center [1117, 463] width 500 height 509
paste textarea "hero.castIllusionMist(enemy)"
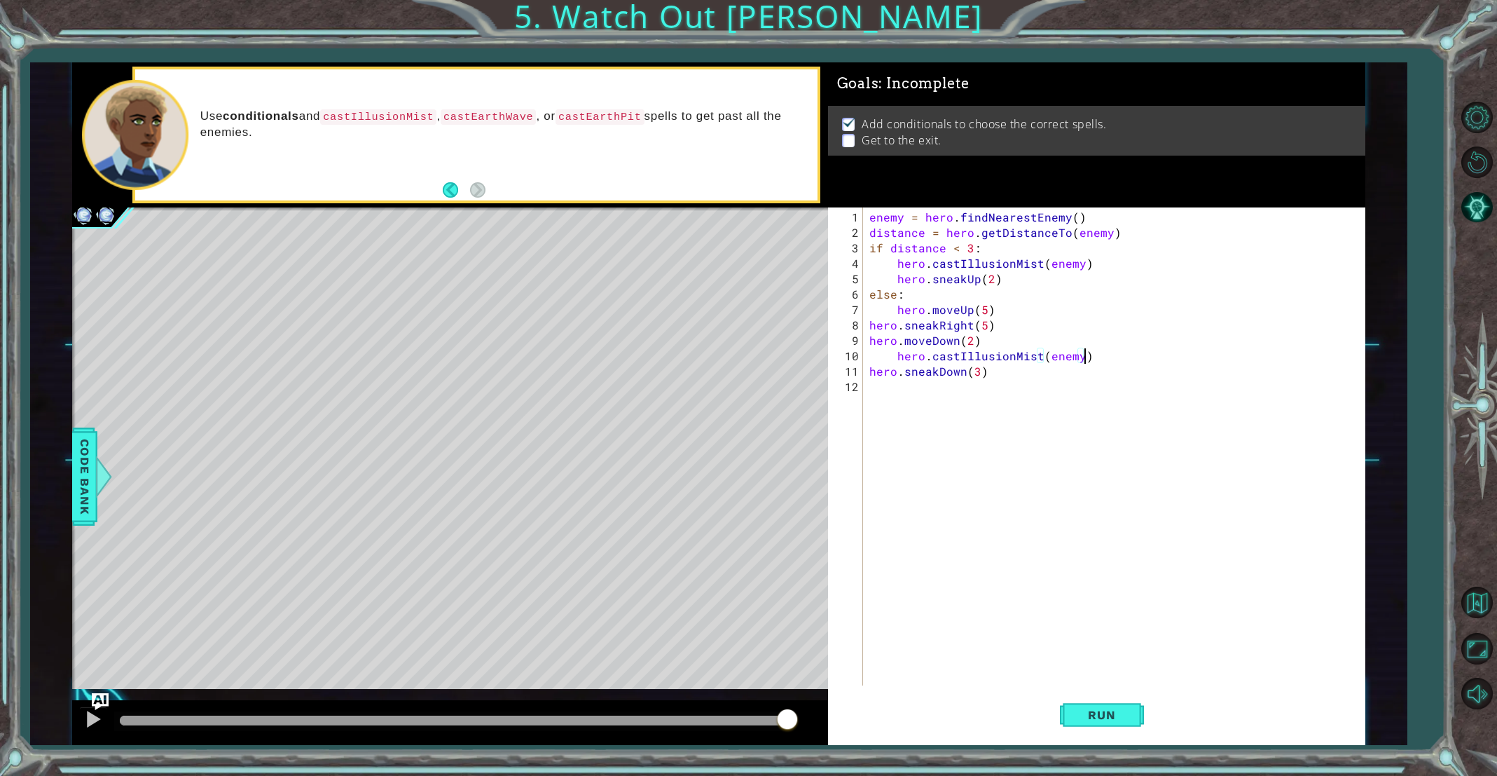
drag, startPoint x: 1130, startPoint y: 770, endPoint x: 1124, endPoint y: 761, distance: 10.7
click at [1129, 769] on div "1 ההההההההההההההההההההההההההההההההההההההההההההההההההההההההההההההההההההההההההההה…" at bounding box center [748, 388] width 1497 height 776
click at [1108, 732] on button "Run" at bounding box center [1102, 715] width 84 height 54
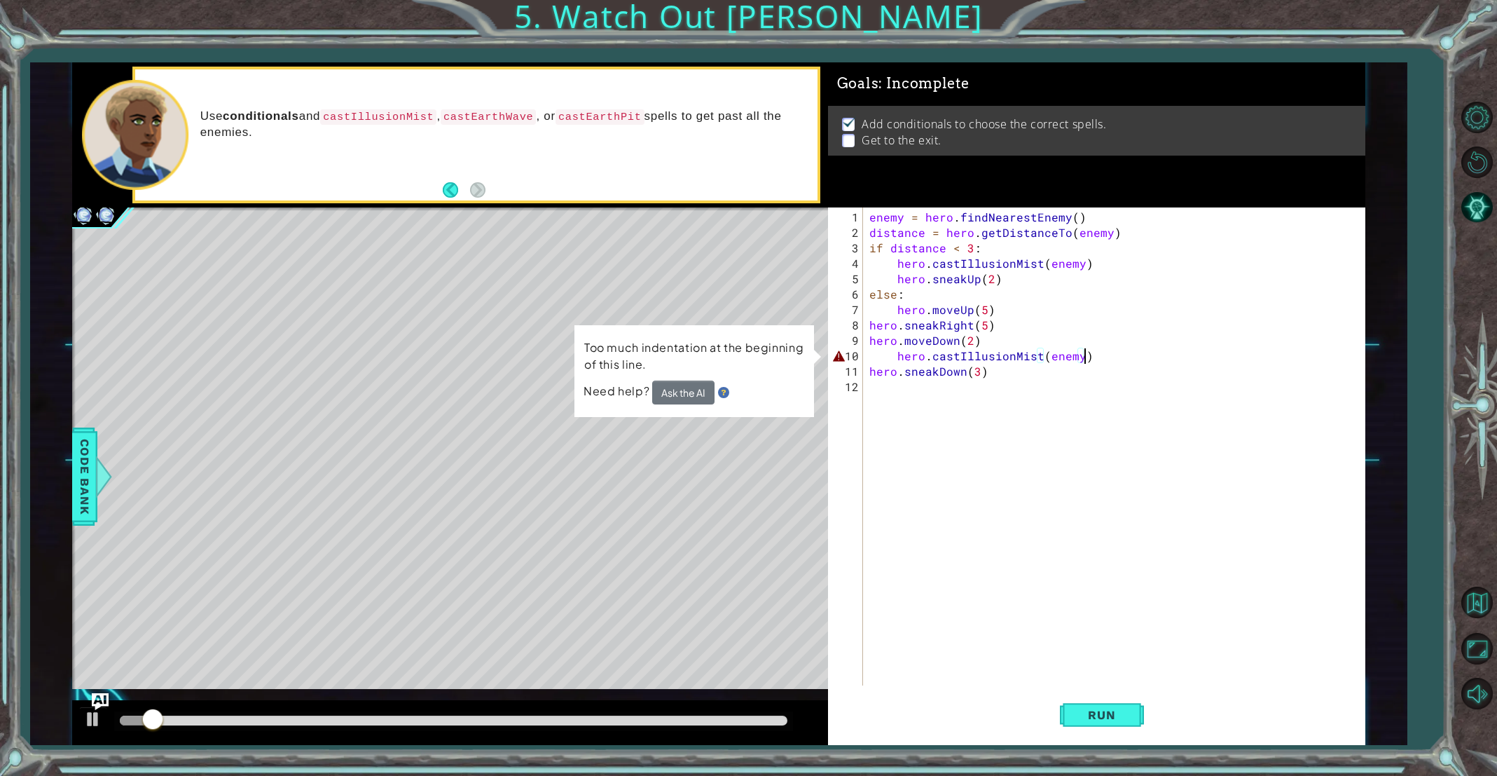
drag, startPoint x: 895, startPoint y: 352, endPoint x: 887, endPoint y: 354, distance: 7.8
click at [895, 352] on div "enemy = hero . findNearestEnemy ( ) distance = hero . getDistanceTo ( enemy ) i…" at bounding box center [1117, 463] width 500 height 509
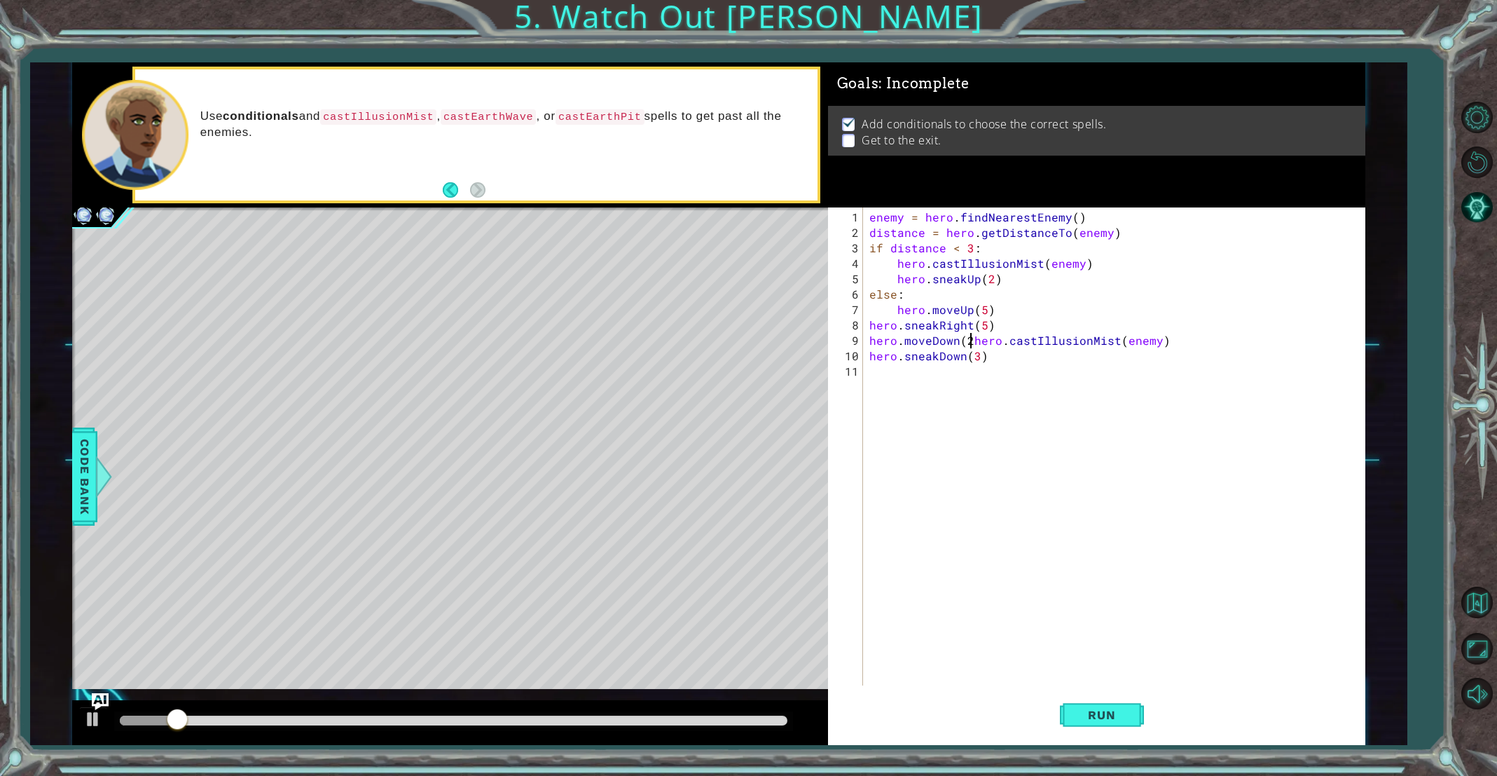
scroll to position [0, 6]
drag, startPoint x: 1112, startPoint y: 712, endPoint x: 1117, endPoint y: 699, distance: 13.8
click at [1115, 709] on span "Run" at bounding box center [1101, 715] width 55 height 14
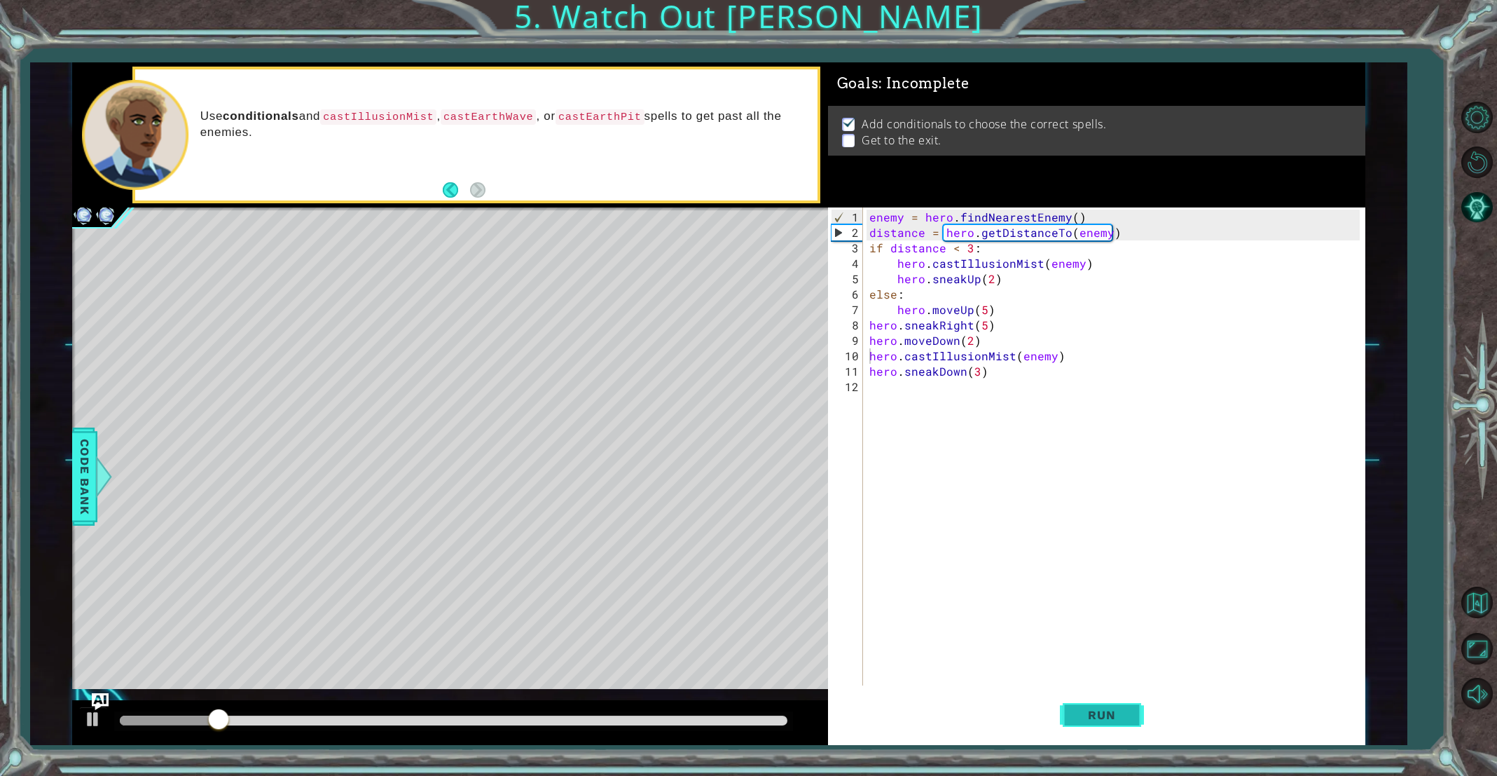
click at [1089, 699] on button "Run" at bounding box center [1102, 715] width 84 height 54
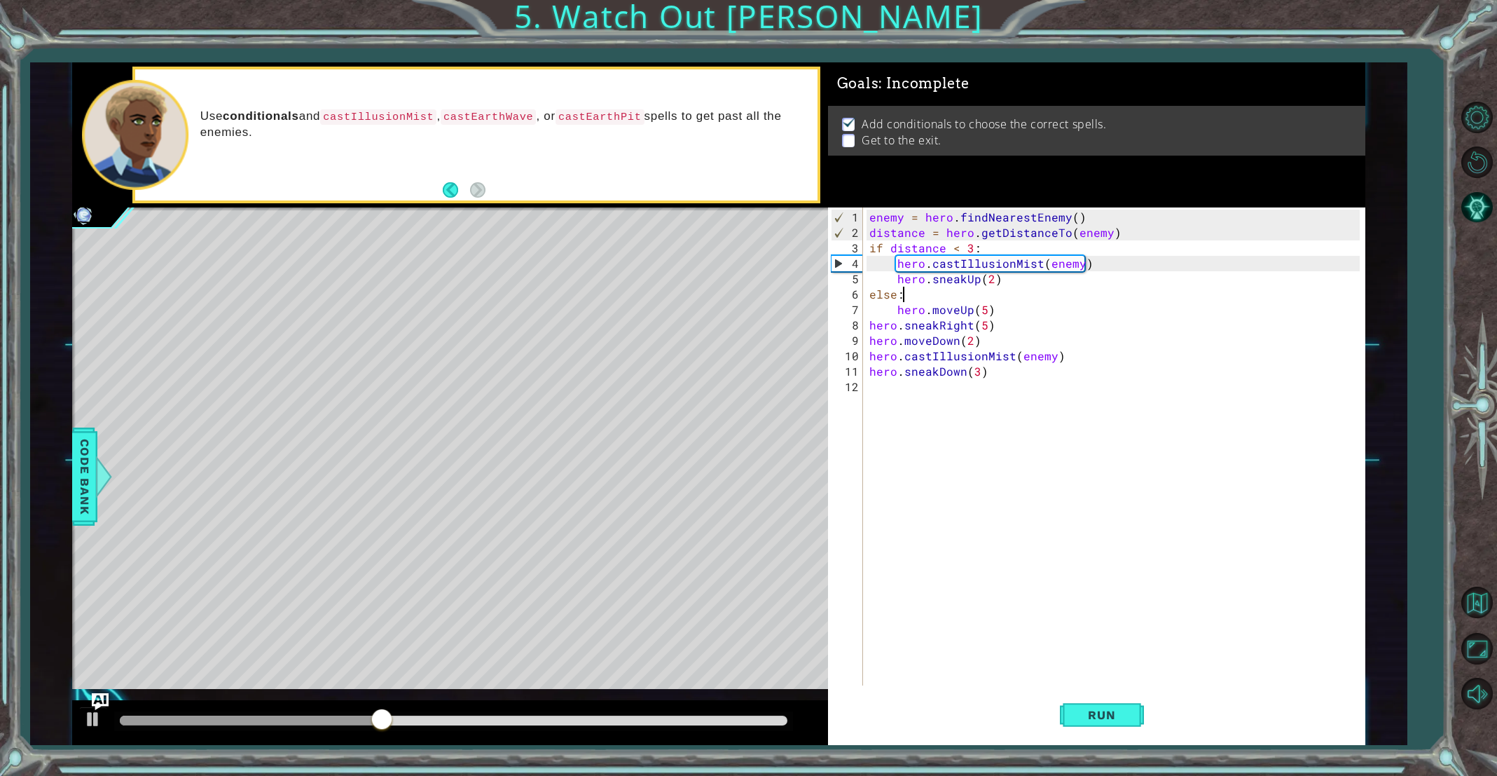
click at [997, 286] on div "enemy = hero . findNearestEnemy ( ) distance = hero . getDistanceTo ( enemy ) i…" at bounding box center [1117, 463] width 500 height 509
click at [969, 277] on div "enemy = hero . findNearestEnemy ( ) distance = hero . getDistanceTo ( enemy ) i…" at bounding box center [1117, 463] width 500 height 509
click at [974, 279] on div "enemy = hero . findNearestEnemy ( ) distance = hero . getDistanceTo ( enemy ) i…" at bounding box center [1117, 463] width 500 height 509
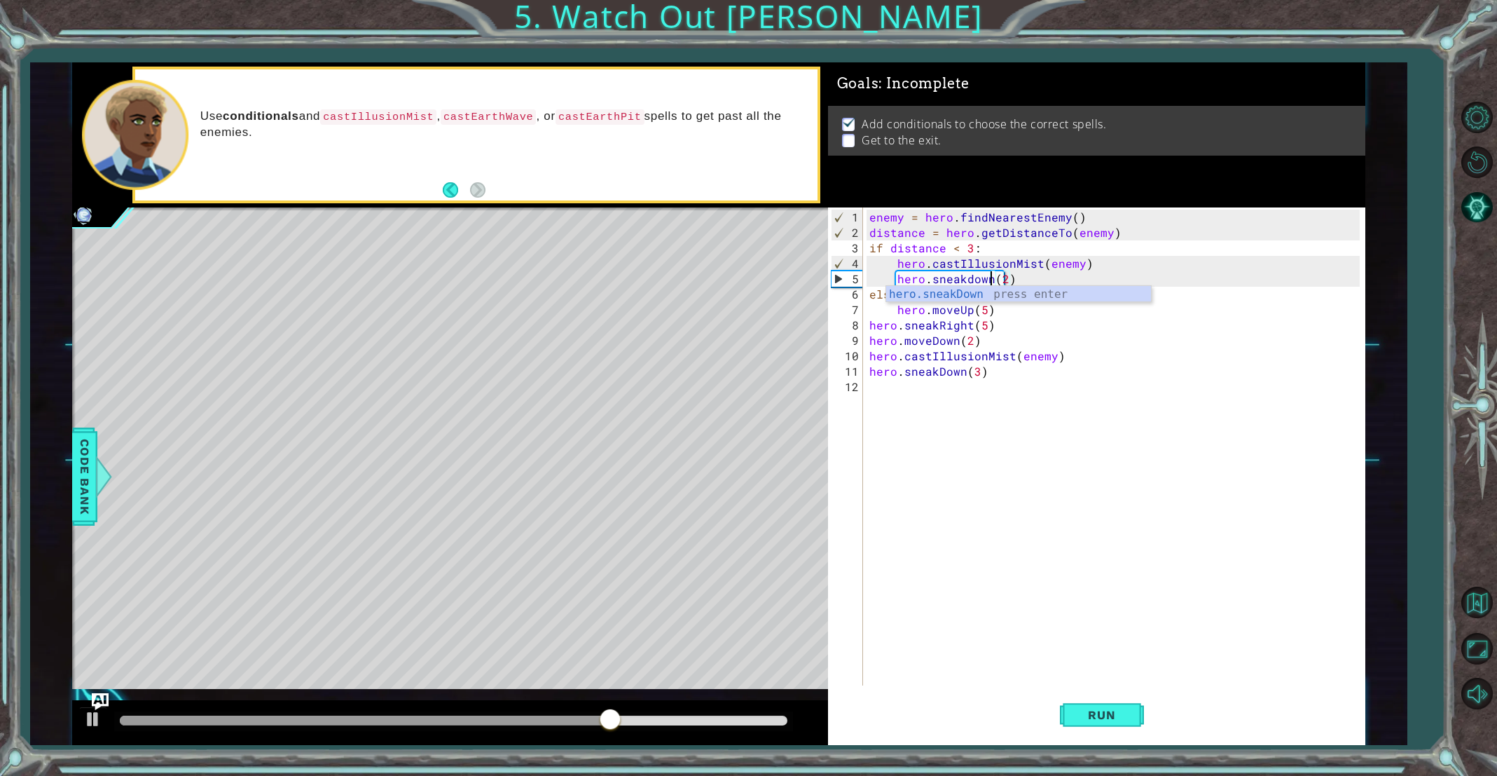
scroll to position [0, 7]
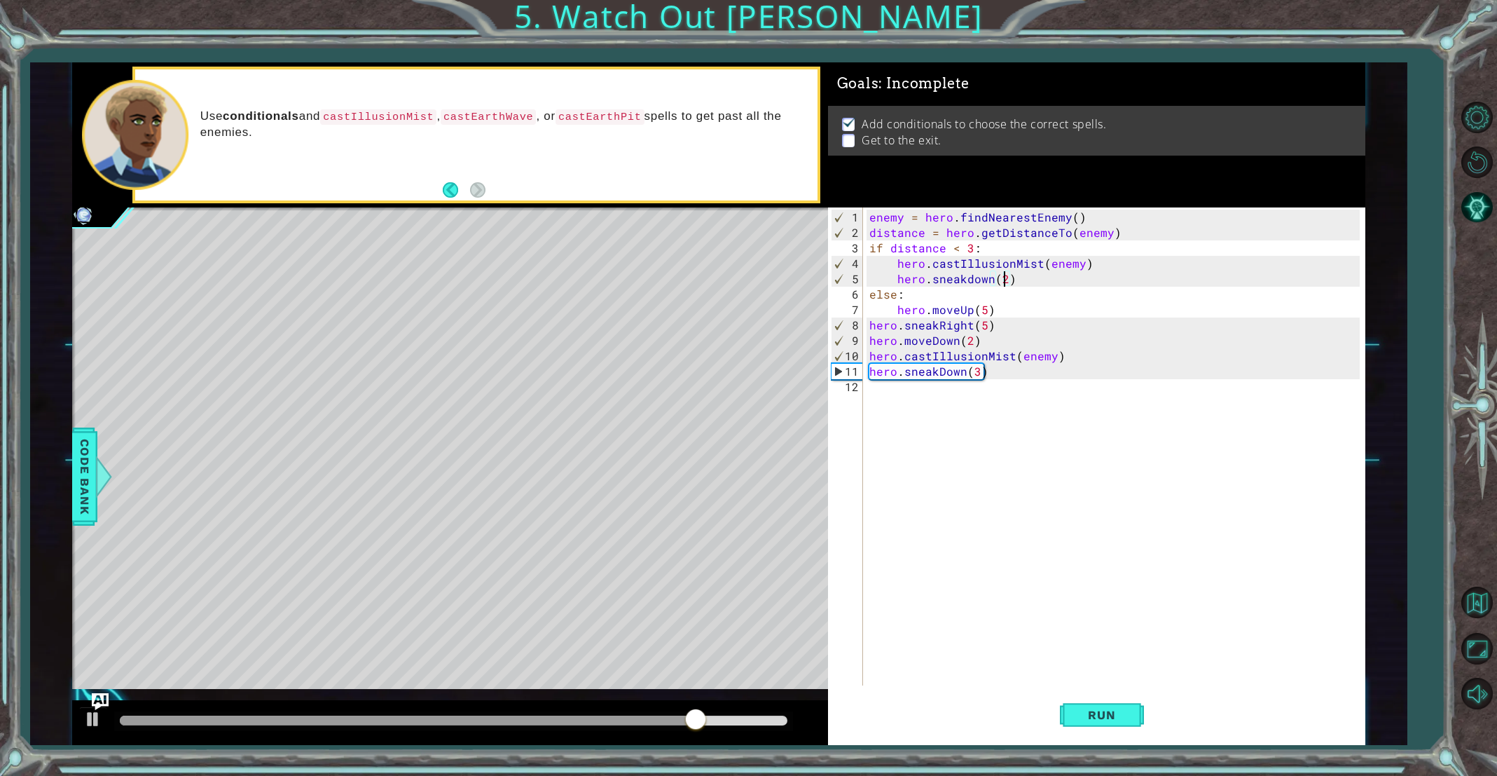
click at [1005, 278] on div "enemy = hero . findNearestEnemy ( ) distance = hero . getDistanceTo ( enemy ) i…" at bounding box center [1117, 463] width 500 height 509
drag, startPoint x: 1004, startPoint y: 334, endPoint x: 859, endPoint y: 354, distance: 146.4
click at [859, 354] on div "hero.sneakdown(3) 1 2 3 4 5 6 7 8 9 10 11 12 enemy = hero . findNearestEnemy ( …" at bounding box center [1094, 446] width 532 height 478
type textarea "hero.castIllusionMist(enemy)"
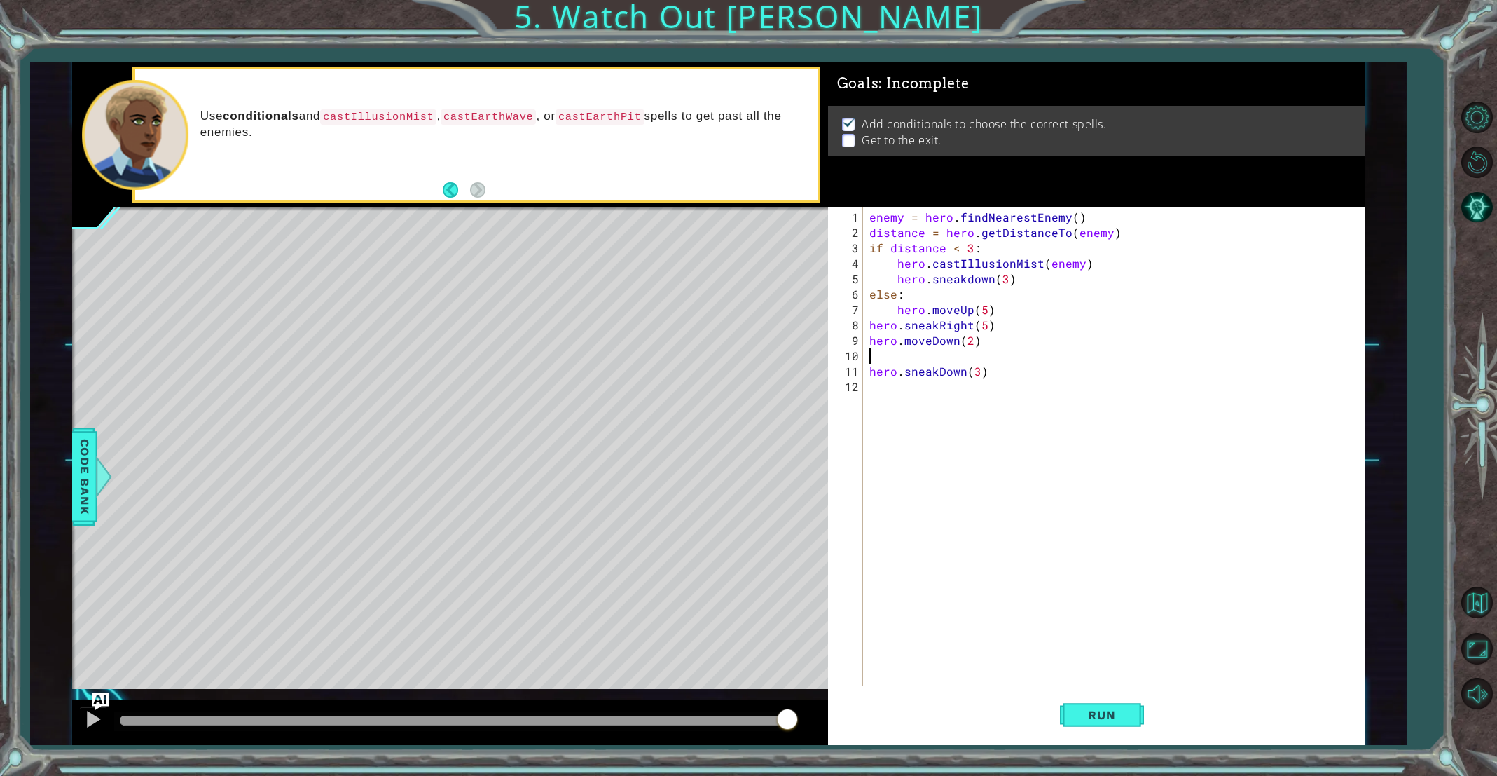
scroll to position [0, 0]
click at [1080, 725] on button "Run" at bounding box center [1102, 715] width 84 height 54
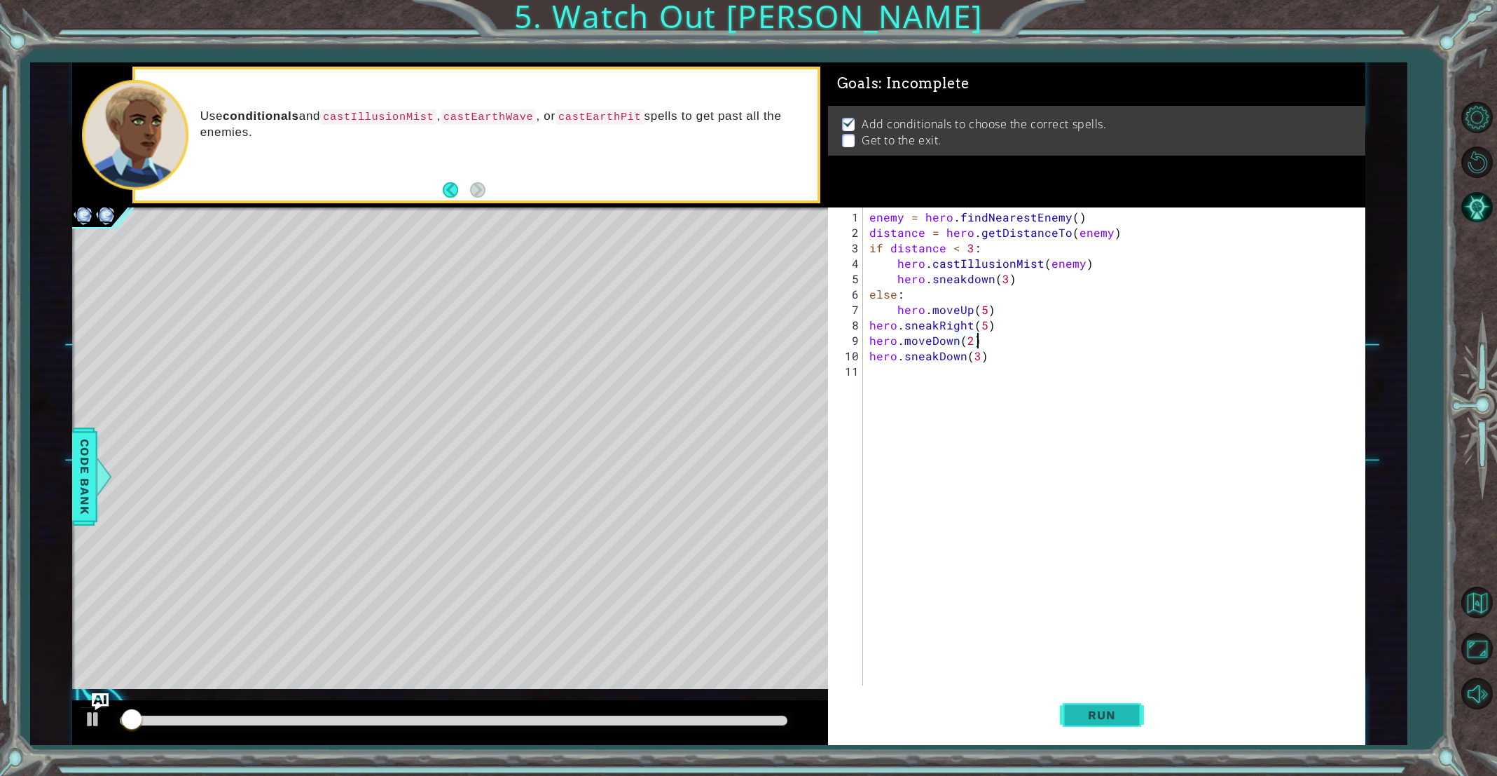
click at [1080, 724] on button "Run" at bounding box center [1102, 715] width 84 height 54
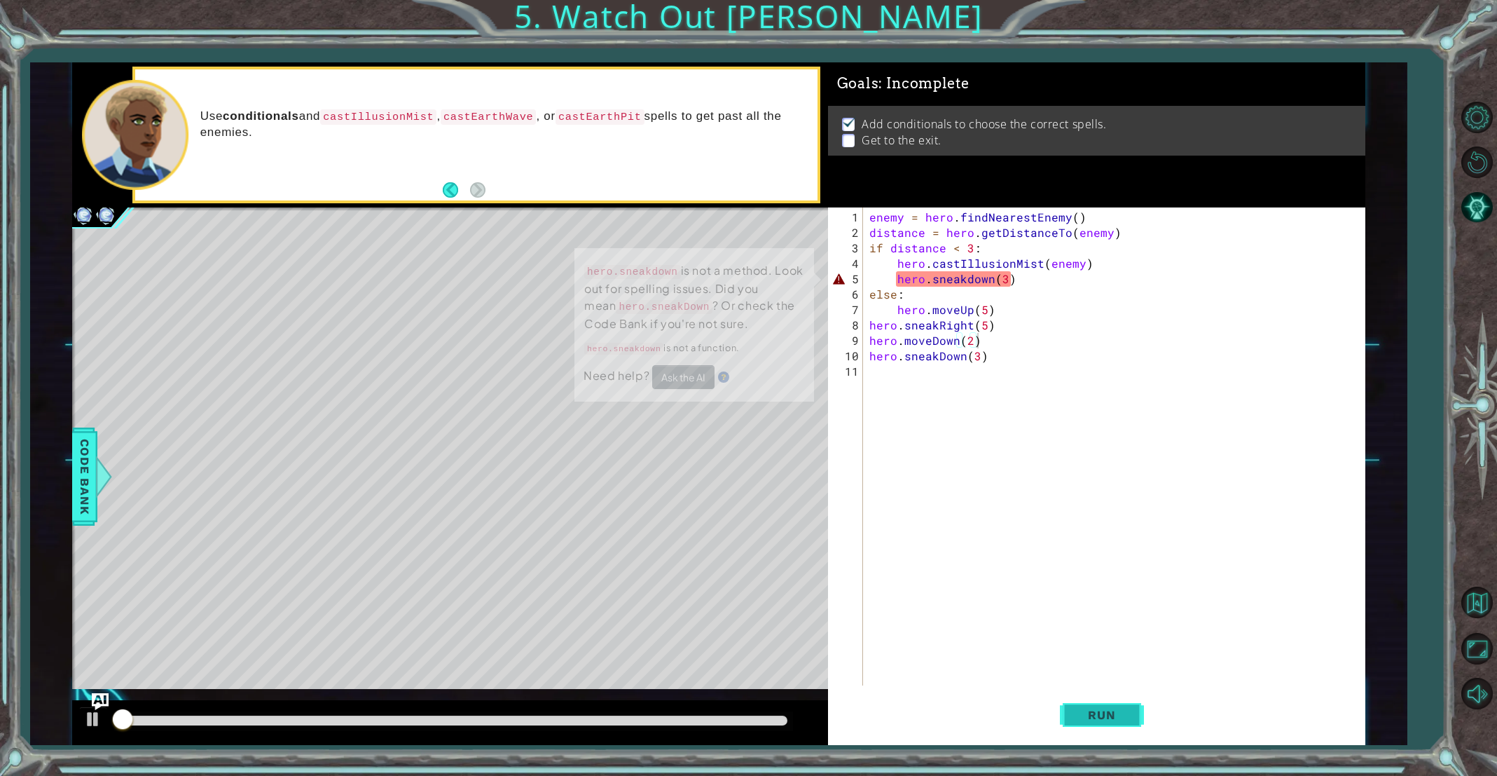
click at [1080, 724] on button "Run" at bounding box center [1102, 715] width 84 height 54
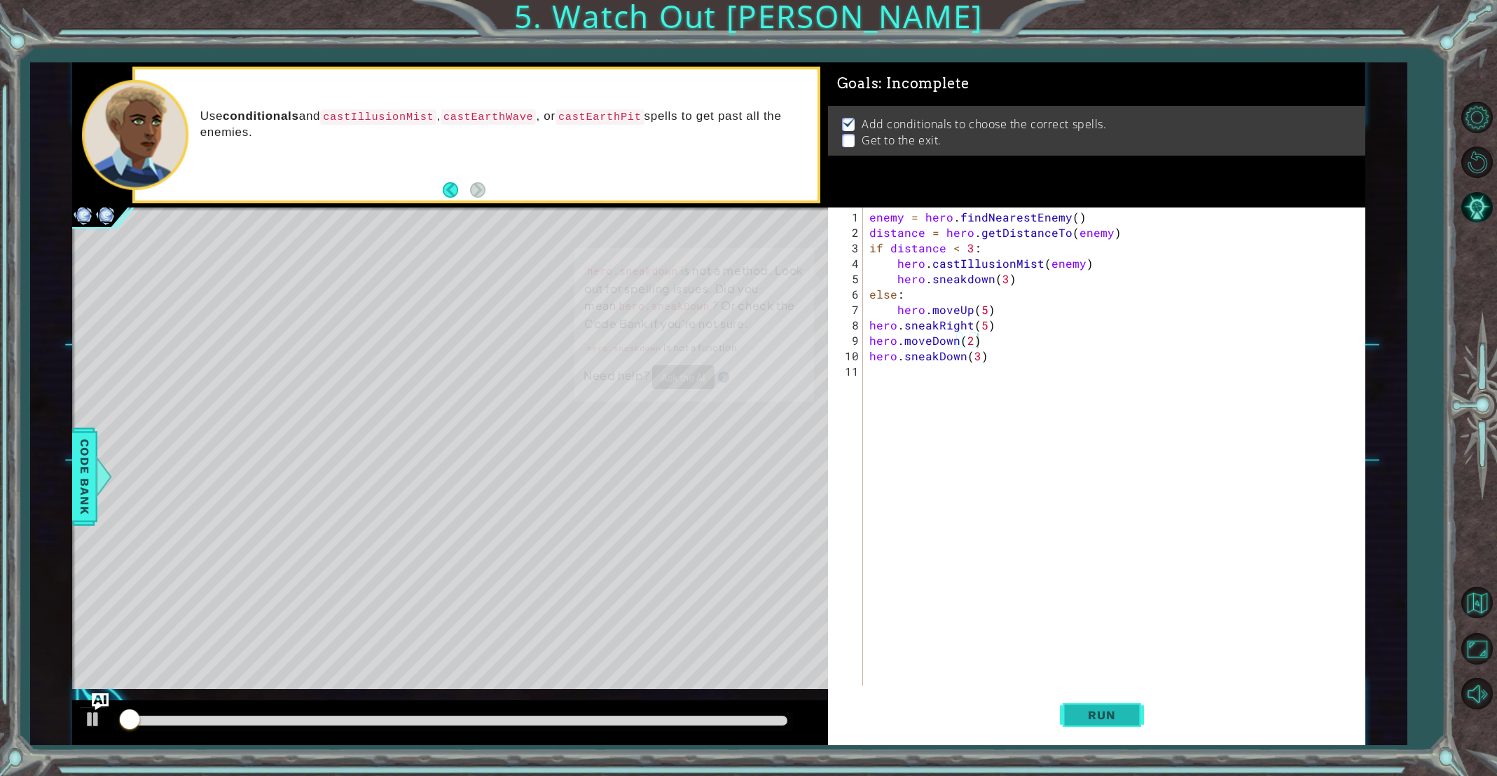
click at [1080, 724] on button "Run" at bounding box center [1102, 715] width 84 height 54
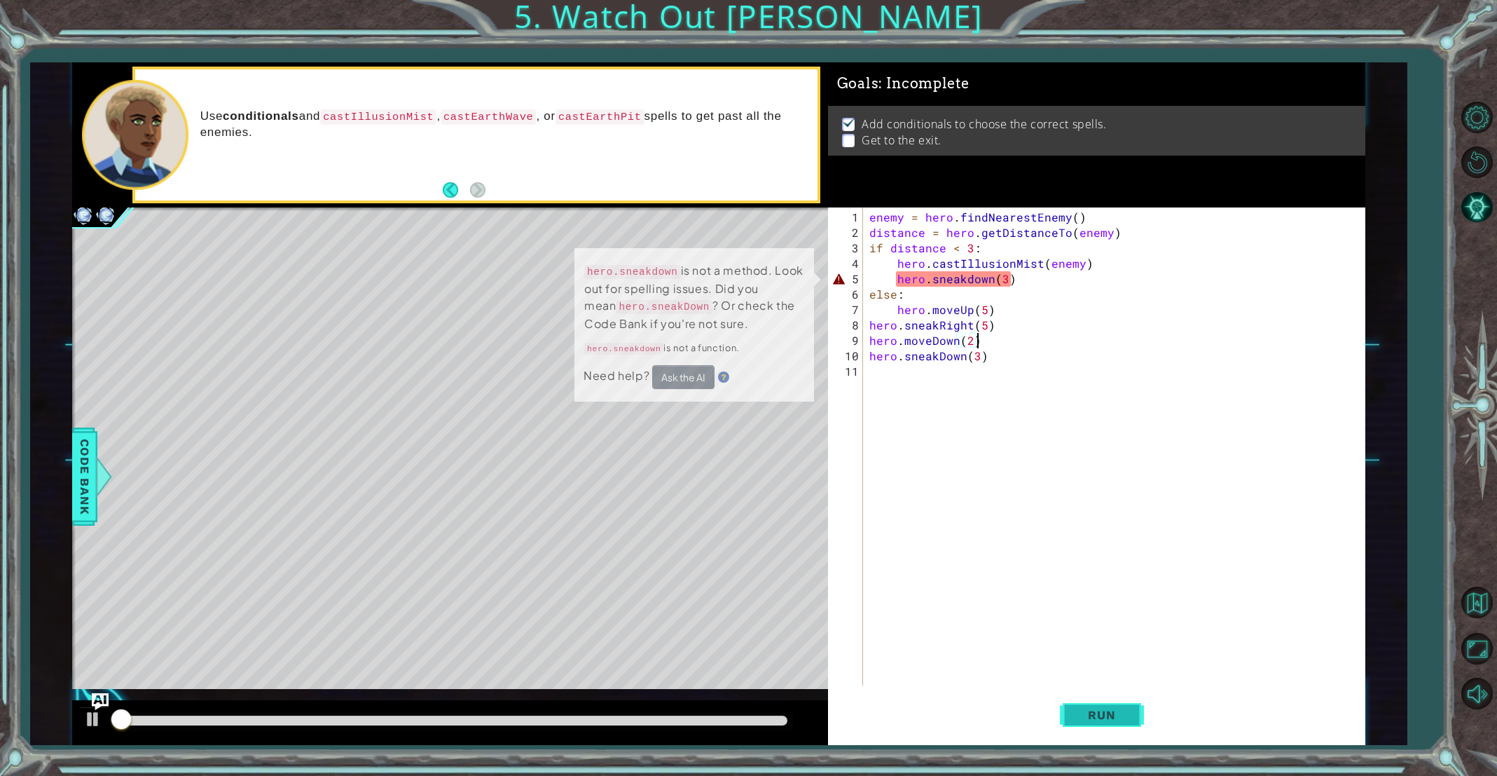
click at [1080, 724] on button "Run" at bounding box center [1102, 715] width 84 height 54
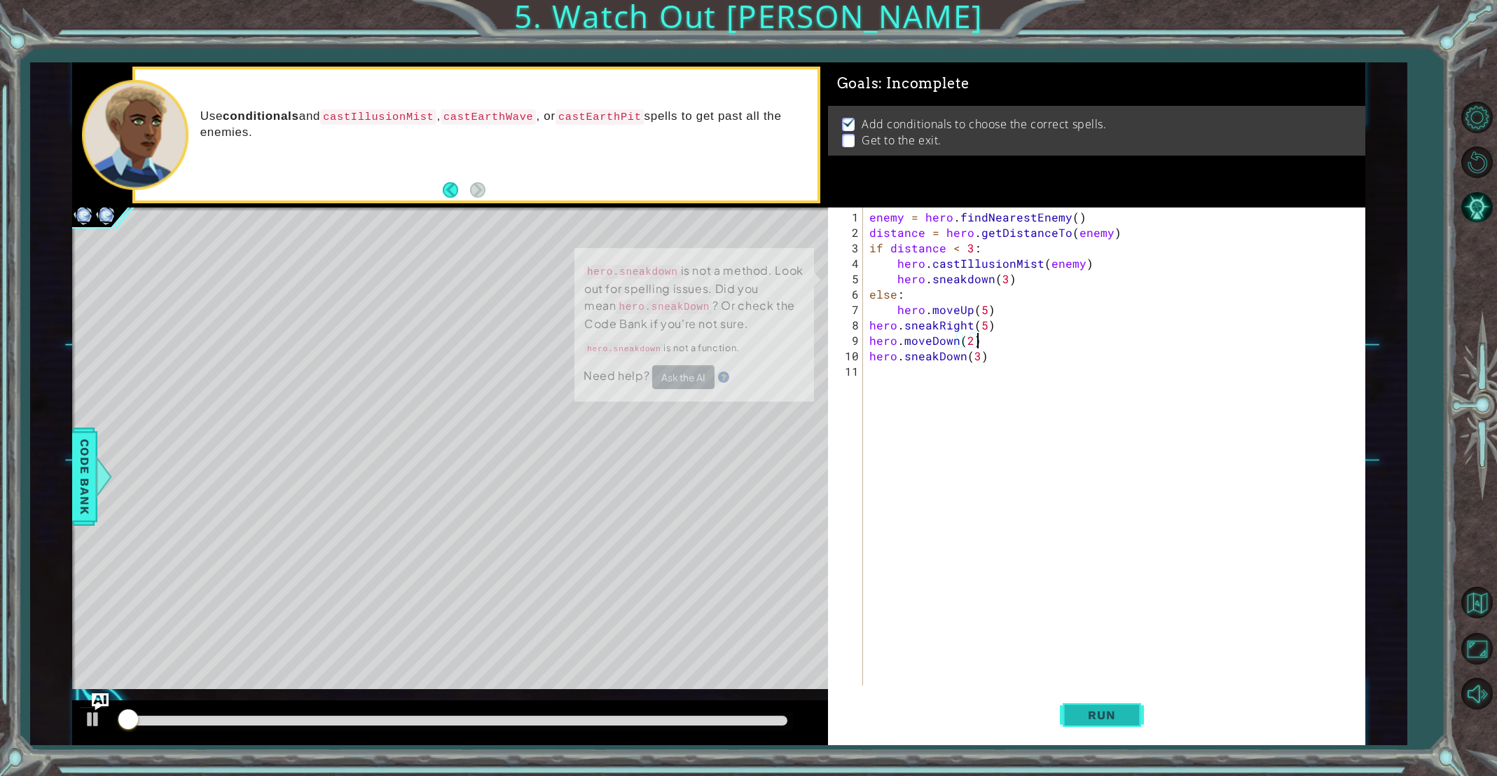
click at [1080, 724] on button "Run" at bounding box center [1102, 715] width 84 height 54
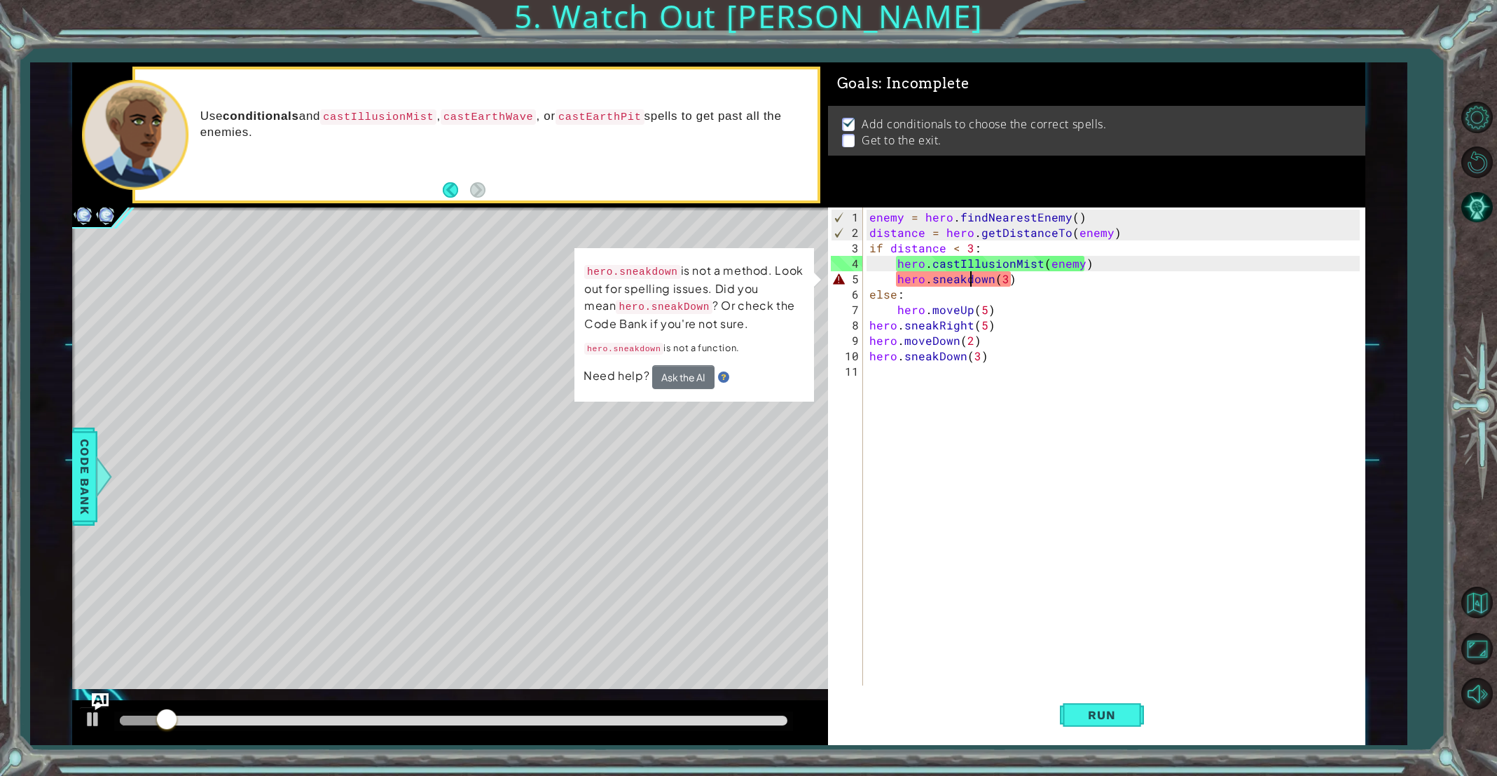
click at [970, 275] on div "enemy = hero . findNearestEnemy ( ) distance = hero . getDistanceTo ( enemy ) i…" at bounding box center [1117, 463] width 500 height 509
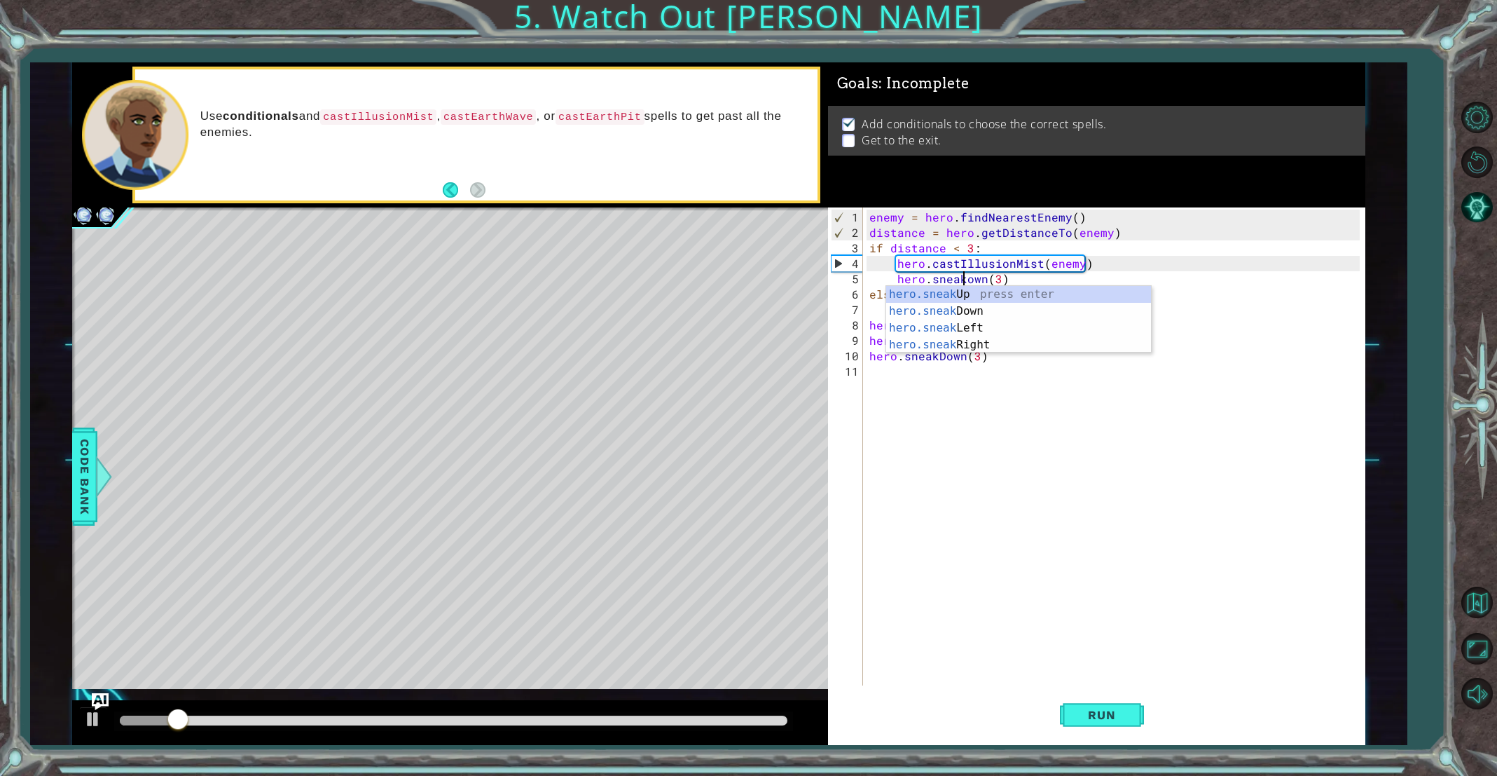
scroll to position [0, 6]
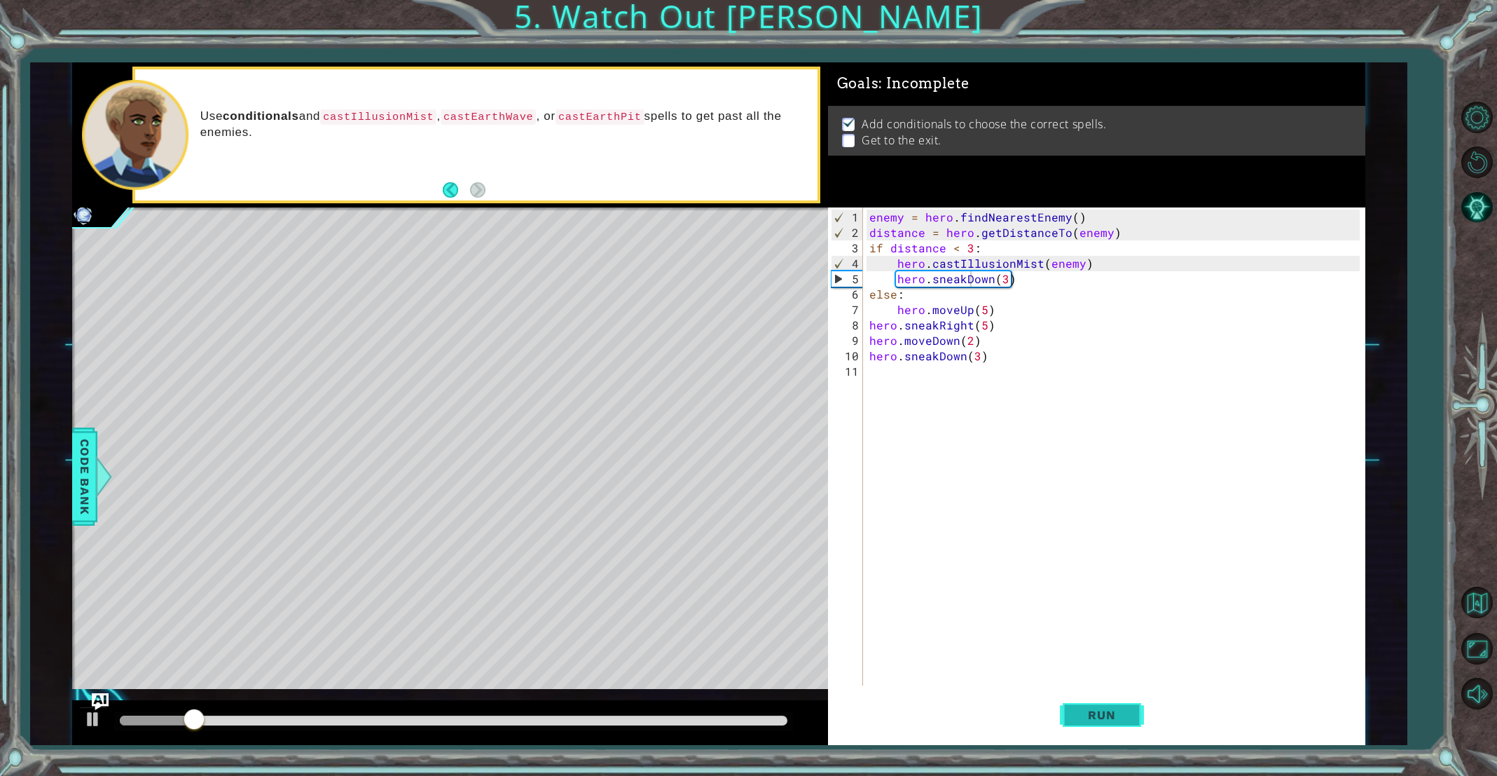
click at [1071, 704] on button "Run" at bounding box center [1102, 715] width 84 height 54
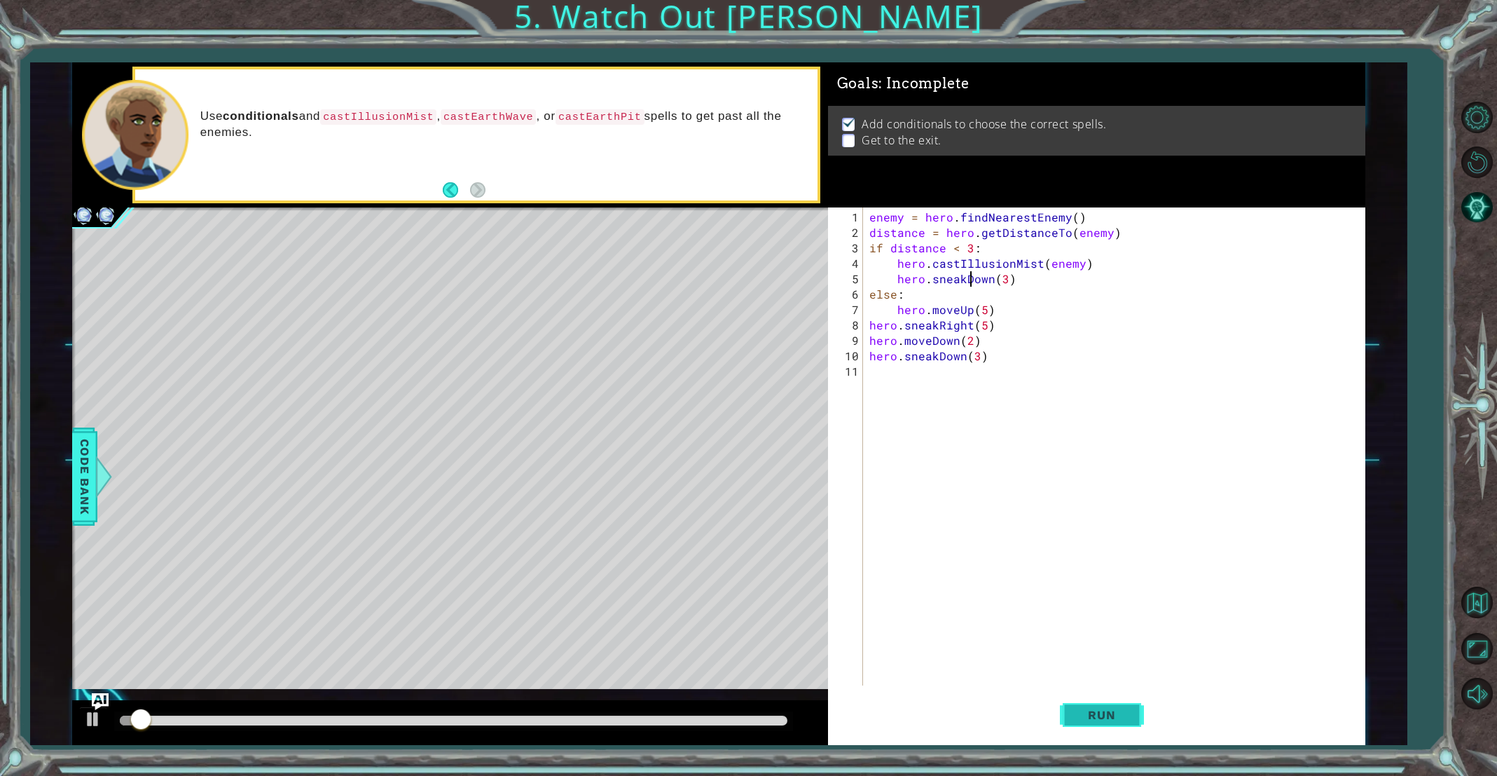
click at [1071, 704] on button "Run" at bounding box center [1102, 715] width 84 height 54
click at [1072, 704] on button "Run" at bounding box center [1102, 715] width 84 height 54
click at [1067, 704] on button "Run" at bounding box center [1102, 715] width 84 height 54
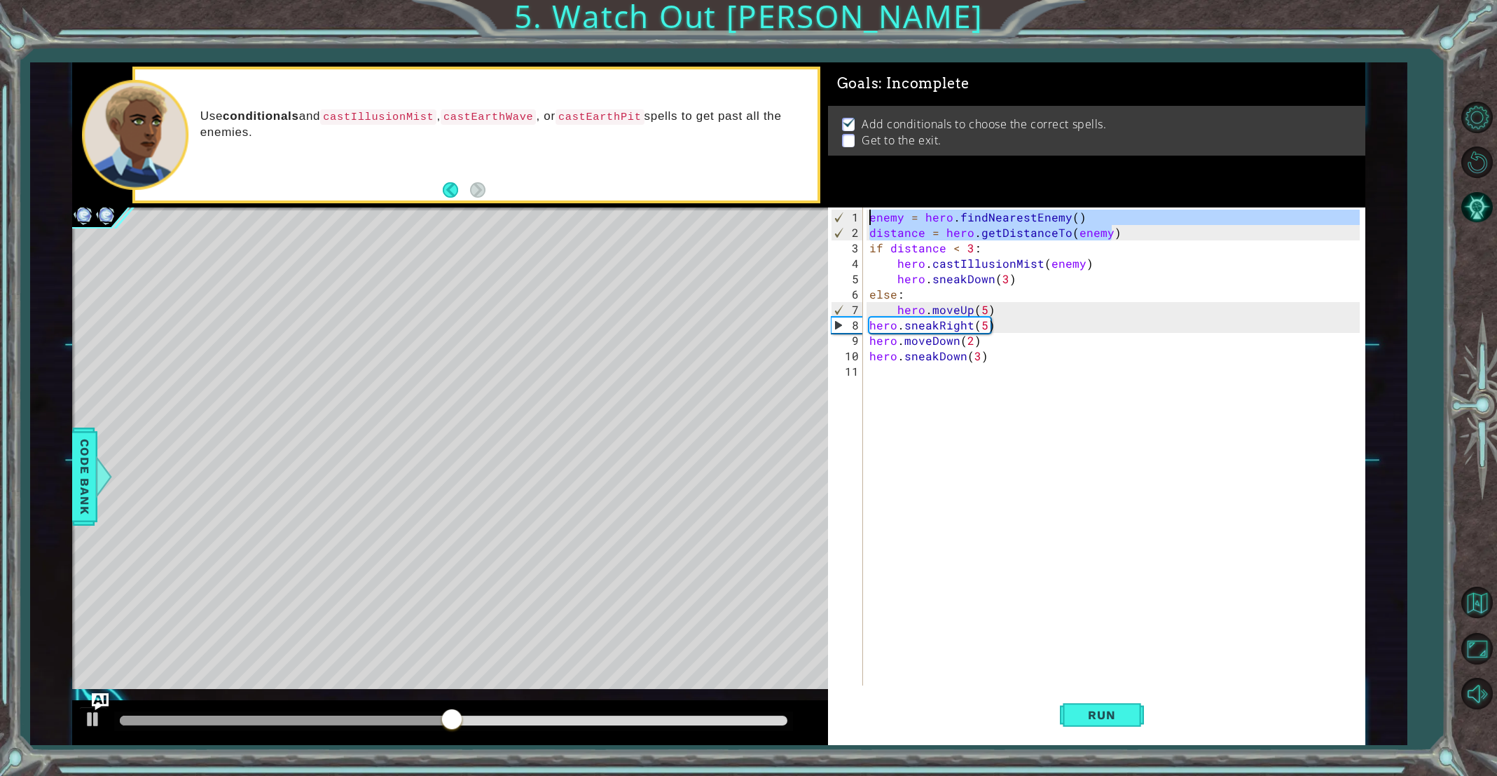
drag, startPoint x: 1131, startPoint y: 232, endPoint x: 852, endPoint y: 182, distance: 283.9
click at [852, 182] on div "Goals : Incomplete Add conditionals to choose the correct spells. Get to the ex…" at bounding box center [1096, 403] width 537 height 682
type textarea "enemy = hero.findNearestEnemy() distance = hero.getDistanceTo(enemy)"
click at [886, 383] on div "enemy = hero . findNearestEnemy ( ) distance = hero . getDistanceTo ( enemy ) i…" at bounding box center [1117, 463] width 500 height 509
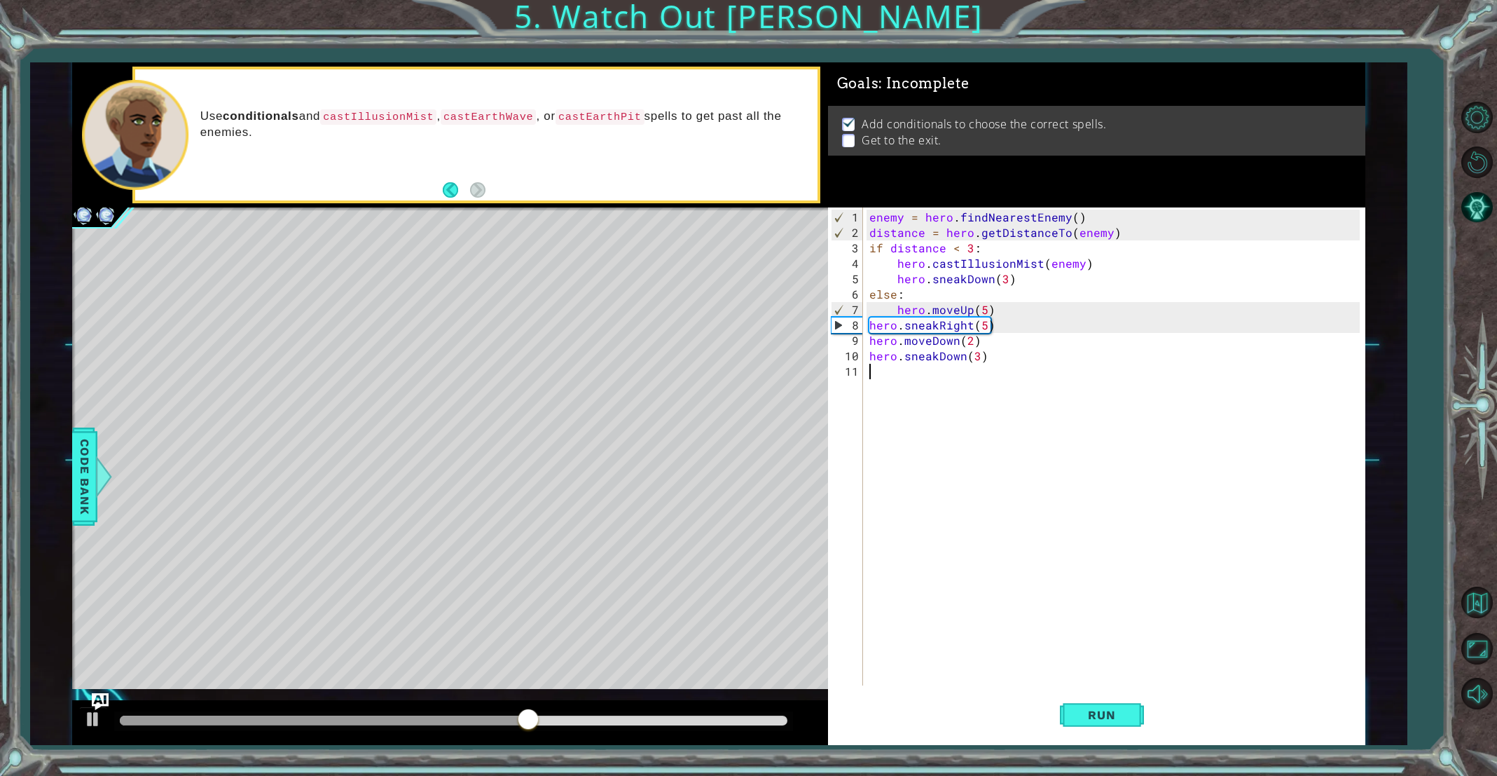
scroll to position [0, 0]
paste textarea "distance = hero.getDistanceTo(enemy)"
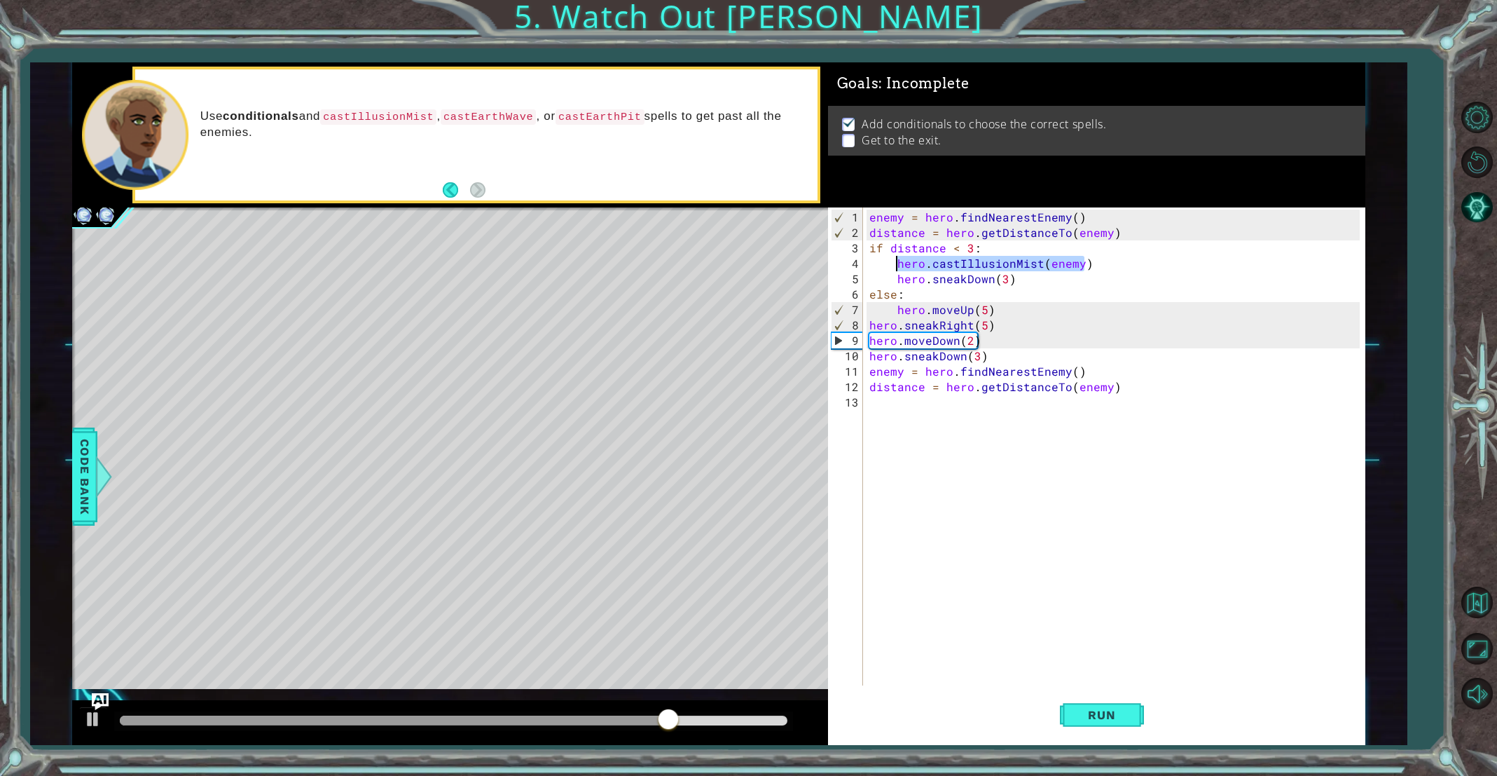
drag, startPoint x: 1092, startPoint y: 261, endPoint x: 891, endPoint y: 259, distance: 200.4
click at [888, 259] on div "enemy = hero . findNearestEnemy ( ) distance = hero . getDistanceTo ( enemy ) i…" at bounding box center [1117, 463] width 500 height 509
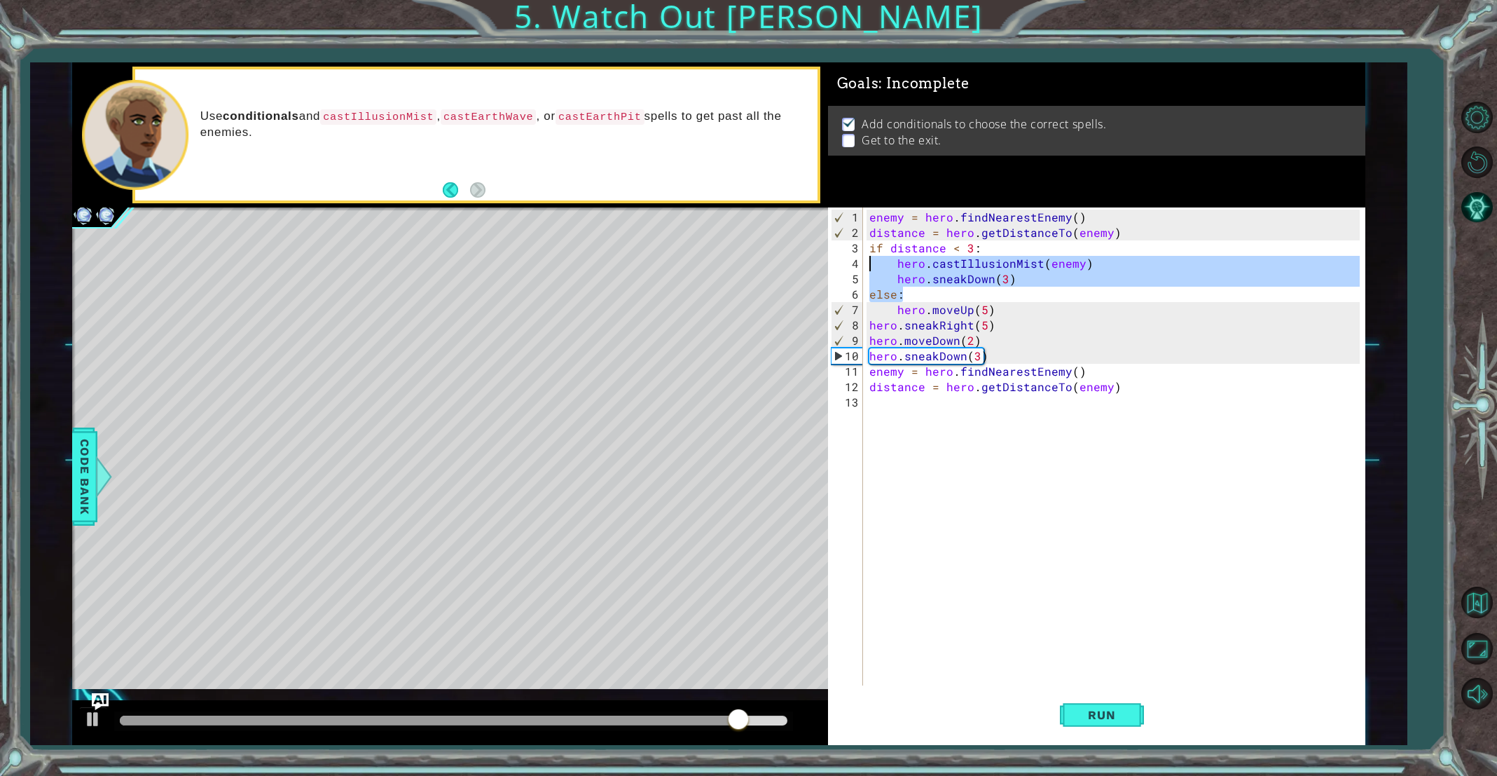
drag, startPoint x: 1032, startPoint y: 291, endPoint x: 907, endPoint y: 278, distance: 126.0
click at [867, 266] on div "enemy = hero . findNearestEnemy ( ) distance = hero . getDistanceTo ( enemy ) i…" at bounding box center [1117, 463] width 500 height 509
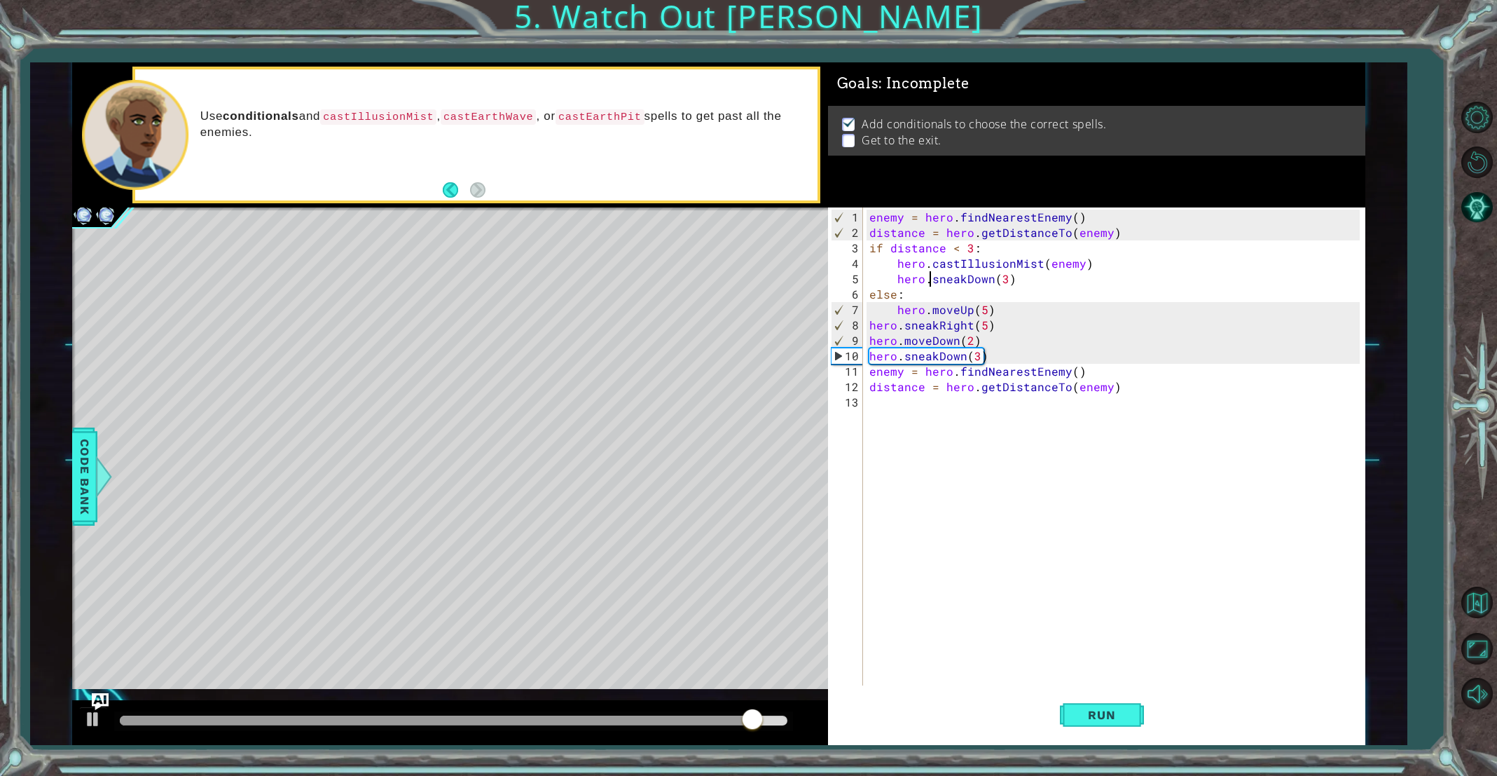
drag, startPoint x: 938, startPoint y: 280, endPoint x: 1038, endPoint y: 296, distance: 101.5
click at [939, 281] on div "enemy = hero . findNearestEnemy ( ) distance = hero . getDistanceTo ( enemy ) i…" at bounding box center [1117, 463] width 500 height 509
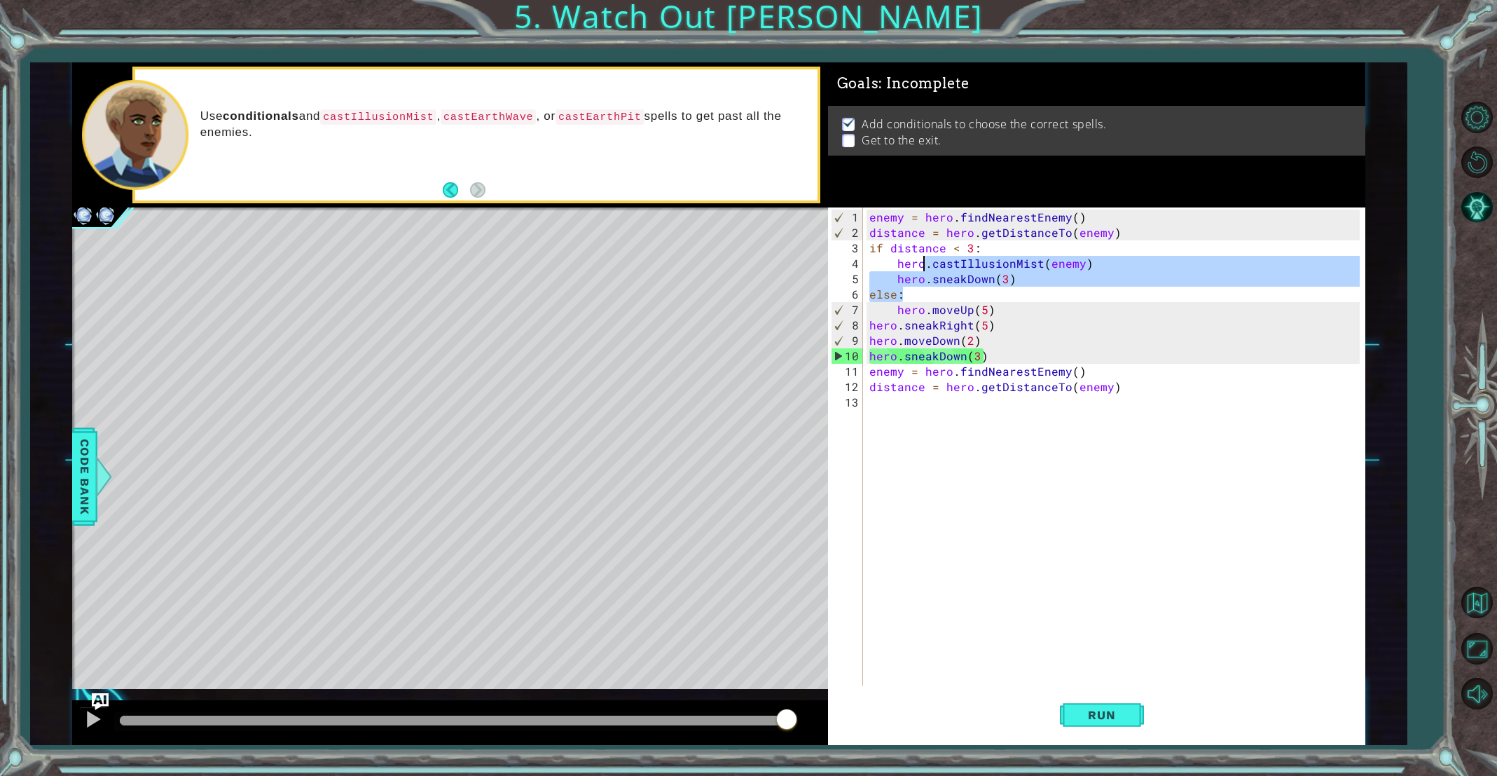
drag, startPoint x: 1031, startPoint y: 286, endPoint x: 961, endPoint y: 270, distance: 71.0
click at [918, 262] on div "enemy = hero . findNearestEnemy ( ) distance = hero . getDistanceTo ( enemy ) i…" at bounding box center [1117, 463] width 500 height 509
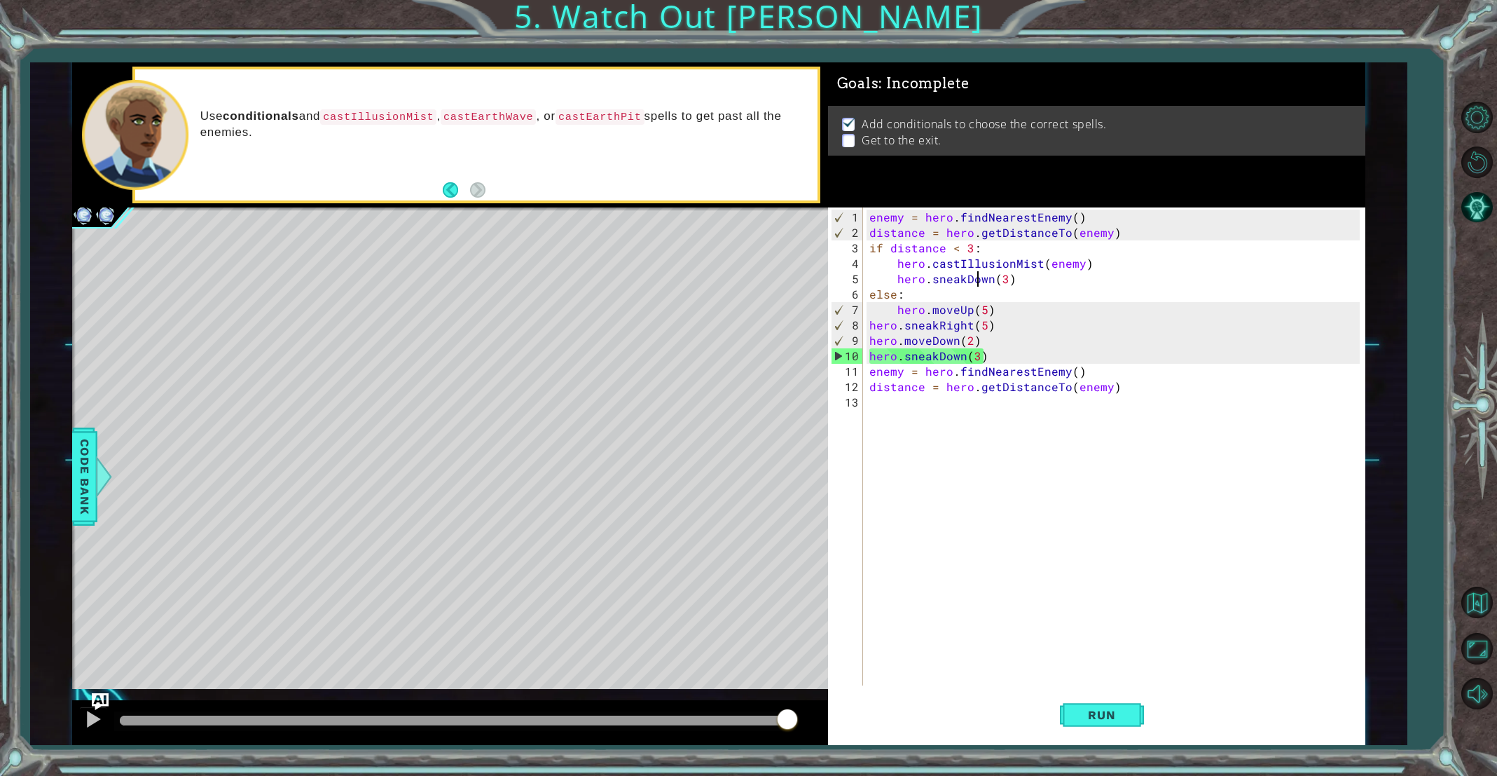
drag, startPoint x: 978, startPoint y: 272, endPoint x: 1015, endPoint y: 285, distance: 39.4
click at [983, 274] on div "enemy = hero . findNearestEnemy ( ) distance = hero . getDistanceTo ( enemy ) i…" at bounding box center [1117, 463] width 500 height 509
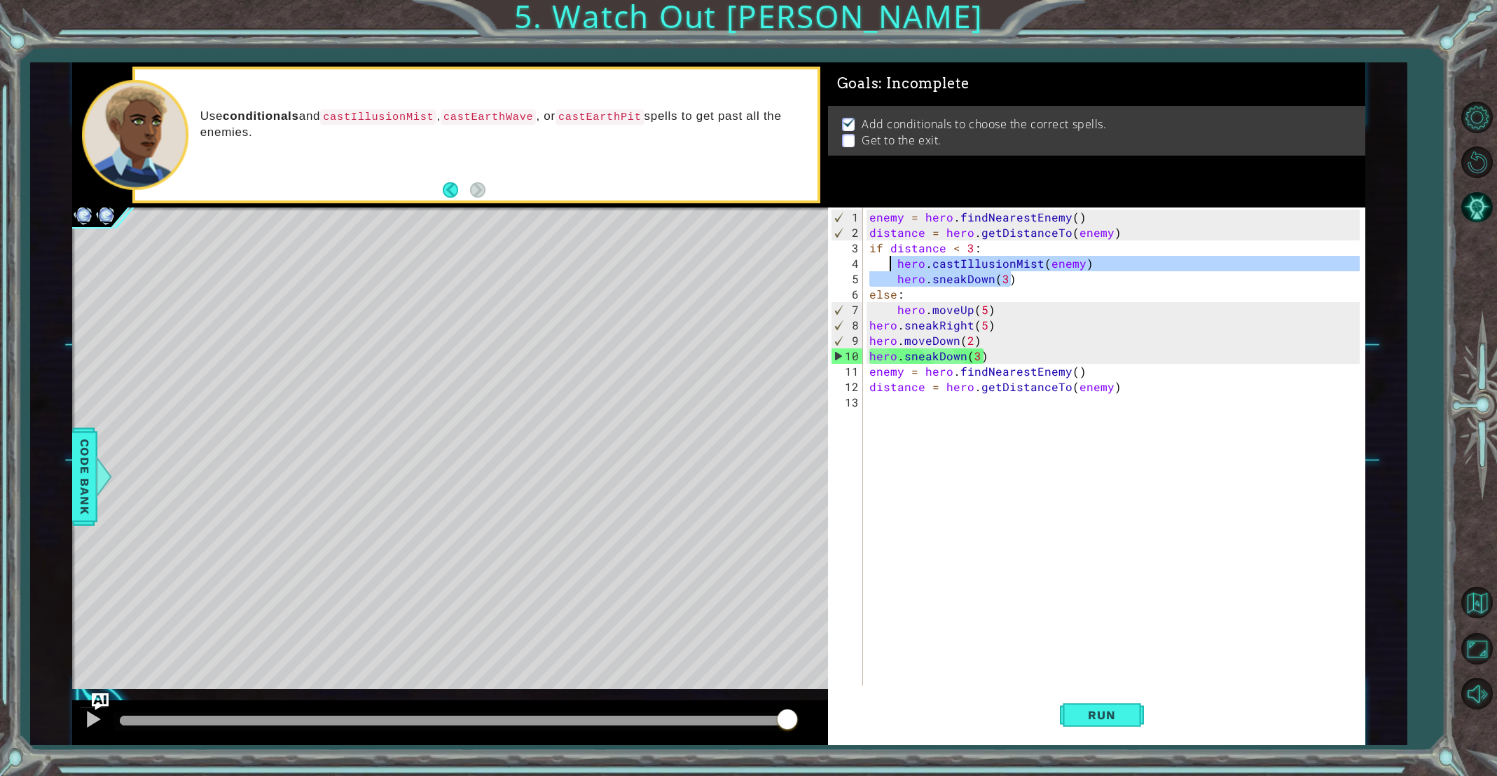
drag, startPoint x: 1009, startPoint y: 278, endPoint x: 874, endPoint y: 256, distance: 136.4
click at [883, 257] on div "enemy = hero . findNearestEnemy ( ) distance = hero . getDistanceTo ( enemy ) i…" at bounding box center [1117, 463] width 500 height 509
type textarea "hero.castIllusionMist(enemy) hero.sneakDown(3)"
click at [879, 393] on div "enemy = hero . findNearestEnemy ( ) distance = hero . getDistanceTo ( enemy ) i…" at bounding box center [1117, 463] width 500 height 509
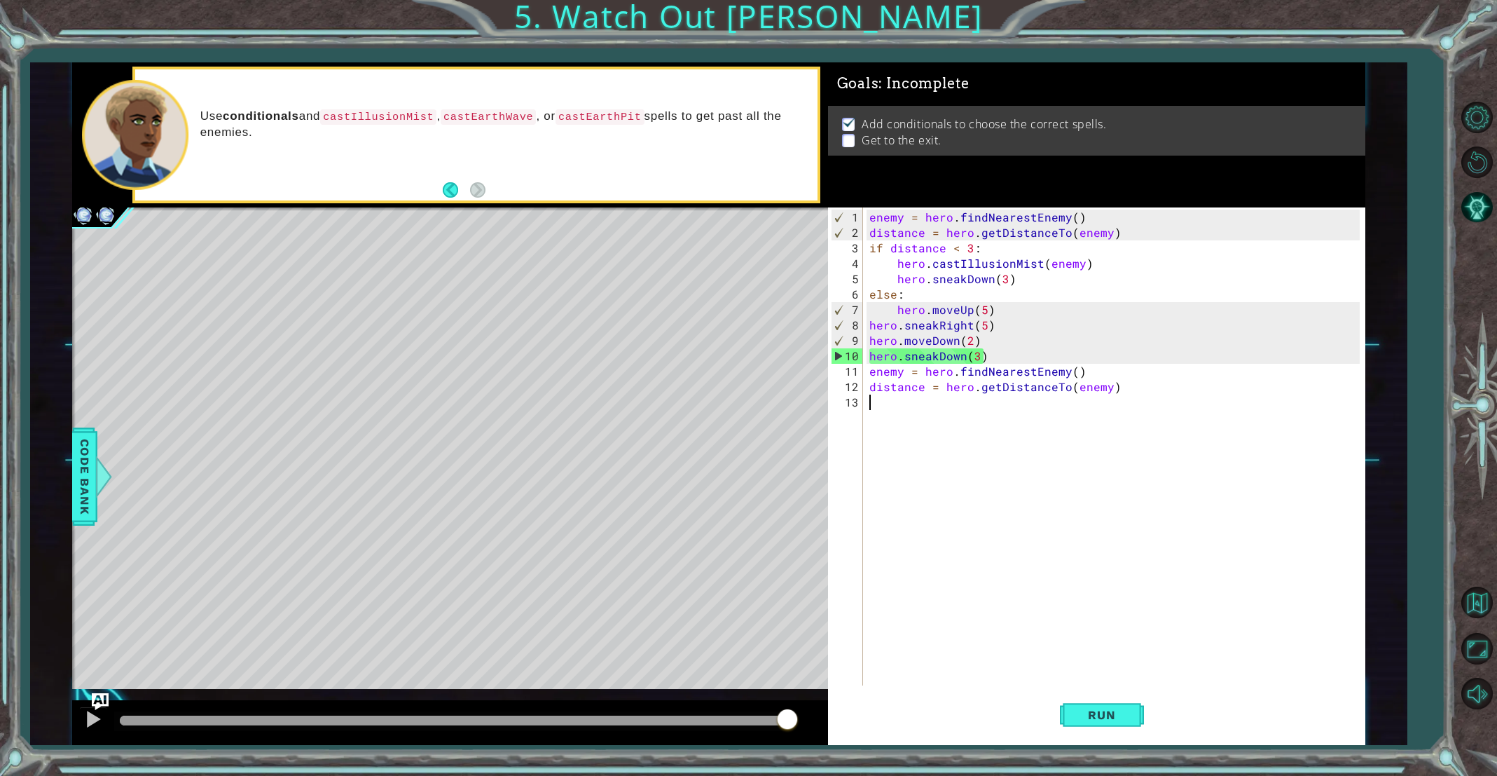
paste textarea "hero.sneakDown(3)"
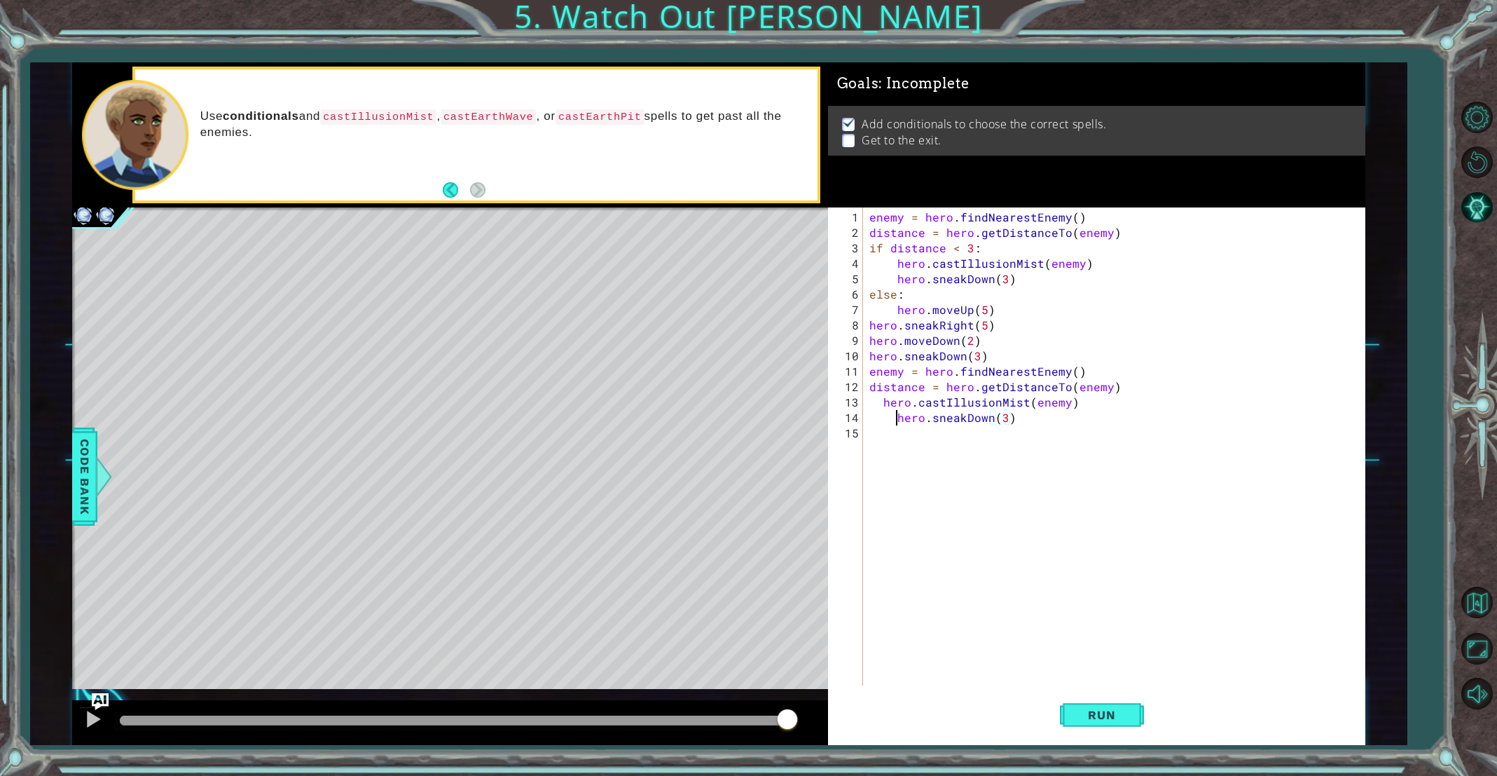
click at [896, 418] on div "enemy = hero . findNearestEnemy ( ) distance = hero . getDistanceTo ( enemy ) i…" at bounding box center [1117, 463] width 500 height 509
click at [1078, 737] on button "Run" at bounding box center [1102, 715] width 84 height 54
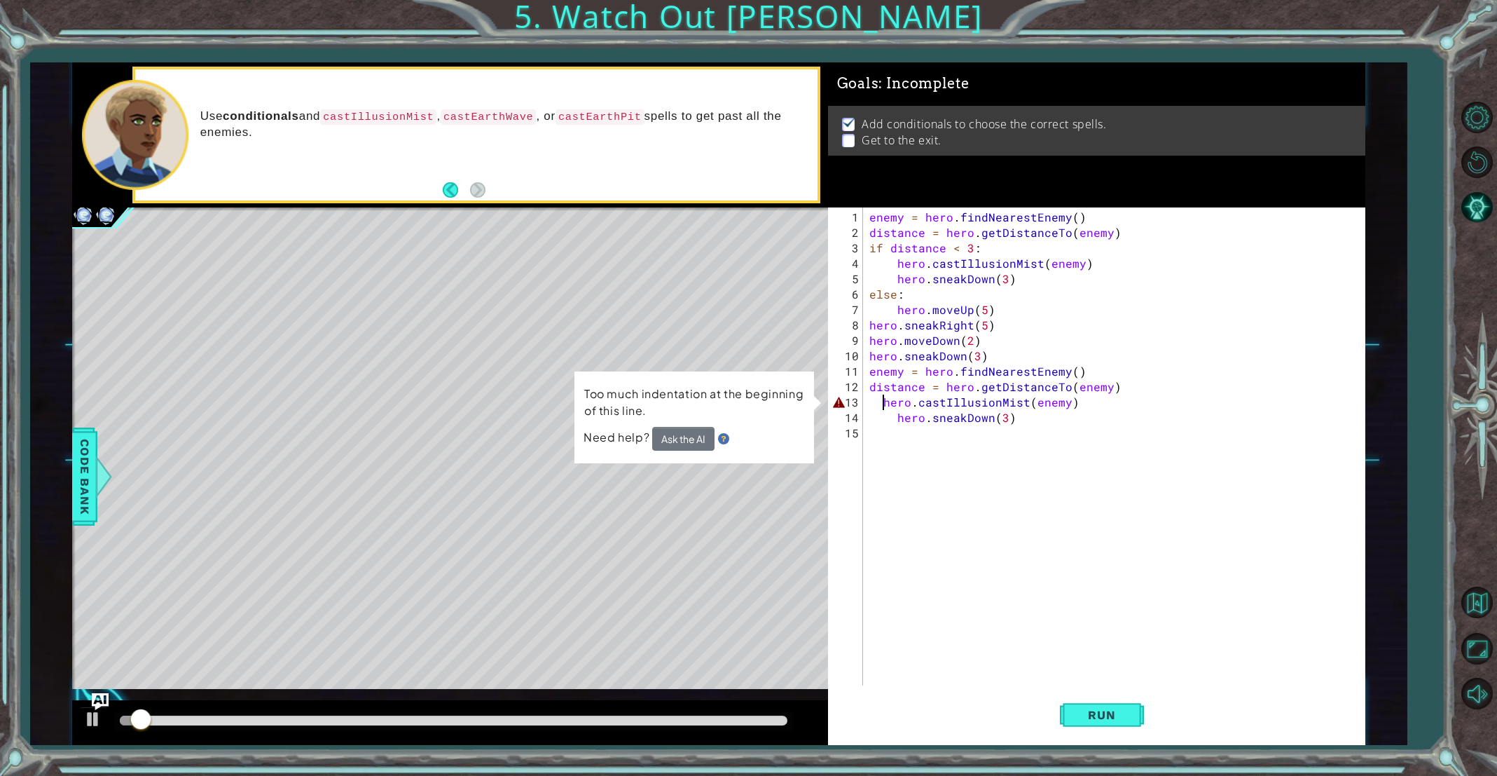
click at [883, 402] on div "enemy = hero . findNearestEnemy ( ) distance = hero . getDistanceTo ( enemy ) i…" at bounding box center [1117, 463] width 500 height 509
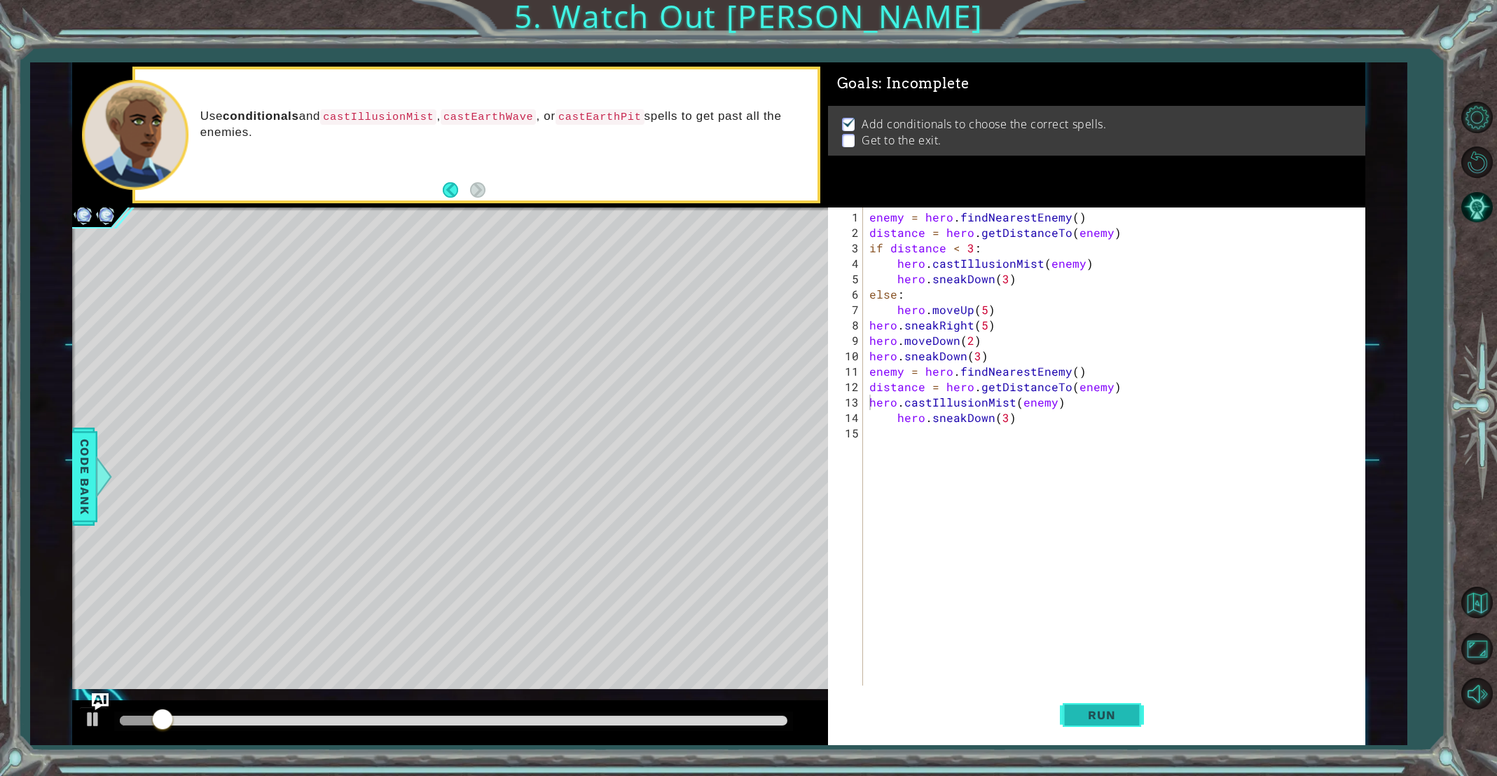
click at [1063, 703] on button "Run" at bounding box center [1102, 715] width 84 height 54
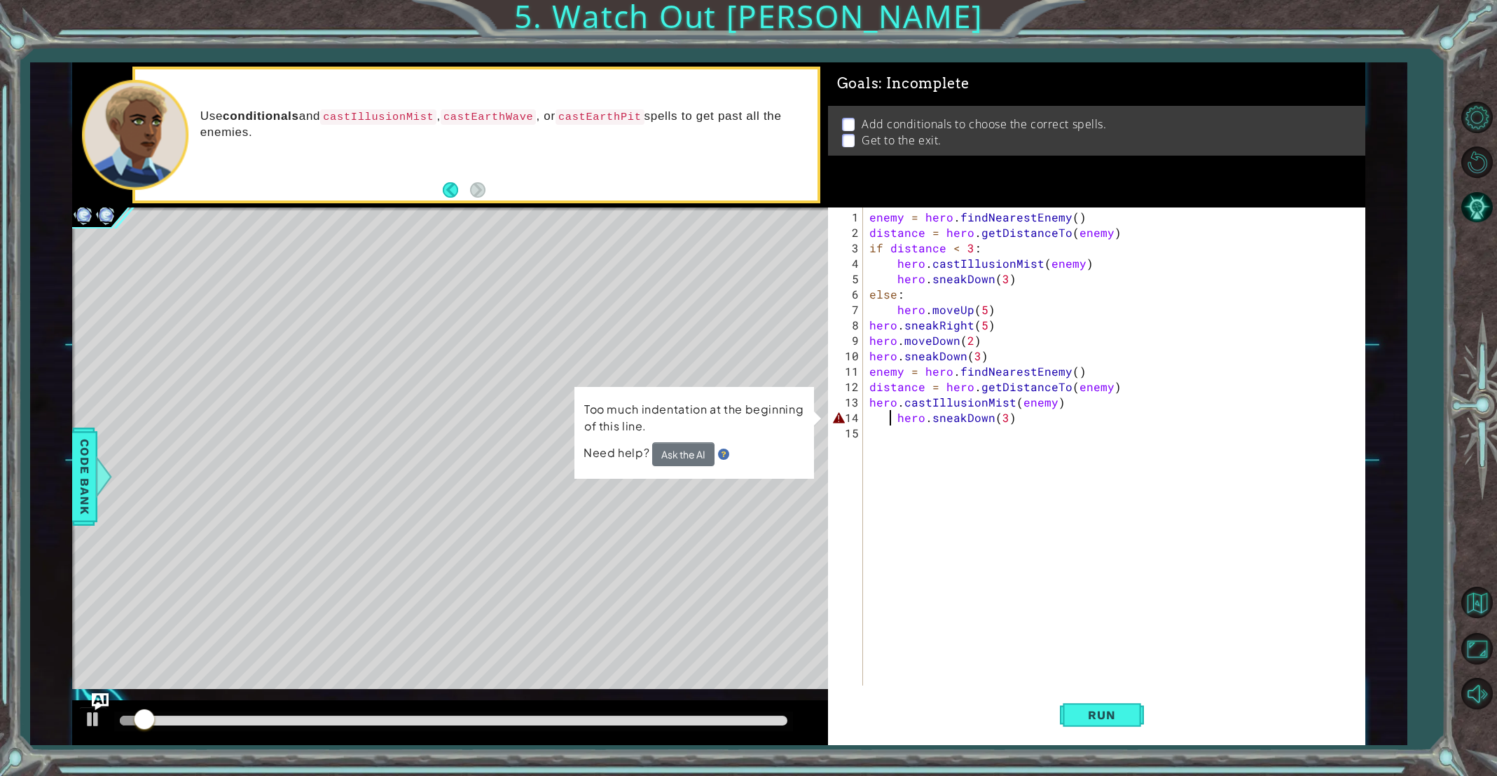
click at [893, 422] on div "enemy = hero . findNearestEnemy ( ) distance = hero . getDistanceTo ( enemy ) i…" at bounding box center [1117, 463] width 500 height 509
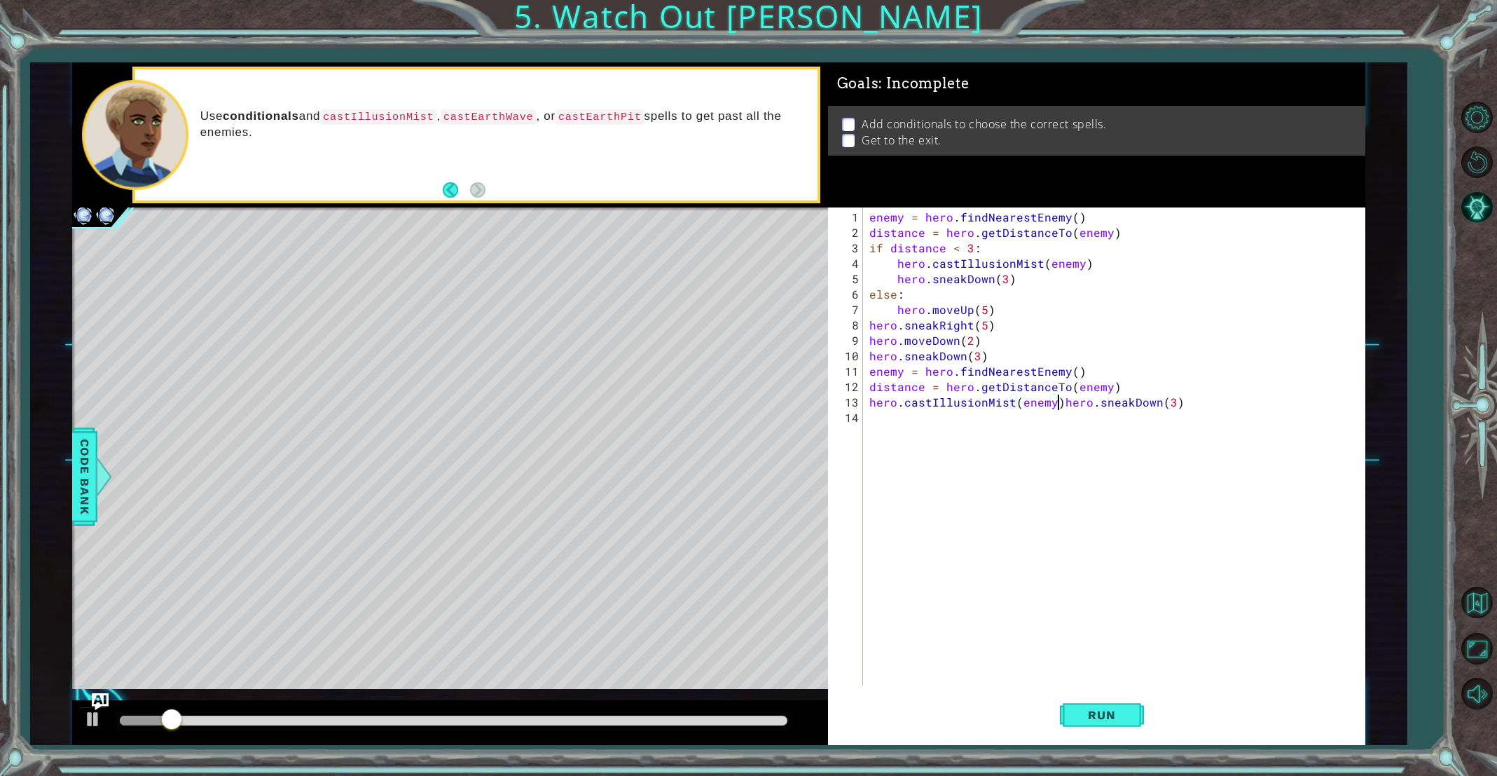
type textarea "hero.sneakDown(3)"
click at [1073, 715] on button "Run" at bounding box center [1102, 715] width 84 height 54
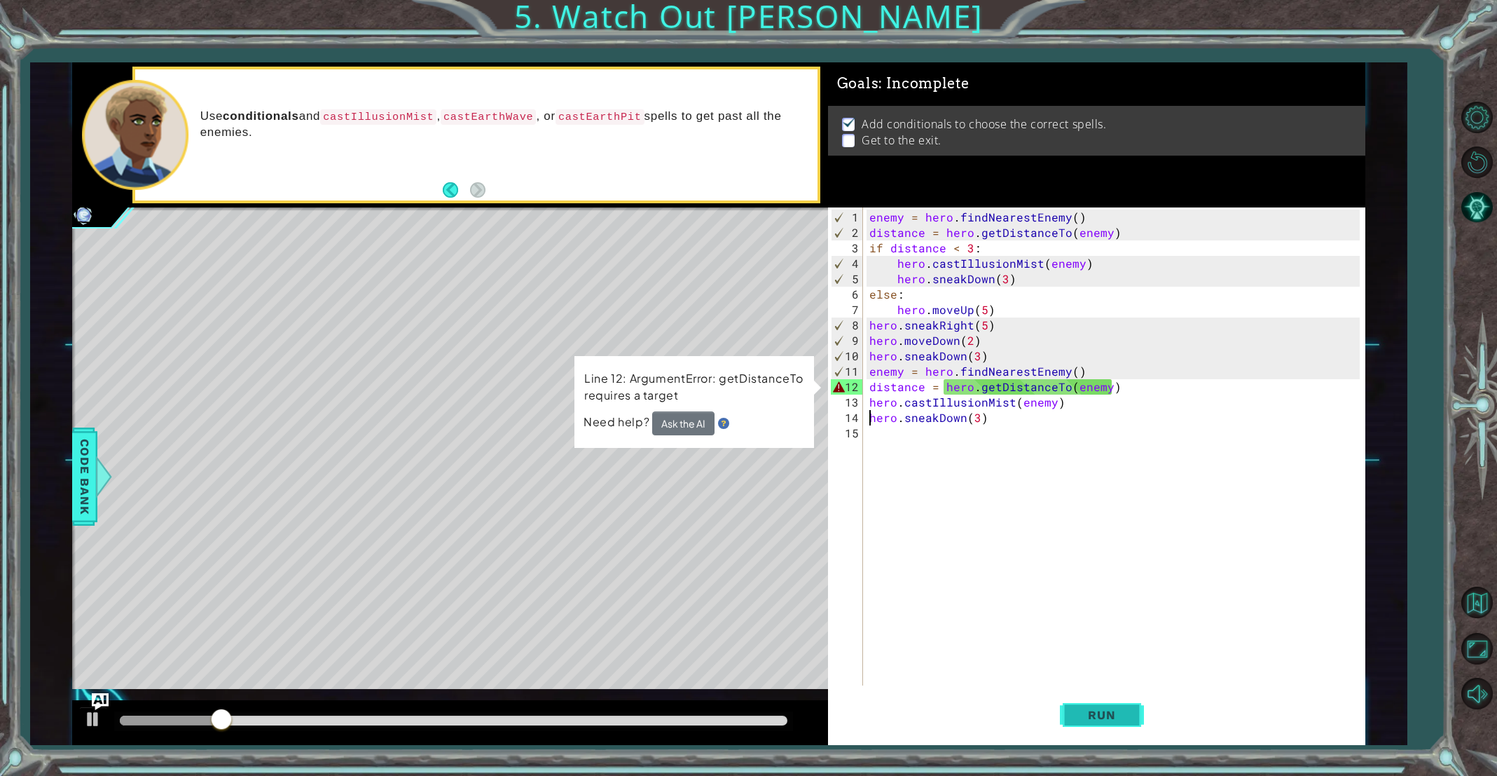
click at [1066, 722] on button "Run" at bounding box center [1102, 715] width 84 height 54
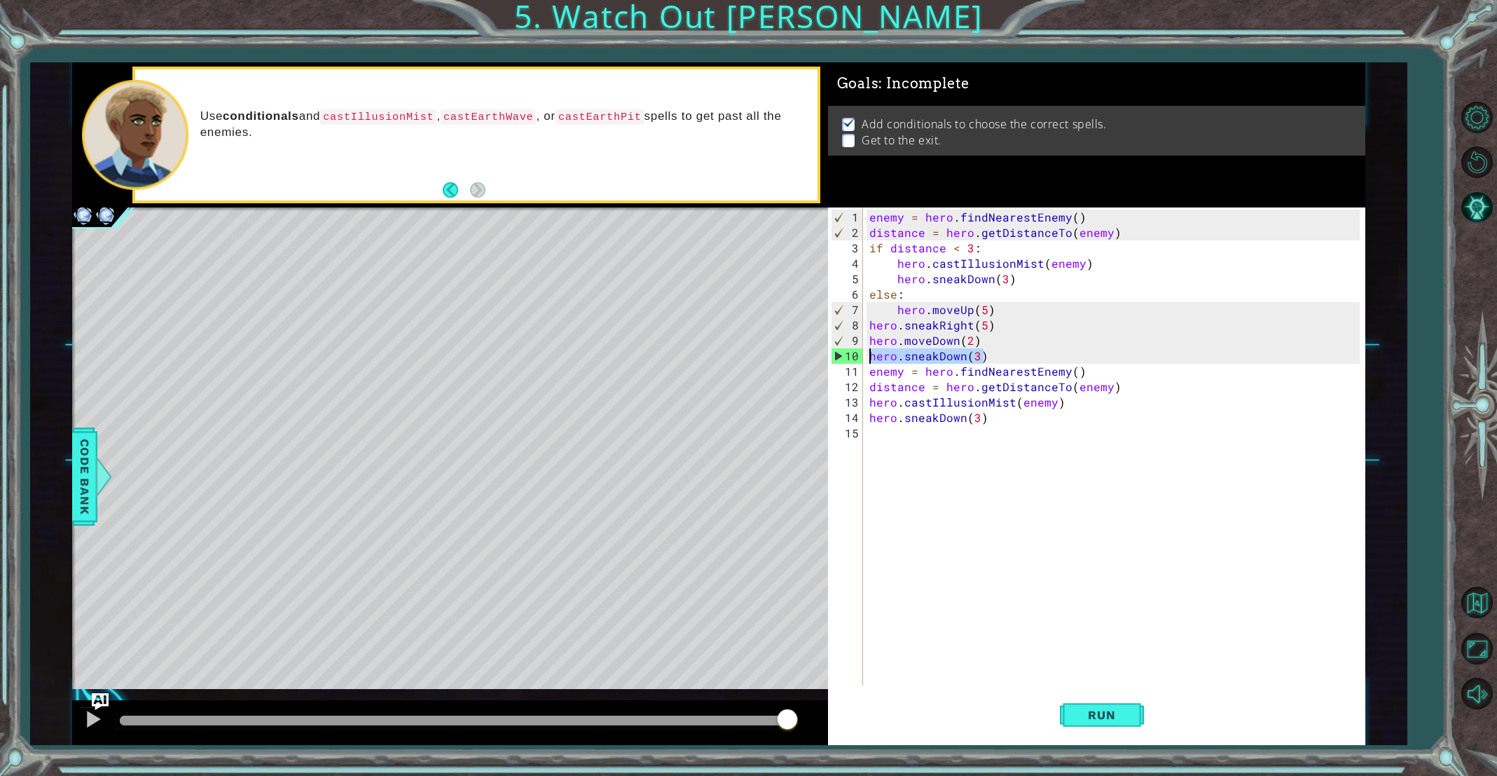
drag, startPoint x: 1001, startPoint y: 350, endPoint x: 850, endPoint y: 359, distance: 151.6
click at [850, 360] on div "hero.sneakDown(3) 1 2 3 4 5 6 7 8 9 10 11 12 13 14 15 enemy = hero . findNeares…" at bounding box center [1094, 446] width 532 height 478
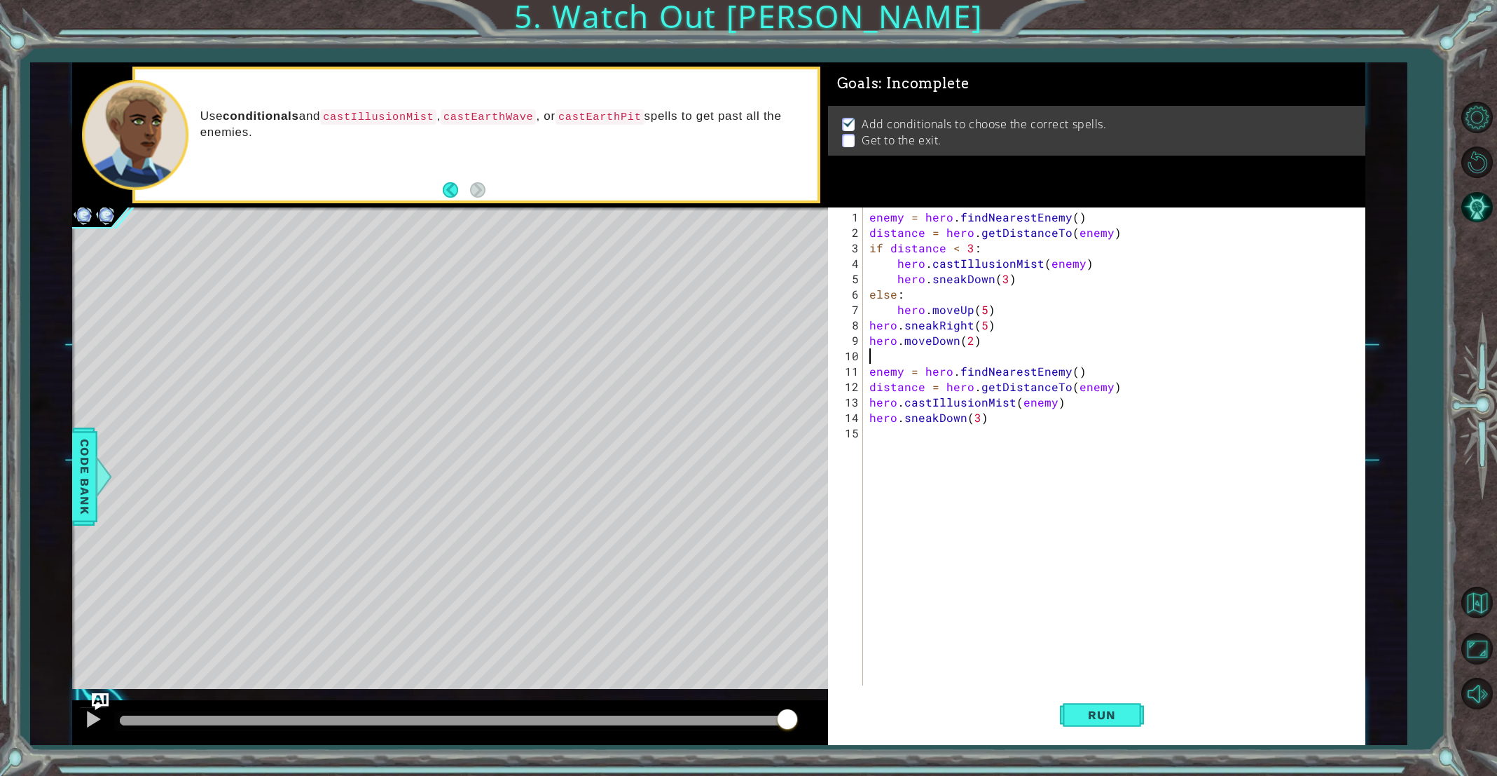
type textarea "hero.moveDown(2)"
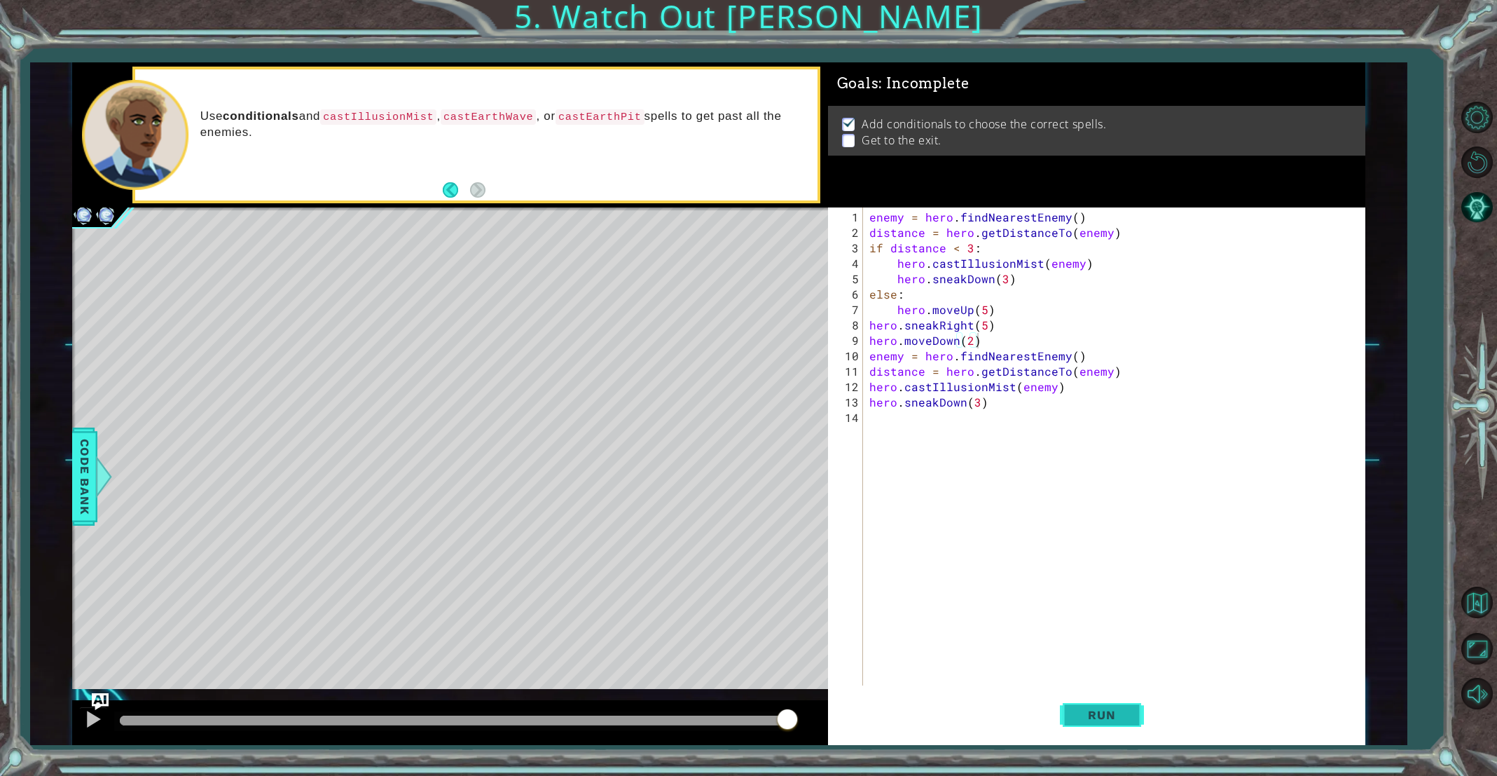
click at [1093, 710] on span "Run" at bounding box center [1101, 715] width 55 height 14
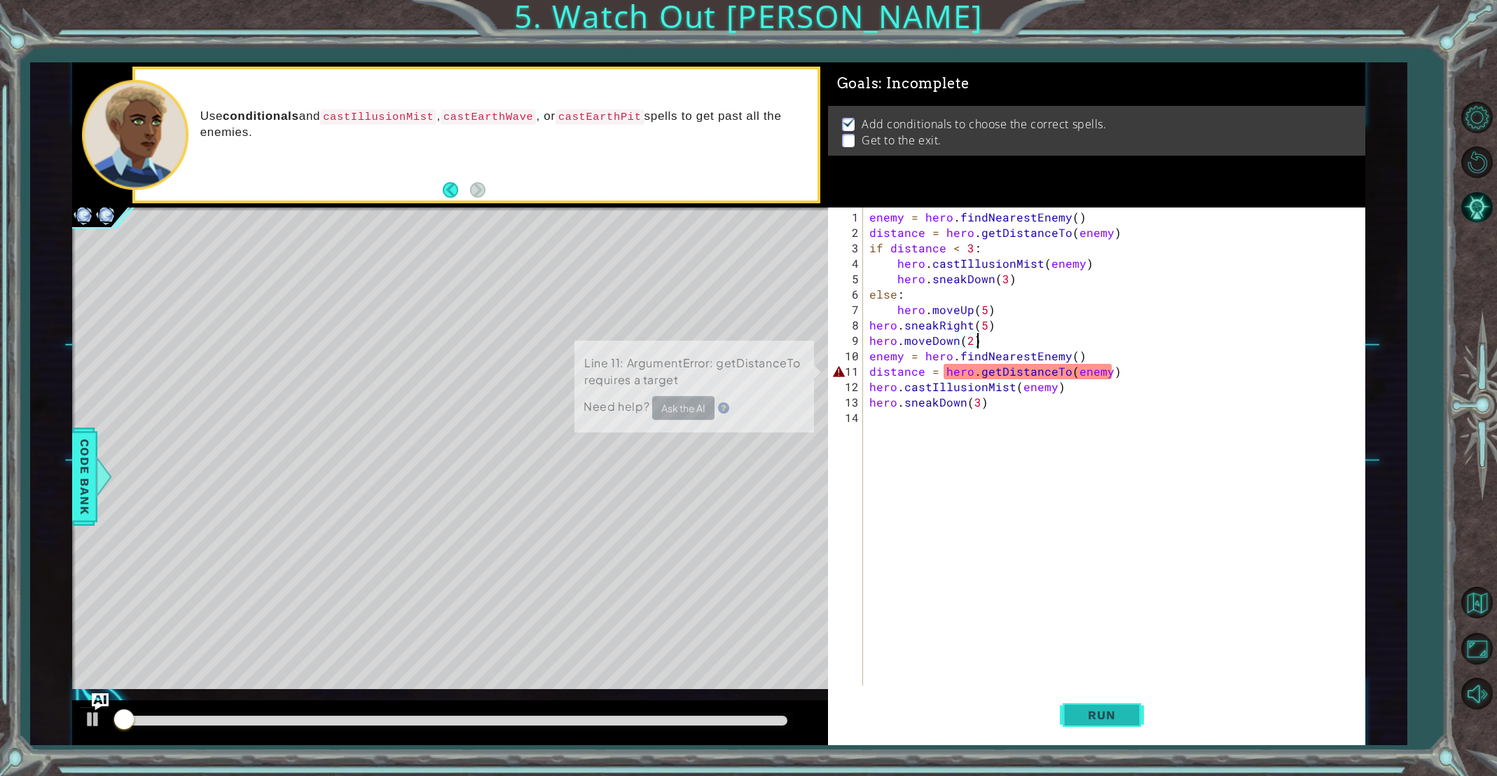
click at [1093, 709] on span "Run" at bounding box center [1101, 715] width 55 height 14
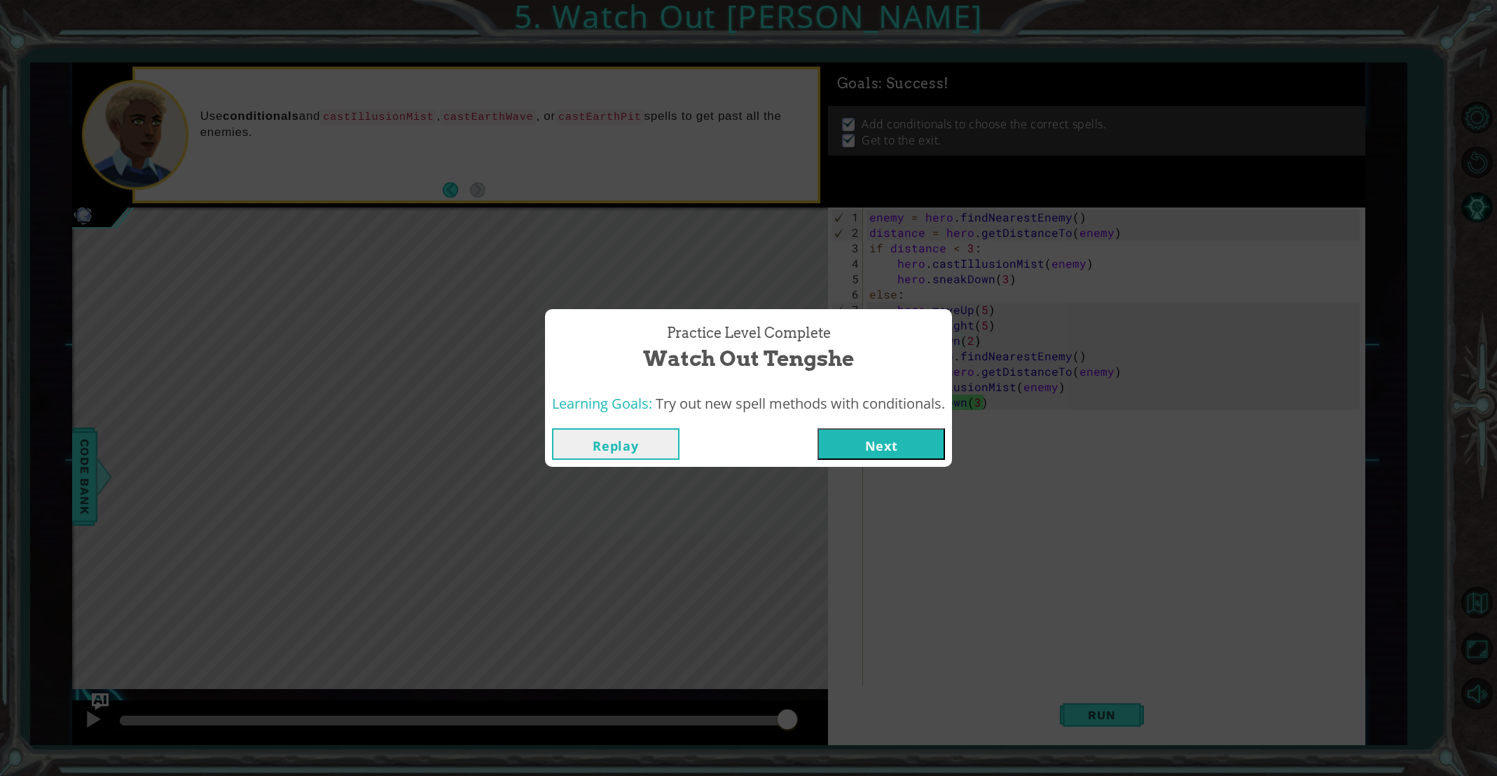
click at [902, 441] on button "Next" at bounding box center [882, 444] width 128 height 32
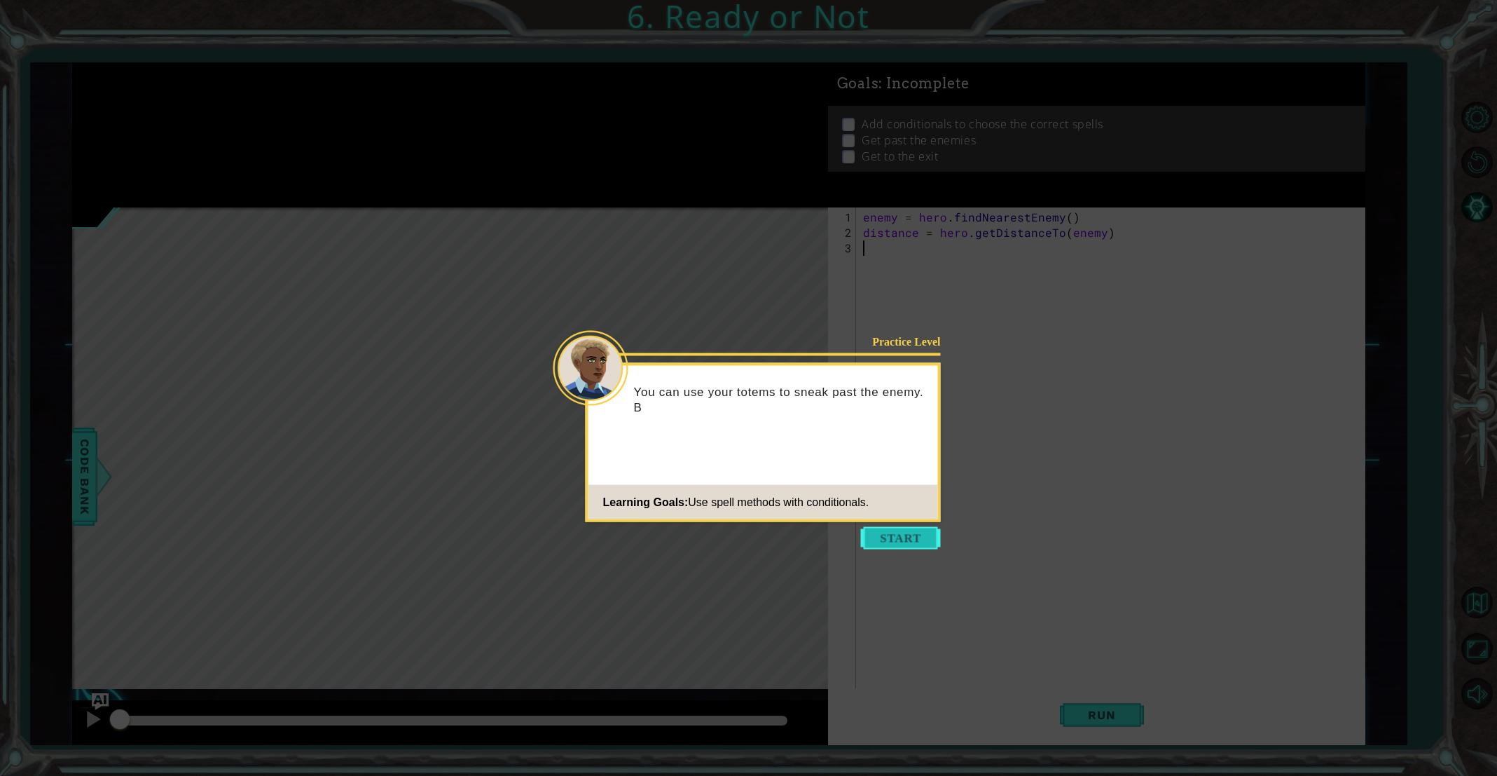
click at [910, 540] on button "Start" at bounding box center [901, 538] width 80 height 22
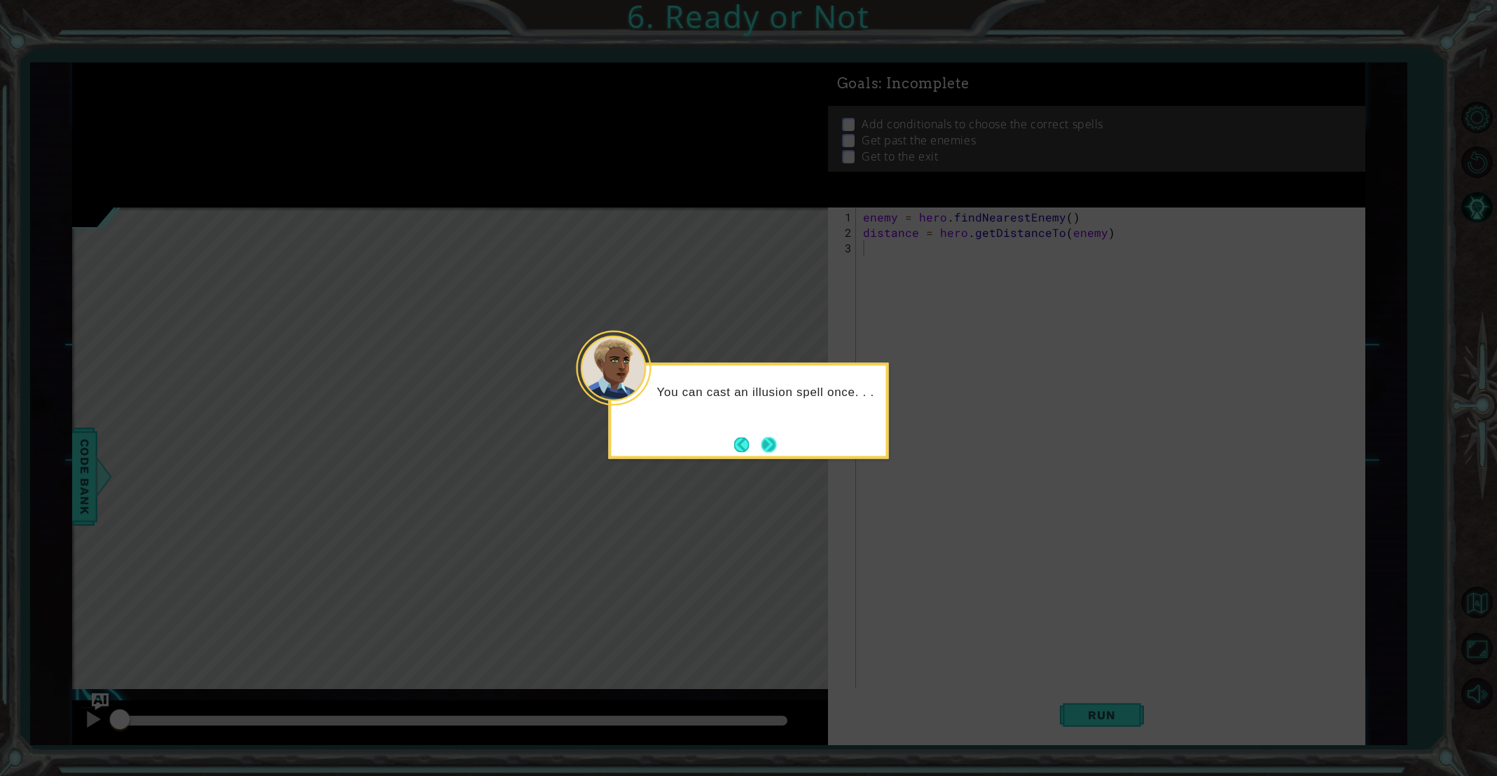
click at [776, 436] on button "Next" at bounding box center [769, 444] width 16 height 16
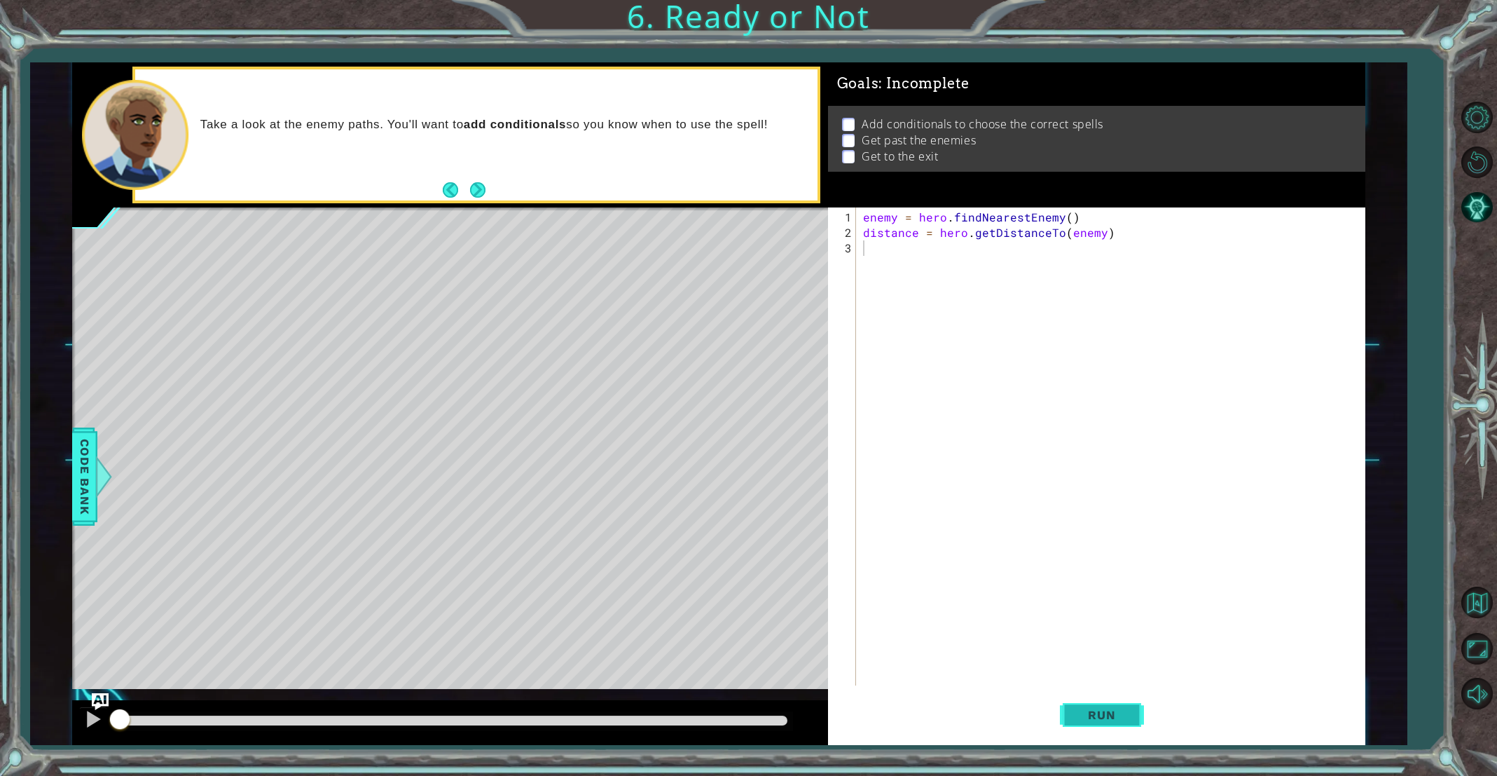
click at [1092, 715] on span "Run" at bounding box center [1101, 715] width 55 height 14
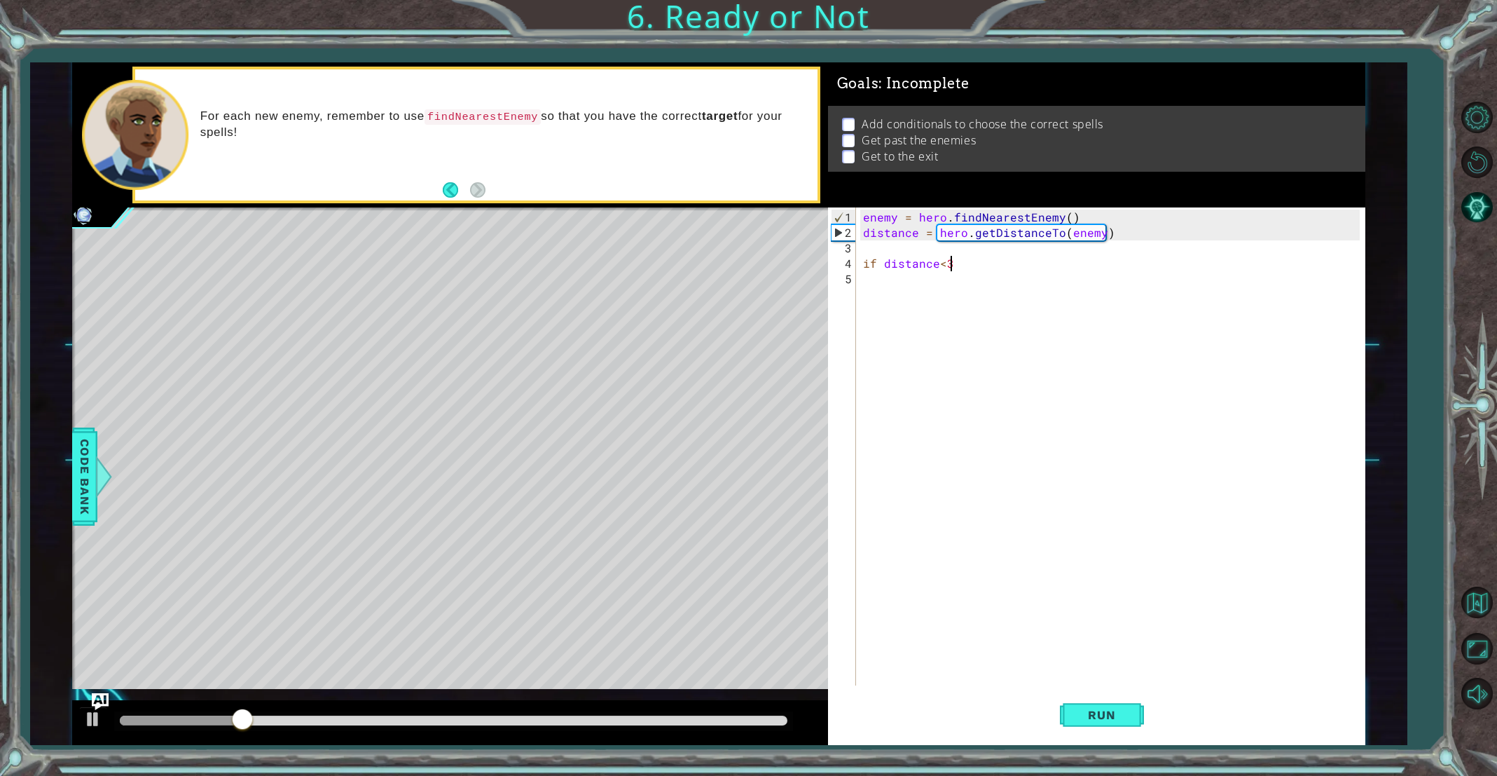
scroll to position [0, 4]
type textarea "if distance < 3"
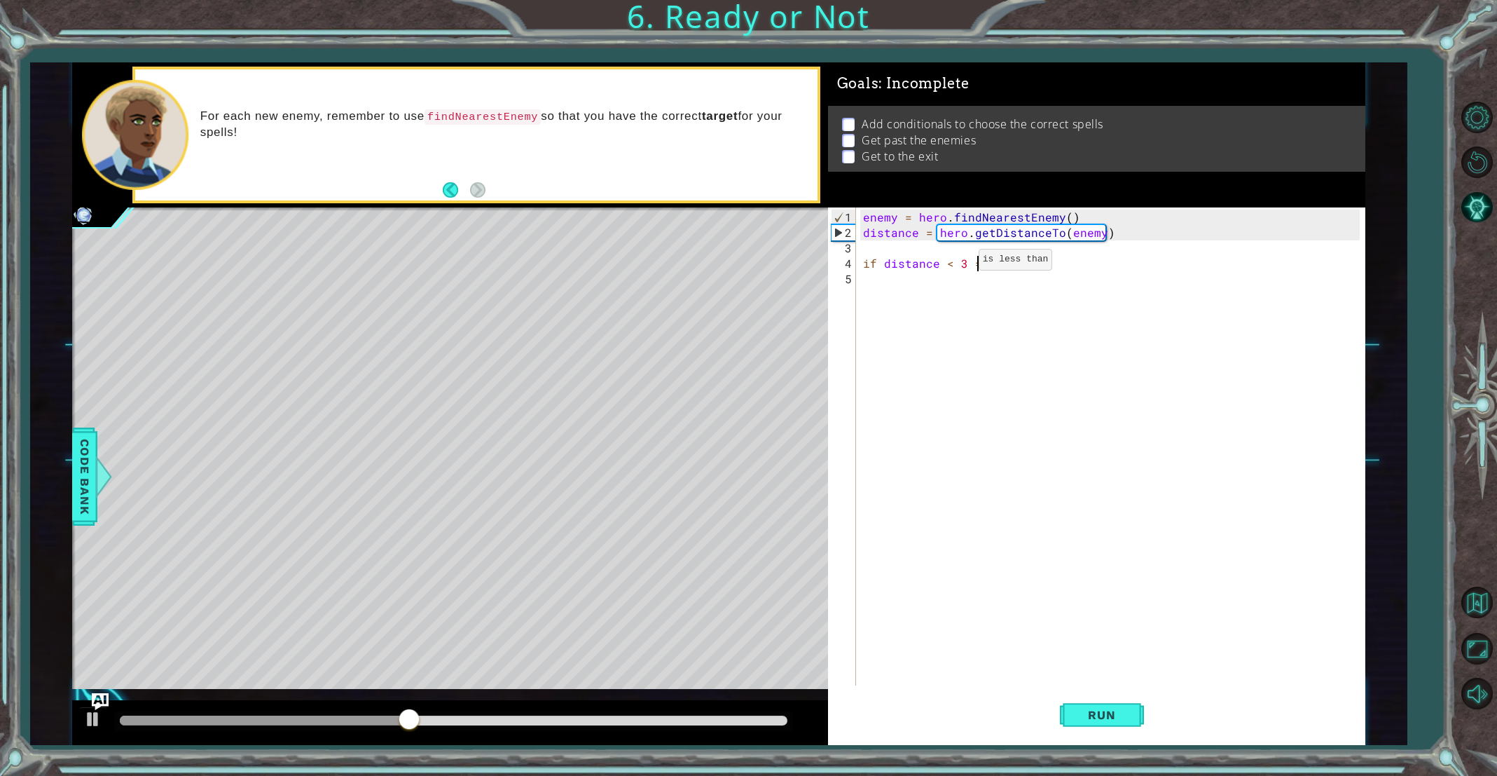
click at [956, 264] on div "enemy = hero . findNearestEnemy ( ) distance = hero . getDistanceTo ( enemy ) i…" at bounding box center [1113, 463] width 507 height 509
type textarea "if distance <3 ="
click at [936, 290] on div "enemy = hero . findNearestEnemy ( ) distance = hero . getDistanceTo ( enemy ) i…" at bounding box center [1113, 463] width 507 height 509
